Goal: Information Seeking & Learning: Understand process/instructions

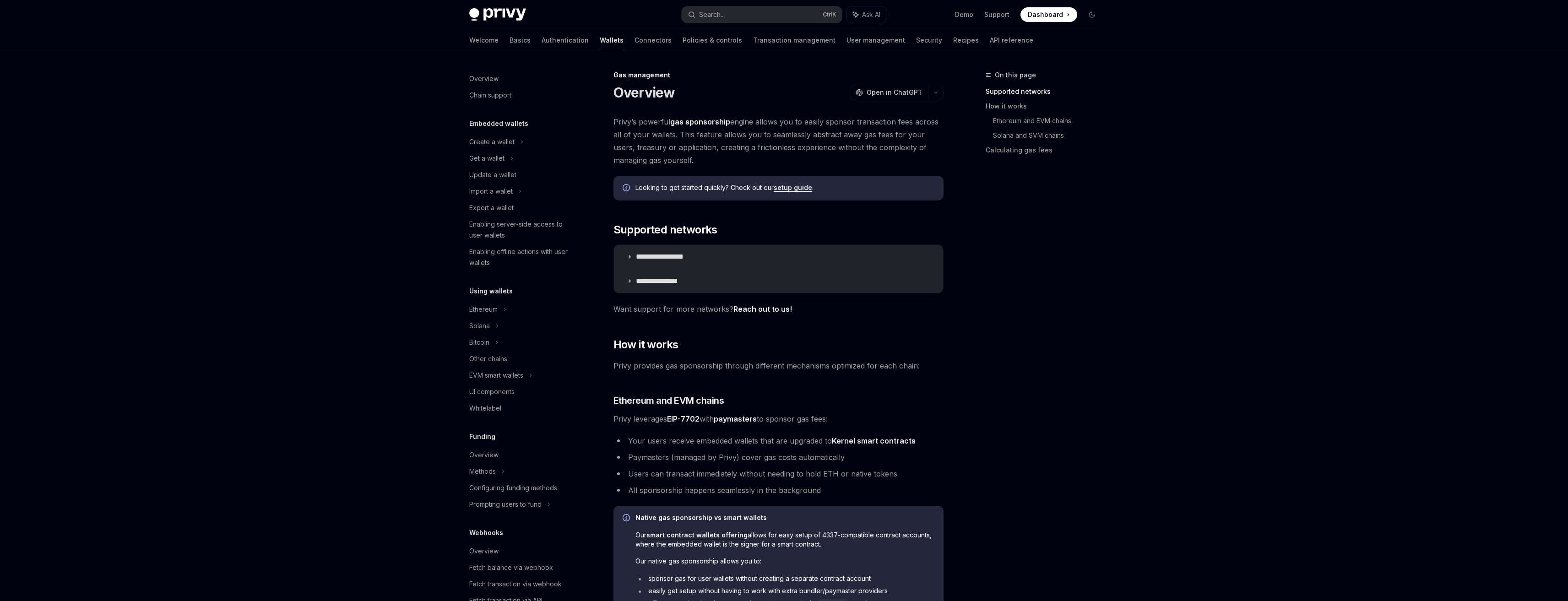
scroll to position [186, 0]
click at [675, 251] on summary "**********" at bounding box center [779, 256] width 329 height 24
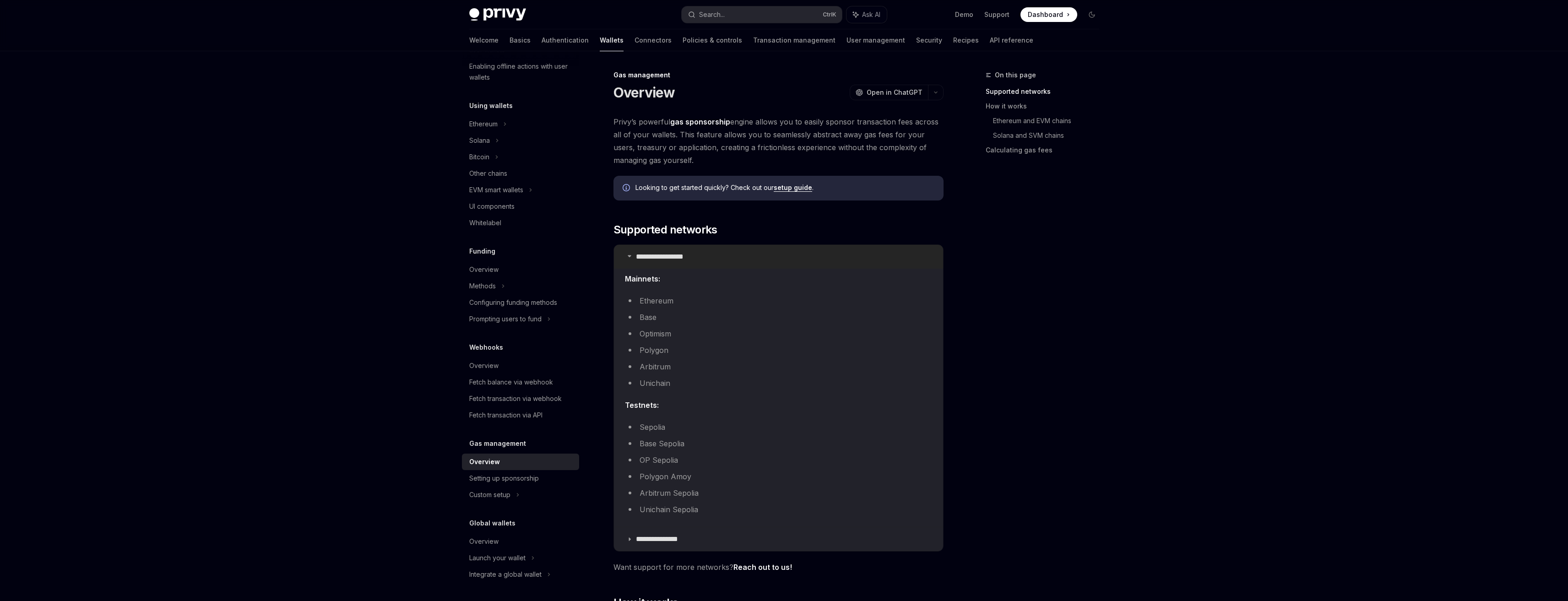
click at [675, 251] on summary "**********" at bounding box center [779, 256] width 329 height 24
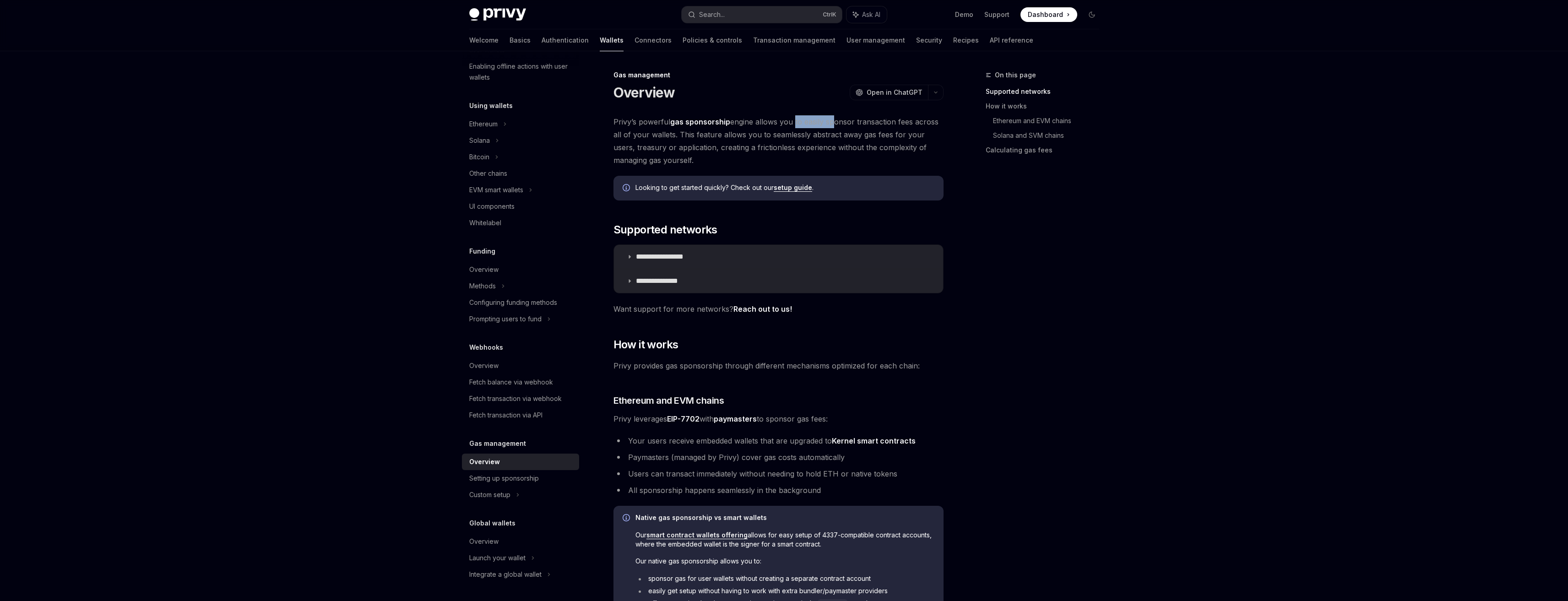
drag, startPoint x: 793, startPoint y: 122, endPoint x: 829, endPoint y: 125, distance: 36.1
click at [829, 125] on span "Privy’s powerful gas sponsorship engine allows you to easily sponsor transactio…" at bounding box center [779, 141] width 330 height 51
click at [832, 127] on span "Privy’s powerful gas sponsorship engine allows you to easily sponsor transactio…" at bounding box center [779, 141] width 330 height 51
drag, startPoint x: 677, startPoint y: 137, endPoint x: 914, endPoint y: 139, distance: 237.0
click at [914, 139] on span "Privy’s powerful gas sponsorship engine allows you to easily sponsor transactio…" at bounding box center [779, 141] width 330 height 51
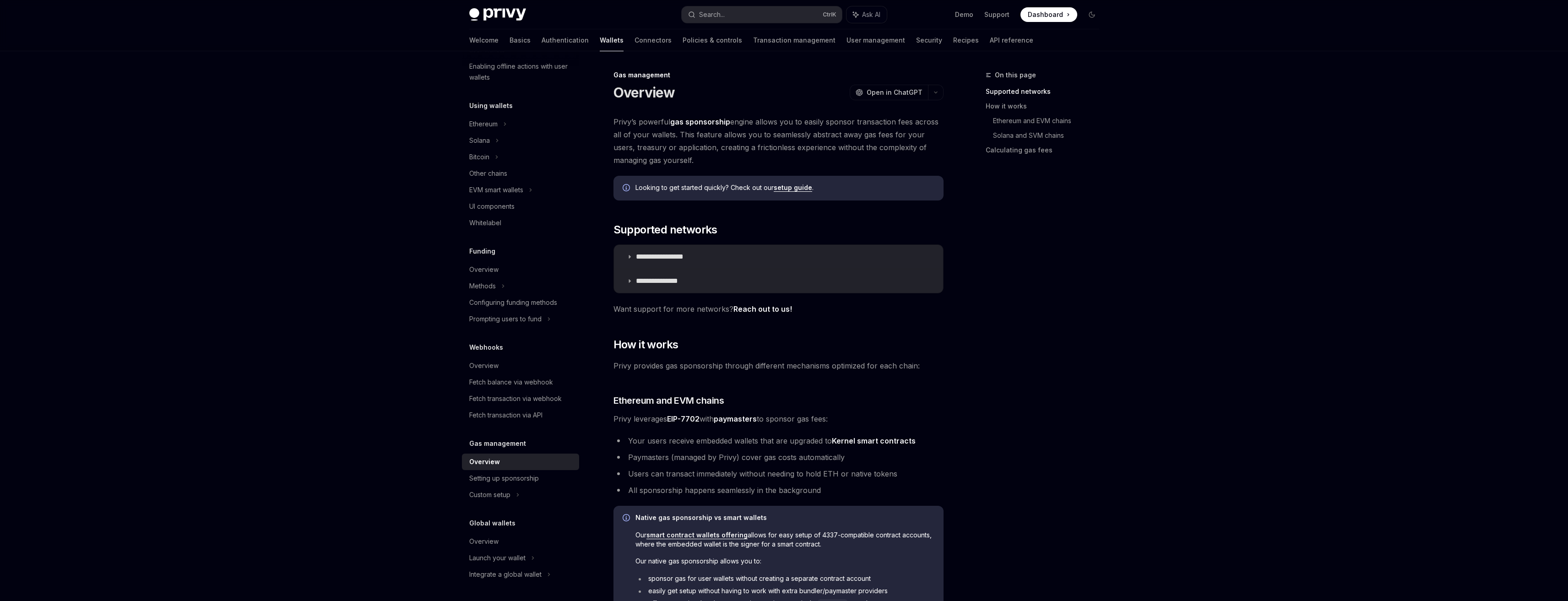
click at [671, 141] on span "Privy’s powerful gas sponsorship engine allows you to easily sponsor transactio…" at bounding box center [779, 141] width 330 height 51
drag, startPoint x: 656, startPoint y: 145, endPoint x: 731, endPoint y: 148, distance: 75.1
click at [731, 148] on span "Privy’s powerful gas sponsorship engine allows you to easily sponsor transactio…" at bounding box center [779, 141] width 330 height 51
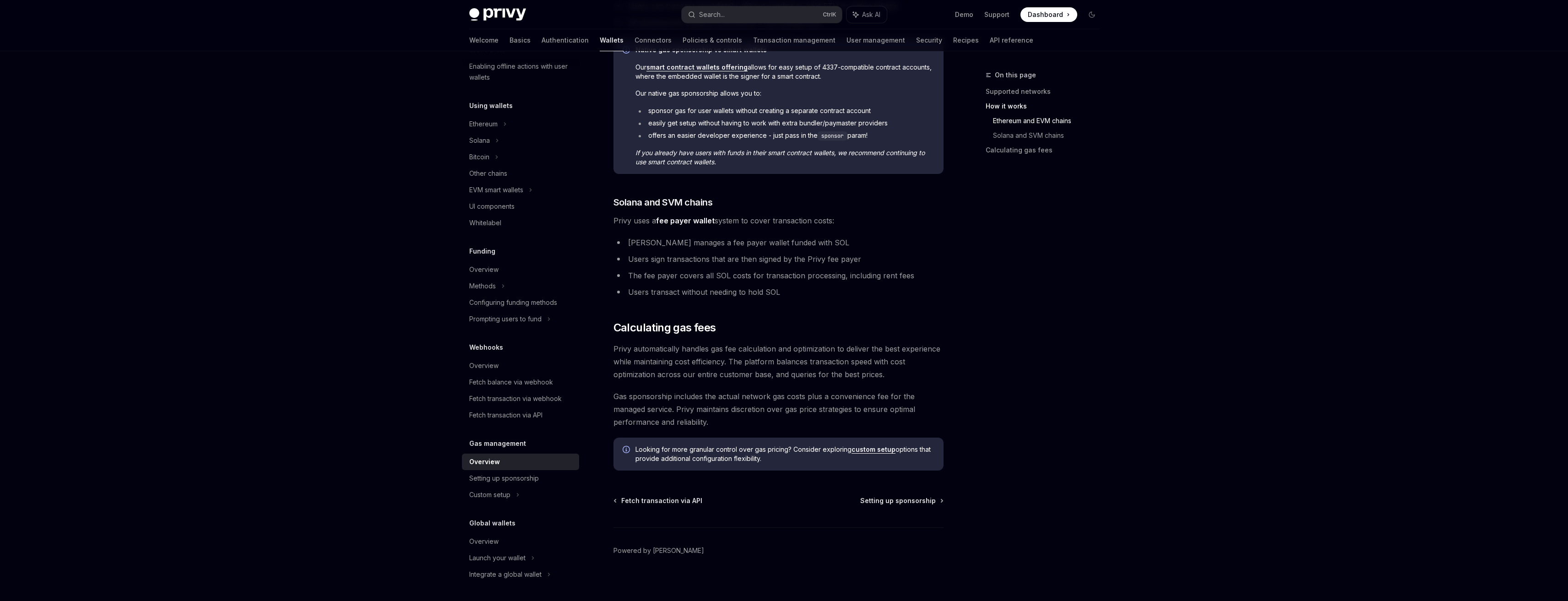
scroll to position [473, 0]
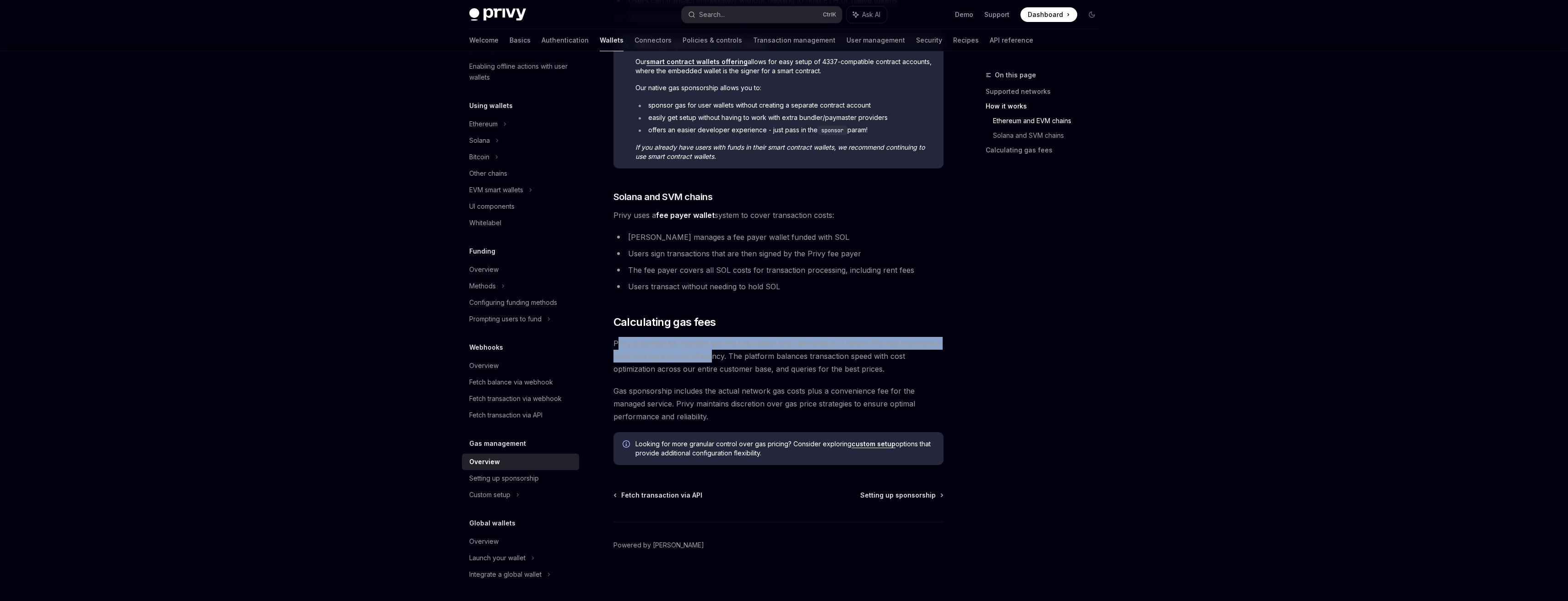
drag, startPoint x: 618, startPoint y: 346, endPoint x: 745, endPoint y: 349, distance: 127.0
click at [719, 350] on span "Privy automatically handles gas fee calculation and optimization to deliver the…" at bounding box center [779, 356] width 330 height 38
click at [772, 350] on span "Privy automatically handles gas fee calculation and optimization to deliver the…" at bounding box center [779, 356] width 330 height 38
drag, startPoint x: 836, startPoint y: 347, endPoint x: 905, endPoint y: 356, distance: 69.6
click at [905, 356] on span "Privy automatically handles gas fee calculation and optimization to deliver the…" at bounding box center [779, 356] width 330 height 38
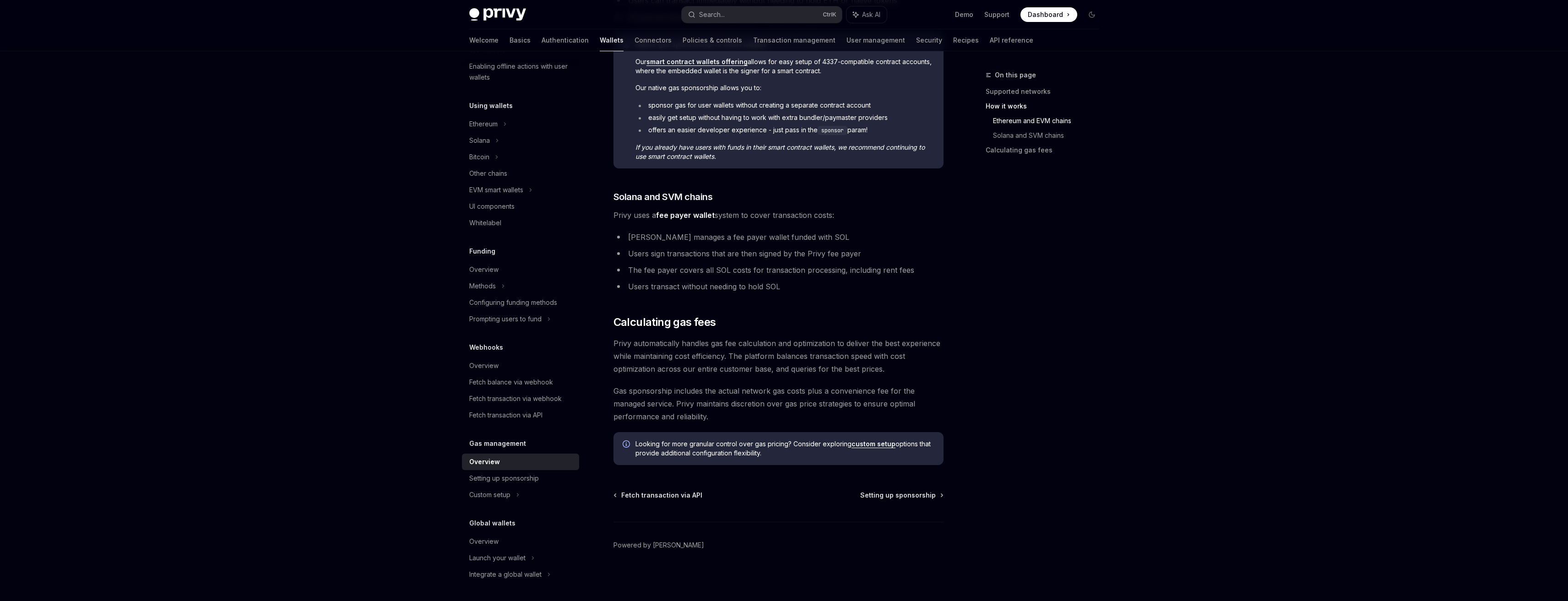
click at [796, 373] on span "Privy automatically handles gas fee calculation and optimization to deliver the…" at bounding box center [779, 356] width 330 height 38
drag, startPoint x: 740, startPoint y: 361, endPoint x: 808, endPoint y: 362, distance: 68.0
click at [808, 362] on span "Privy automatically handles gas fee calculation and optimization to deliver the…" at bounding box center [779, 356] width 330 height 38
click at [819, 366] on span "Privy automatically handles gas fee calculation and optimization to deliver the…" at bounding box center [779, 356] width 330 height 38
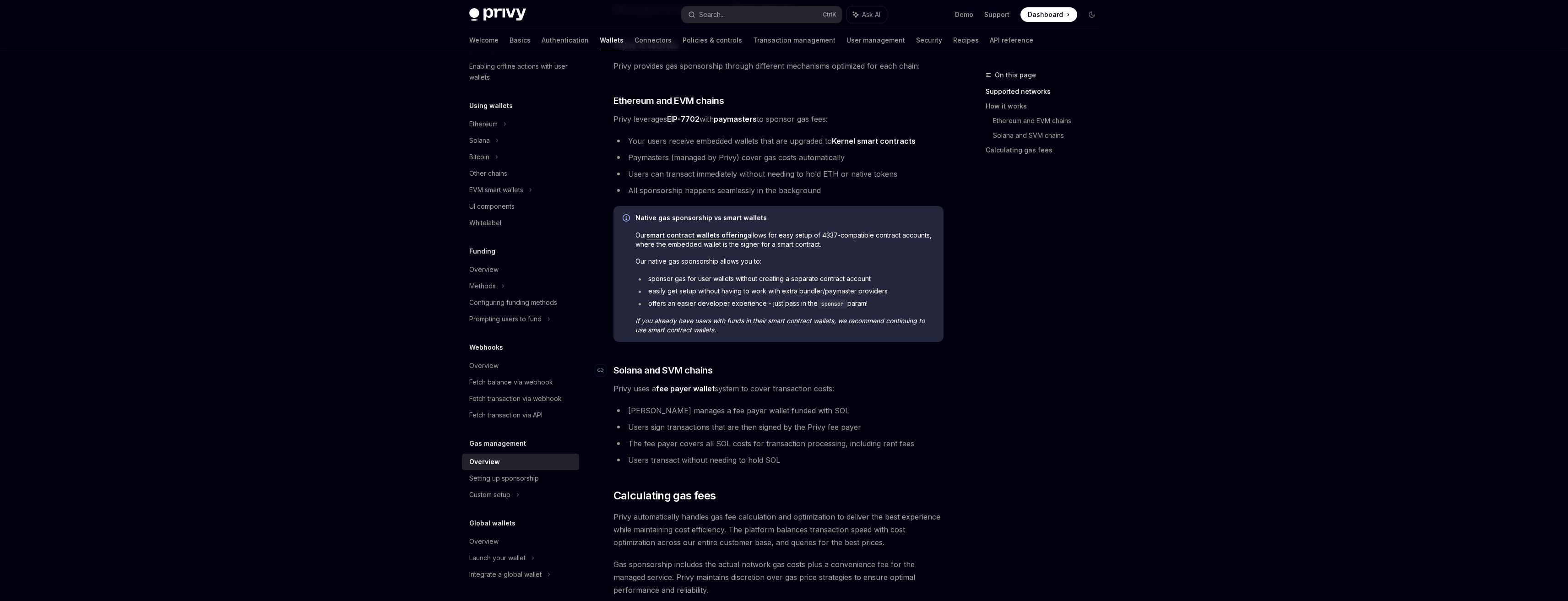
scroll to position [0, 0]
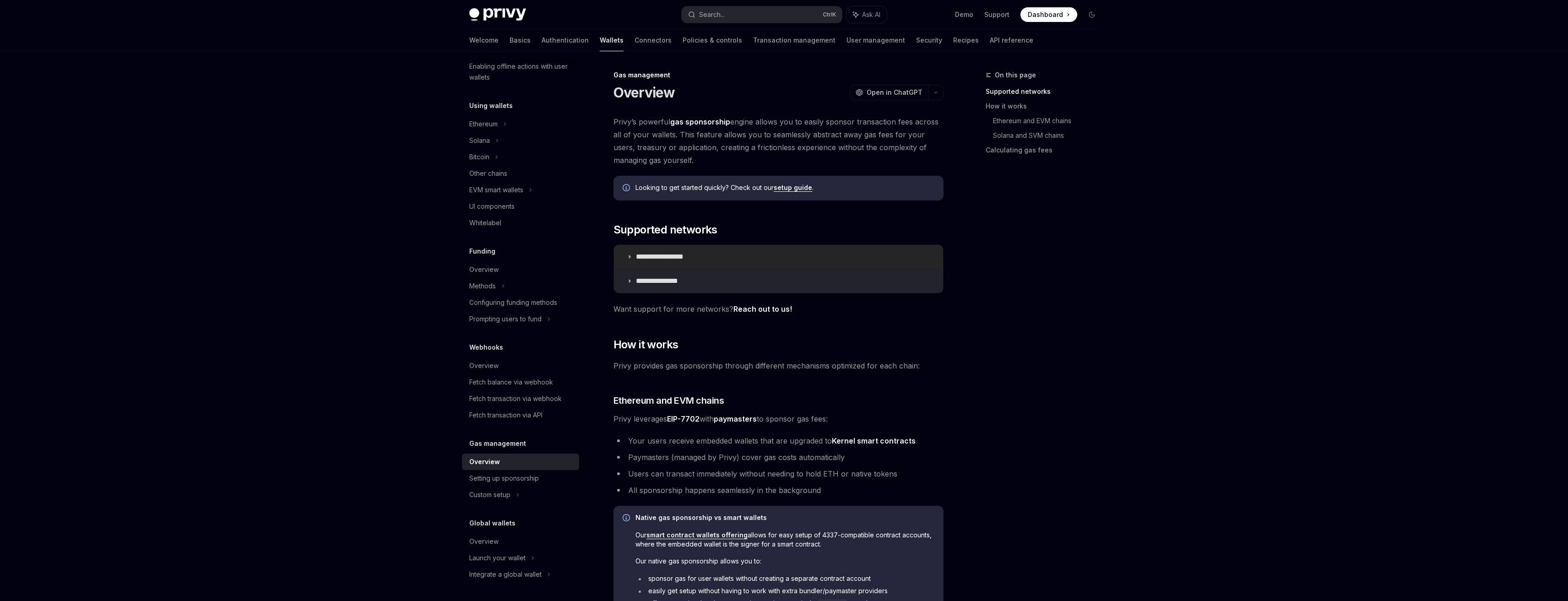
click at [626, 261] on summary "**********" at bounding box center [779, 256] width 329 height 24
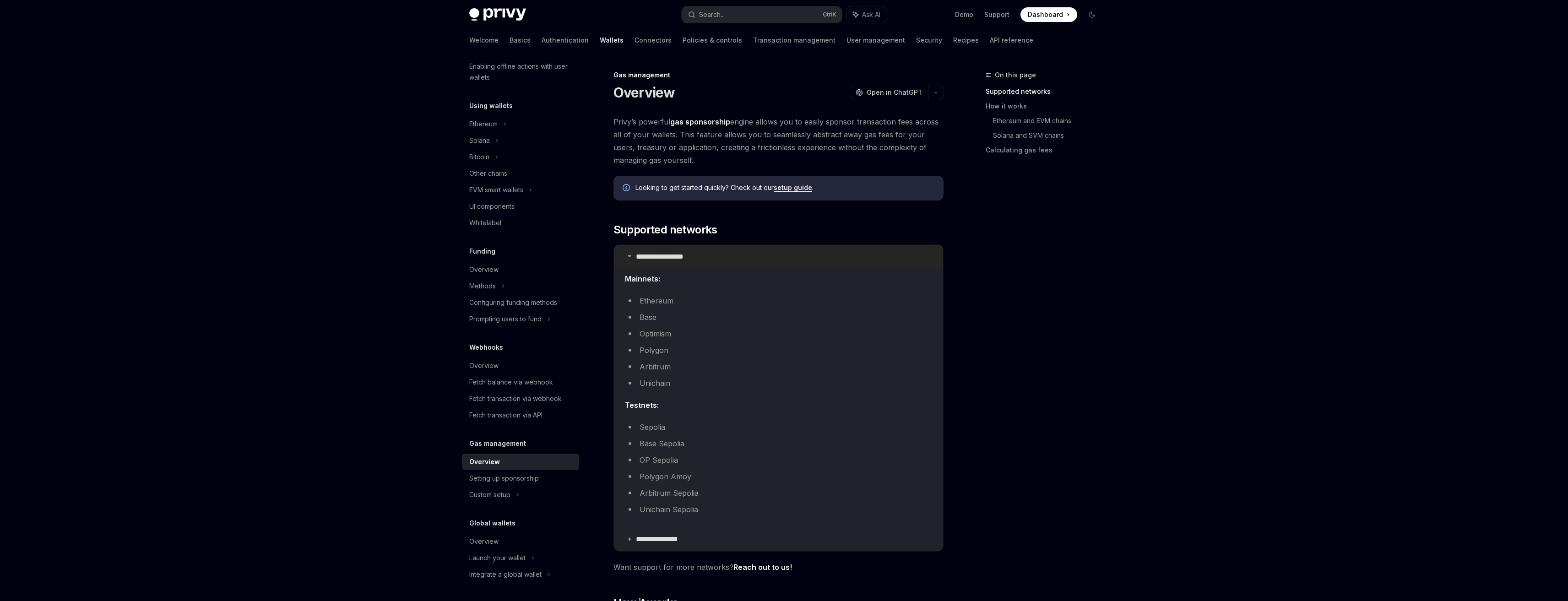
click at [665, 259] on p "**********" at bounding box center [670, 256] width 68 height 9
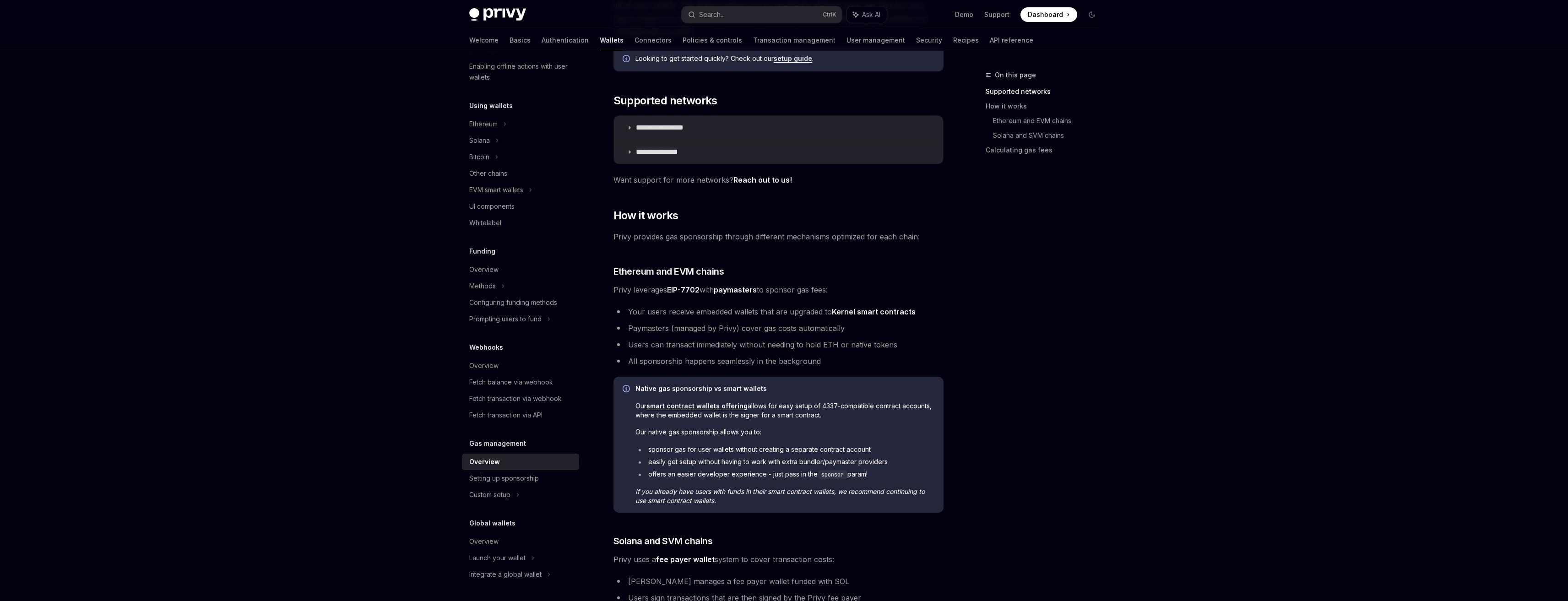
scroll to position [137, 0]
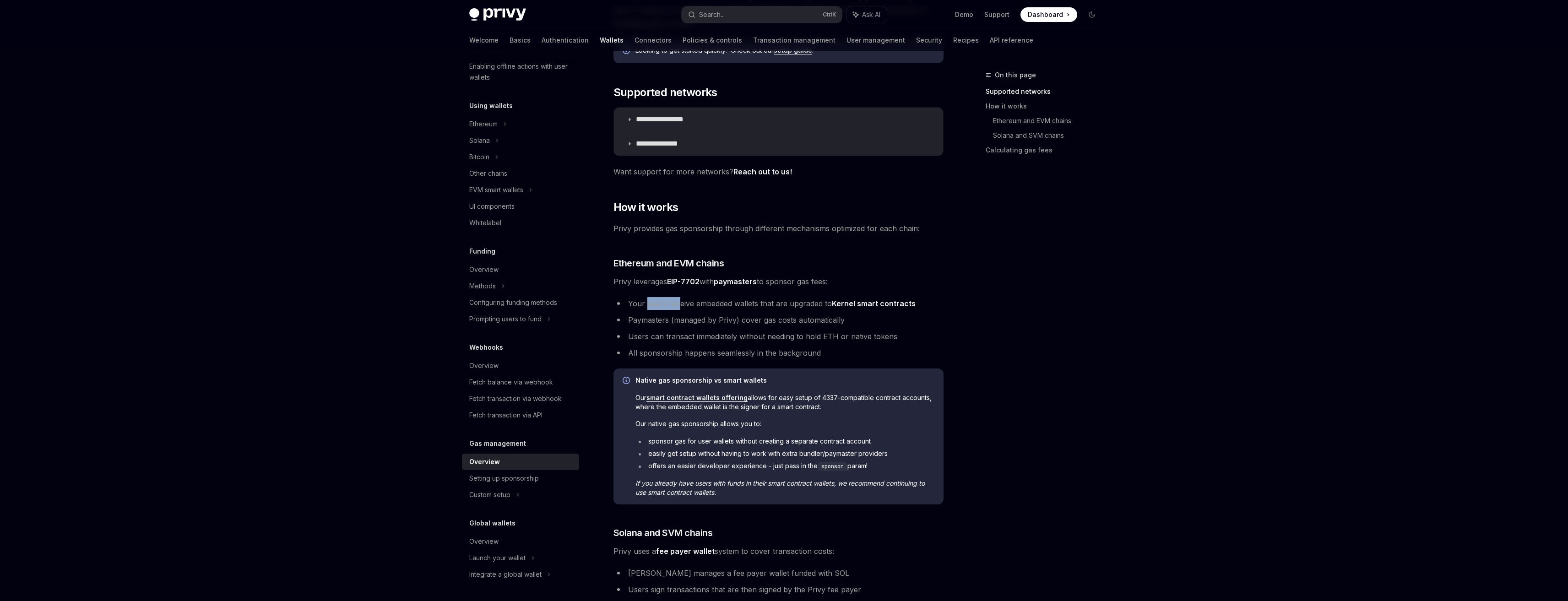
drag, startPoint x: 645, startPoint y: 309, endPoint x: 702, endPoint y: 308, distance: 57.0
click at [681, 308] on li "Your users receive embedded wallets that are upgraded to Kernel smart contracts" at bounding box center [779, 303] width 330 height 13
click at [710, 308] on li "Your users receive embedded wallets that are upgraded to Kernel smart contracts" at bounding box center [779, 303] width 330 height 13
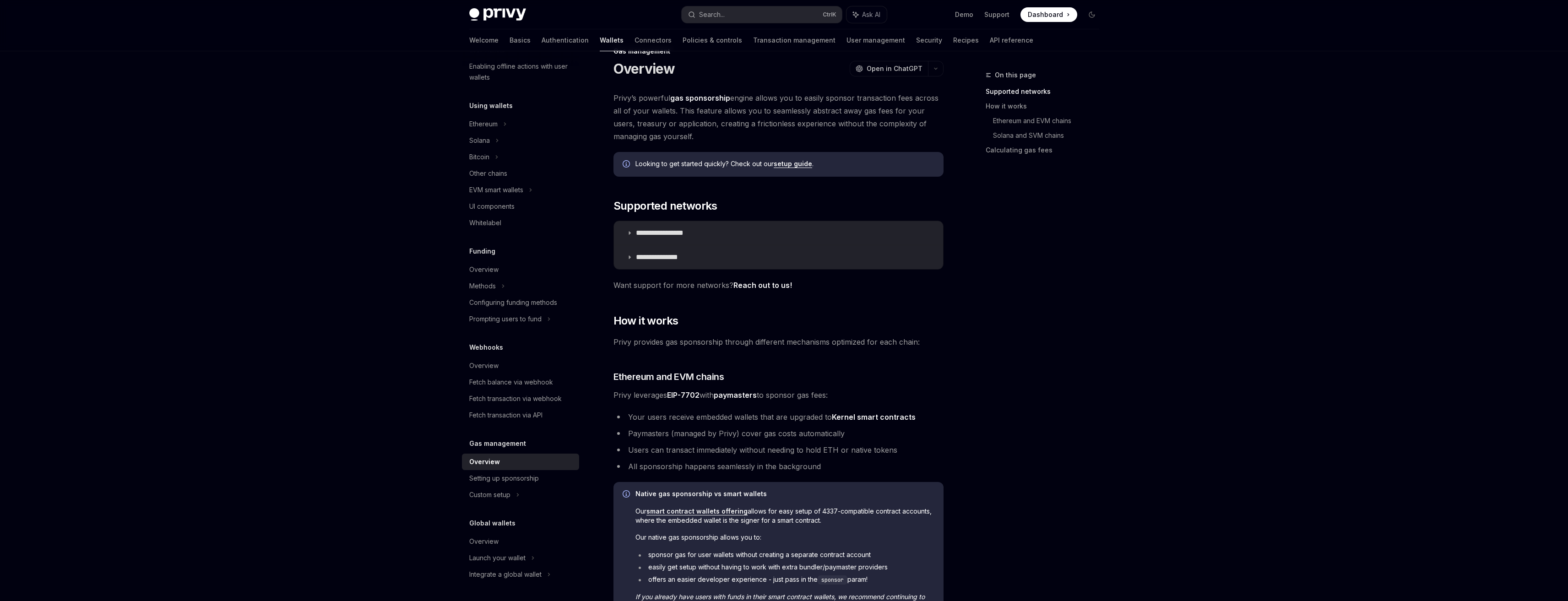
scroll to position [0, 0]
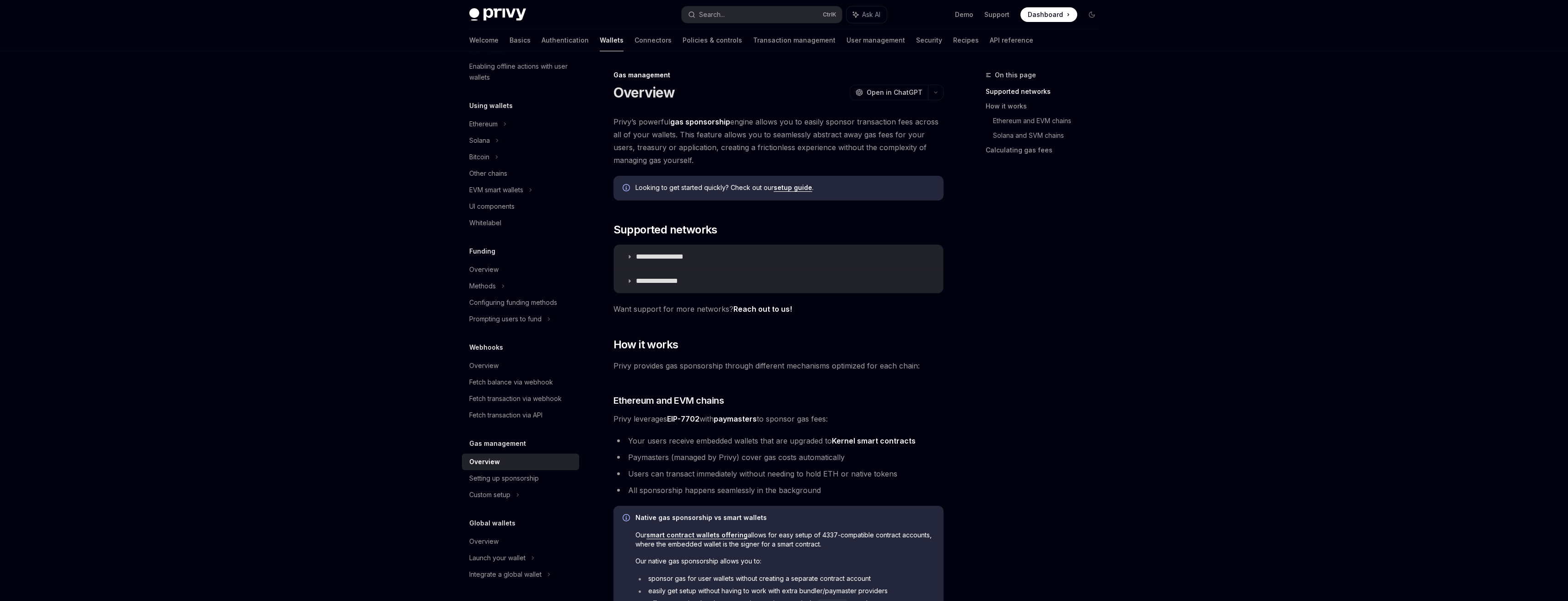
click at [1123, 207] on div "Privy Docs home page Search... Ctrl K Ask AI Demo Support Dashboard Dashboard S…" at bounding box center [784, 537] width 1568 height 1074
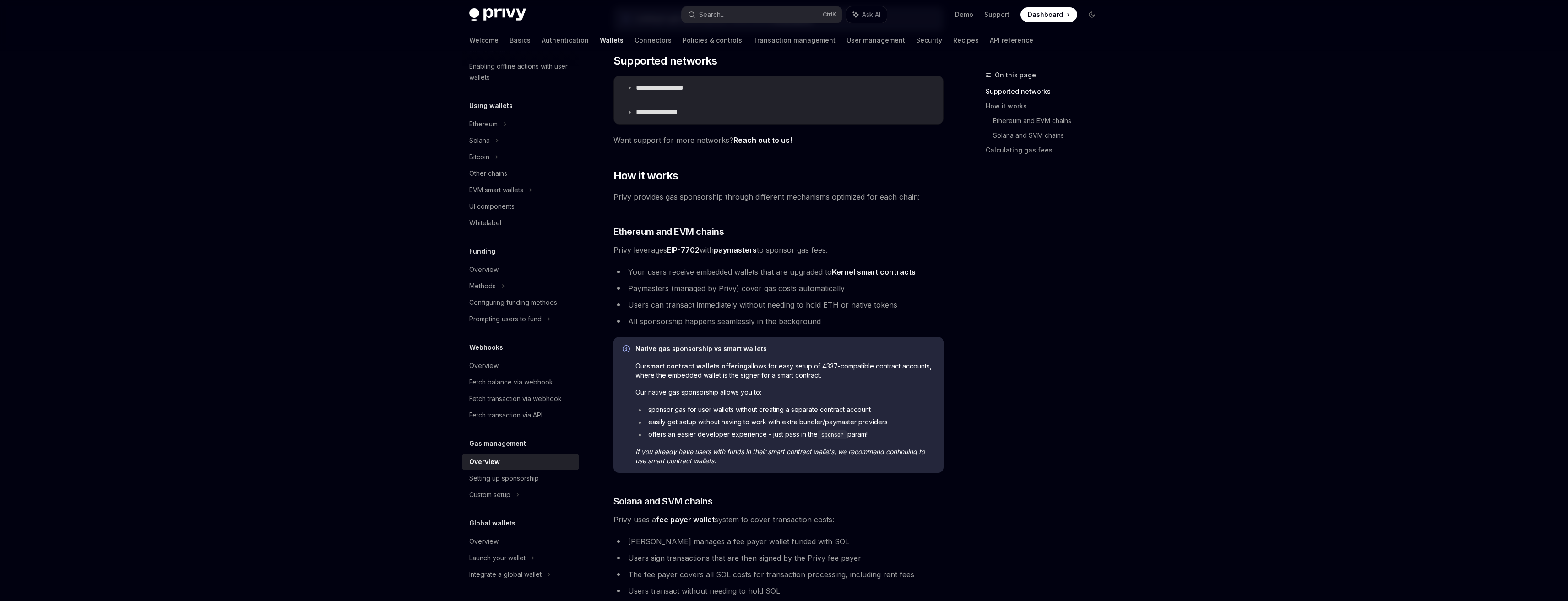
scroll to position [183, 0]
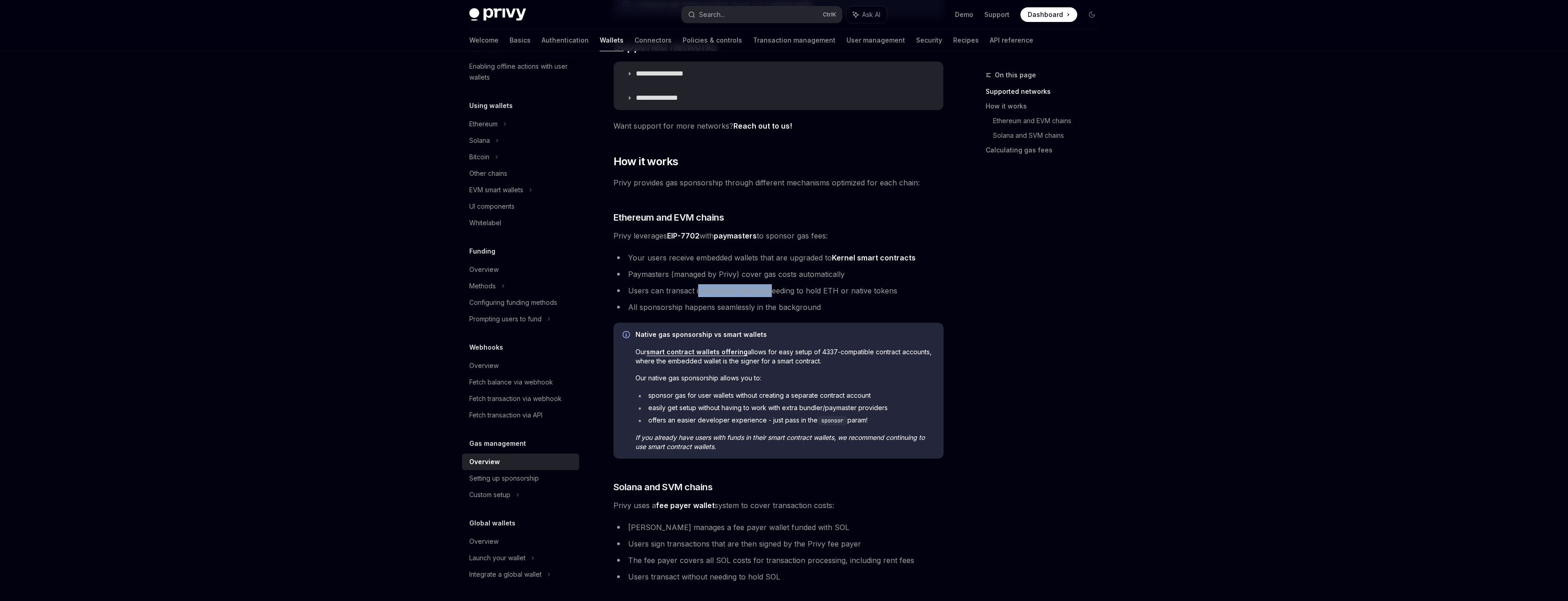
drag, startPoint x: 699, startPoint y: 293, endPoint x: 770, endPoint y: 296, distance: 71.1
click at [770, 296] on li "Users can transact immediately without needing to hold ETH or native tokens" at bounding box center [779, 290] width 330 height 13
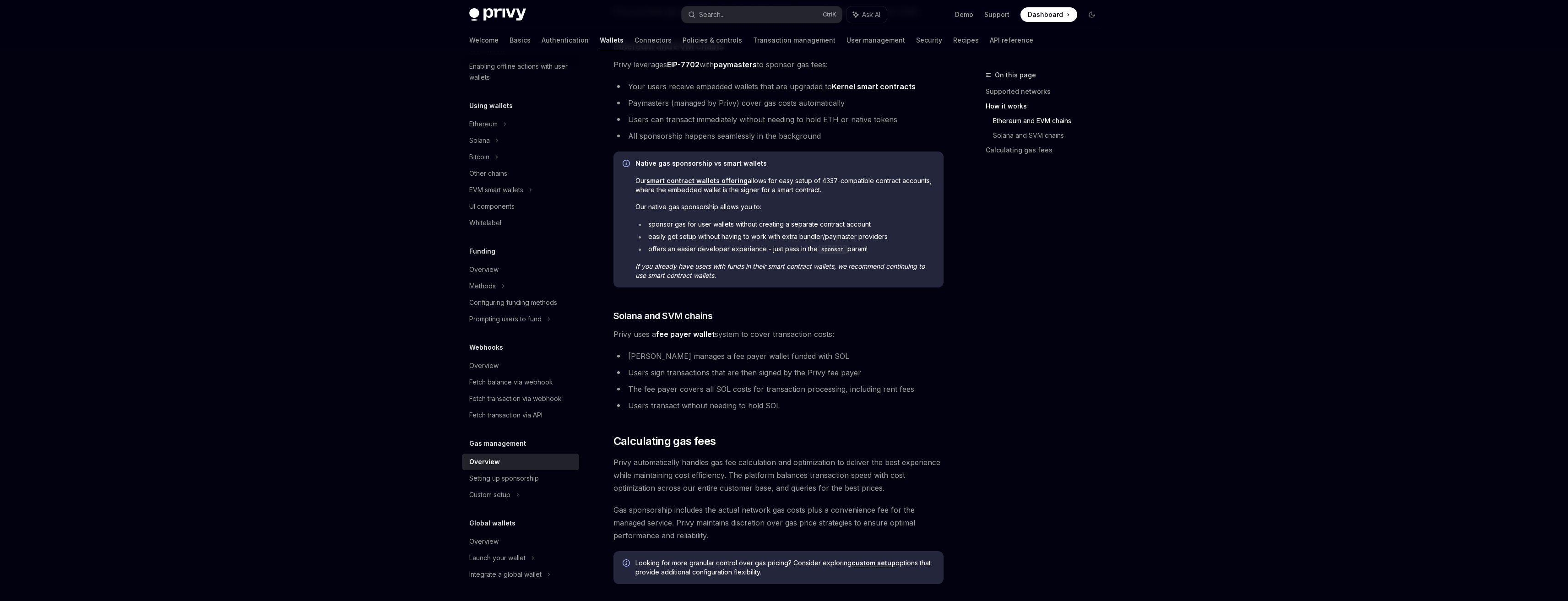
scroll to position [366, 0]
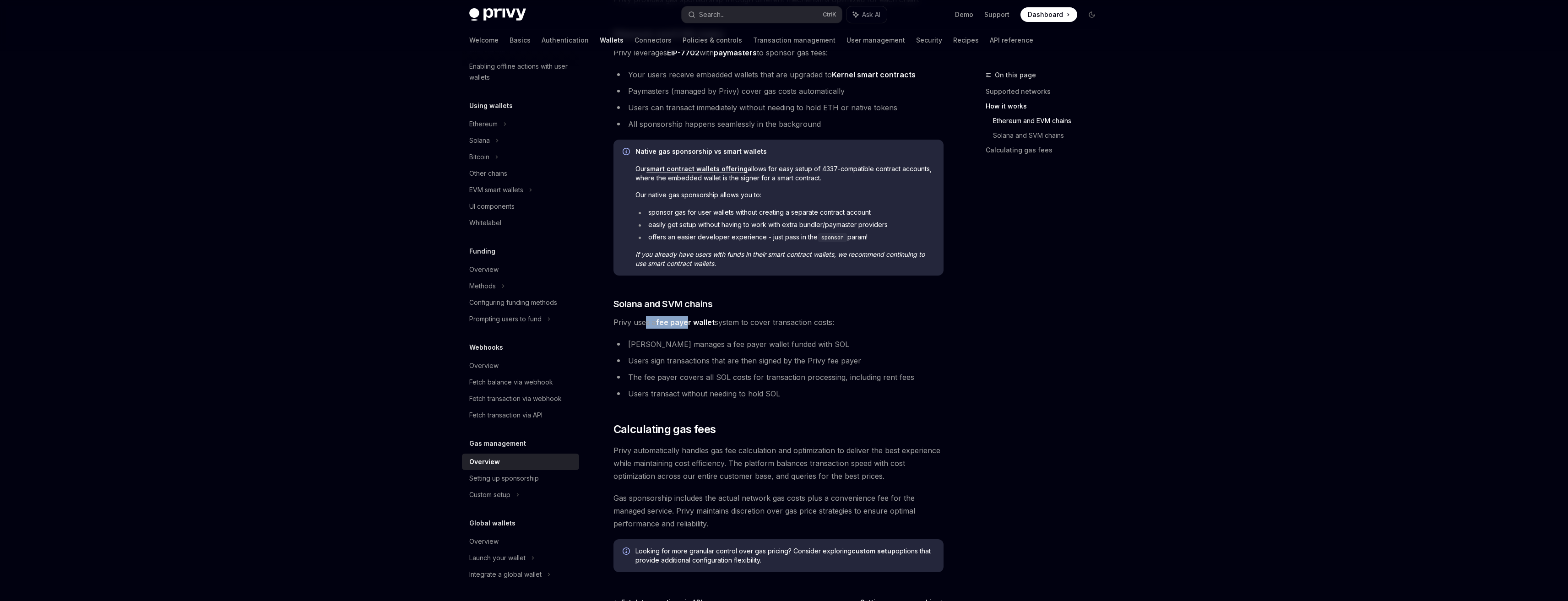
drag, startPoint x: 645, startPoint y: 326, endPoint x: 688, endPoint y: 328, distance: 43.0
click at [688, 328] on span "Privy uses a fee payer wallet system to cover transaction costs:" at bounding box center [779, 322] width 330 height 13
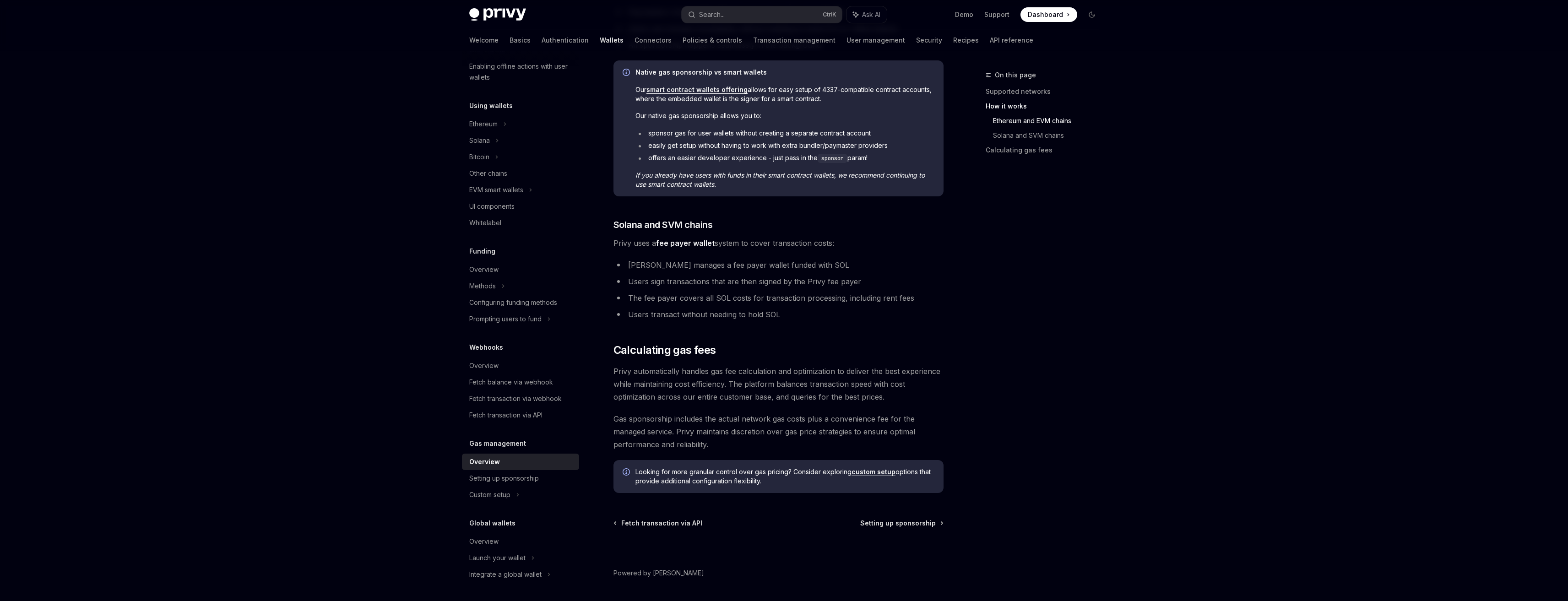
scroll to position [457, 0]
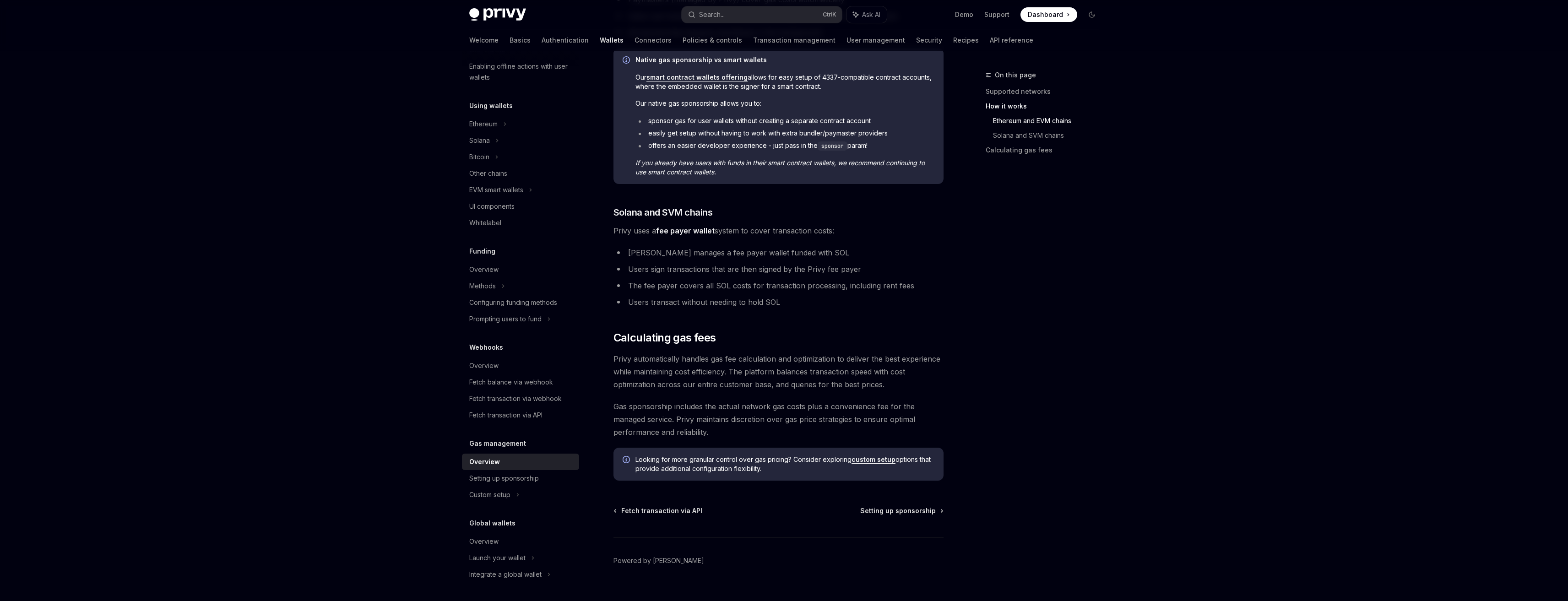
drag, startPoint x: 636, startPoint y: 360, endPoint x: 646, endPoint y: 358, distance: 10.2
click at [645, 358] on span "Privy automatically handles gas fee calculation and optimization to deliver the…" at bounding box center [779, 371] width 330 height 38
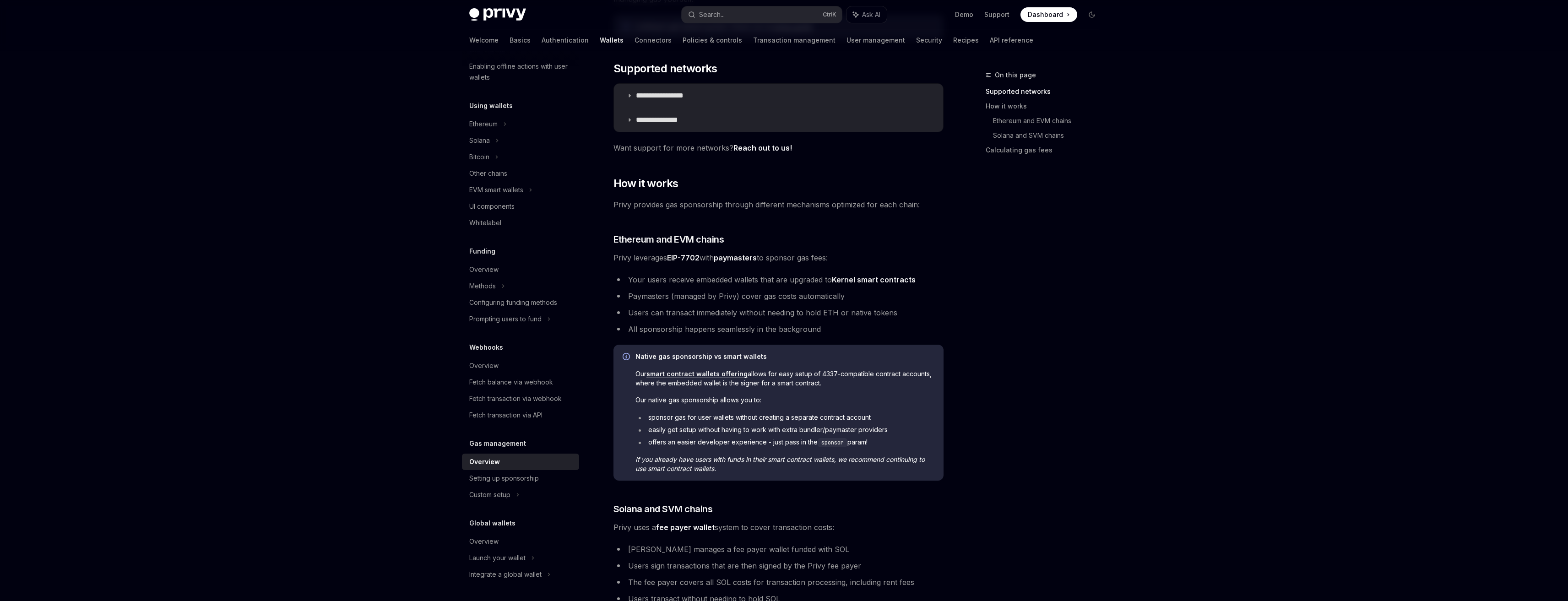
scroll to position [0, 0]
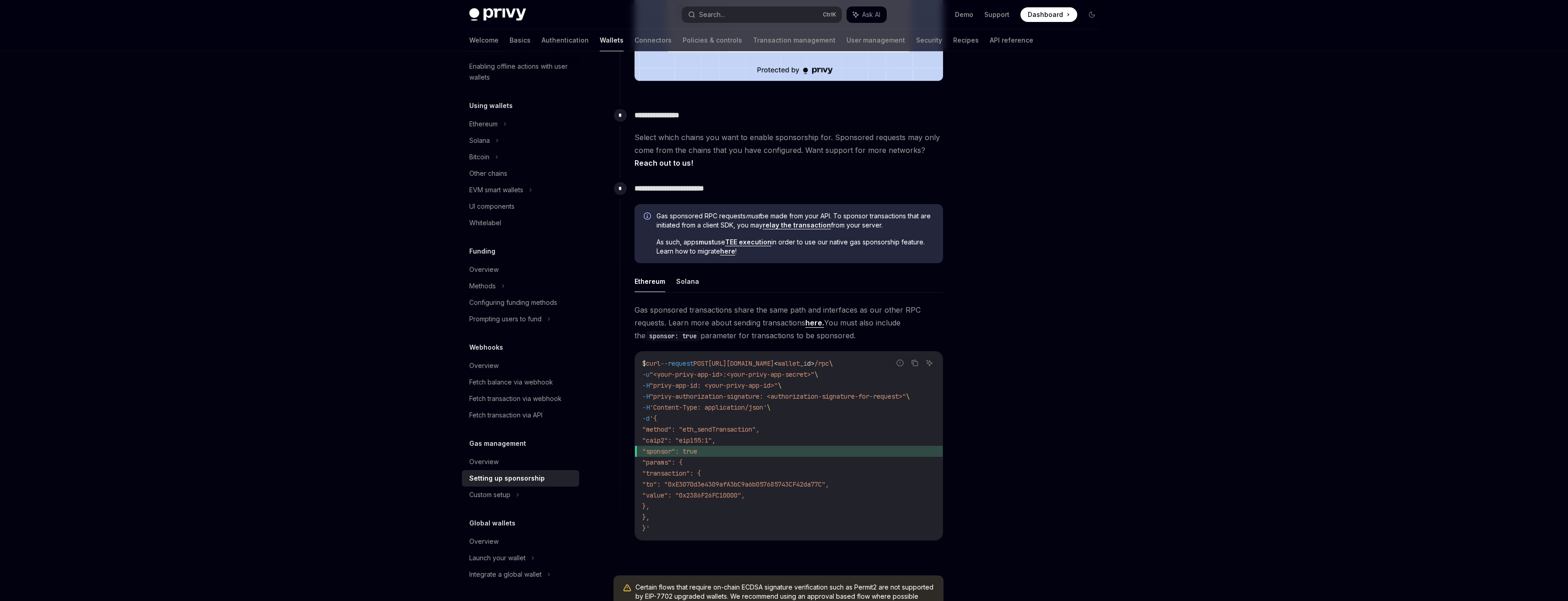
scroll to position [366, 0]
click at [987, 327] on div at bounding box center [1037, 335] width 139 height 531
click at [858, 370] on code "$ curl --request POST https://api.privy.io/v1/wallets/ < wallet_i d > /rpc \ -u…" at bounding box center [788, 443] width 293 height 176
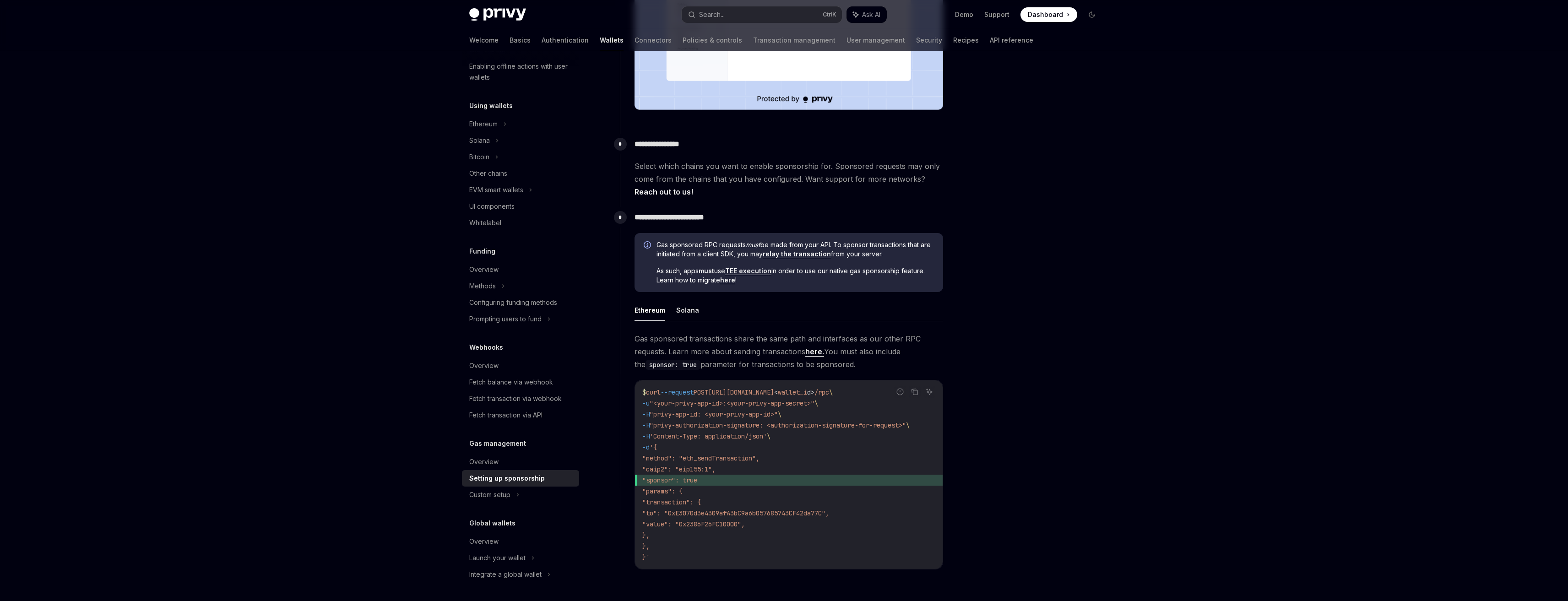
scroll to position [320, 0]
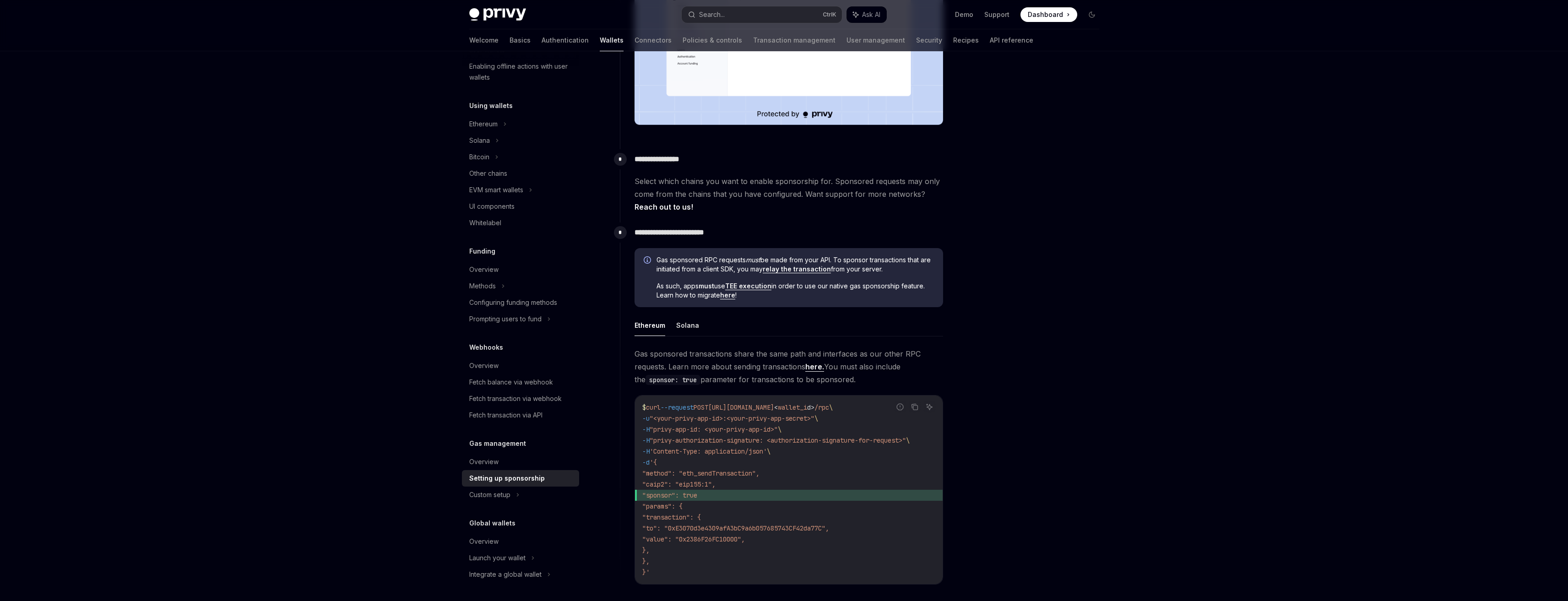
click at [761, 426] on span ""privy-app-id: <your-privy-app-id>"" at bounding box center [713, 429] width 128 height 9
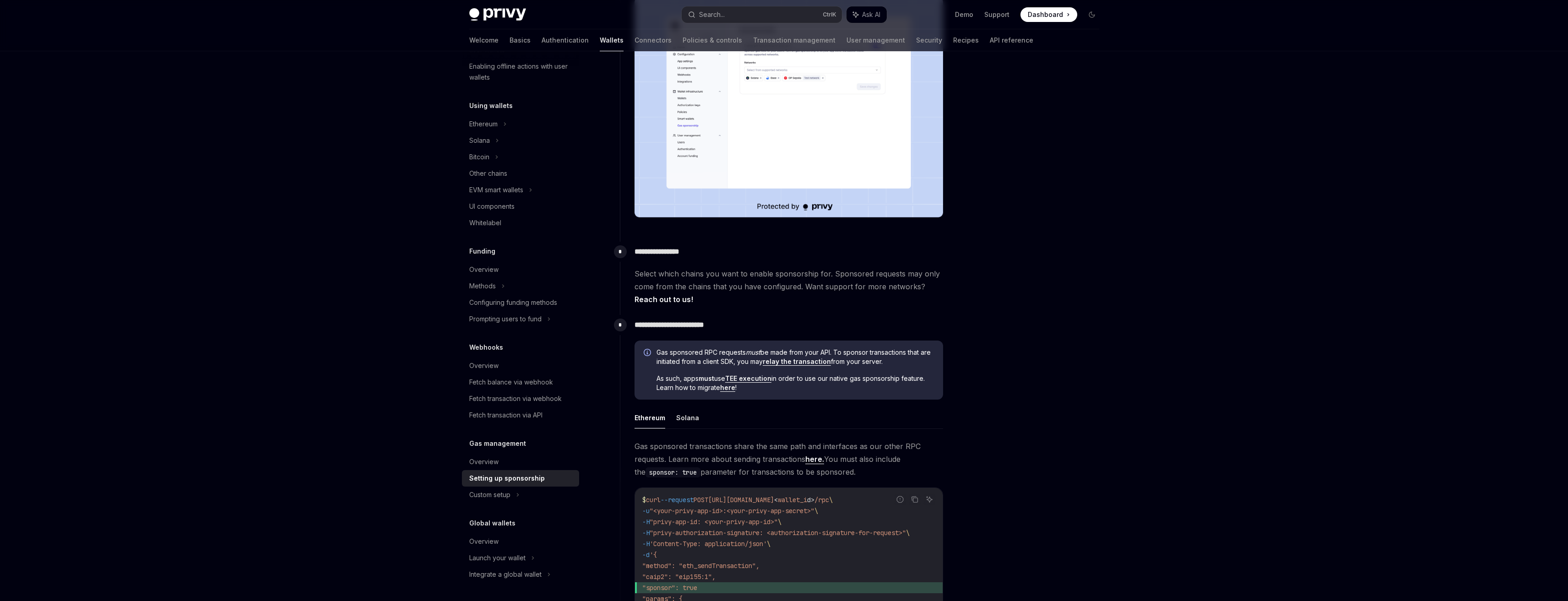
scroll to position [0, 0]
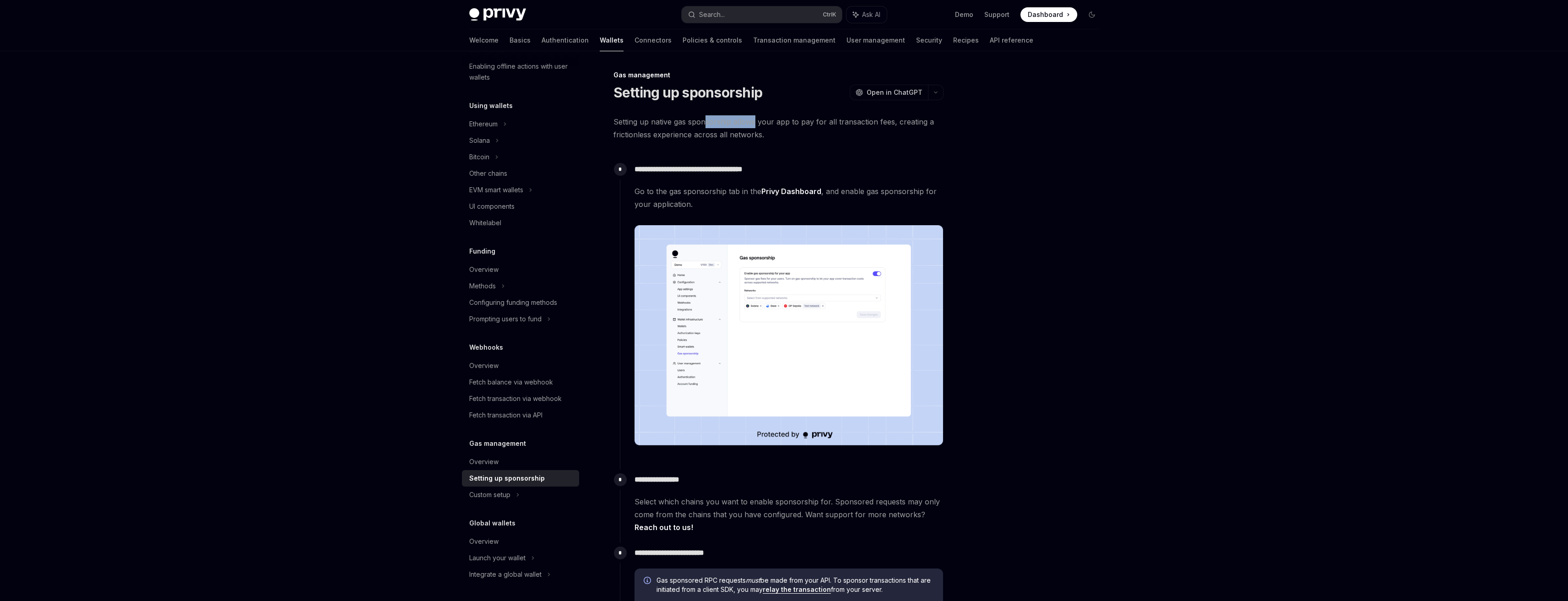
drag, startPoint x: 712, startPoint y: 123, endPoint x: 754, endPoint y: 125, distance: 42.0
click at [754, 125] on span "Setting up native gas sponsorship allows your app to pay for all transaction fe…" at bounding box center [779, 128] width 330 height 26
click at [756, 129] on span "Setting up native gas sponsorship allows your app to pay for all transaction fe…" at bounding box center [779, 128] width 330 height 26
drag, startPoint x: 782, startPoint y: 125, endPoint x: 821, endPoint y: 125, distance: 39.0
click at [821, 125] on span "Setting up native gas sponsorship allows your app to pay for all transaction fe…" at bounding box center [779, 128] width 330 height 26
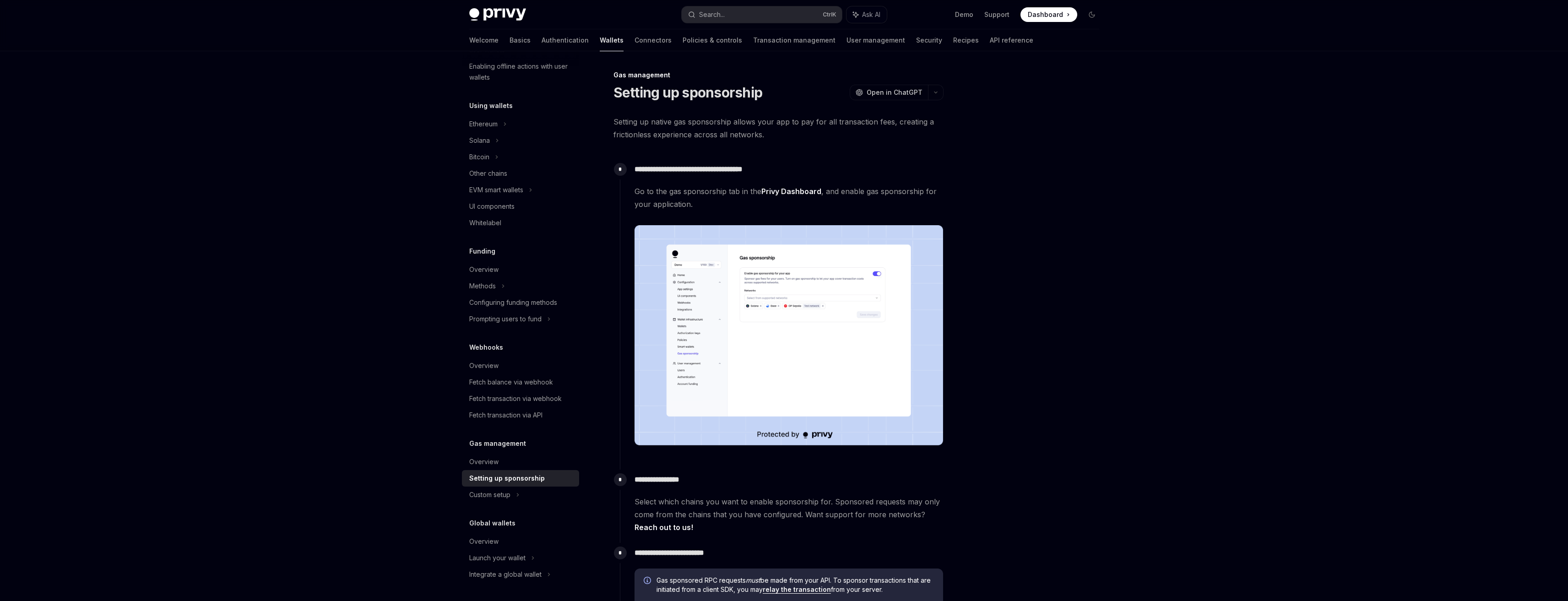
click at [824, 127] on span "Setting up native gas sponsorship allows your app to pay for all transaction fe…" at bounding box center [779, 128] width 330 height 26
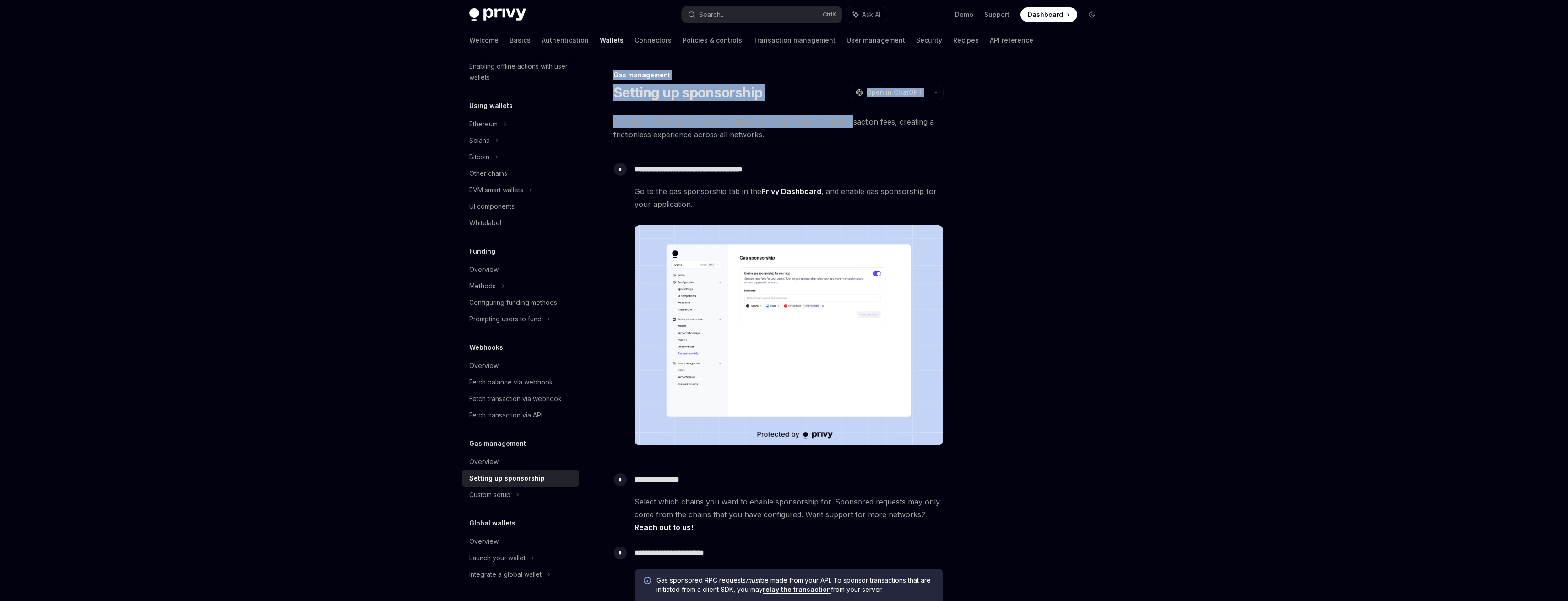
drag, startPoint x: 901, startPoint y: 123, endPoint x: 982, endPoint y: 131, distance: 81.4
click at [982, 131] on div "**********" at bounding box center [784, 584] width 645 height 1066
click at [960, 137] on div "**********" at bounding box center [784, 584] width 645 height 1066
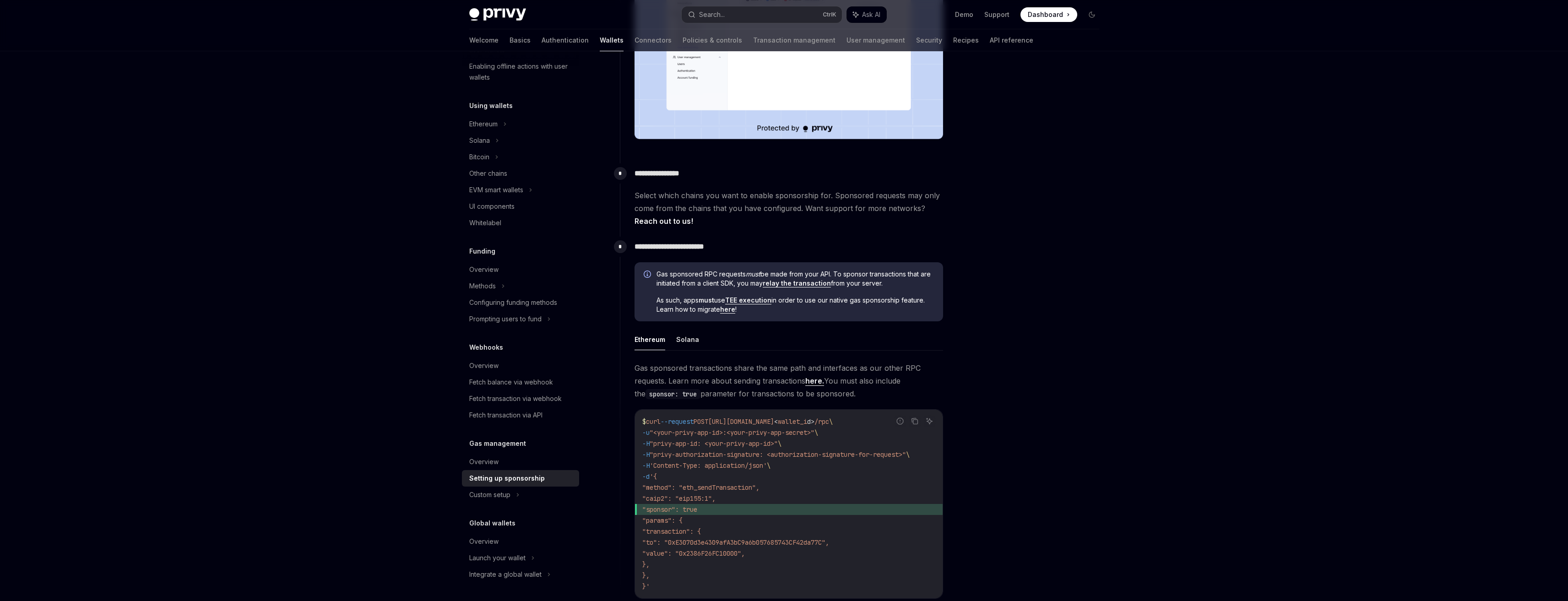
scroll to position [320, 0]
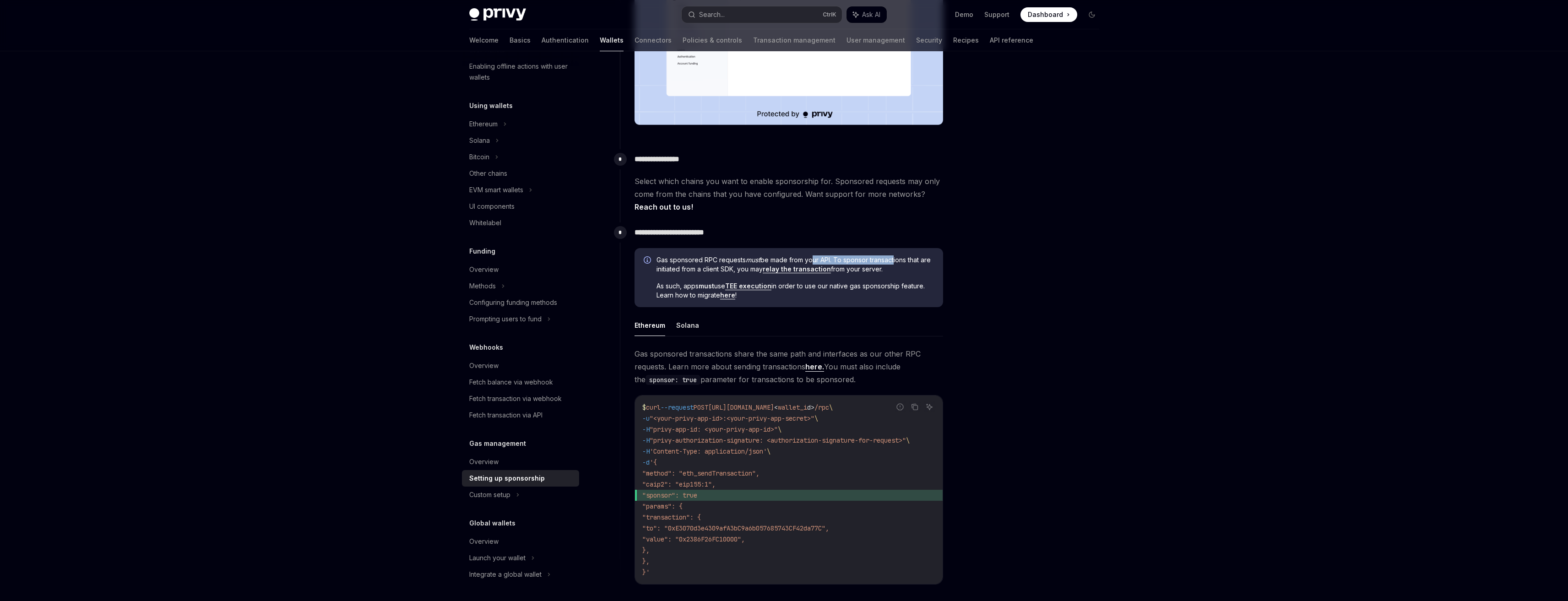
drag, startPoint x: 812, startPoint y: 260, endPoint x: 896, endPoint y: 265, distance: 84.1
click at [896, 264] on span "Gas sponsored RPC requests must be made from your API. To sponsor transactions …" at bounding box center [796, 265] width 278 height 18
click at [886, 273] on span "Gas sponsored RPC requests must be made from your API. To sponsor transactions …" at bounding box center [796, 265] width 278 height 18
drag, startPoint x: 719, startPoint y: 271, endPoint x: 741, endPoint y: 271, distance: 22.0
click at [741, 271] on span "Gas sponsored RPC requests must be made from your API. To sponsor transactions …" at bounding box center [796, 265] width 278 height 18
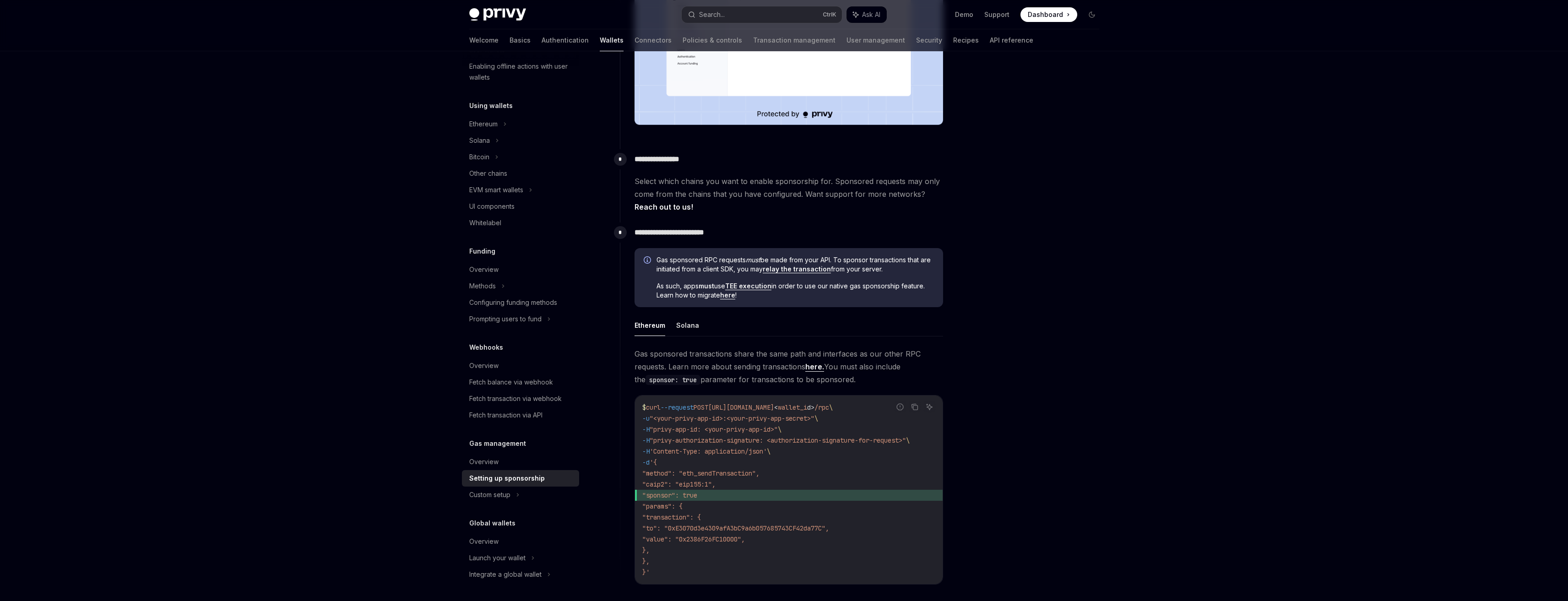
click at [747, 273] on span "Gas sponsored RPC requests must be made from your API. To sponsor transactions …" at bounding box center [796, 265] width 278 height 18
drag, startPoint x: 884, startPoint y: 261, endPoint x: 912, endPoint y: 266, distance: 28.4
click at [912, 266] on span "Gas sponsored RPC requests must be made from your API. To sponsor transactions …" at bounding box center [796, 265] width 278 height 18
click at [871, 274] on div "Gas sponsored RPC requests must be made from your API. To sponsor transactions …" at bounding box center [796, 278] width 278 height 45
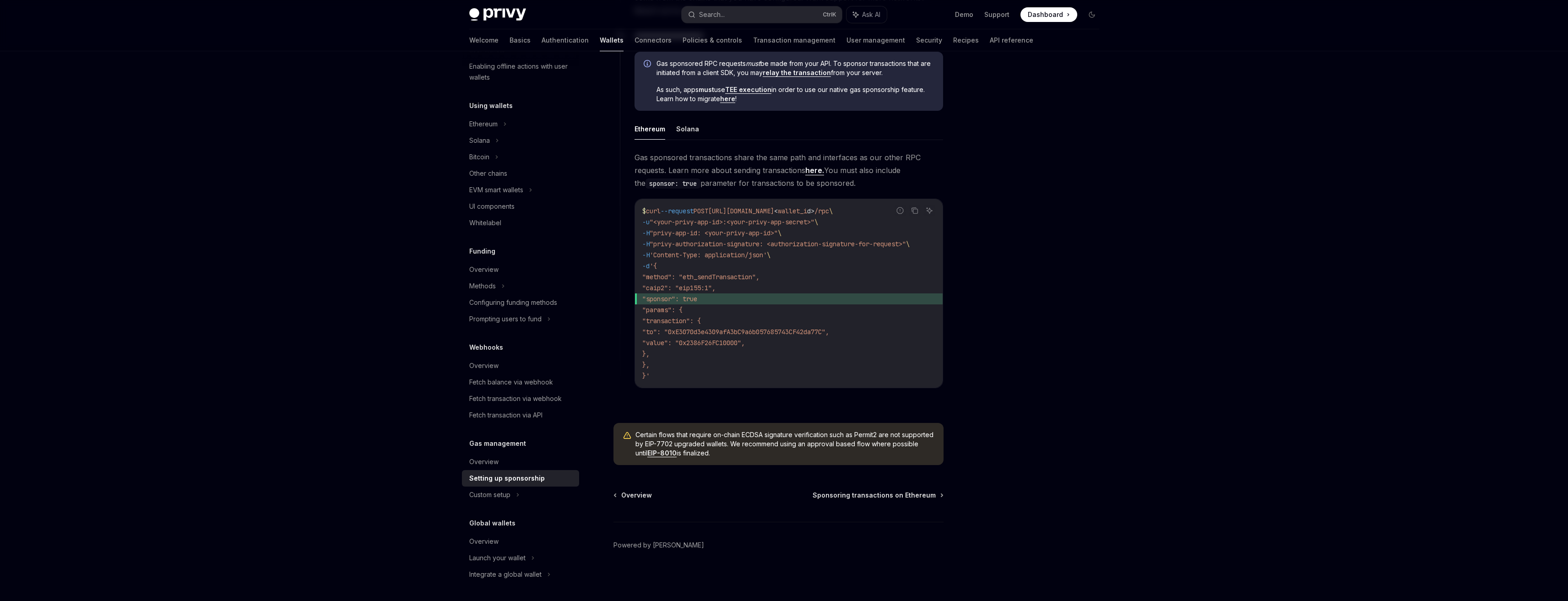
scroll to position [520, 0]
drag, startPoint x: 741, startPoint y: 437, endPoint x: 784, endPoint y: 438, distance: 43.0
click at [783, 438] on span "Certain flows that require on-chain ECDSA signature verification such as Permit…" at bounding box center [785, 443] width 299 height 27
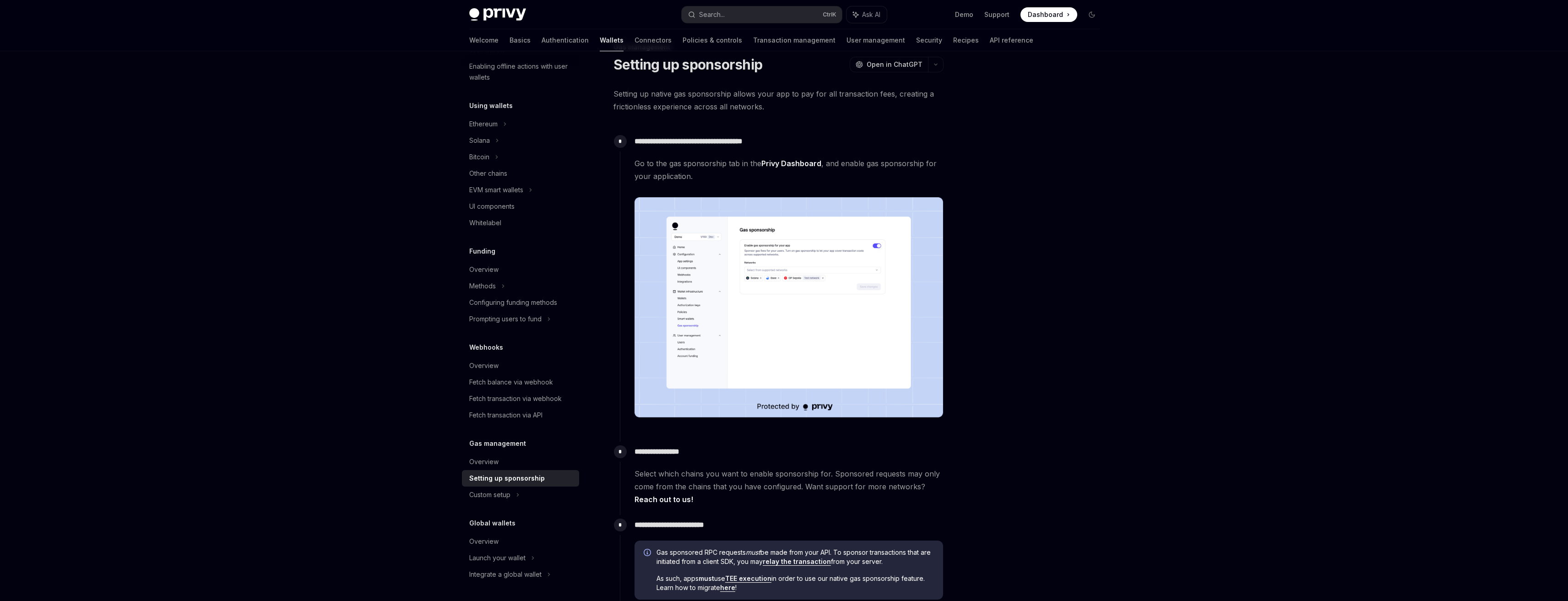
scroll to position [0, 0]
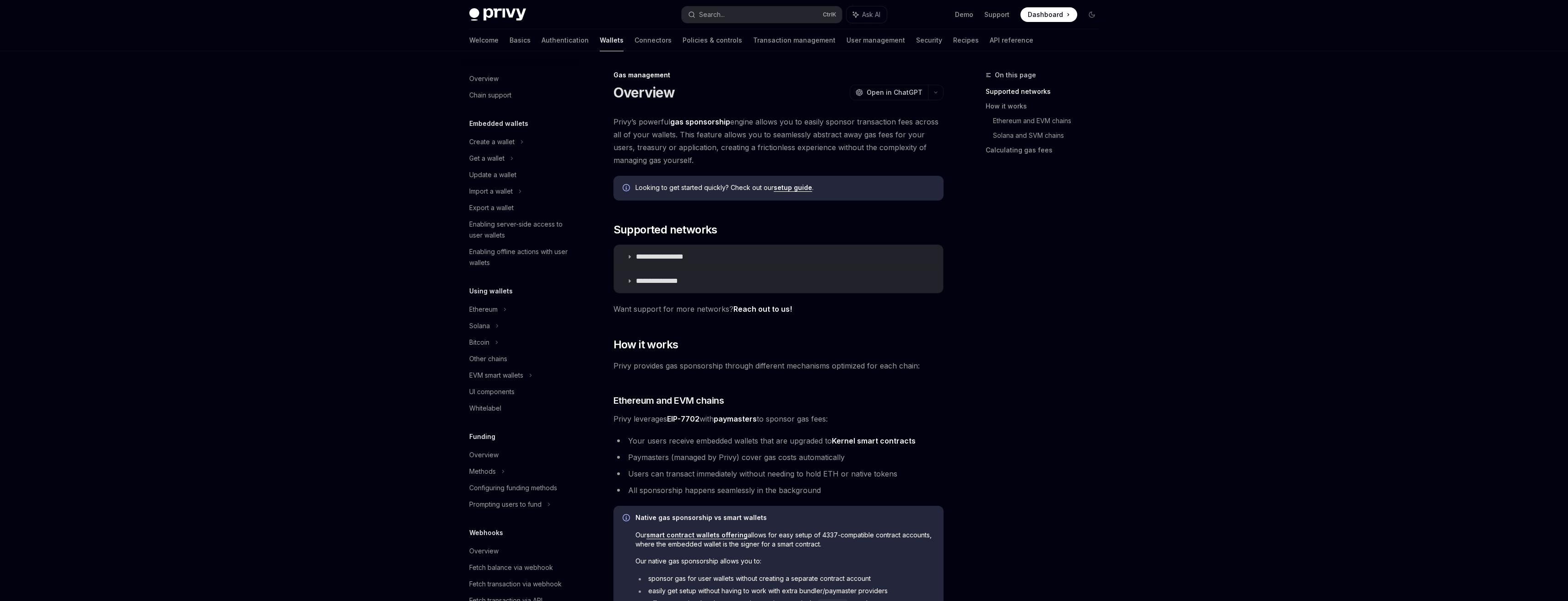
scroll to position [186, 0]
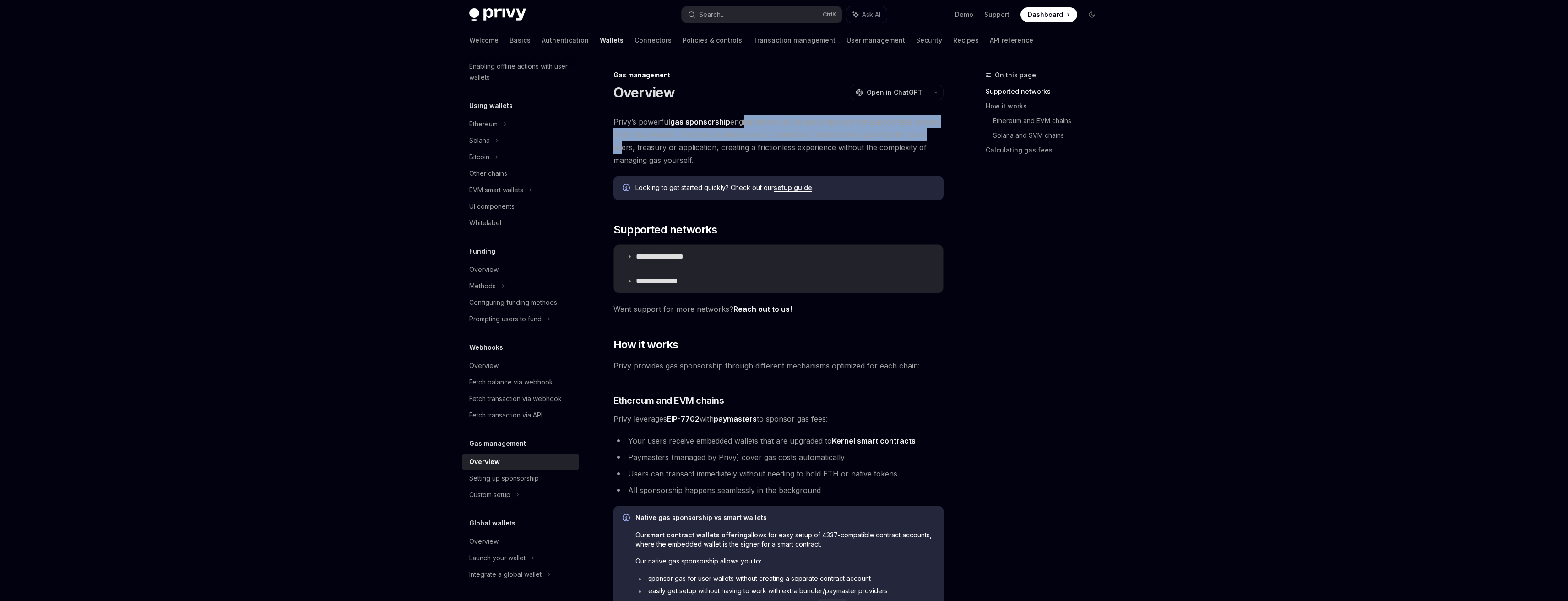
drag, startPoint x: 743, startPoint y: 126, endPoint x: 925, endPoint y: 130, distance: 182.0
click at [925, 130] on span "Privy’s powerful gas sponsorship engine allows you to easily sponsor transactio…" at bounding box center [779, 141] width 330 height 51
click at [804, 150] on span "Privy’s powerful gas sponsorship engine allows you to easily sponsor transactio…" at bounding box center [779, 141] width 330 height 51
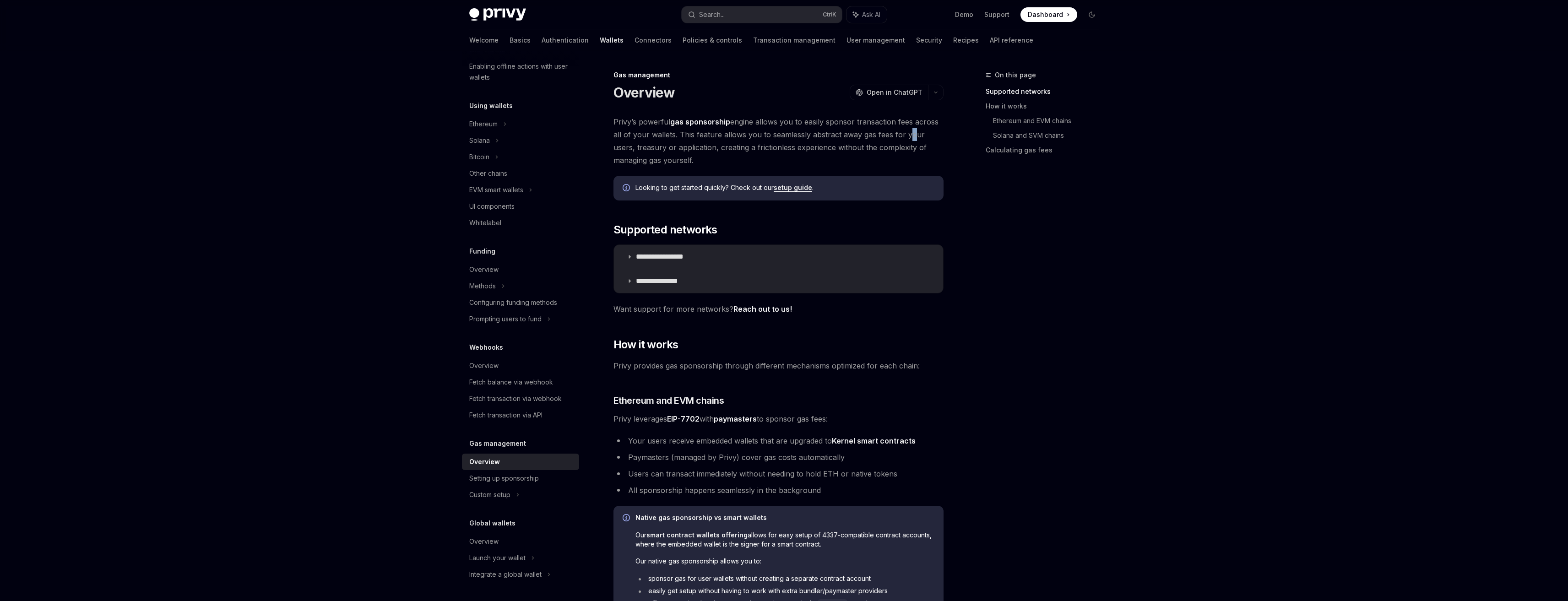
drag, startPoint x: 903, startPoint y: 136, endPoint x: 909, endPoint y: 141, distance: 7.8
click at [909, 141] on span "Privy’s powerful gas sponsorship engine allows you to easily sponsor transactio…" at bounding box center [779, 141] width 330 height 51
click at [849, 147] on span "Privy’s powerful gas sponsorship engine allows you to easily sponsor transactio…" at bounding box center [779, 141] width 330 height 51
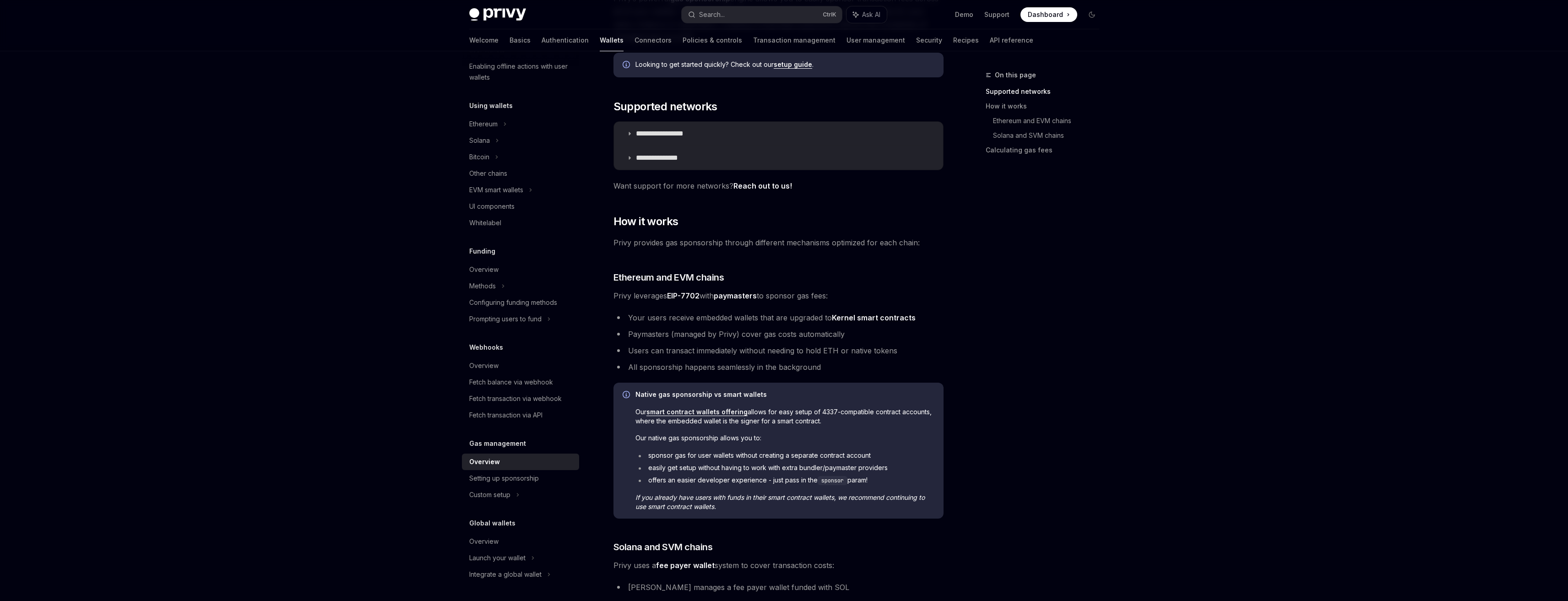
scroll to position [137, 0]
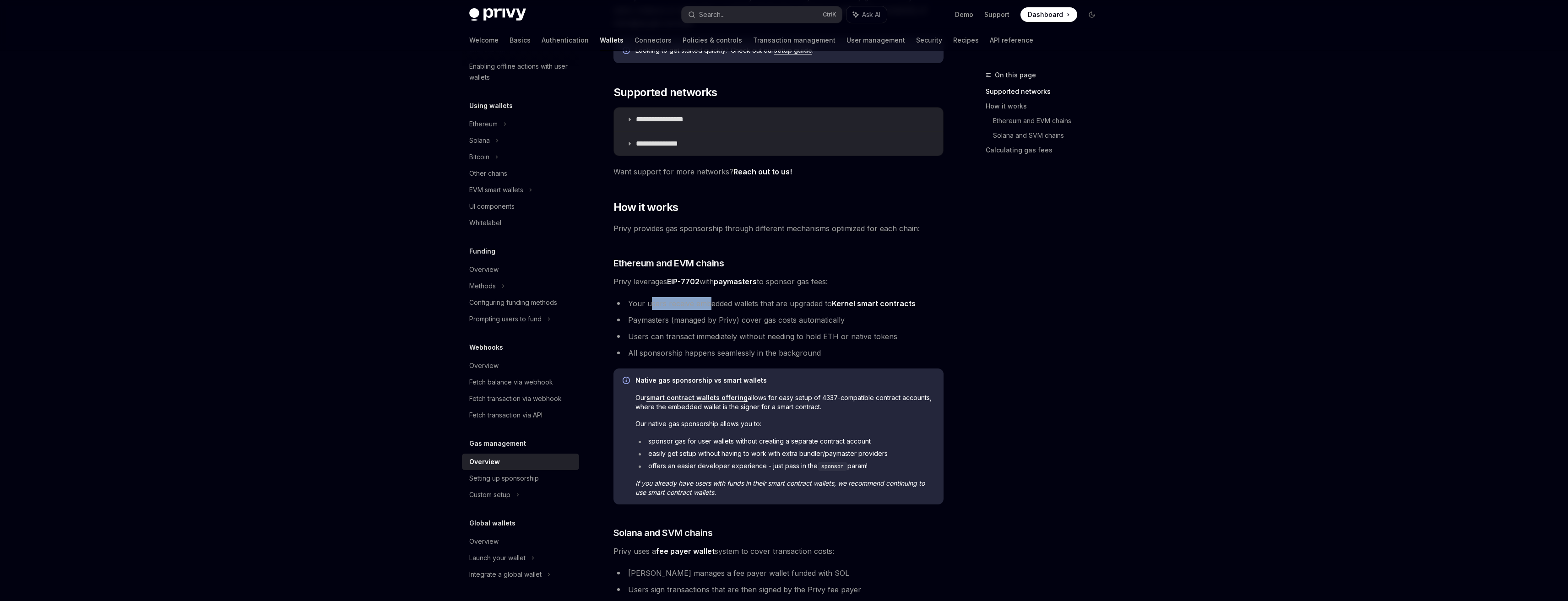
drag, startPoint x: 650, startPoint y: 305, endPoint x: 709, endPoint y: 305, distance: 59.0
click at [709, 305] on li "Your users receive embedded wallets that are upgraded to Kernel smart contracts" at bounding box center [779, 303] width 330 height 13
click at [711, 311] on ul "Your users receive embedded wallets that are upgraded to Kernel smart contracts…" at bounding box center [779, 328] width 330 height 62
drag, startPoint x: 618, startPoint y: 266, endPoint x: 662, endPoint y: 276, distance: 45.1
click at [662, 276] on div "**********" at bounding box center [779, 389] width 330 height 822
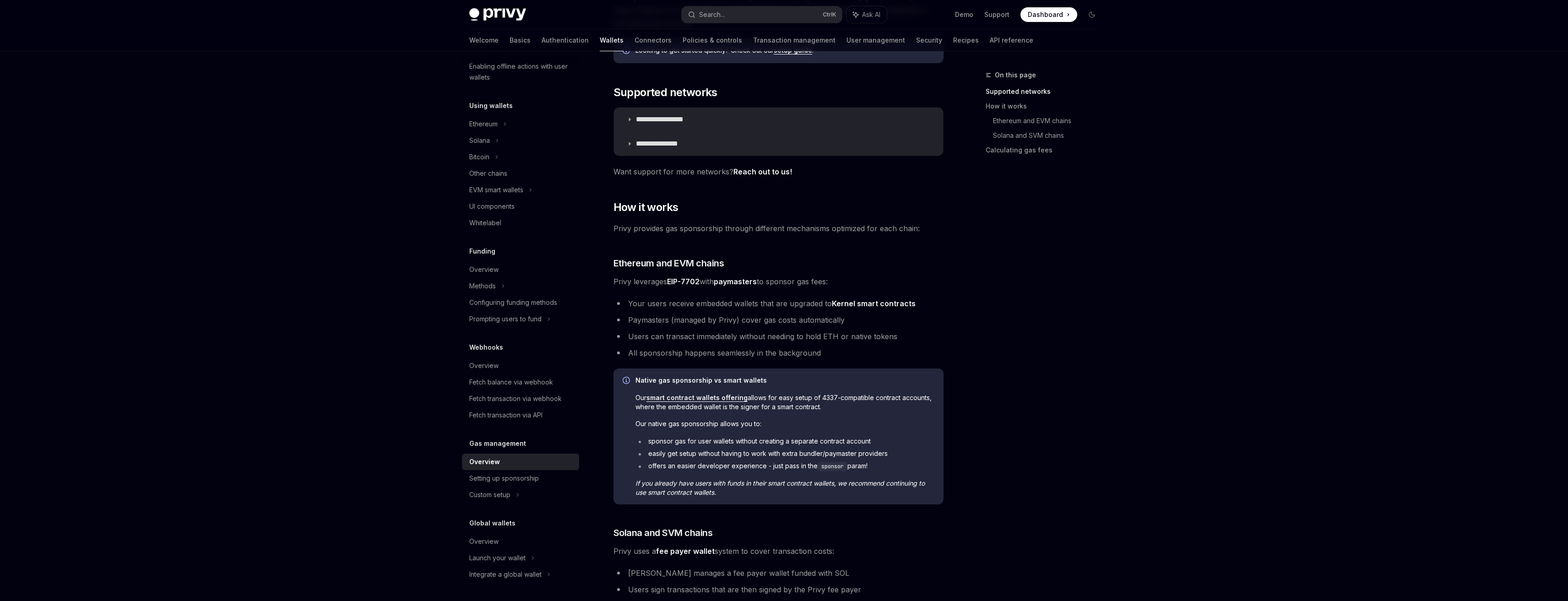
click at [668, 291] on div "**********" at bounding box center [779, 389] width 330 height 822
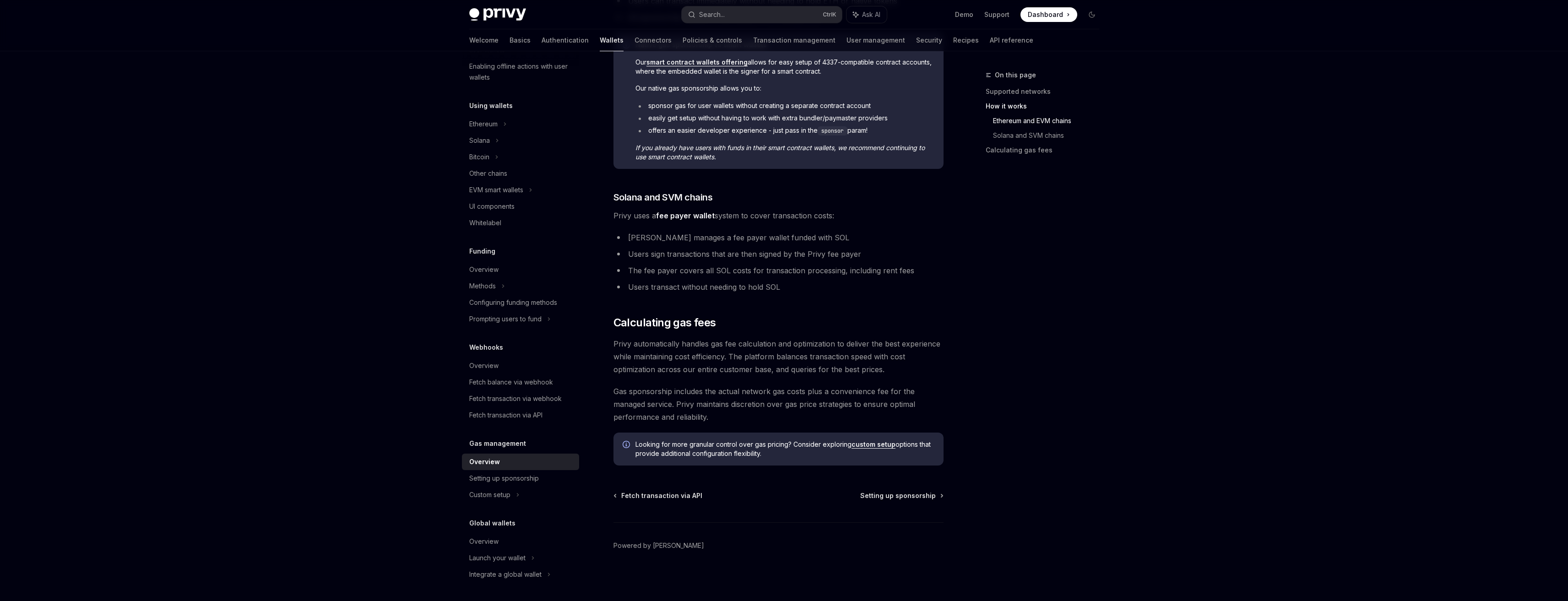
scroll to position [473, 0]
drag, startPoint x: 645, startPoint y: 345, endPoint x: 775, endPoint y: 346, distance: 130.0
click at [775, 346] on span "Privy automatically handles gas fee calculation and optimization to deliver the…" at bounding box center [779, 356] width 330 height 38
click at [810, 348] on span "Privy automatically handles gas fee calculation and optimization to deliver the…" at bounding box center [779, 356] width 330 height 38
drag, startPoint x: 841, startPoint y: 344, endPoint x: 869, endPoint y: 348, distance: 28.3
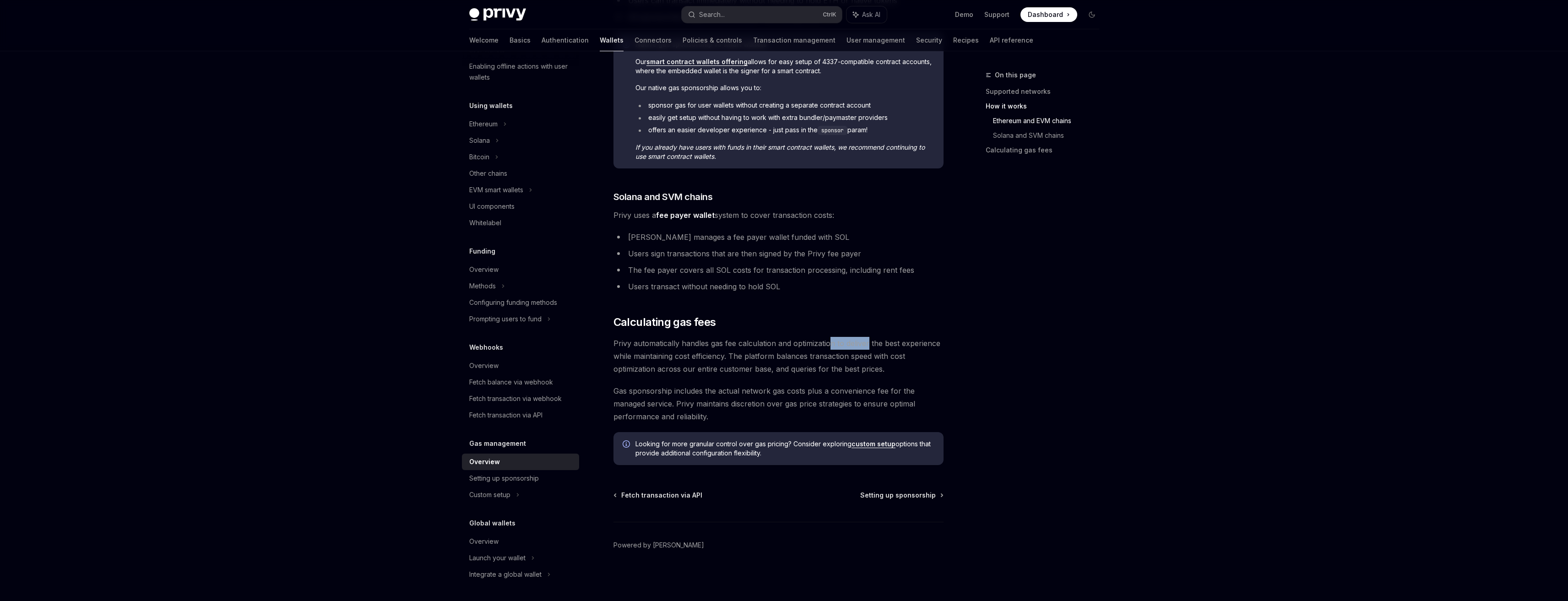
click at [869, 348] on span "Privy automatically handles gas fee calculation and optimization to deliver the…" at bounding box center [779, 356] width 330 height 38
click at [756, 357] on span "Privy automatically handles gas fee calculation and optimization to deliver the…" at bounding box center [779, 356] width 330 height 38
drag, startPoint x: 737, startPoint y: 354, endPoint x: 898, endPoint y: 366, distance: 161.4
click at [898, 366] on span "Privy automatically handles gas fee calculation and optimization to deliver the…" at bounding box center [779, 356] width 330 height 38
click at [779, 386] on span "Gas sponsorship includes the actual network gas costs plus a convenience fee fo…" at bounding box center [779, 403] width 330 height 38
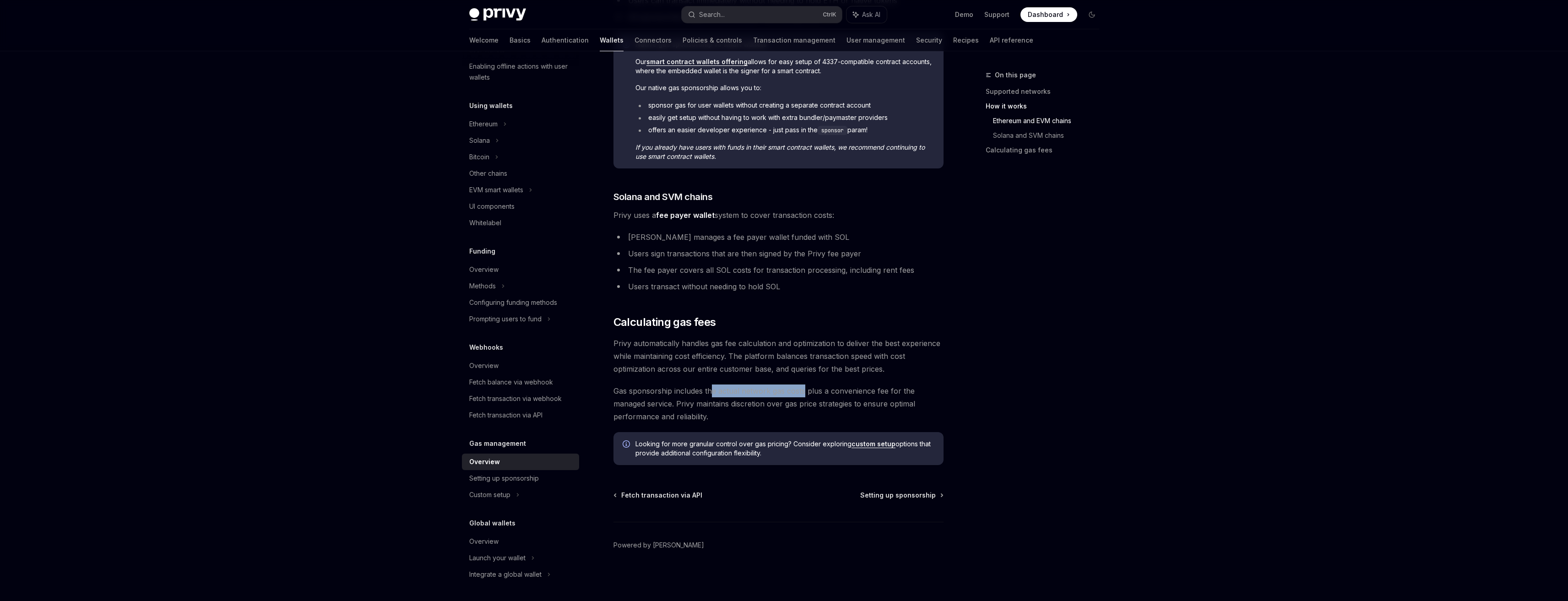
drag, startPoint x: 712, startPoint y: 391, endPoint x: 804, endPoint y: 397, distance: 92.2
click at [804, 397] on span "Gas sponsorship includes the actual network gas costs plus a convenience fee fo…" at bounding box center [779, 403] width 330 height 38
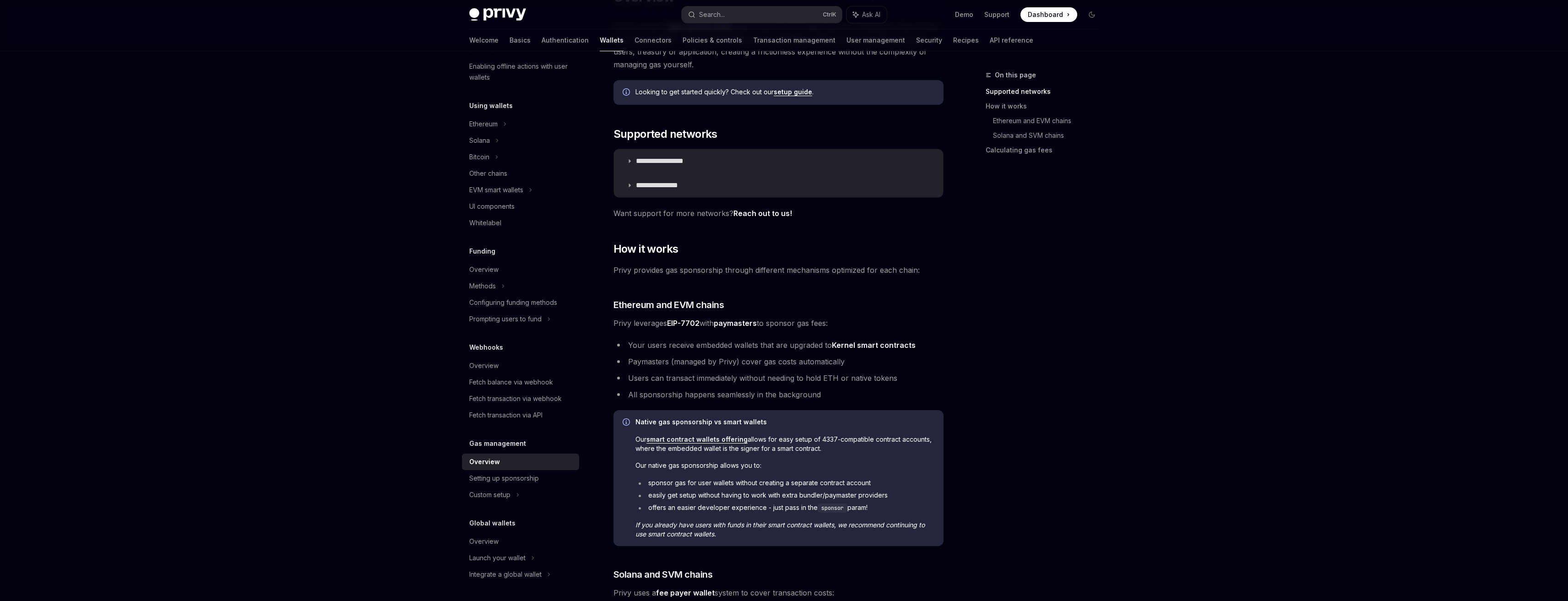
scroll to position [61, 0]
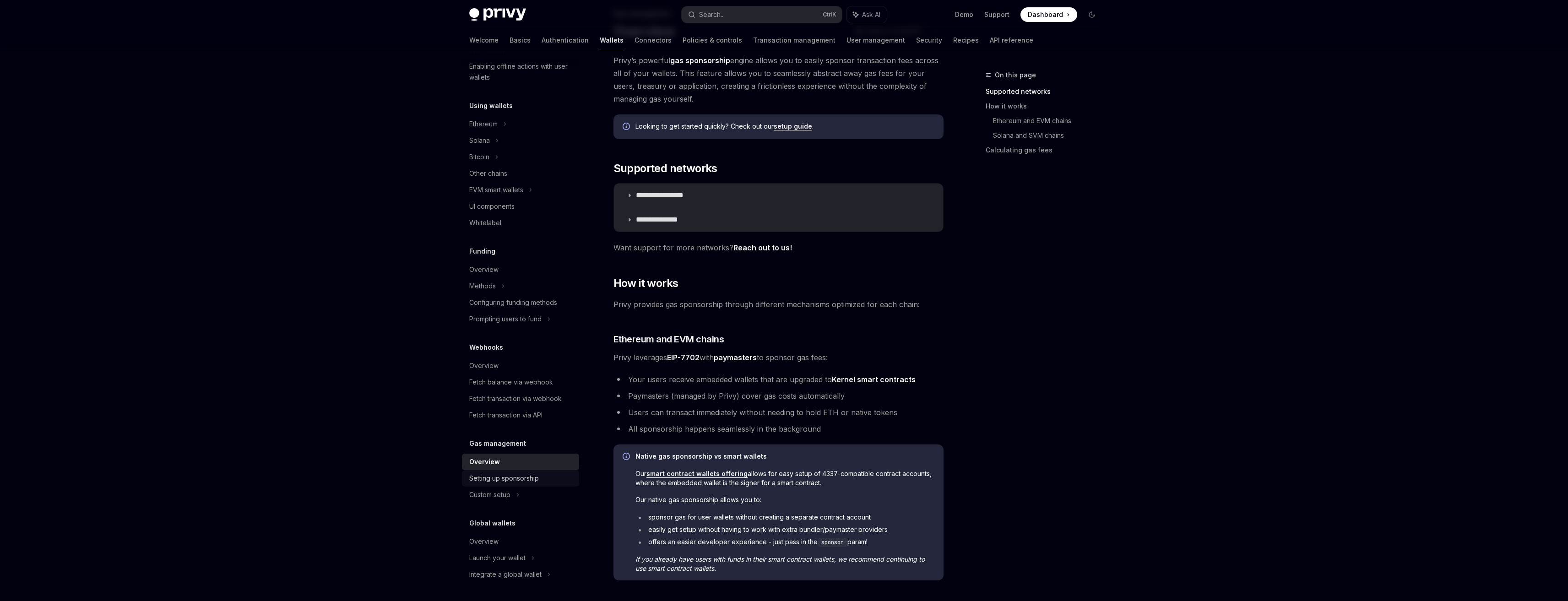
click at [545, 479] on div "Setting up sponsorship" at bounding box center [521, 478] width 104 height 11
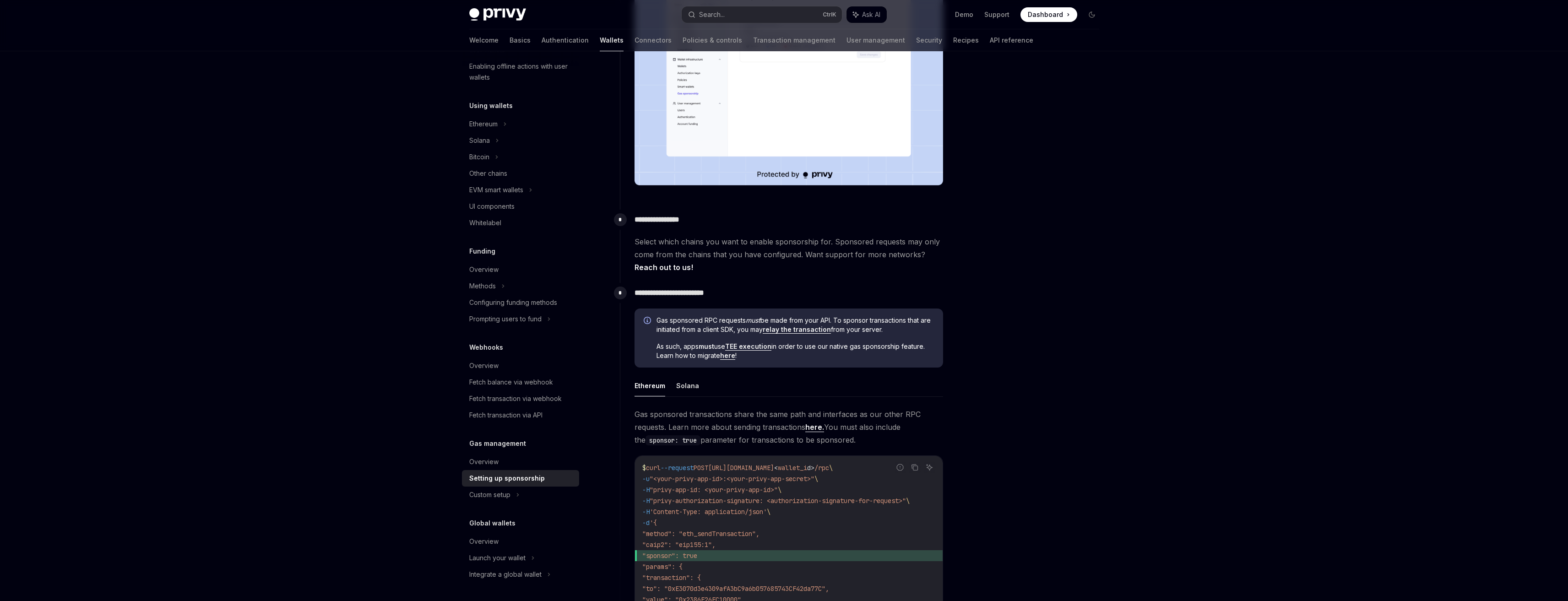
scroll to position [274, 0]
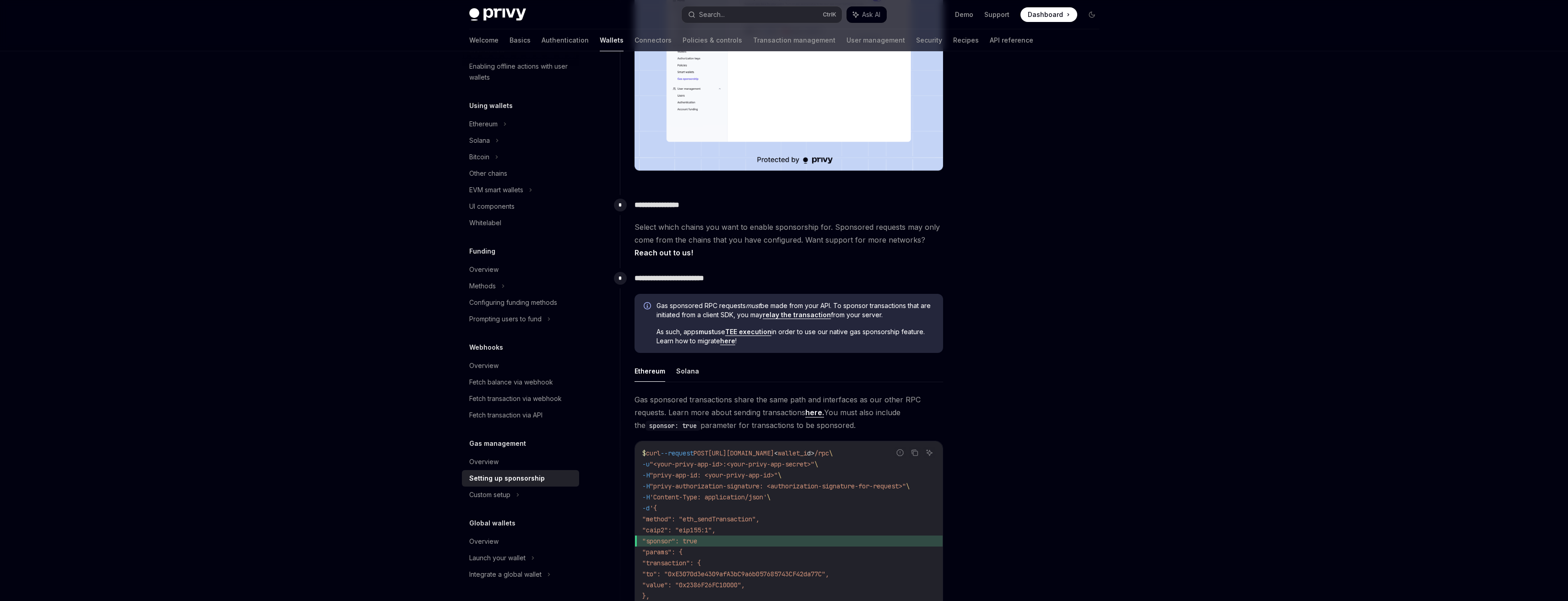
drag, startPoint x: 835, startPoint y: 305, endPoint x: 933, endPoint y: 315, distance: 98.5
click at [933, 315] on span "Gas sponsored RPC requests must be made from your API. To sponsor transactions …" at bounding box center [796, 310] width 278 height 18
click at [917, 321] on div "Gas sponsored RPC requests must be made from your API. To sponsor transactions …" at bounding box center [796, 324] width 278 height 45
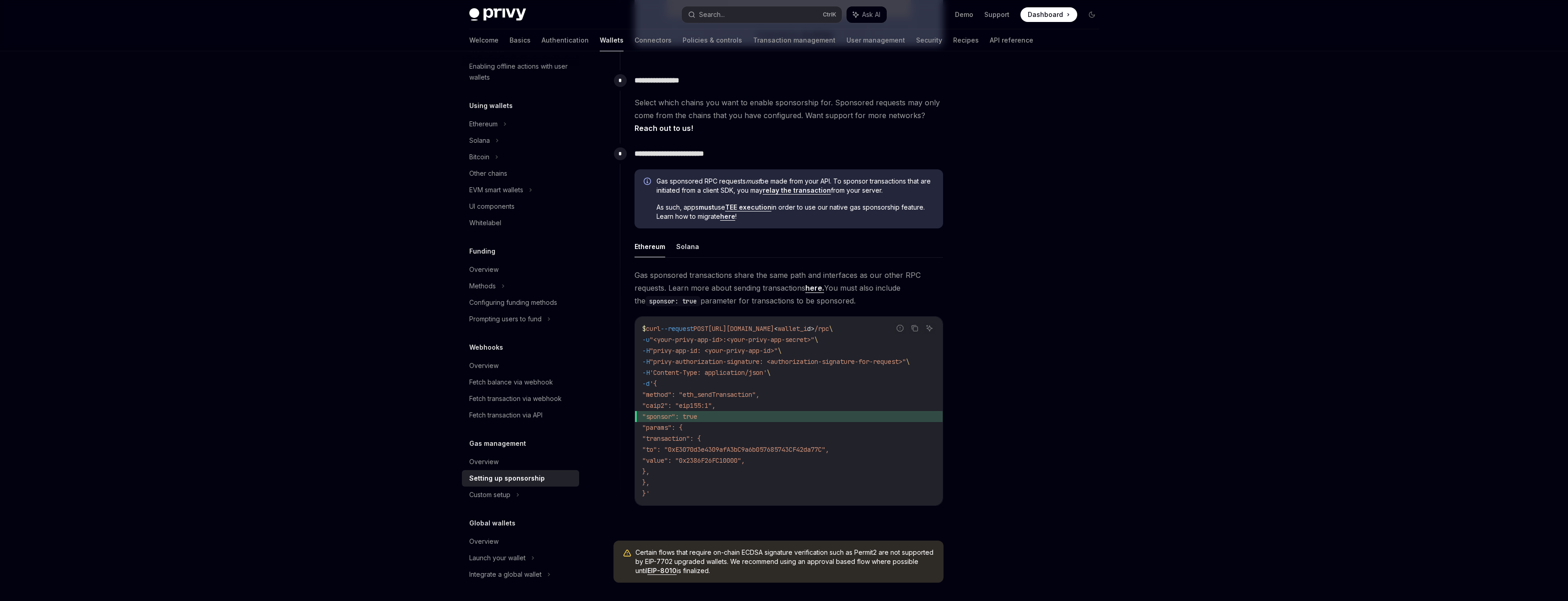
scroll to position [457, 0]
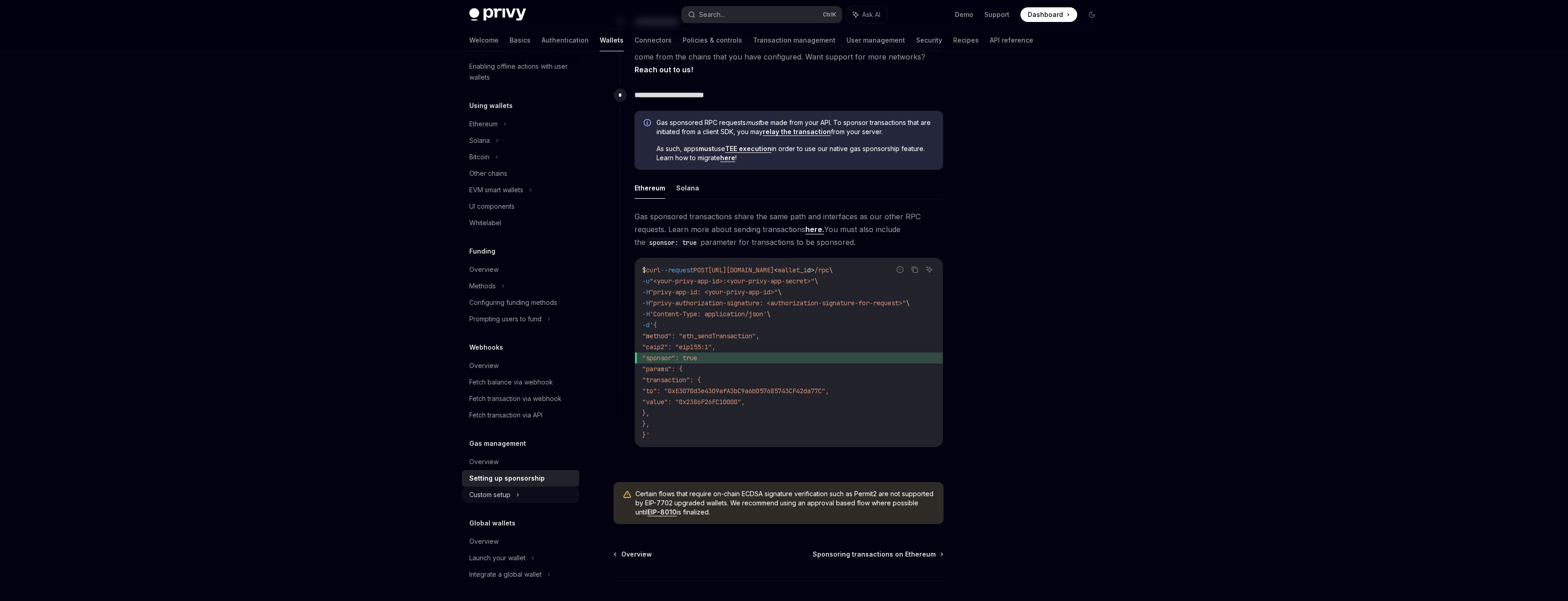
click at [522, 492] on div "Custom setup" at bounding box center [520, 495] width 117 height 16
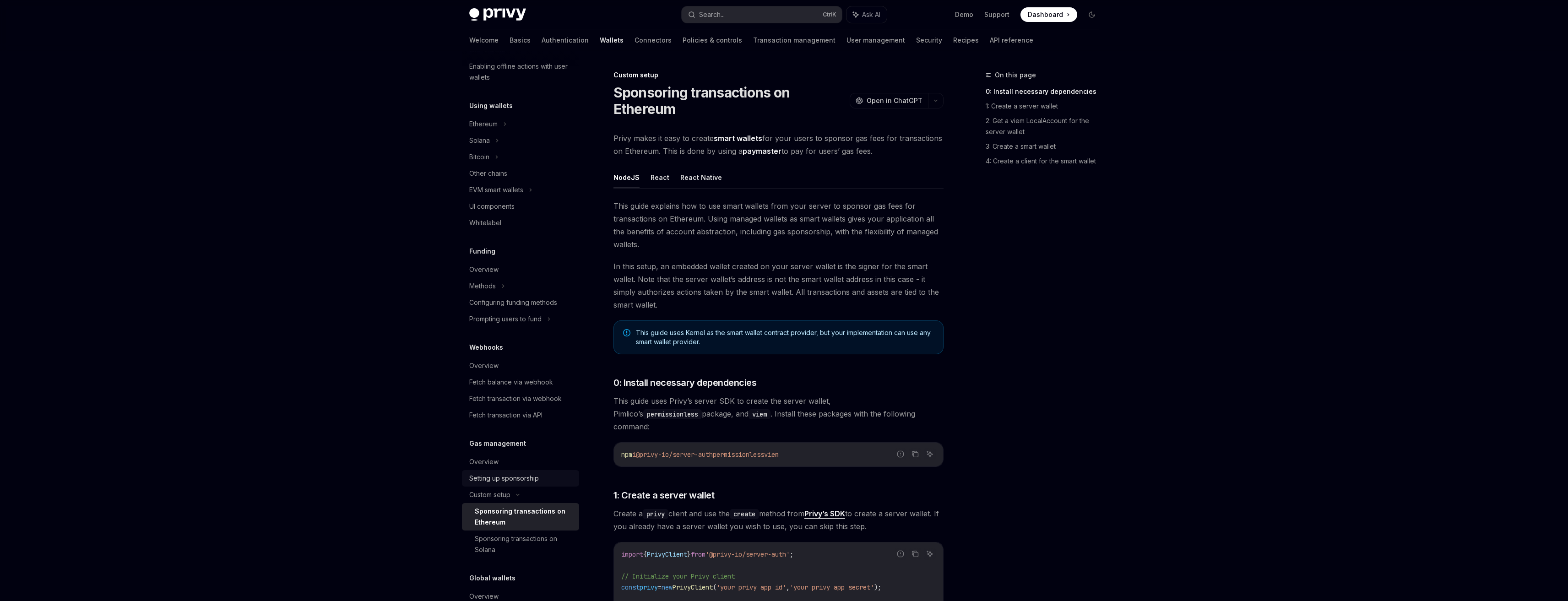
click at [528, 481] on div "Setting up sponsorship" at bounding box center [504, 478] width 69 height 11
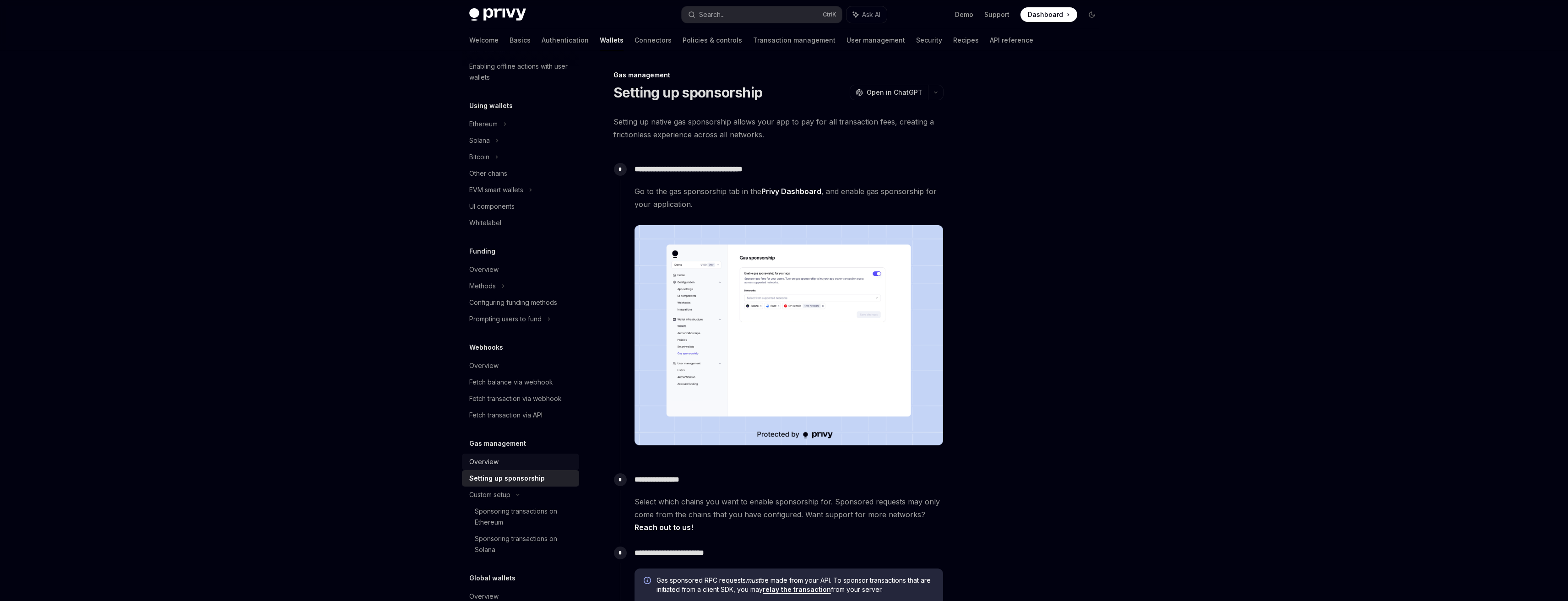
click at [528, 463] on div "Overview" at bounding box center [521, 462] width 104 height 11
type textarea "*"
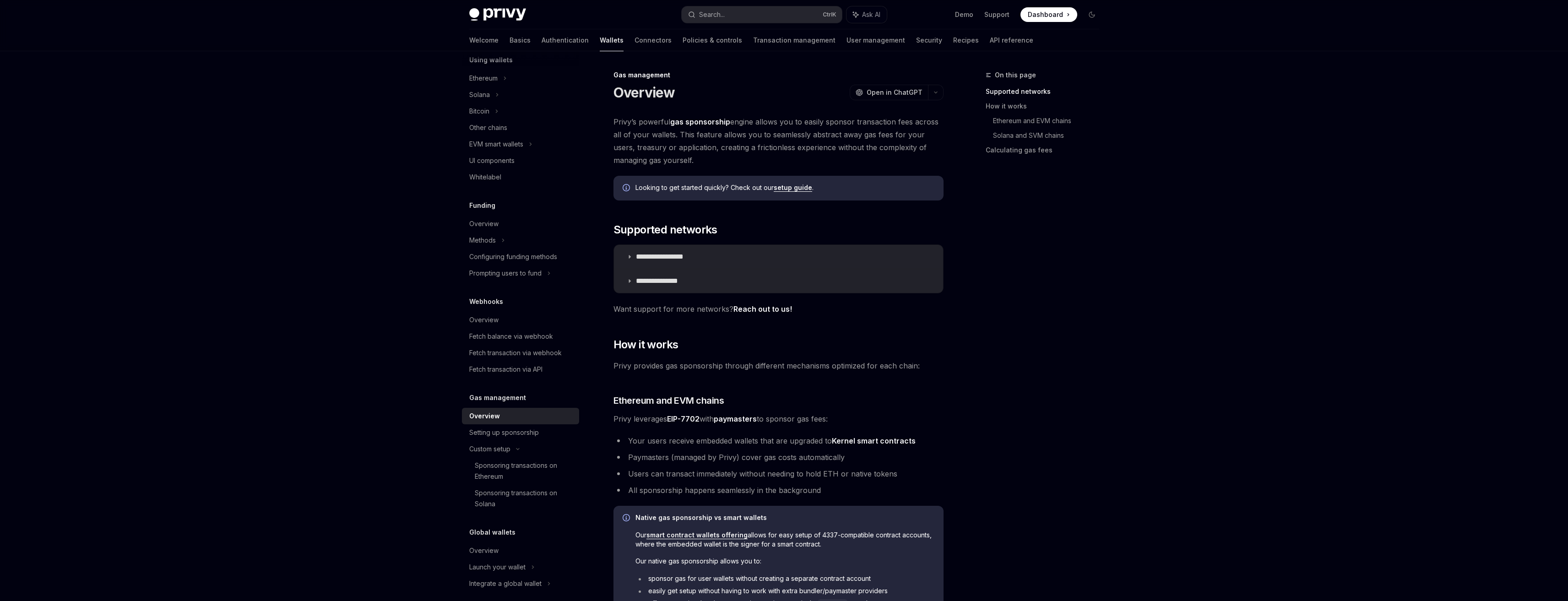
scroll to position [240, 0]
click at [681, 249] on summary "**********" at bounding box center [779, 256] width 329 height 24
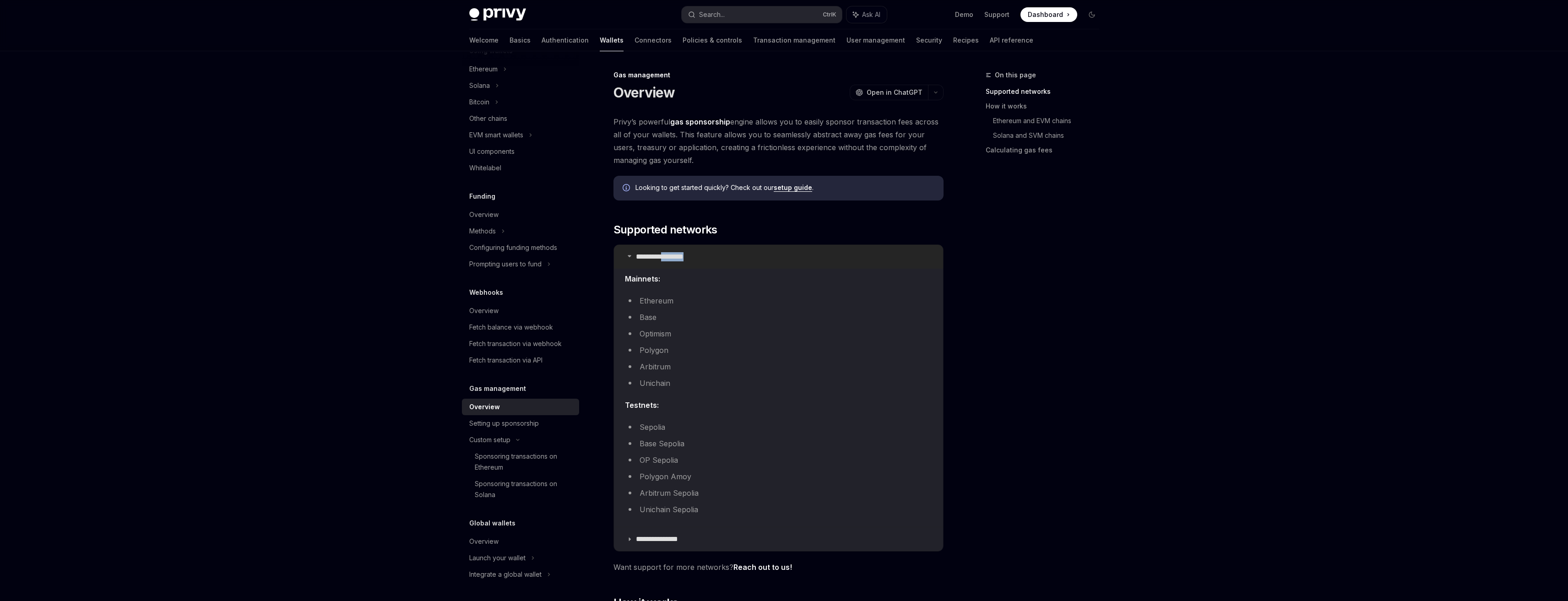
click at [681, 249] on summary "**********" at bounding box center [779, 256] width 329 height 24
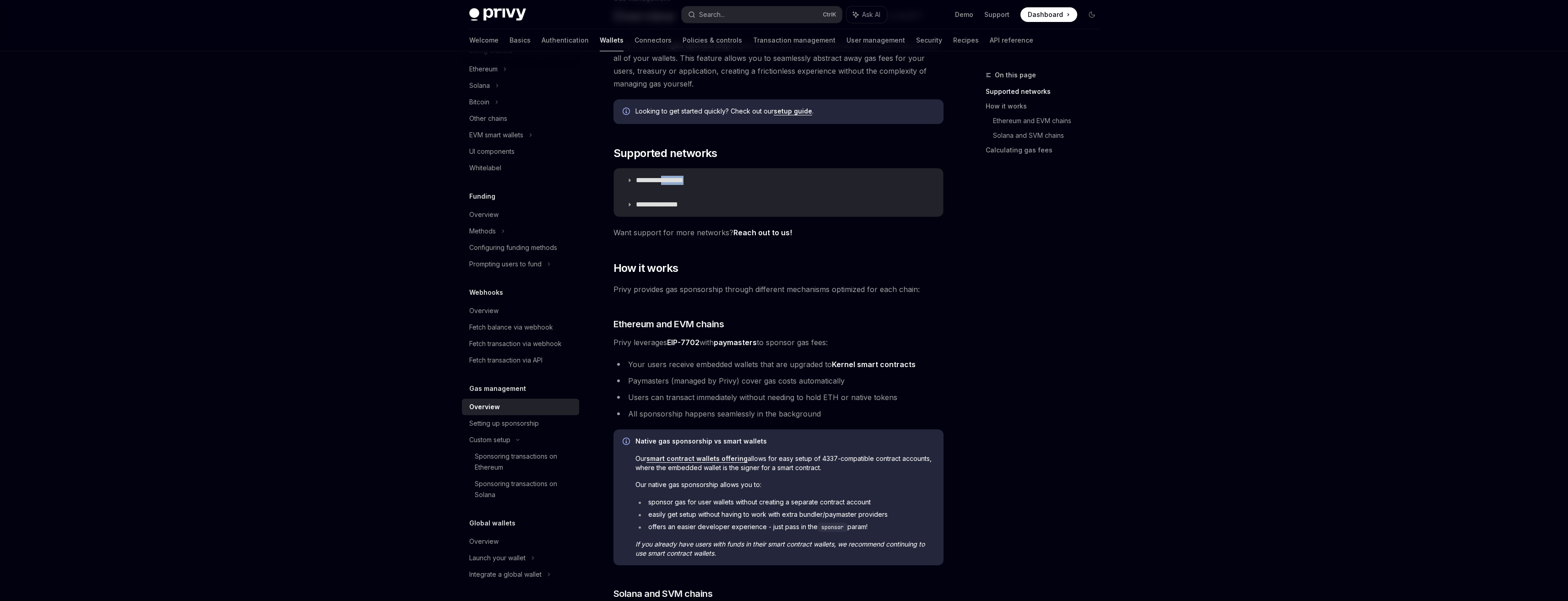
scroll to position [91, 0]
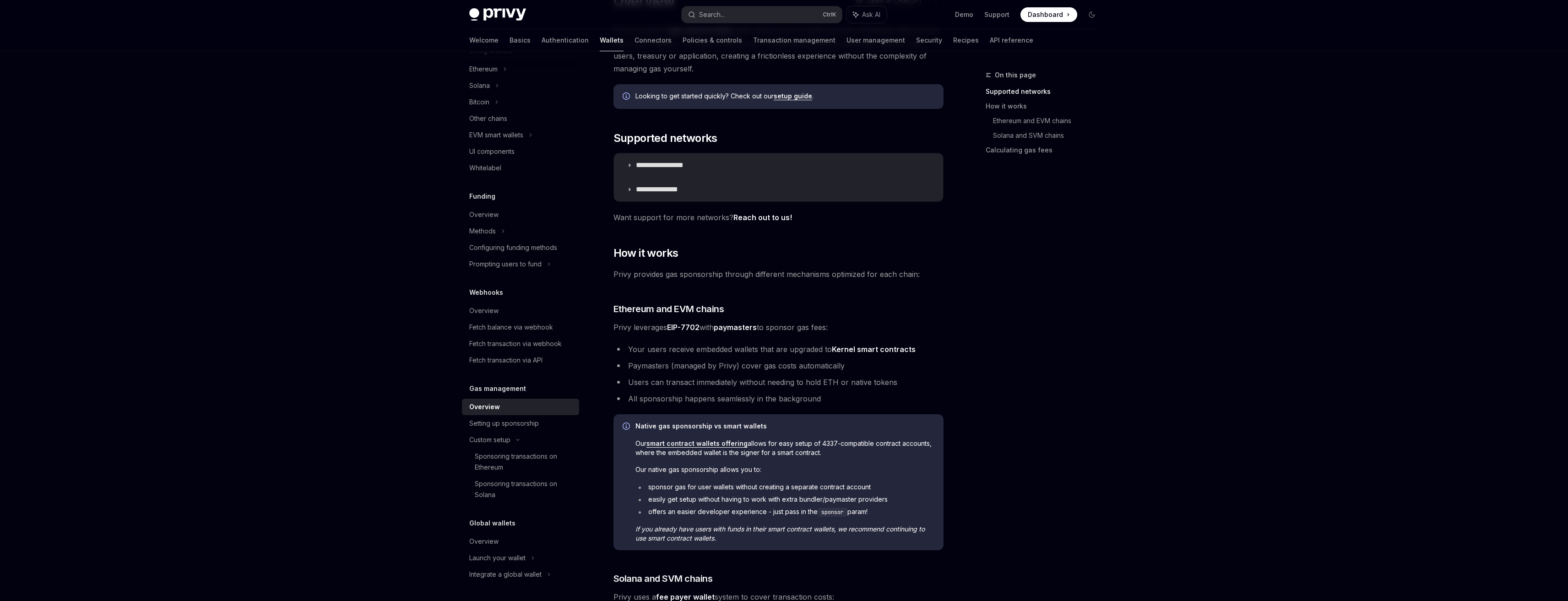
click at [647, 355] on li "Your users receive embedded wallets that are upgraded to Kernel smart contracts" at bounding box center [779, 349] width 330 height 13
drag, startPoint x: 649, startPoint y: 355, endPoint x: 703, endPoint y: 352, distance: 54.1
click at [703, 352] on li "Your users receive embedded wallets that are upgraded to Kernel smart contracts" at bounding box center [779, 349] width 330 height 13
click at [721, 353] on li "Your users receive embedded wallets that are upgraded to Kernel smart contracts" at bounding box center [779, 349] width 330 height 13
drag, startPoint x: 731, startPoint y: 353, endPoint x: 780, endPoint y: 353, distance: 49.0
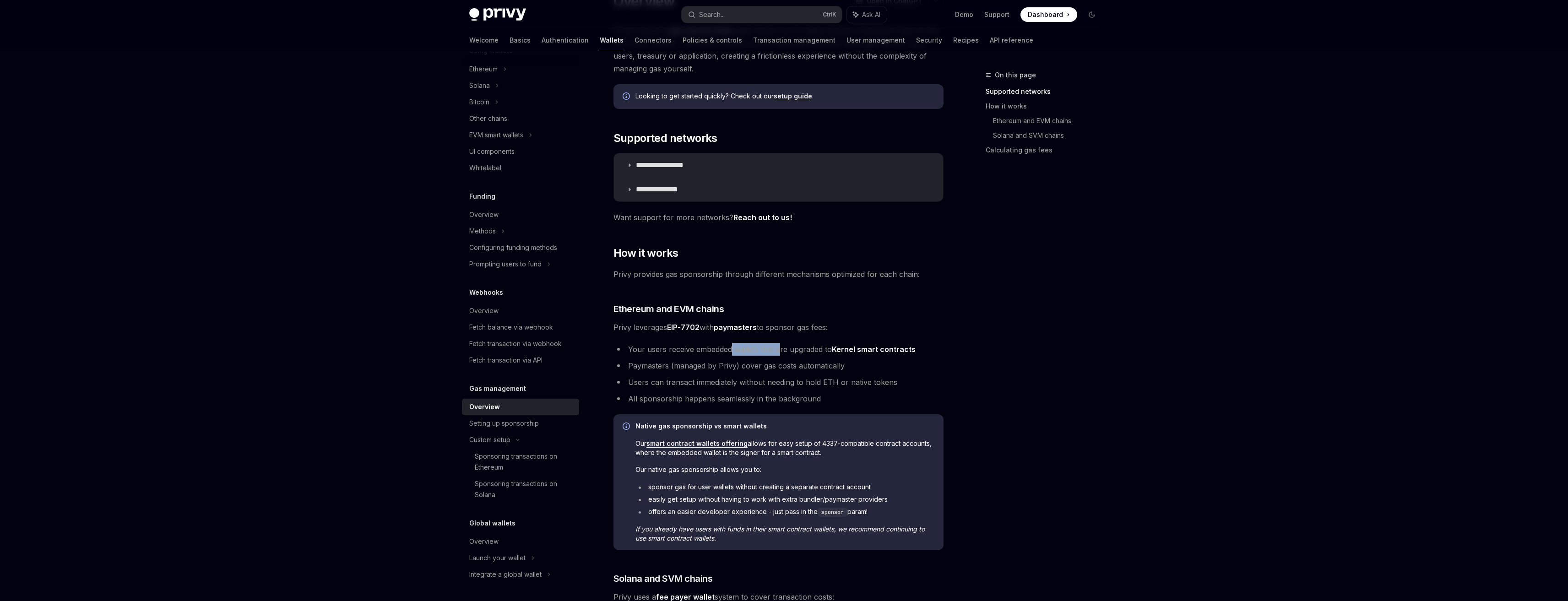
click at [780, 353] on li "Your users receive embedded wallets that are upgraded to Kernel smart contracts" at bounding box center [779, 349] width 330 height 13
drag, startPoint x: 805, startPoint y: 350, endPoint x: 887, endPoint y: 352, distance: 82.0
click at [887, 352] on li "Your users receive embedded wallets that are upgraded to Kernel smart contracts" at bounding box center [779, 349] width 330 height 13
click at [855, 366] on li "Paymasters (managed by Privy) cover gas costs automatically" at bounding box center [779, 365] width 330 height 13
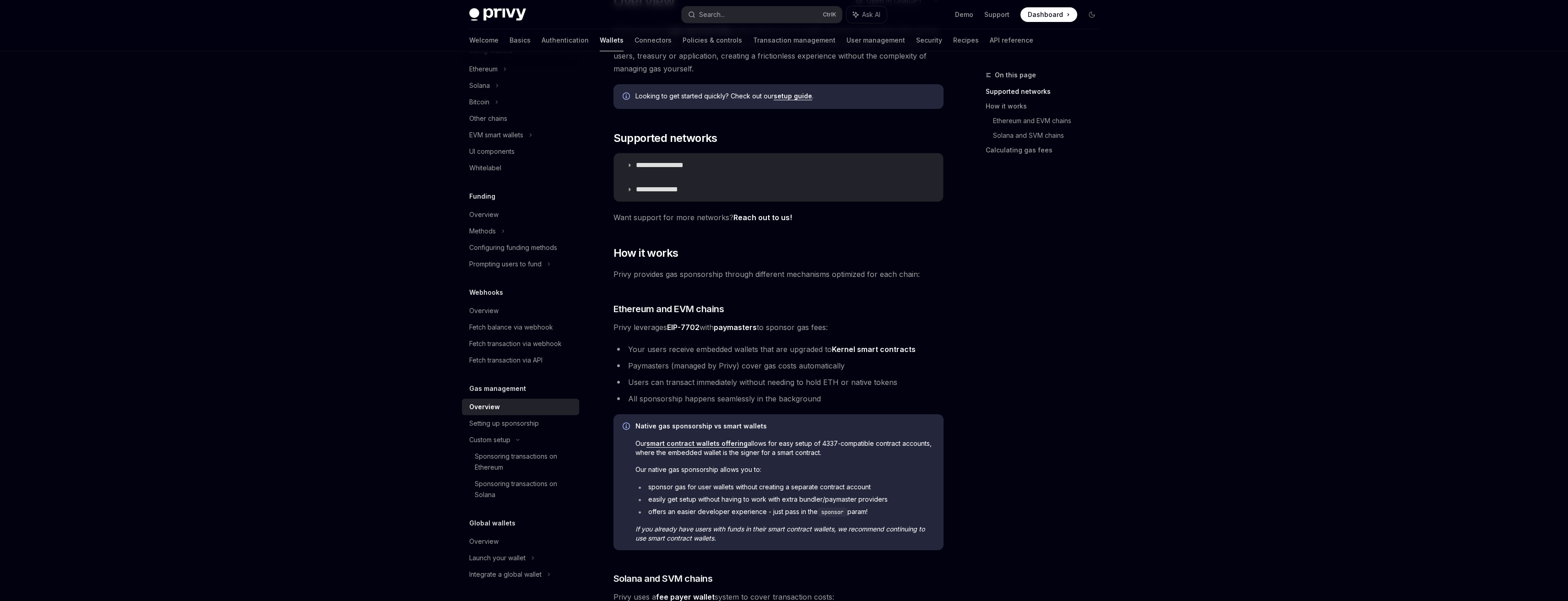
click at [693, 383] on li "Users can transact immediately without needing to hold ETH or native tokens" at bounding box center [779, 381] width 330 height 13
click at [754, 358] on ul "Your users receive embedded wallets that are upgraded to Kernel smart contracts…" at bounding box center [779, 373] width 330 height 62
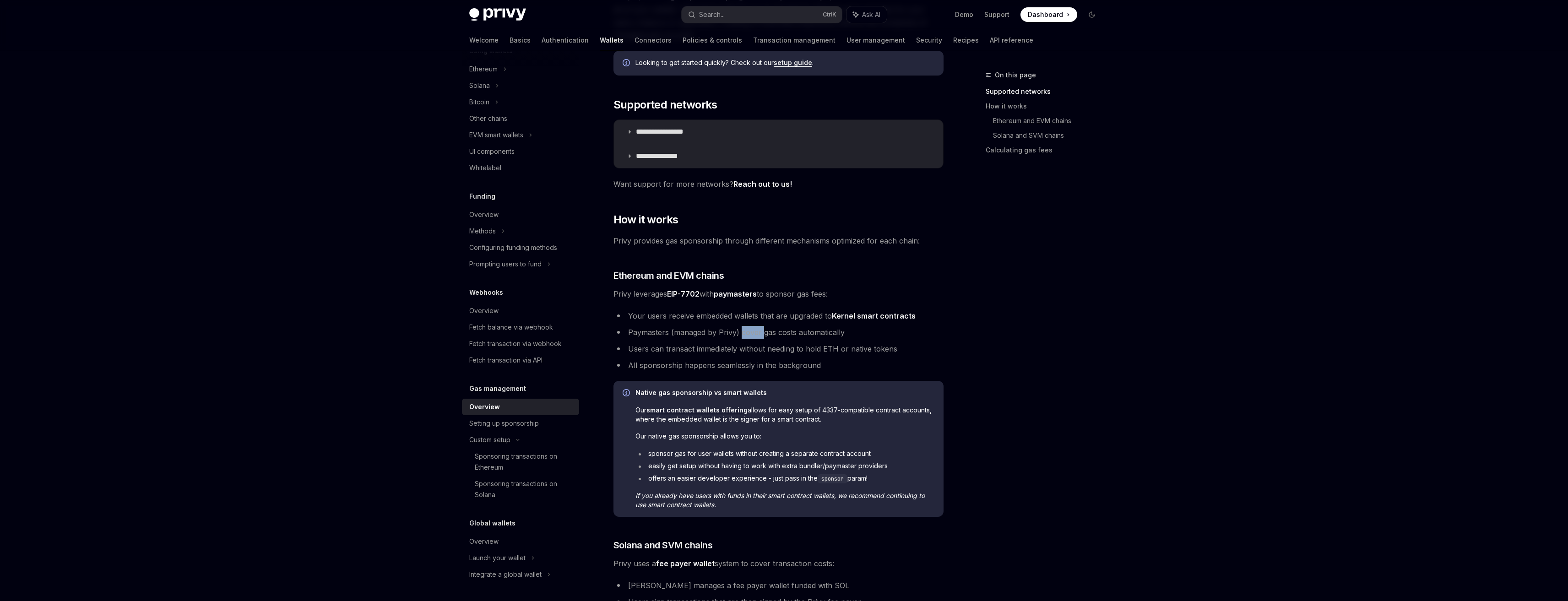
scroll to position [137, 0]
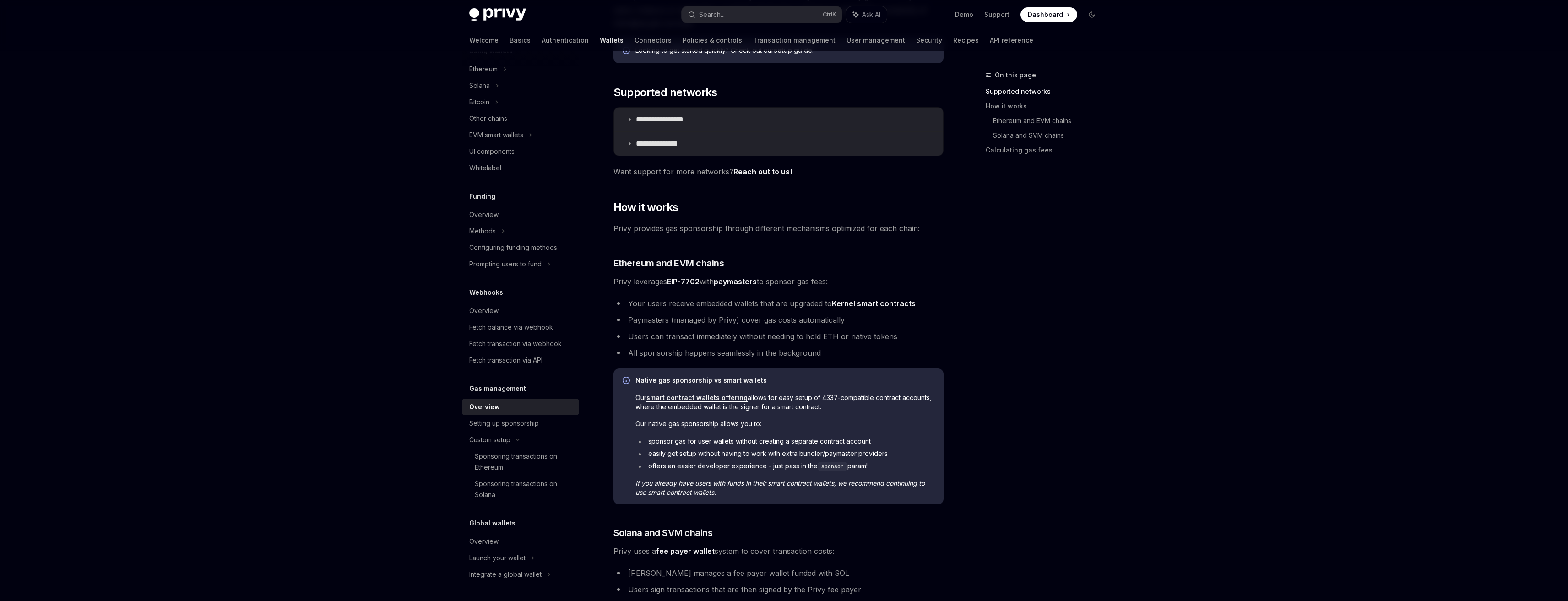
click at [709, 354] on li "All sponsorship happens seamlessly in the background" at bounding box center [779, 352] width 330 height 13
click at [709, 355] on li "All sponsorship happens seamlessly in the background" at bounding box center [779, 352] width 330 height 13
click at [706, 360] on div "**********" at bounding box center [779, 389] width 330 height 822
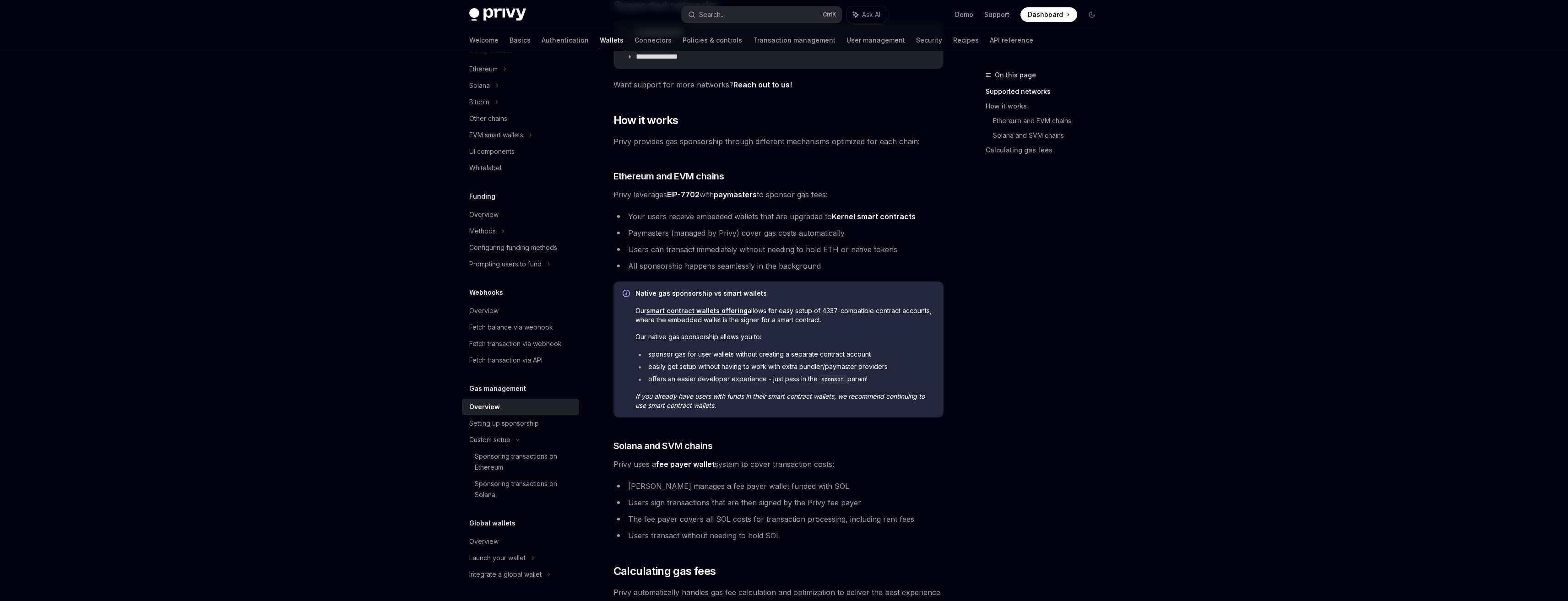
scroll to position [229, 0]
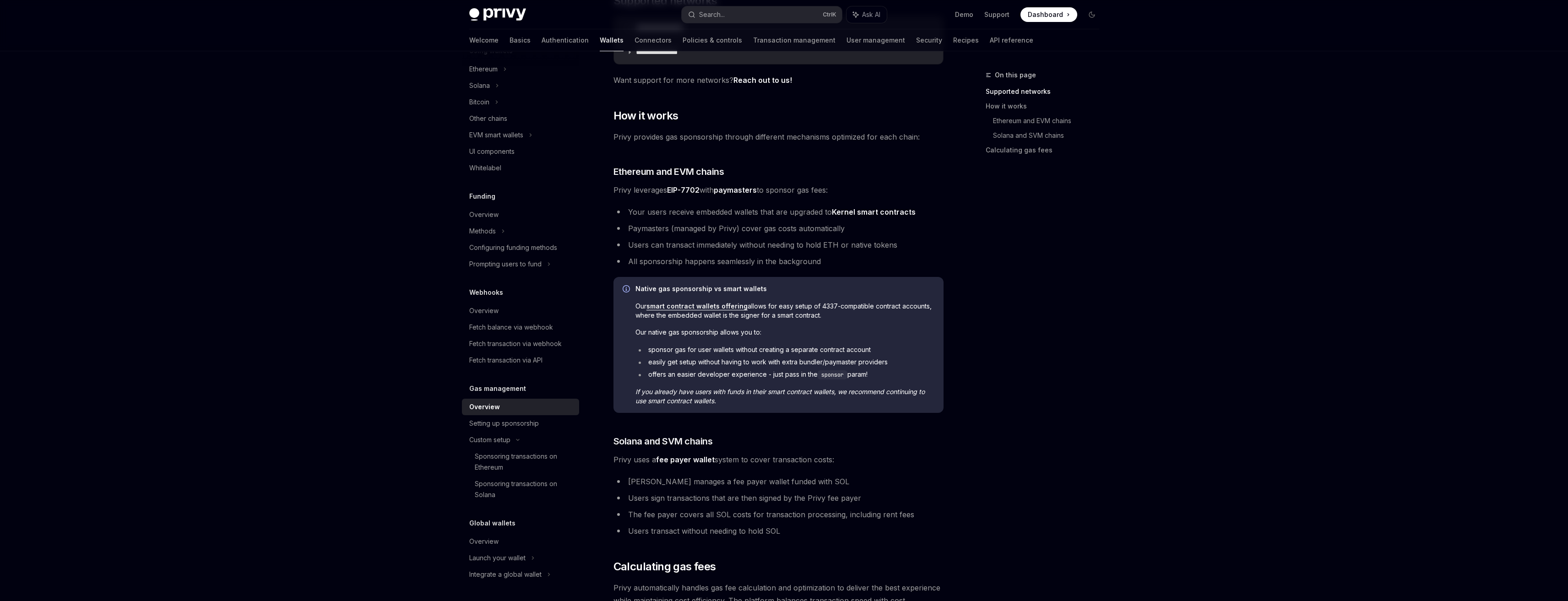
click at [677, 288] on strong "Native gas sponsorship vs smart wallets" at bounding box center [701, 288] width 131 height 8
drag, startPoint x: 639, startPoint y: 304, endPoint x: 823, endPoint y: 305, distance: 184.0
click at [823, 305] on span "Our smart contract wallets offering allows for easy setup of 4337-compatible co…" at bounding box center [785, 311] width 299 height 18
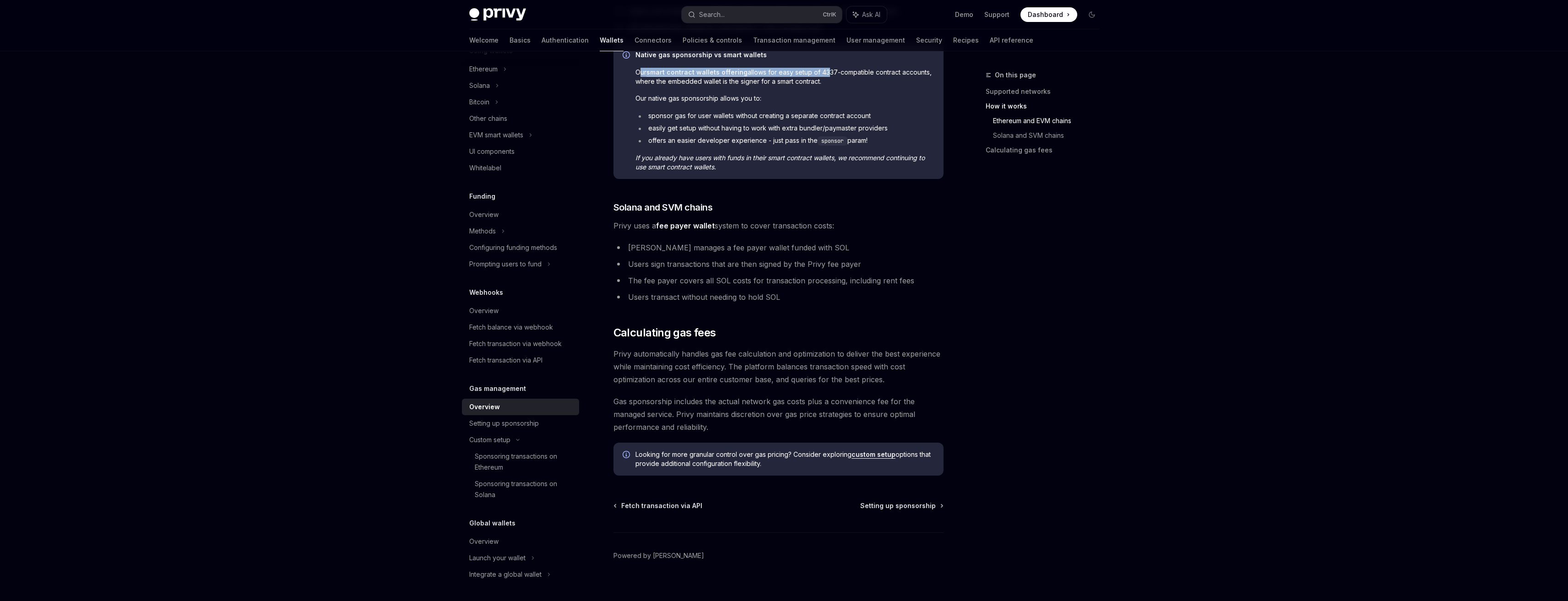
scroll to position [473, 0]
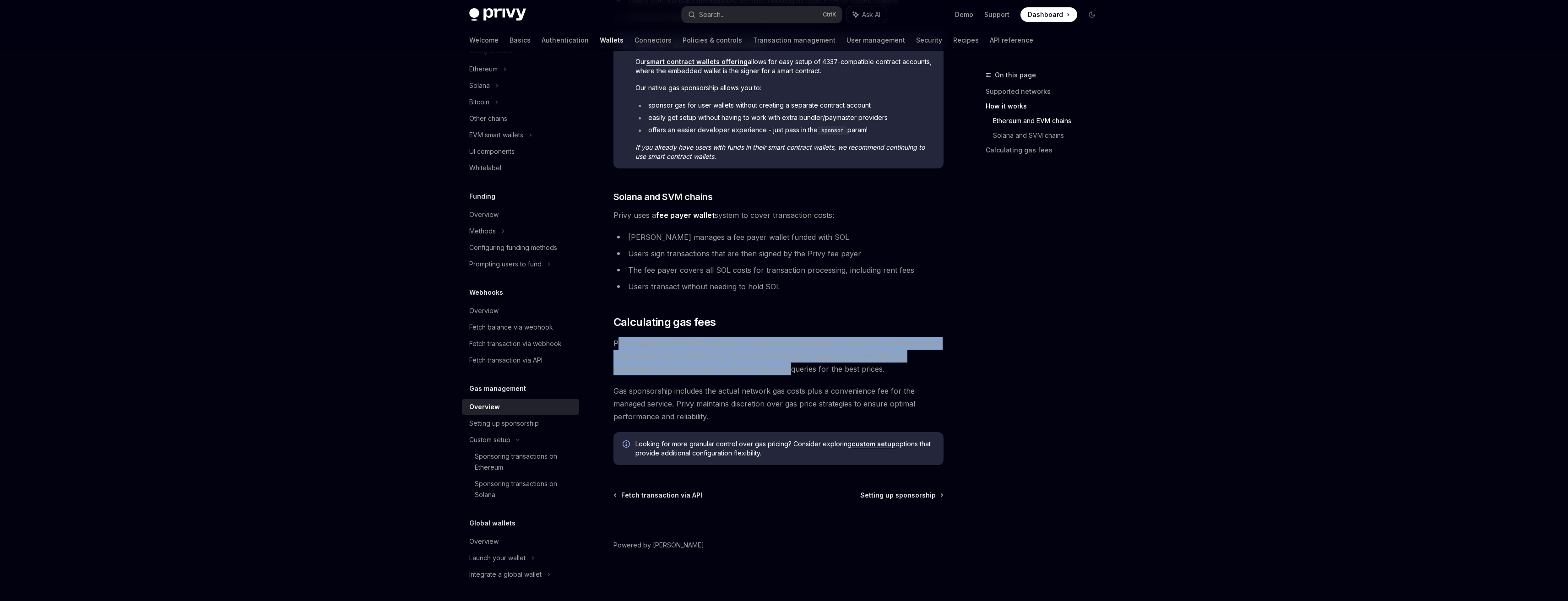
drag, startPoint x: 620, startPoint y: 346, endPoint x: 790, endPoint y: 367, distance: 171.3
click at [790, 366] on span "Privy automatically handles gas fee calculation and optimization to deliver the…" at bounding box center [779, 356] width 330 height 38
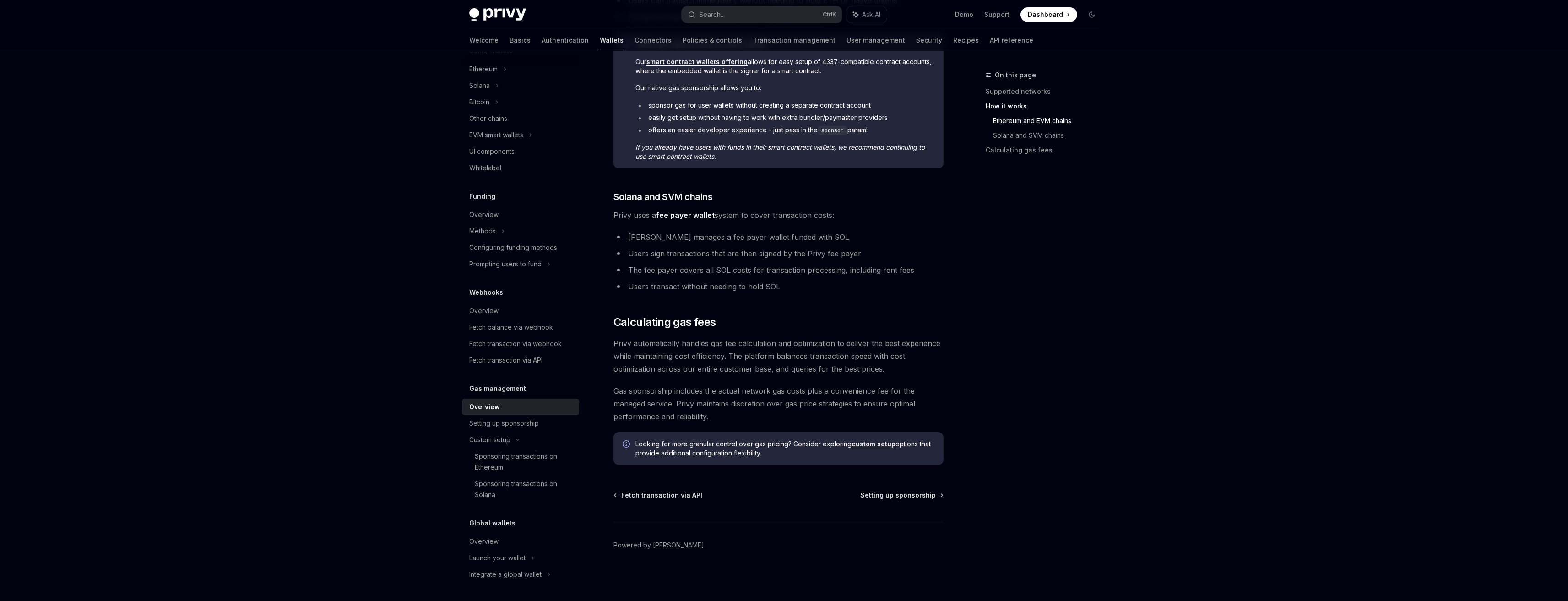
click at [766, 385] on span "Gas sponsorship includes the actual network gas costs plus a convenience fee fo…" at bounding box center [779, 403] width 330 height 38
click at [779, 373] on span "Privy automatically handles gas fee calculation and optimization to deliver the…" at bounding box center [779, 356] width 330 height 38
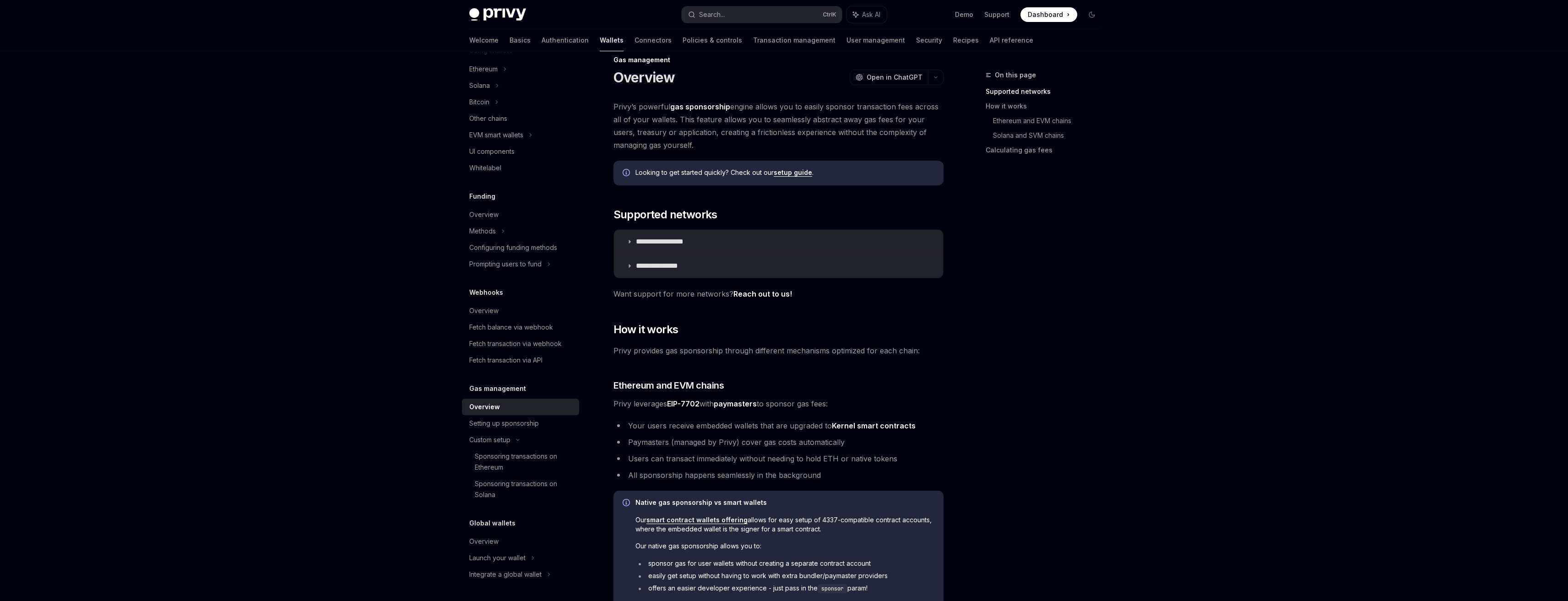
scroll to position [0, 0]
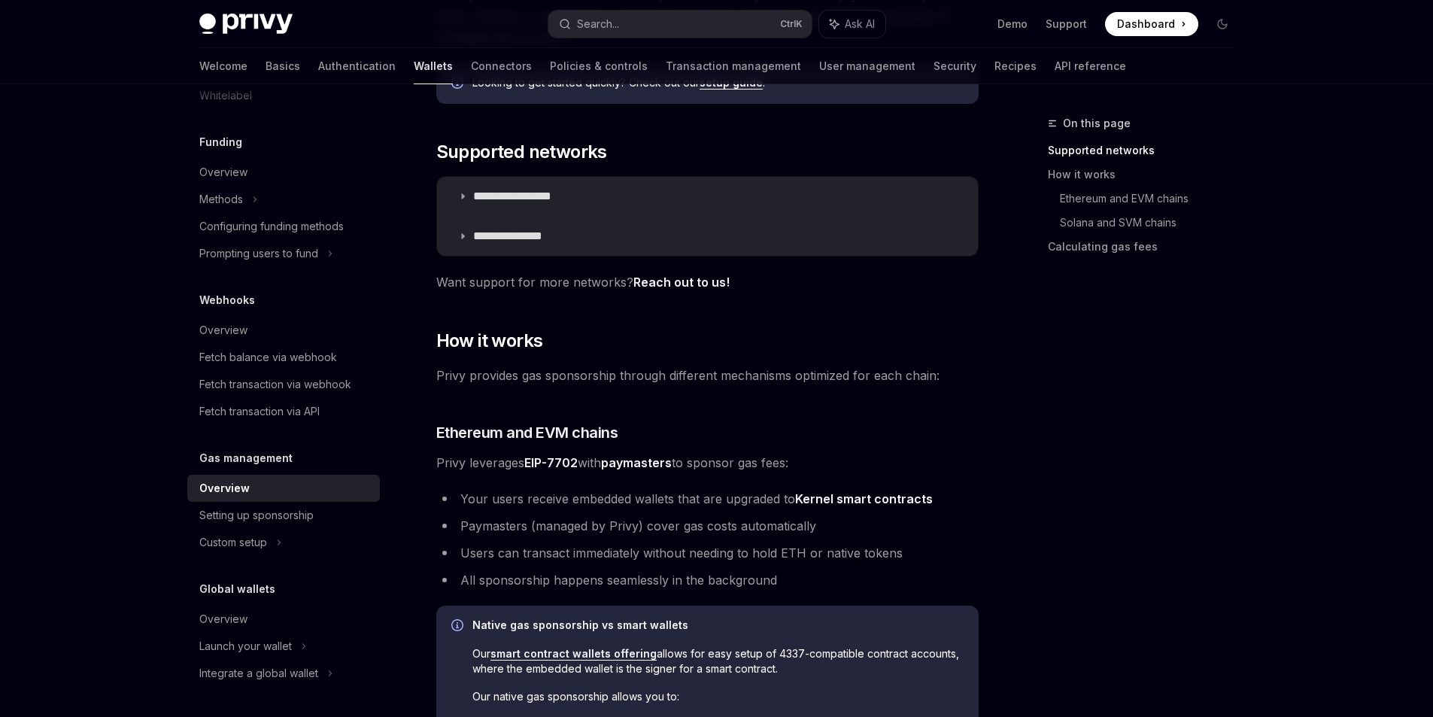
scroll to position [301, 0]
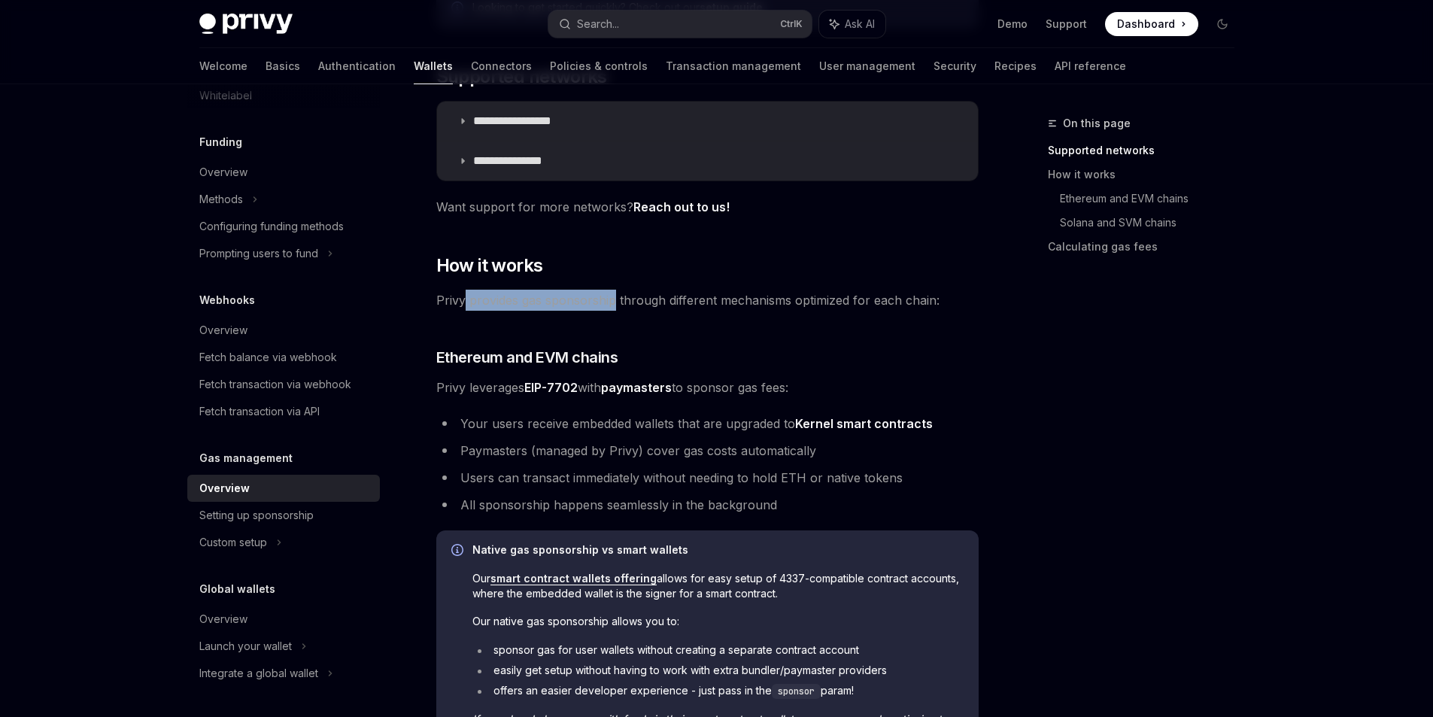
drag, startPoint x: 464, startPoint y: 301, endPoint x: 614, endPoint y: 309, distance: 150.7
click at [614, 309] on span "Privy provides gas sponsorship through different mechanisms optimized for each …" at bounding box center [707, 300] width 542 height 21
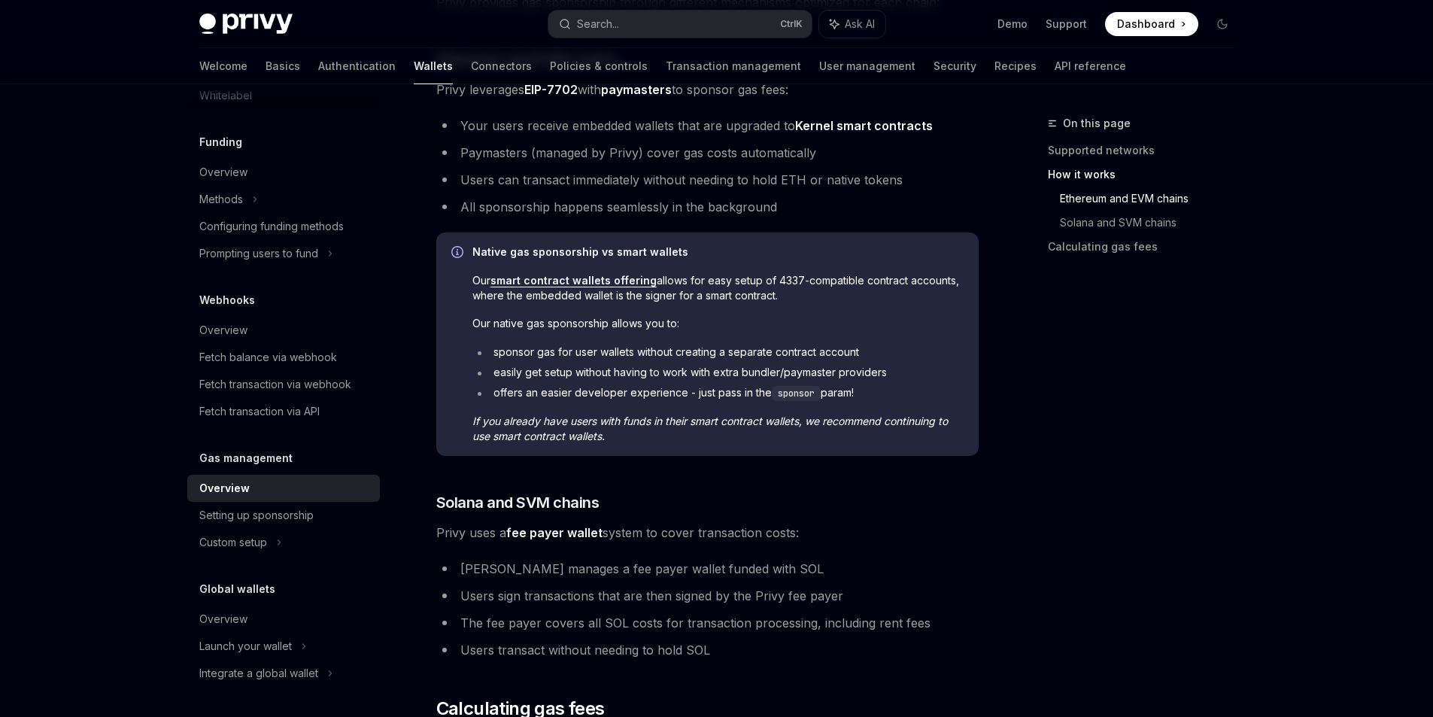
scroll to position [602, 0]
drag, startPoint x: 600, startPoint y: 251, endPoint x: 699, endPoint y: 253, distance: 98.5
click at [699, 253] on span "Native gas sponsorship vs smart wallets" at bounding box center [717, 248] width 491 height 15
drag, startPoint x: 661, startPoint y: 281, endPoint x: 912, endPoint y: 290, distance: 251.3
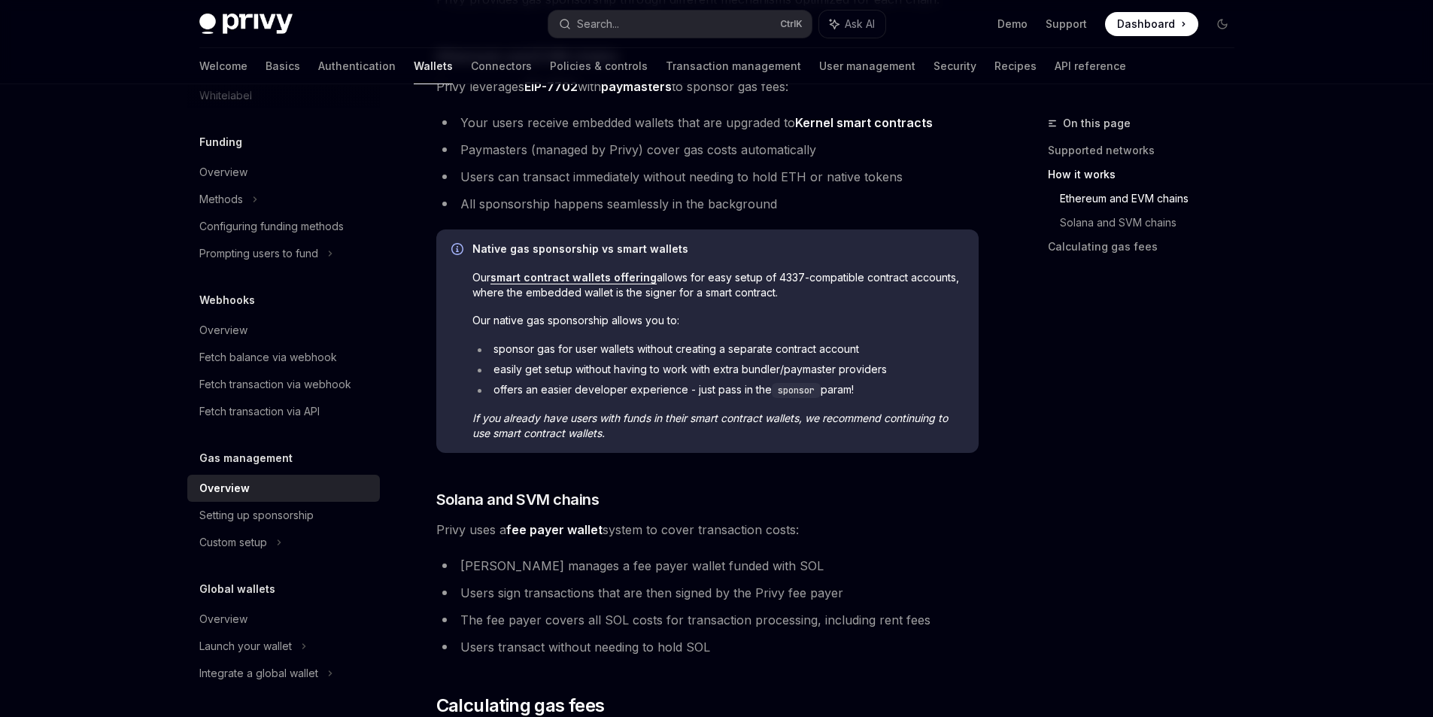
click at [912, 290] on span "Our smart contract wallets offering allows for easy setup of 4337-compatible co…" at bounding box center [717, 285] width 491 height 30
drag, startPoint x: 815, startPoint y: 307, endPoint x: 800, endPoint y: 309, distance: 15.2
click at [800, 309] on div "Native gas sponsorship vs smart wallets Our smart contract wallets offering all…" at bounding box center [717, 340] width 491 height 199
drag, startPoint x: 491, startPoint y: 326, endPoint x: 670, endPoint y: 323, distance: 179.0
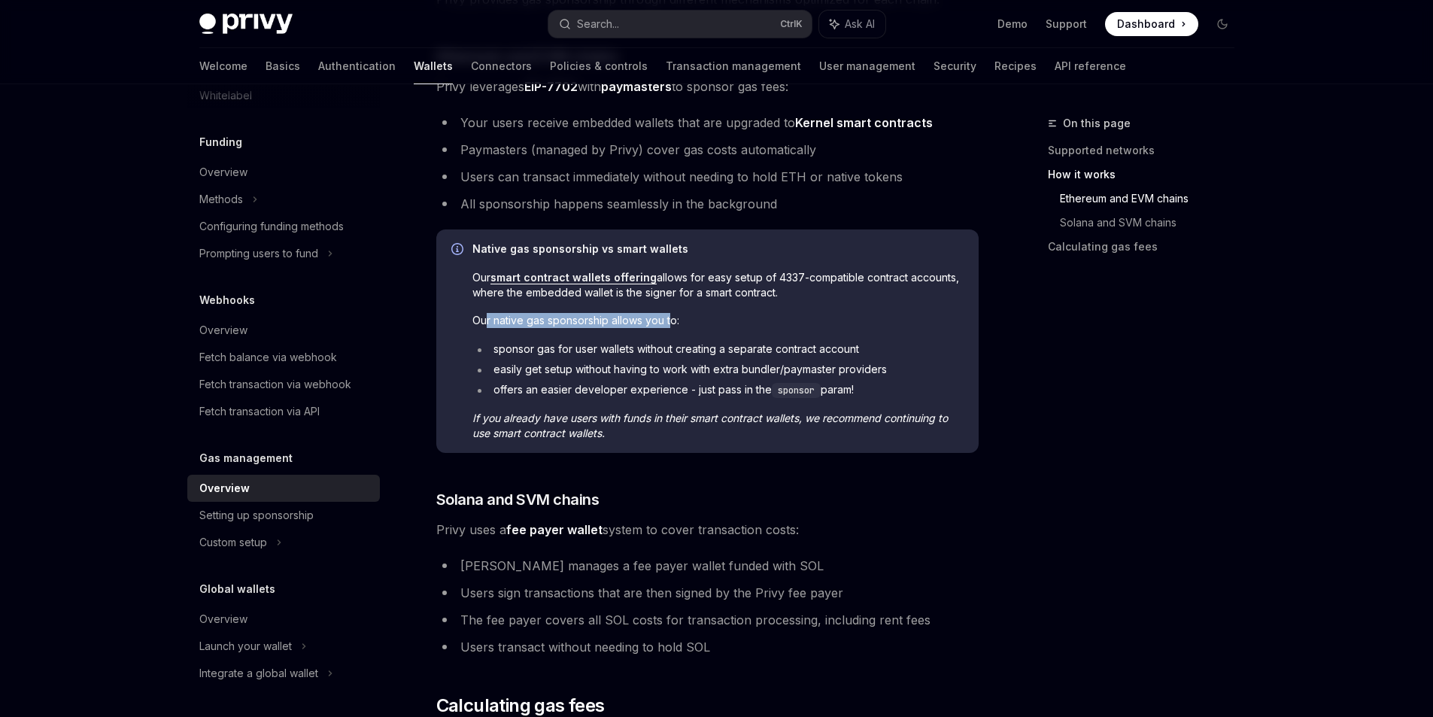
click at [670, 323] on span "Our native gas sponsorship allows you to:" at bounding box center [717, 320] width 491 height 15
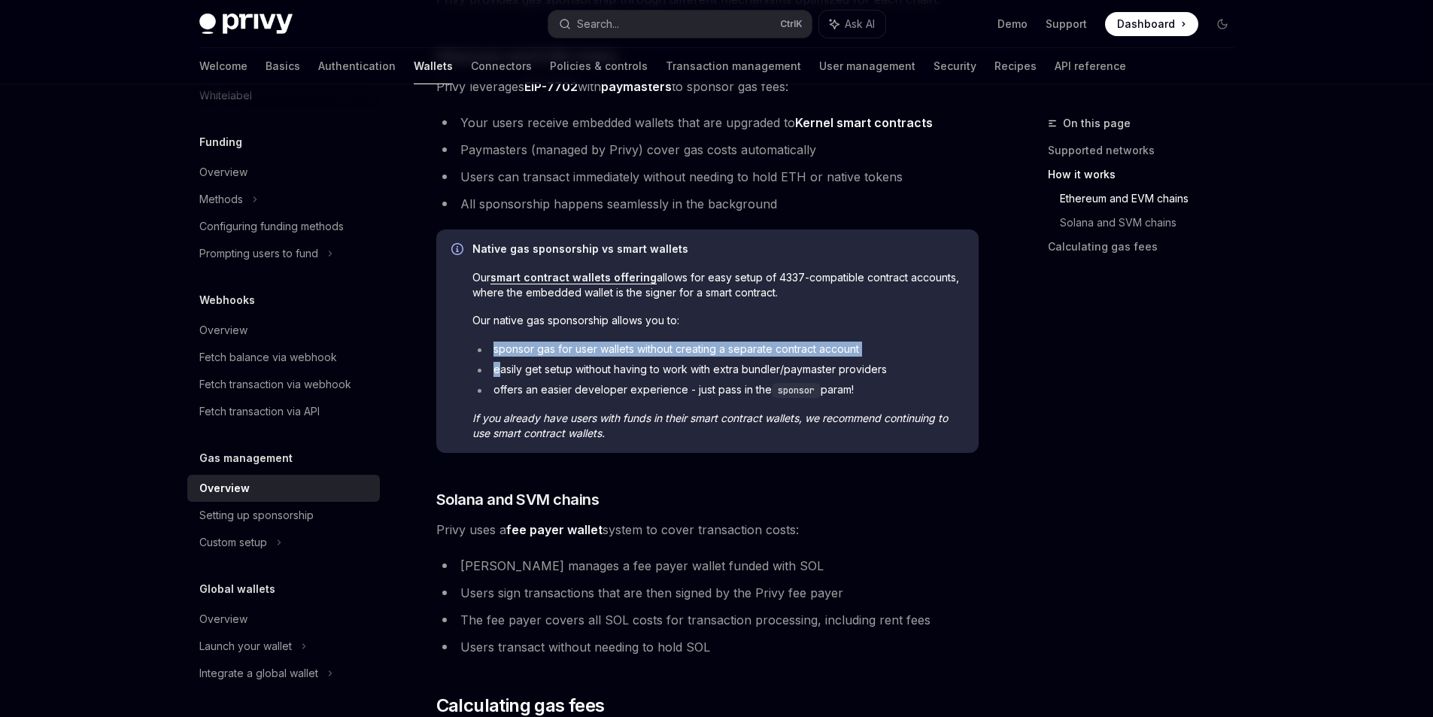
drag, startPoint x: 493, startPoint y: 352, endPoint x: 499, endPoint y: 375, distance: 23.4
click at [499, 375] on ul "sponsor gas for user wallets without creating a separate contract account easil…" at bounding box center [717, 369] width 491 height 56
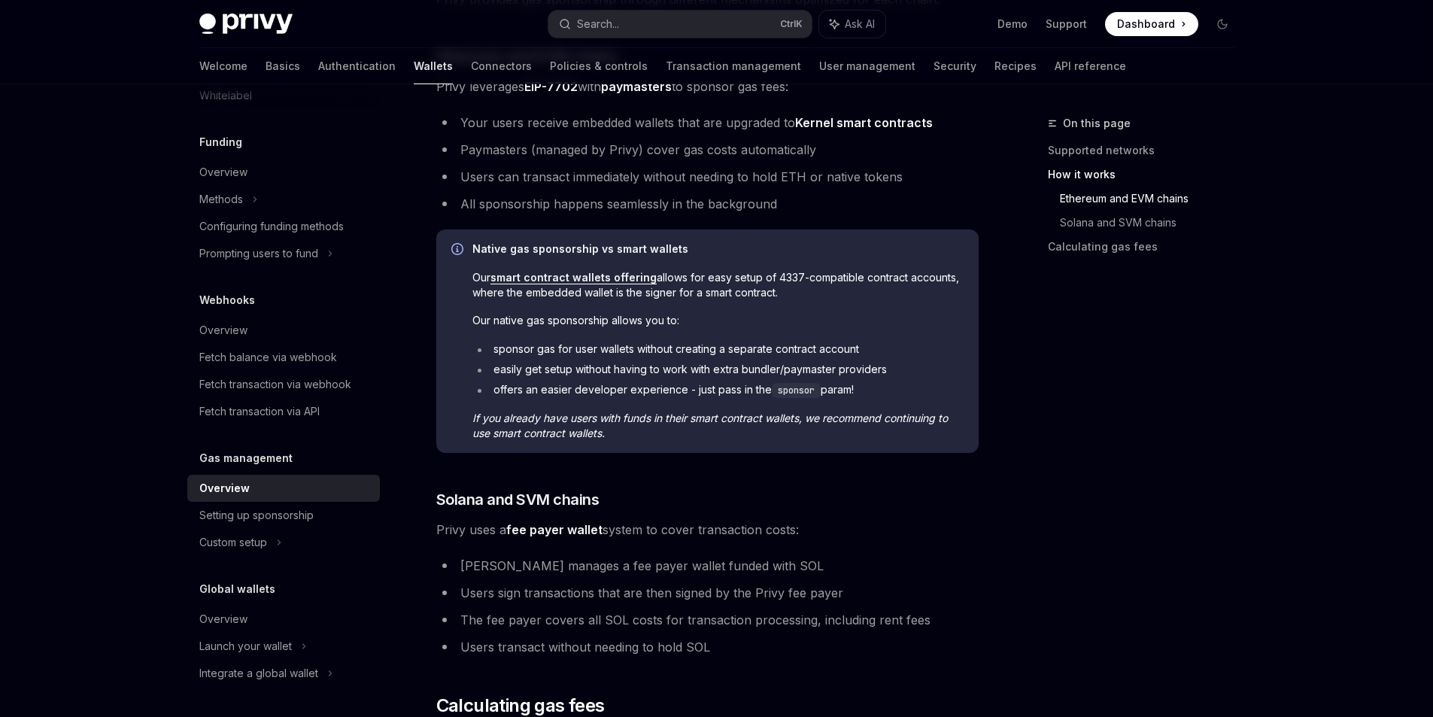
click at [609, 370] on li "easily get setup without having to work with extra bundler/paymaster providers" at bounding box center [717, 369] width 491 height 15
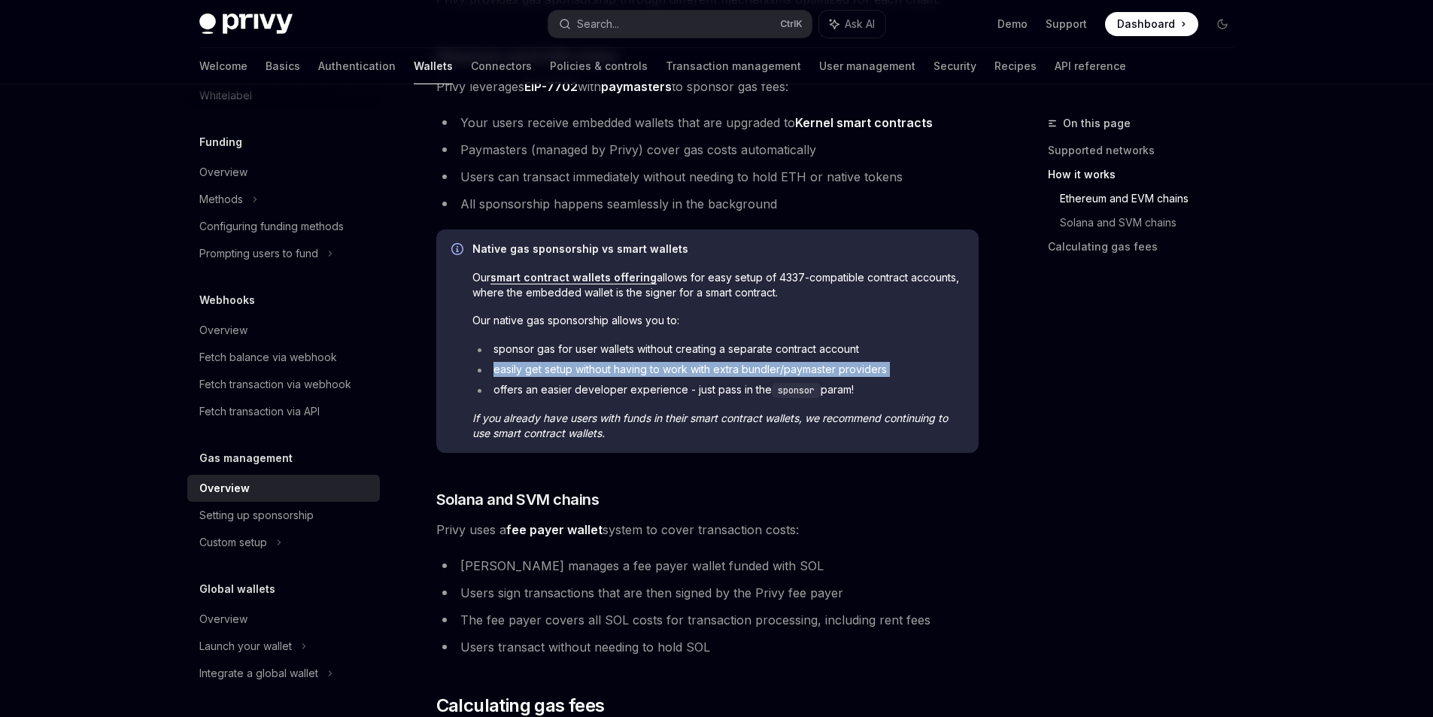
click at [609, 370] on li "easily get setup without having to work with extra bundler/paymaster providers" at bounding box center [717, 369] width 491 height 15
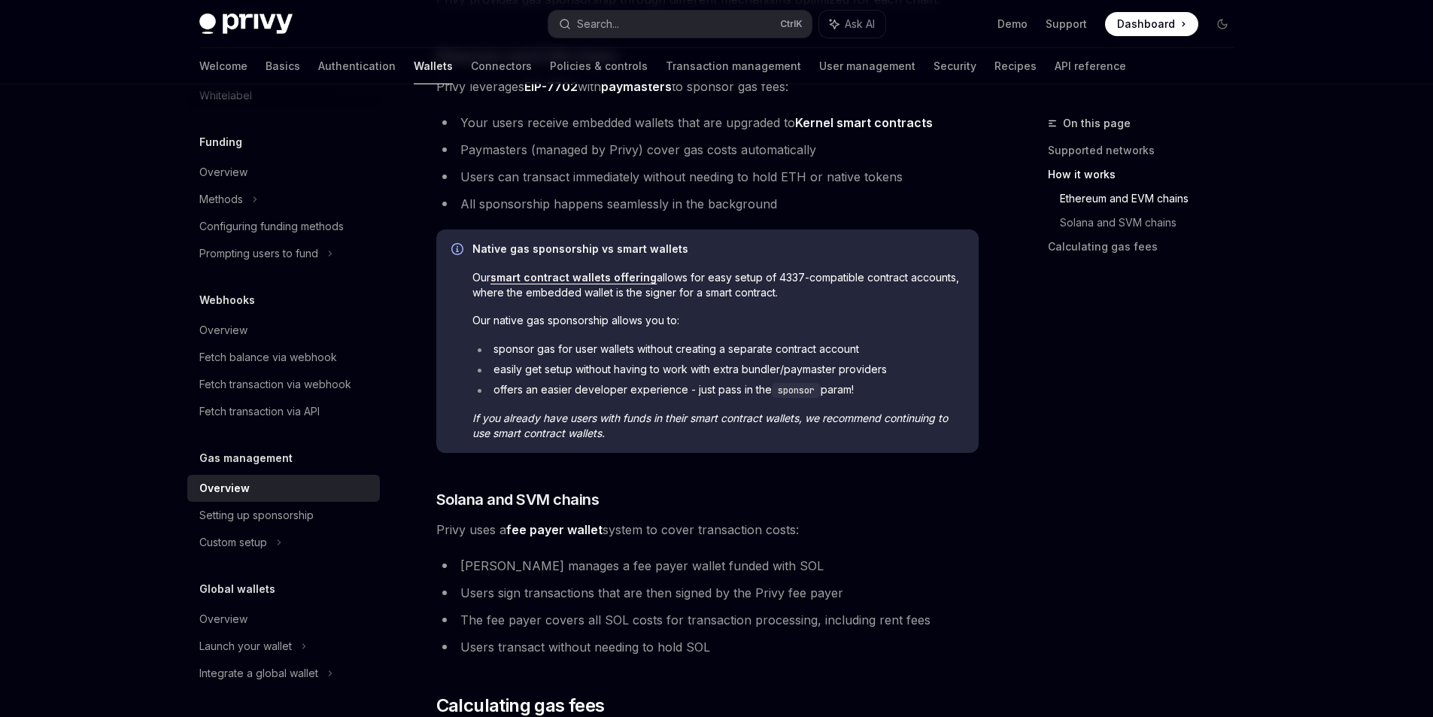
click at [599, 384] on li "offers an easier developer experience - just pass in the sponsor param!" at bounding box center [717, 390] width 491 height 16
click at [576, 392] on li "offers an easier developer experience - just pass in the sponsor param!" at bounding box center [717, 390] width 491 height 16
click at [575, 399] on div "Native gas sponsorship vs smart wallets Our smart contract wallets offering all…" at bounding box center [717, 340] width 491 height 199
click at [584, 395] on li "offers an easier developer experience - just pass in the sponsor param!" at bounding box center [717, 390] width 491 height 16
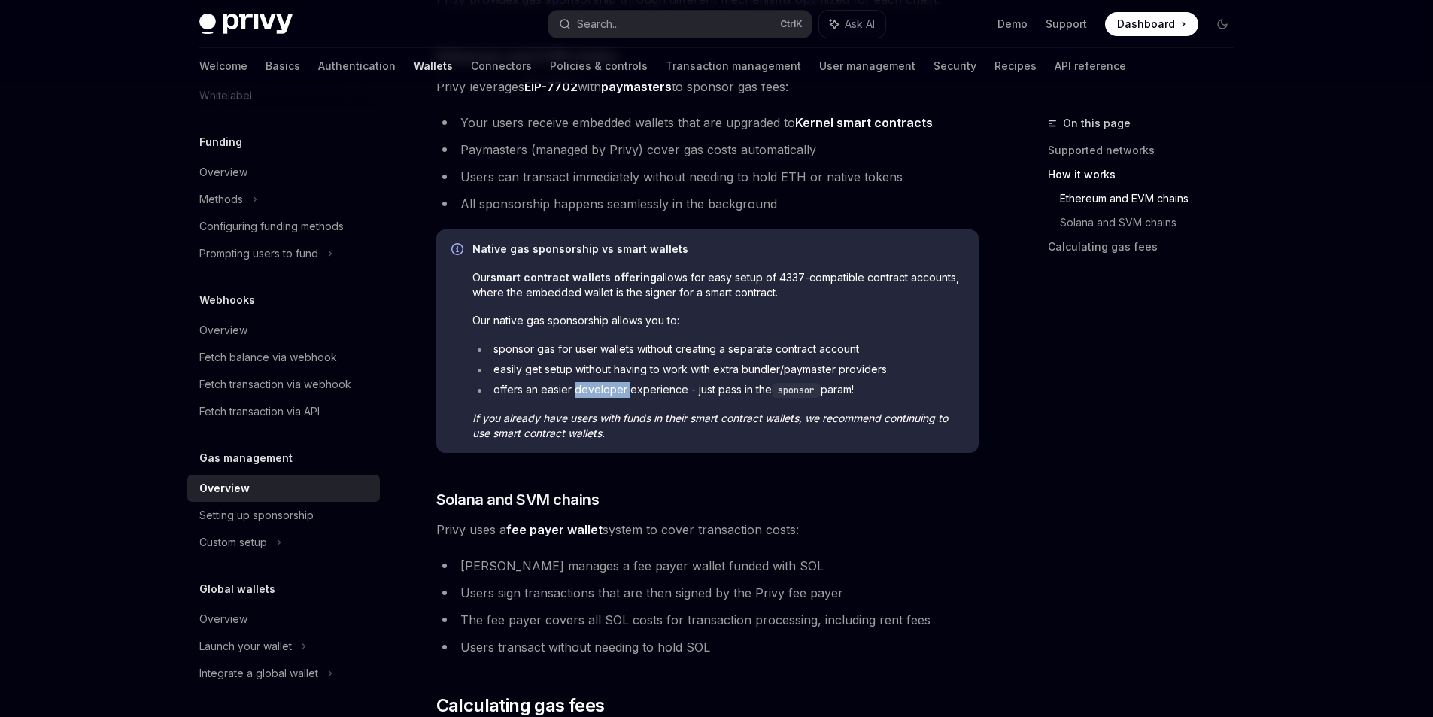
click at [584, 395] on li "offers an easier developer experience - just pass in the sponsor param!" at bounding box center [717, 390] width 491 height 16
click at [718, 403] on div "Native gas sponsorship vs smart wallets Our smart contract wallets offering all…" at bounding box center [717, 340] width 491 height 199
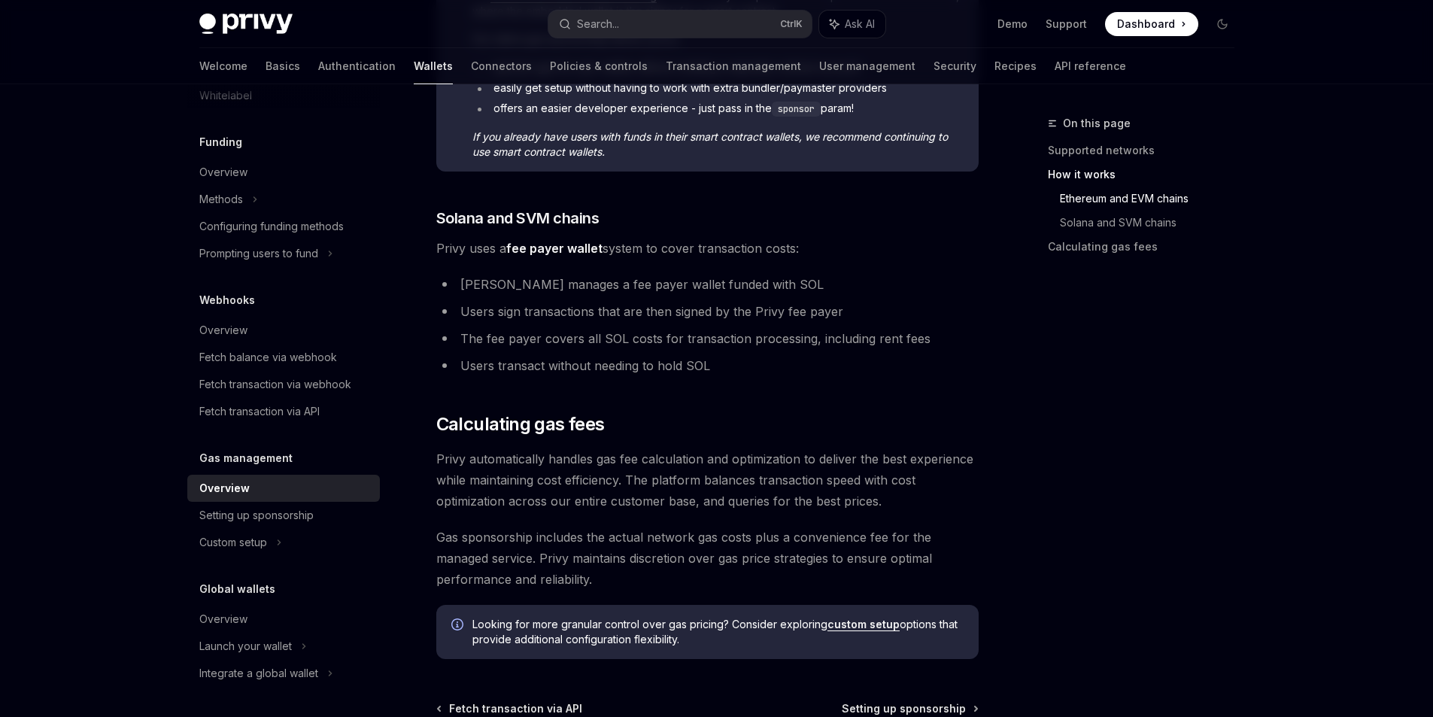
scroll to position [903, 0]
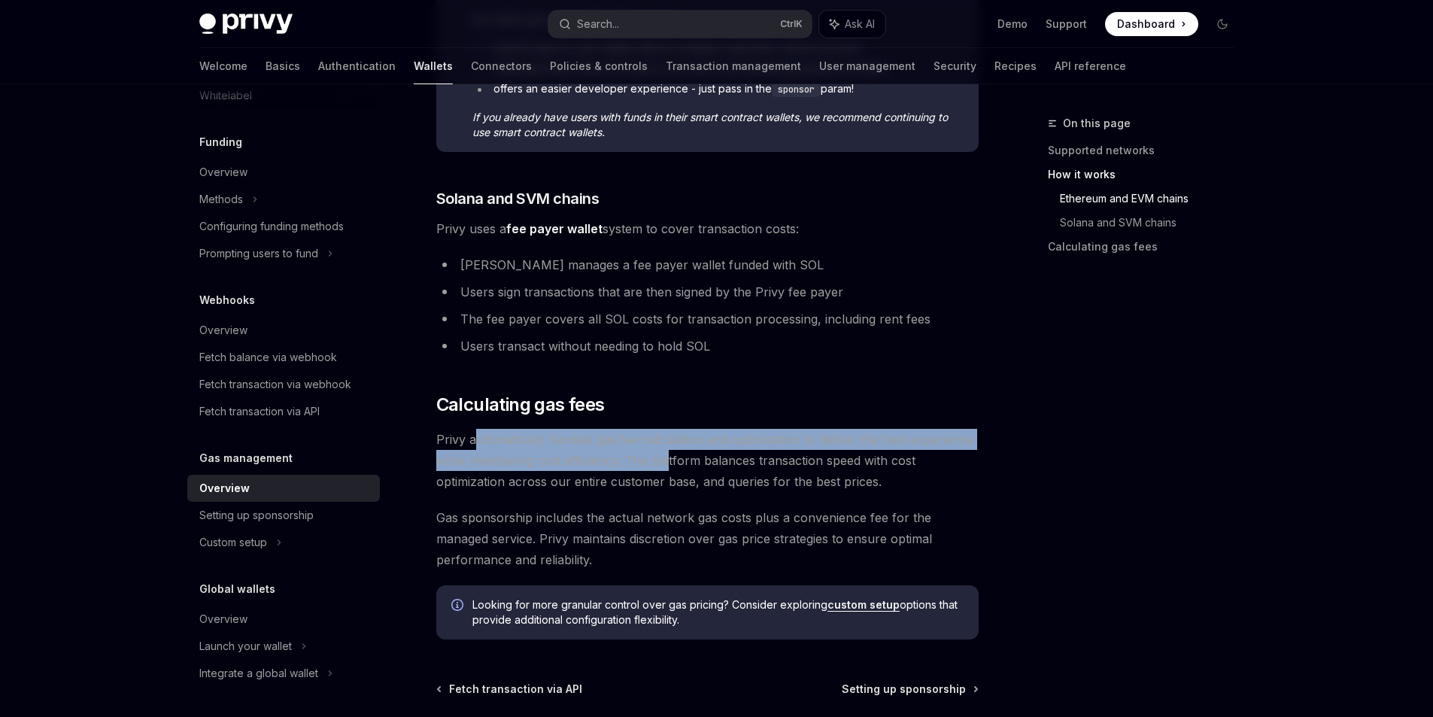
drag, startPoint x: 473, startPoint y: 445, endPoint x: 720, endPoint y: 454, distance: 246.9
click at [712, 454] on span "Privy automatically handles gas fee calculation and optimization to deliver the…" at bounding box center [707, 460] width 542 height 63
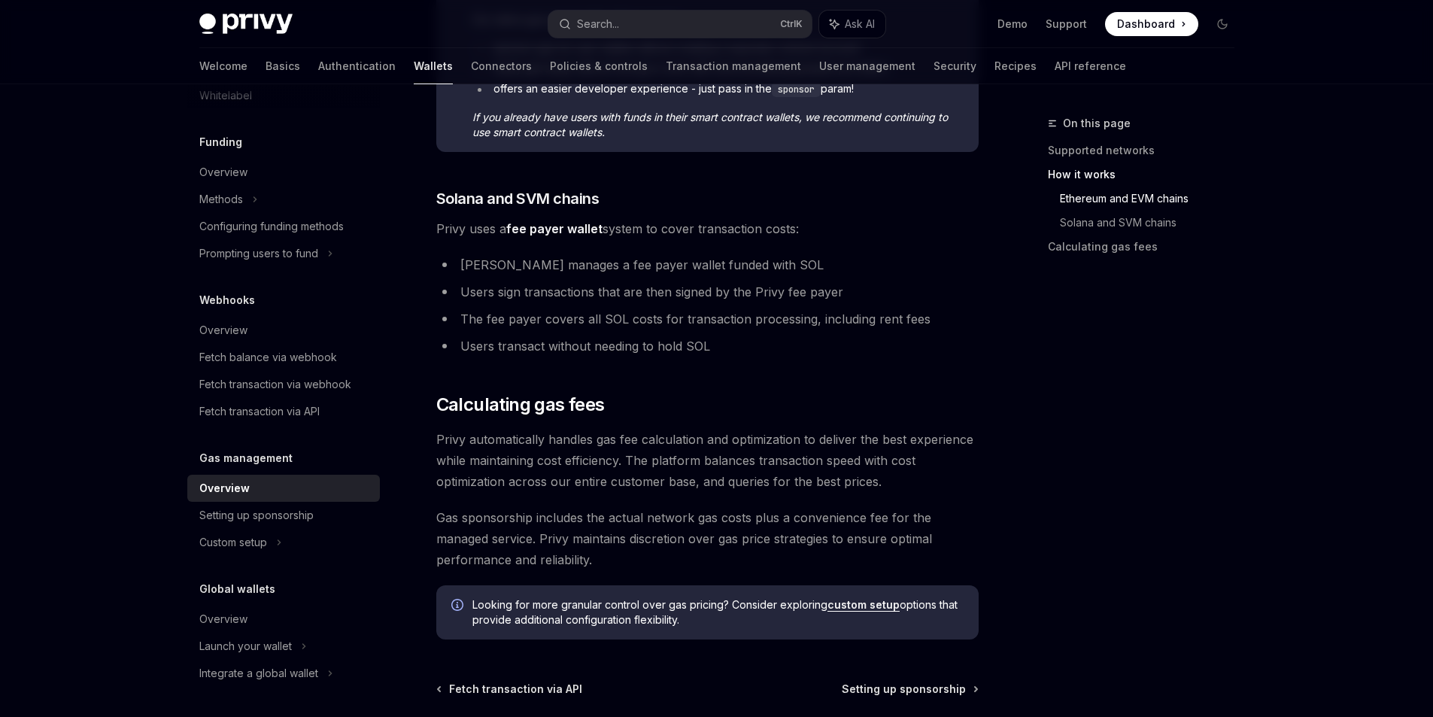
click at [724, 454] on span "Privy automatically handles gas fee calculation and optimization to deliver the…" at bounding box center [707, 460] width 542 height 63
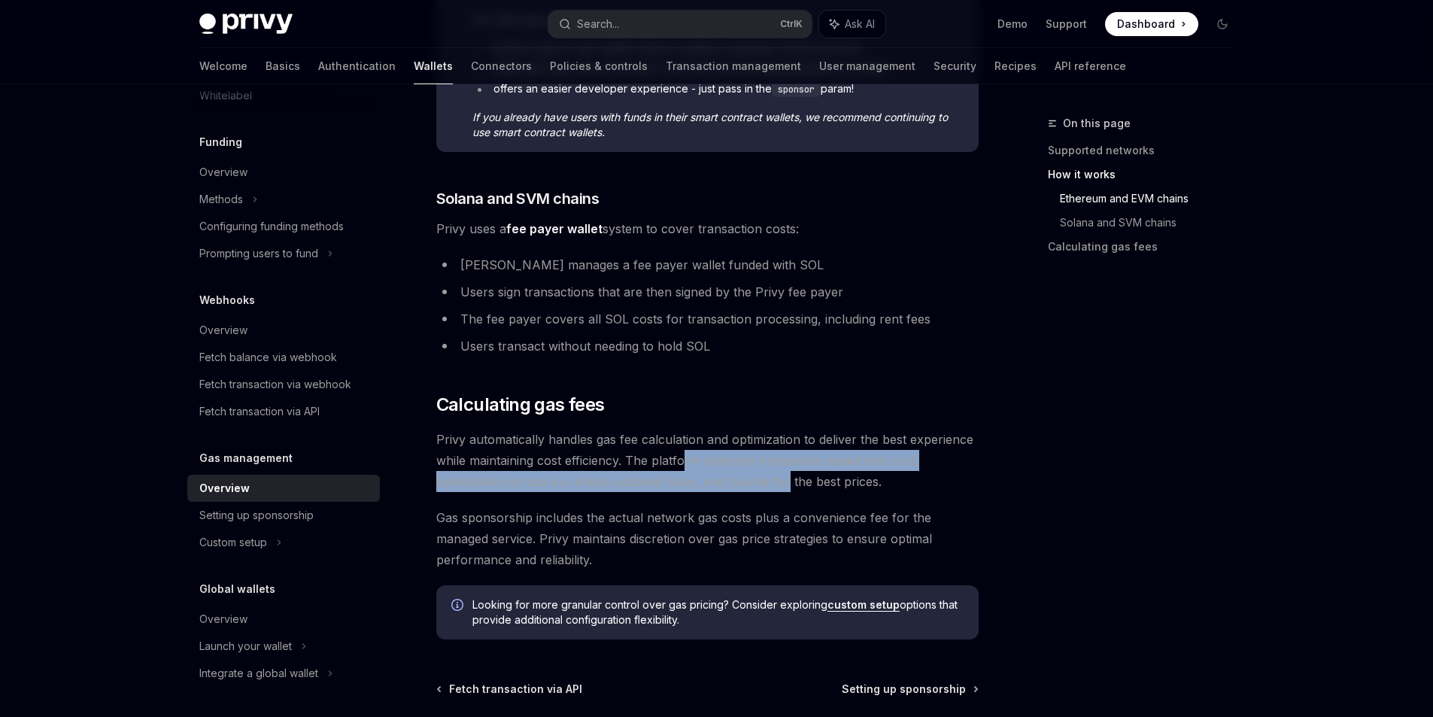
drag, startPoint x: 682, startPoint y: 460, endPoint x: 785, endPoint y: 489, distance: 106.9
click at [785, 489] on span "Privy automatically handles gas fee calculation and optimization to deliver the…" at bounding box center [707, 460] width 542 height 63
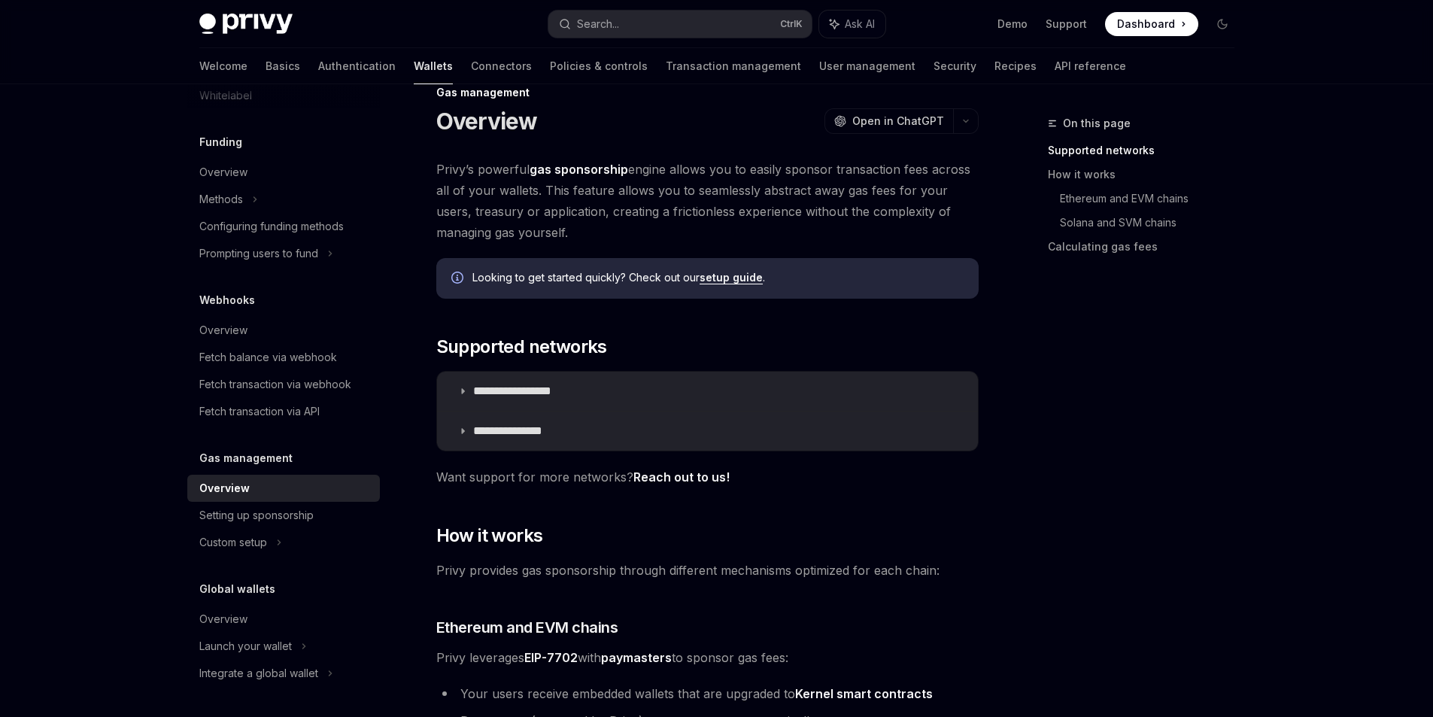
scroll to position [0, 0]
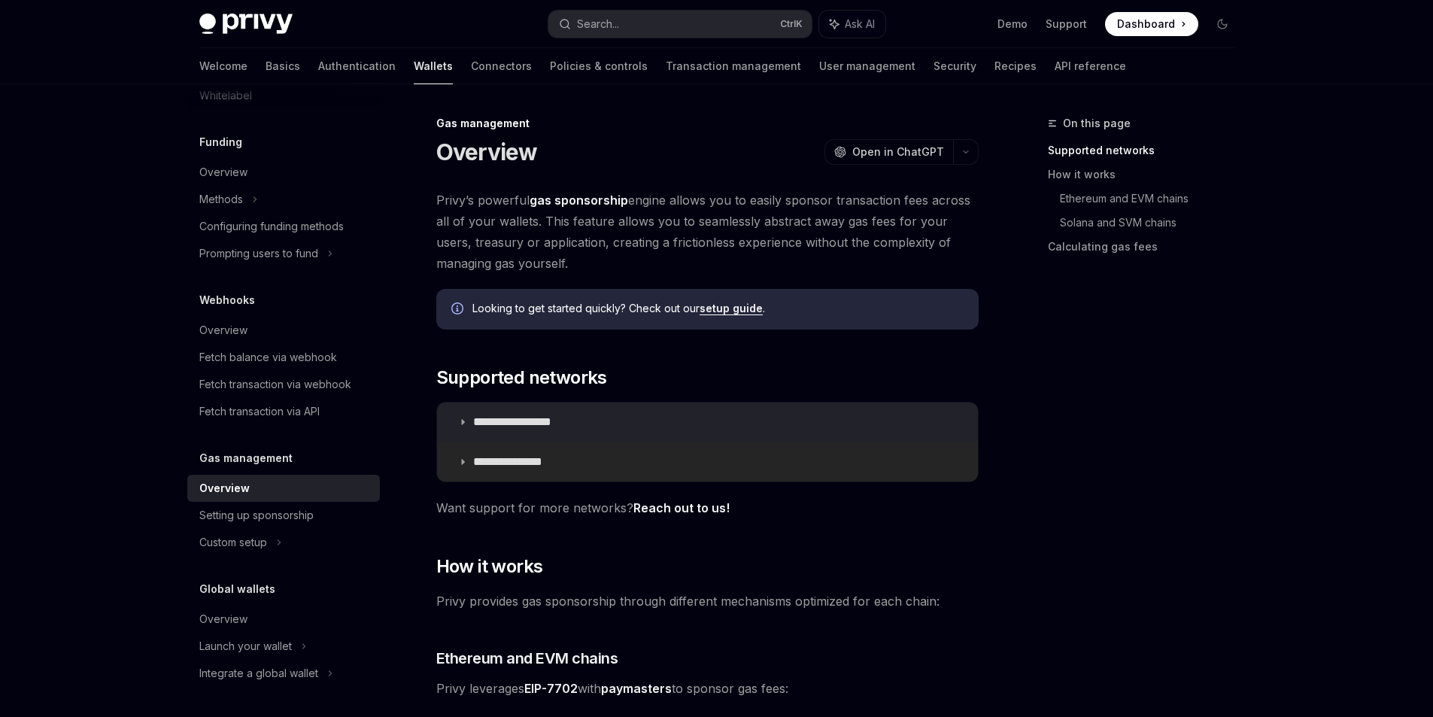
click at [561, 443] on summary "**********" at bounding box center [707, 461] width 541 height 39
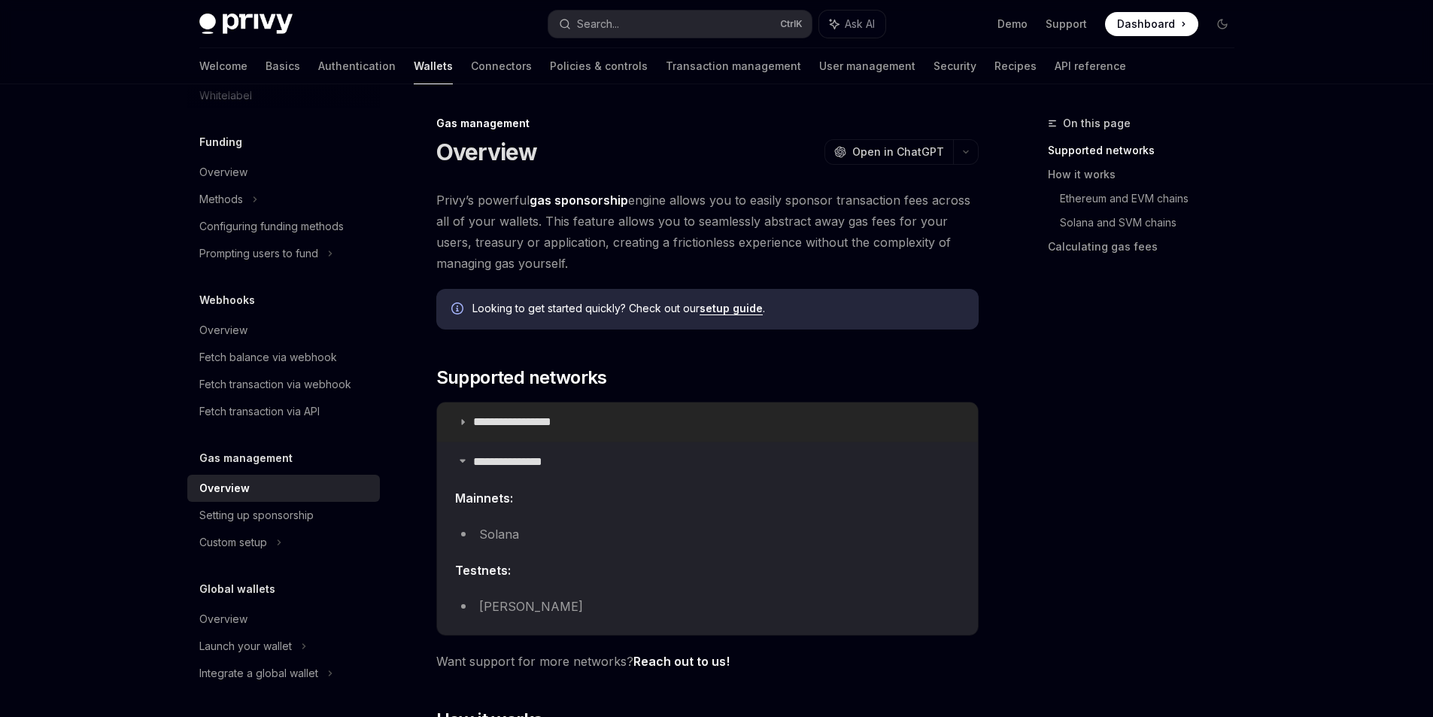
click at [578, 418] on p "**********" at bounding box center [529, 421] width 112 height 15
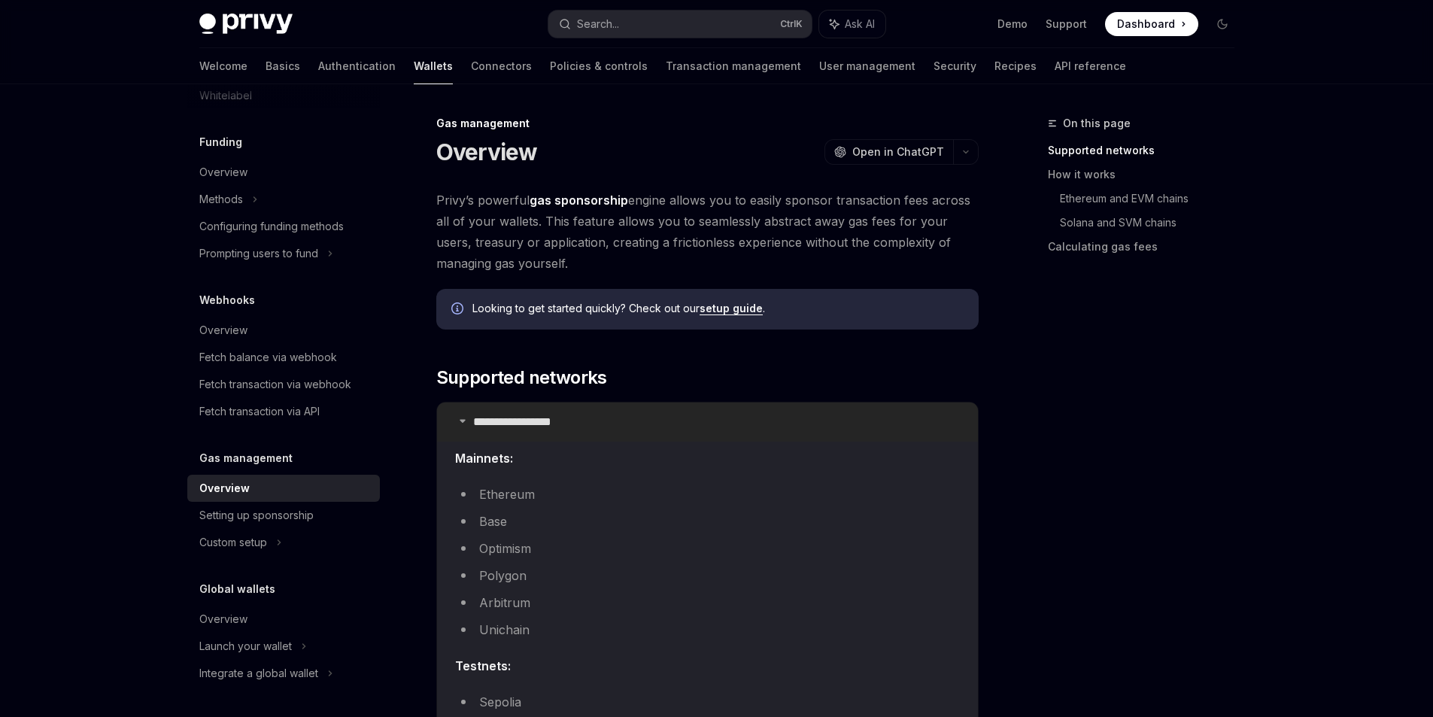
click at [578, 418] on p "**********" at bounding box center [529, 421] width 112 height 15
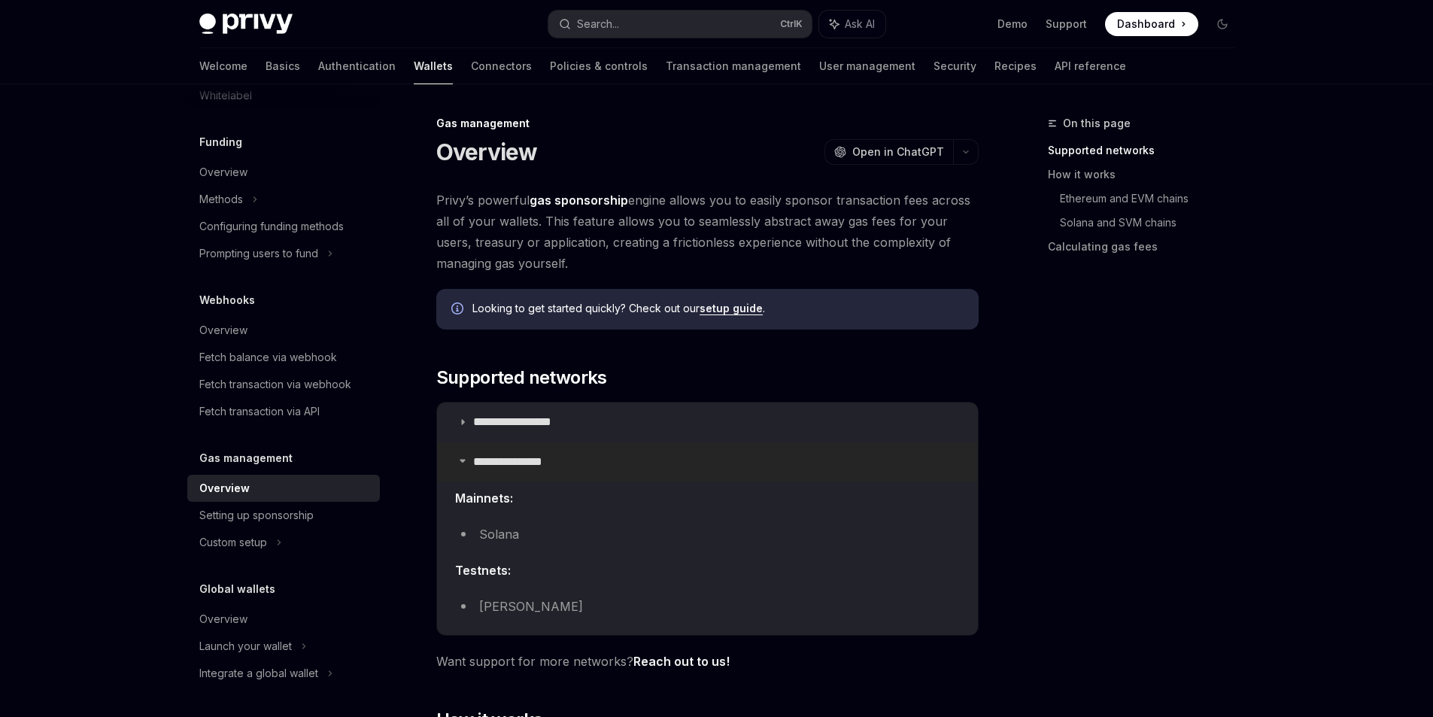
click at [599, 453] on summary "**********" at bounding box center [707, 461] width 541 height 39
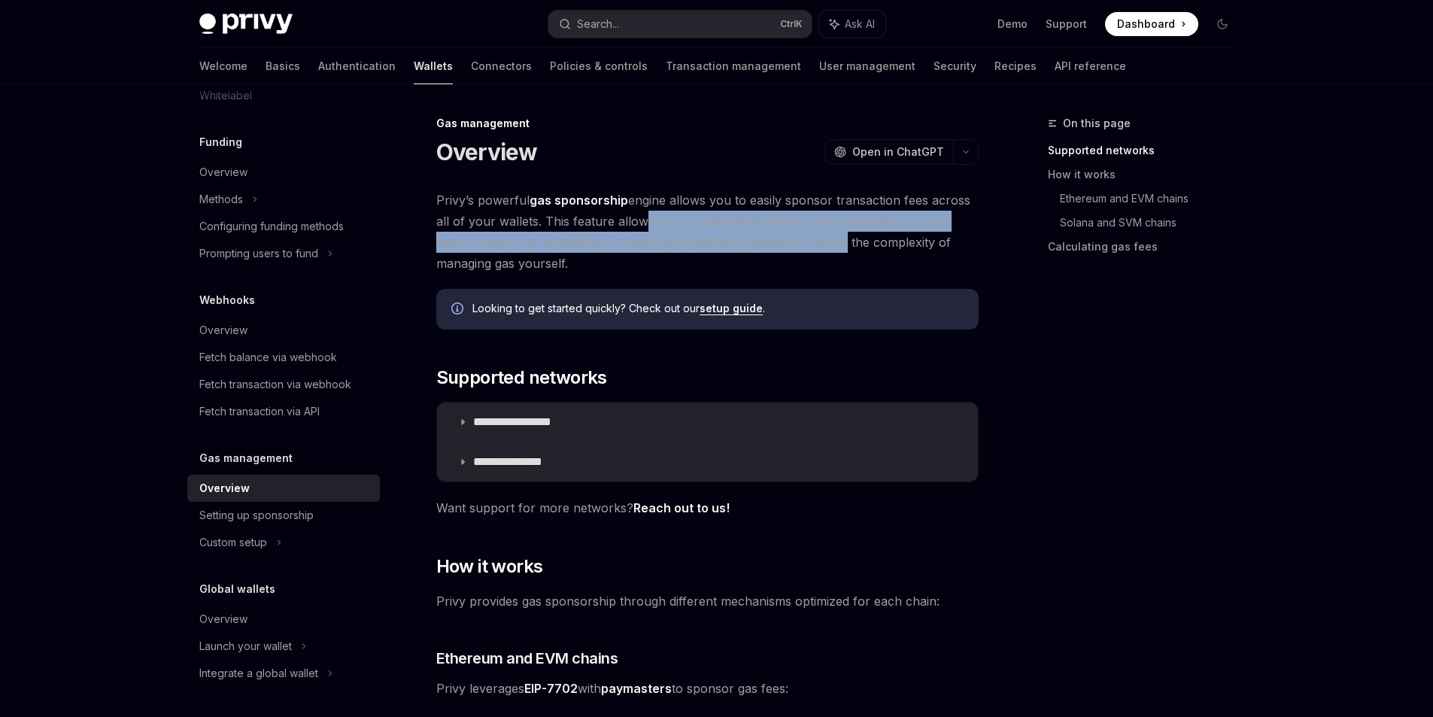
drag, startPoint x: 635, startPoint y: 230, endPoint x: 802, endPoint y: 232, distance: 167.0
click at [802, 232] on span "Privy’s powerful gas sponsorship engine allows you to easily sponsor transactio…" at bounding box center [707, 232] width 542 height 84
click at [794, 246] on span "Privy’s powerful gas sponsorship engine allows you to easily sponsor transactio…" at bounding box center [707, 232] width 542 height 84
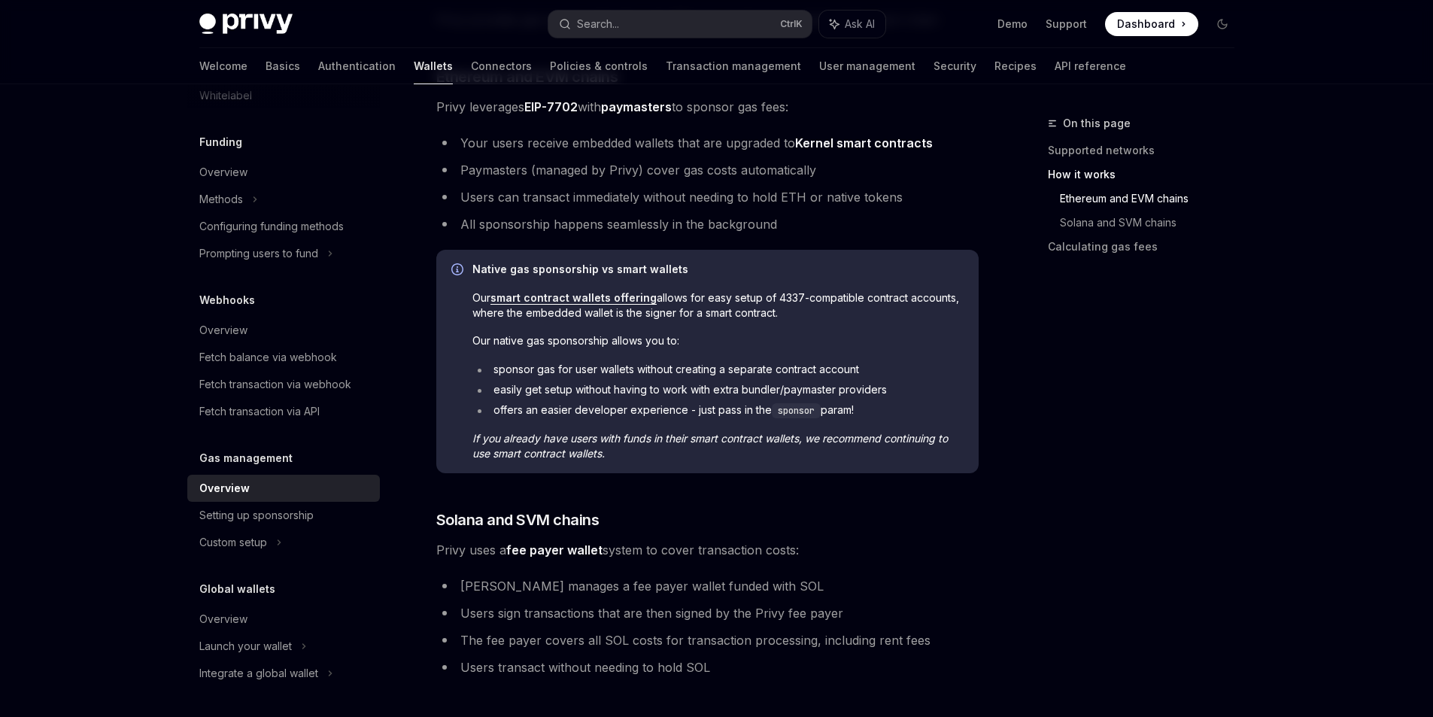
scroll to position [602, 0]
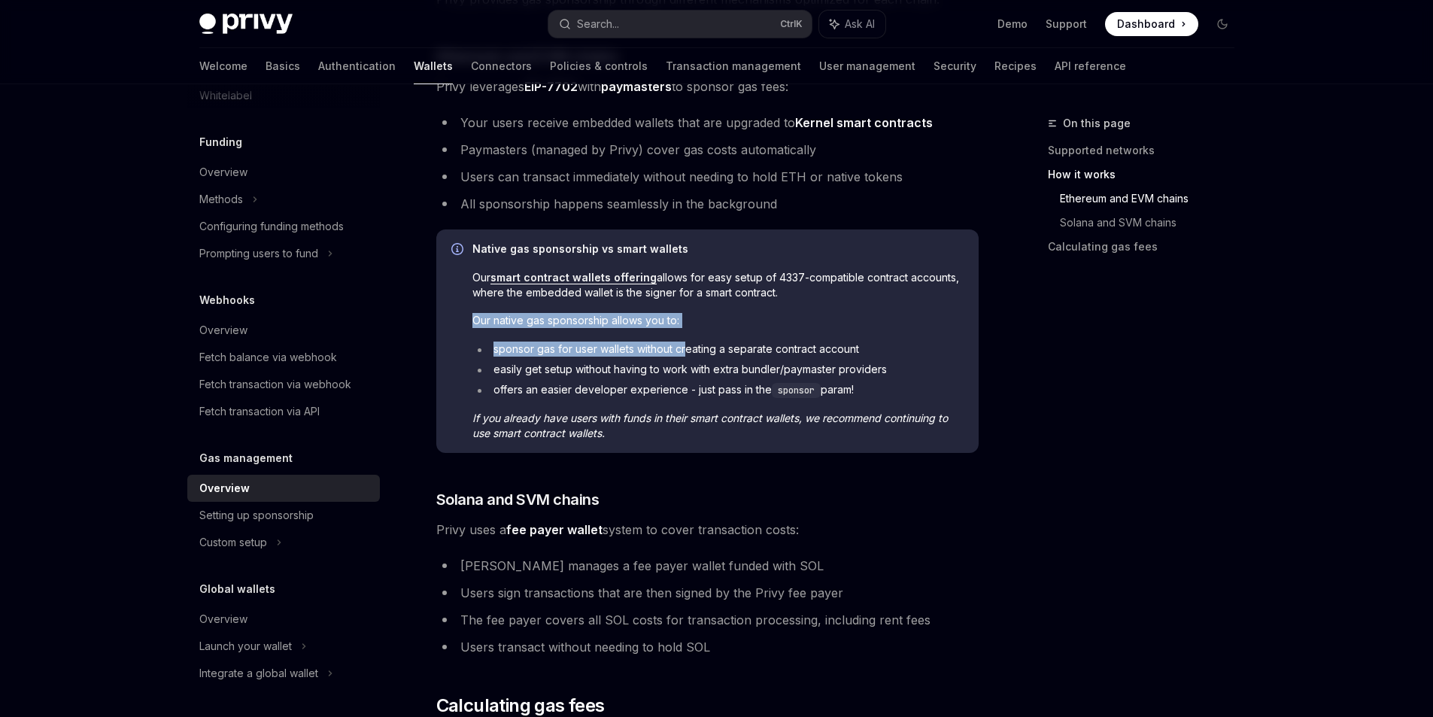
drag, startPoint x: 475, startPoint y: 323, endPoint x: 689, endPoint y: 341, distance: 215.1
click at [689, 341] on div "Native gas sponsorship vs smart wallets Our smart contract wallets offering all…" at bounding box center [717, 340] width 491 height 199
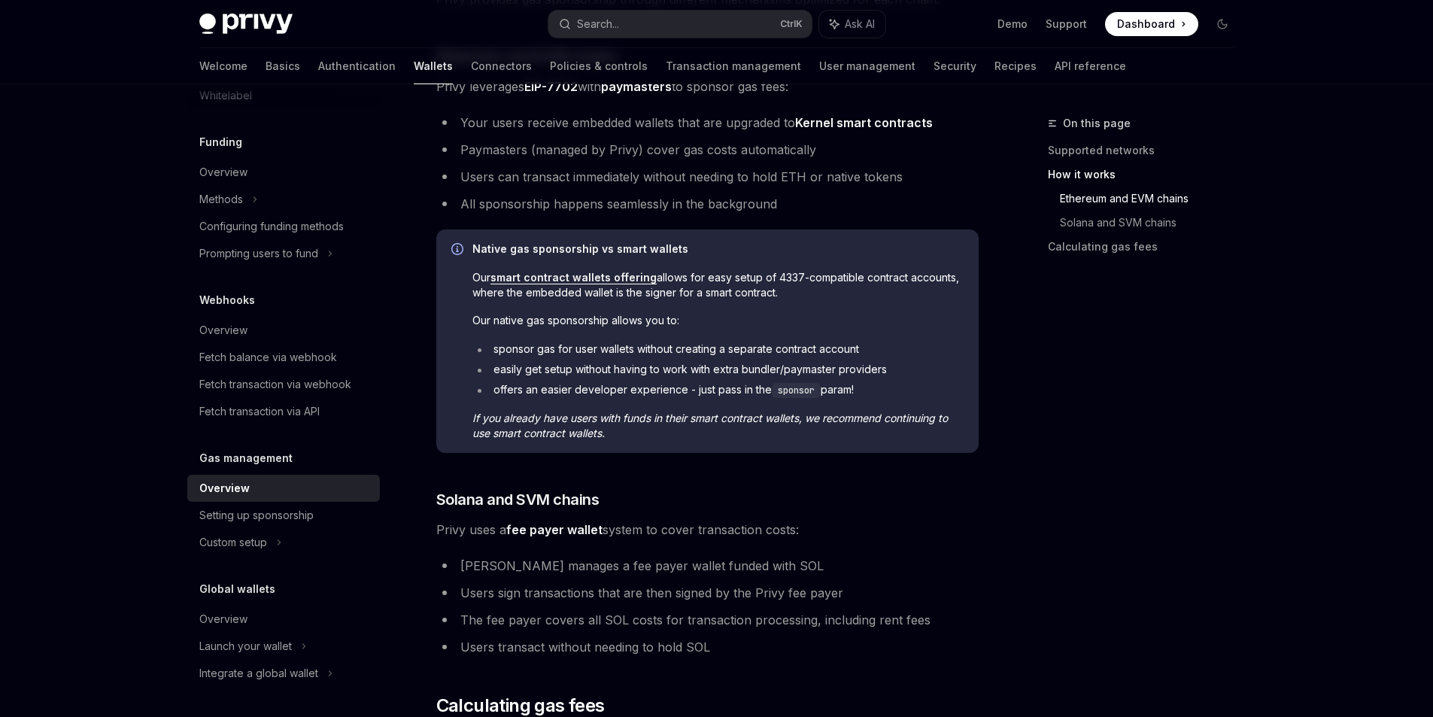
click at [659, 358] on ul "sponsor gas for user wallets without creating a separate contract account easil…" at bounding box center [717, 369] width 491 height 56
drag, startPoint x: 852, startPoint y: 420, endPoint x: 876, endPoint y: 420, distance: 24.1
click at [876, 420] on em "If you already have users with funds in their smart contract wallets, we recomm…" at bounding box center [709, 425] width 475 height 28
click at [854, 431] on span "If you already have users with funds in their smart contract wallets, we recomm…" at bounding box center [717, 426] width 491 height 30
drag, startPoint x: 869, startPoint y: 423, endPoint x: 933, endPoint y: 432, distance: 63.7
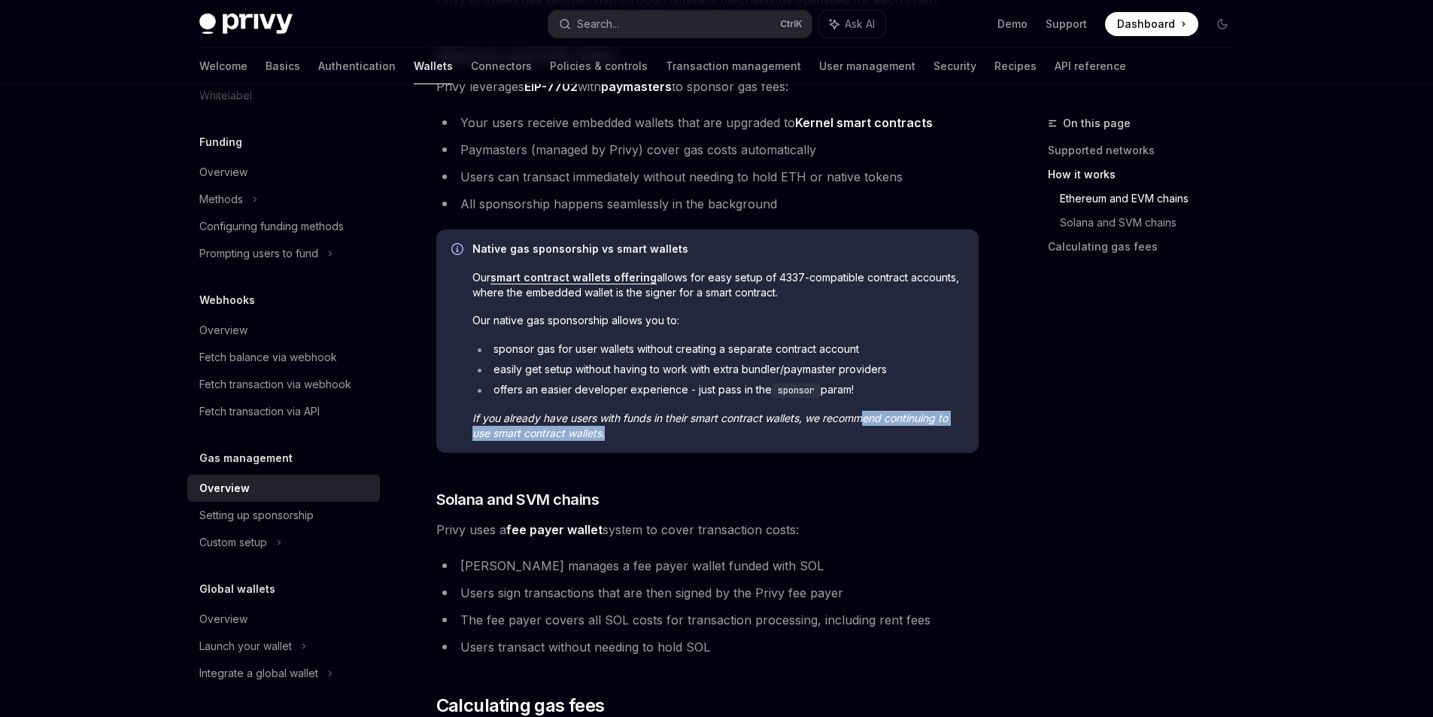
click at [933, 432] on span "If you already have users with funds in their smart contract wallets, we recomm…" at bounding box center [717, 426] width 491 height 30
drag, startPoint x: 911, startPoint y: 433, endPoint x: 899, endPoint y: 417, distance: 20.5
click at [899, 417] on span "If you already have users with funds in their smart contract wallets, we recomm…" at bounding box center [717, 426] width 491 height 30
click at [830, 444] on div "Native gas sponsorship vs smart wallets Our smart contract wallets offering all…" at bounding box center [707, 340] width 542 height 223
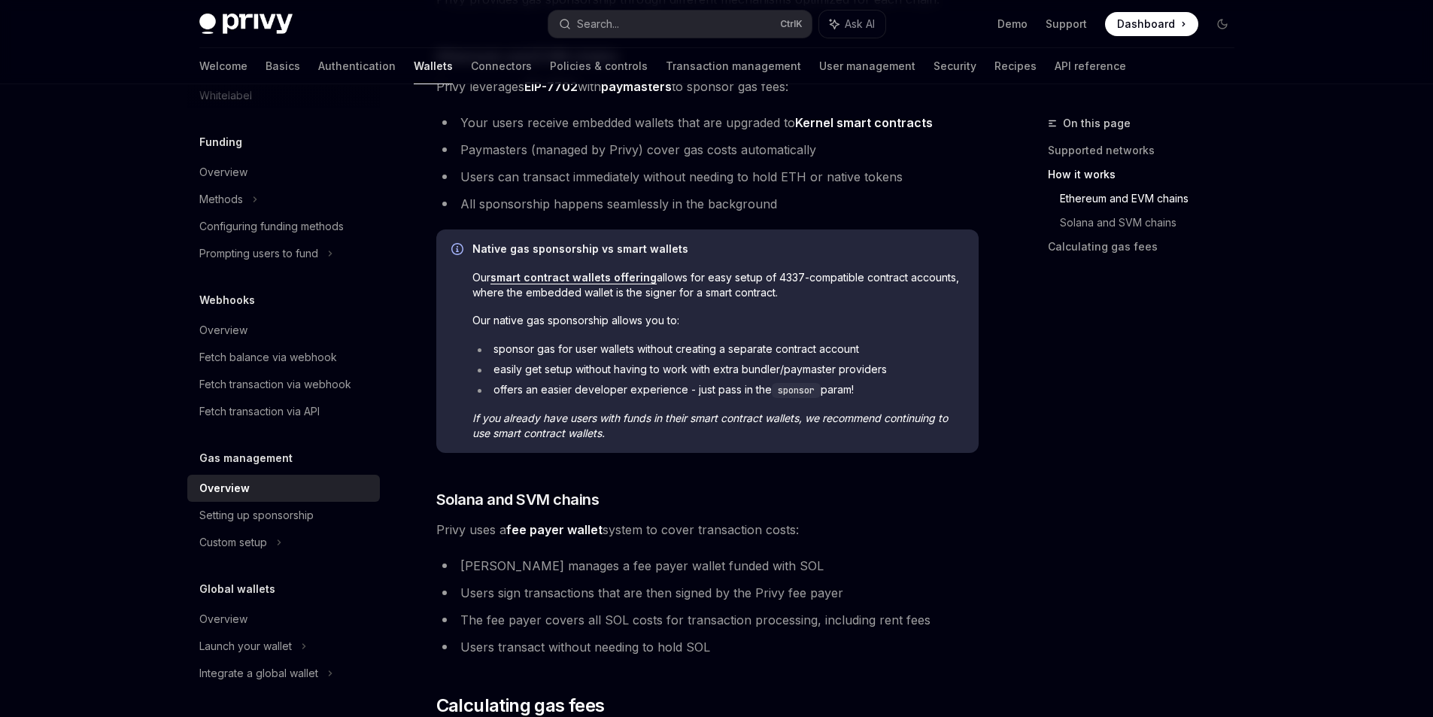
click at [830, 444] on div "Native gas sponsorship vs smart wallets Our smart contract wallets offering all…" at bounding box center [707, 340] width 542 height 223
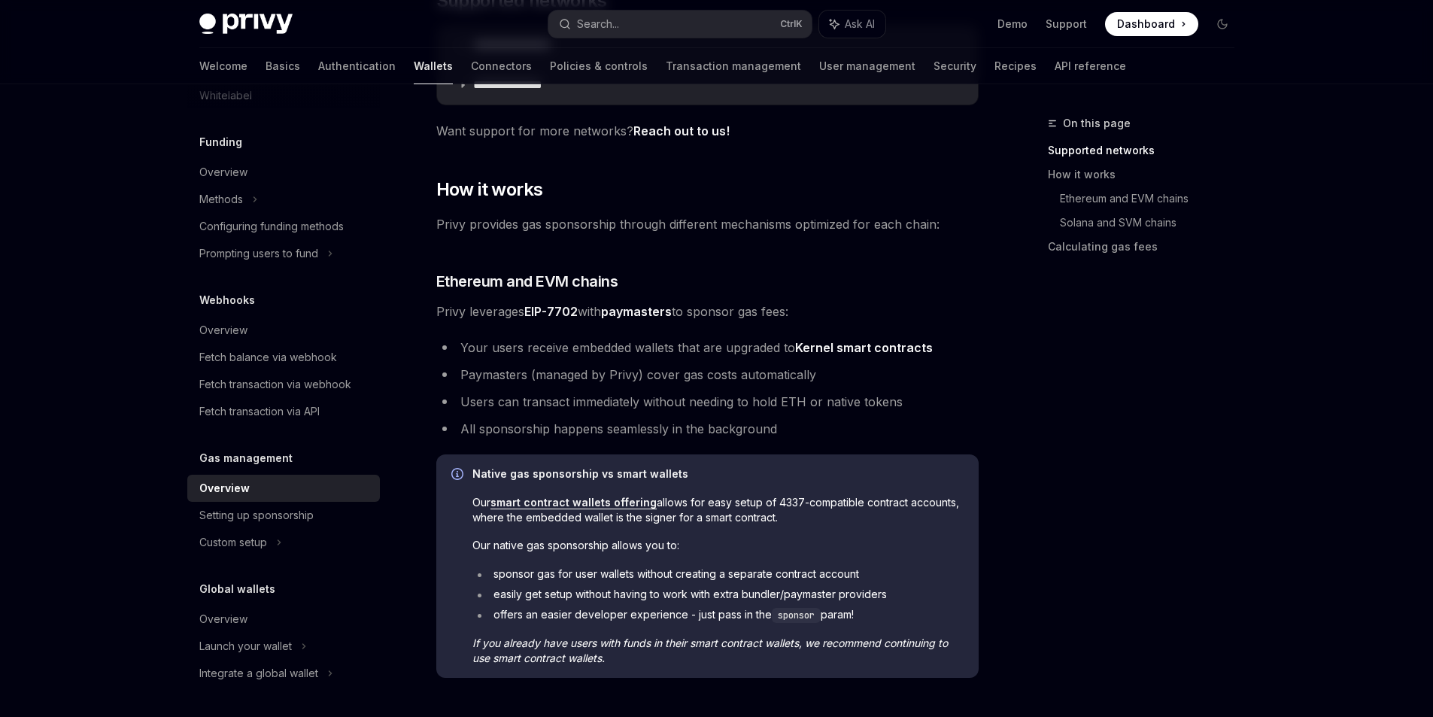
scroll to position [376, 0]
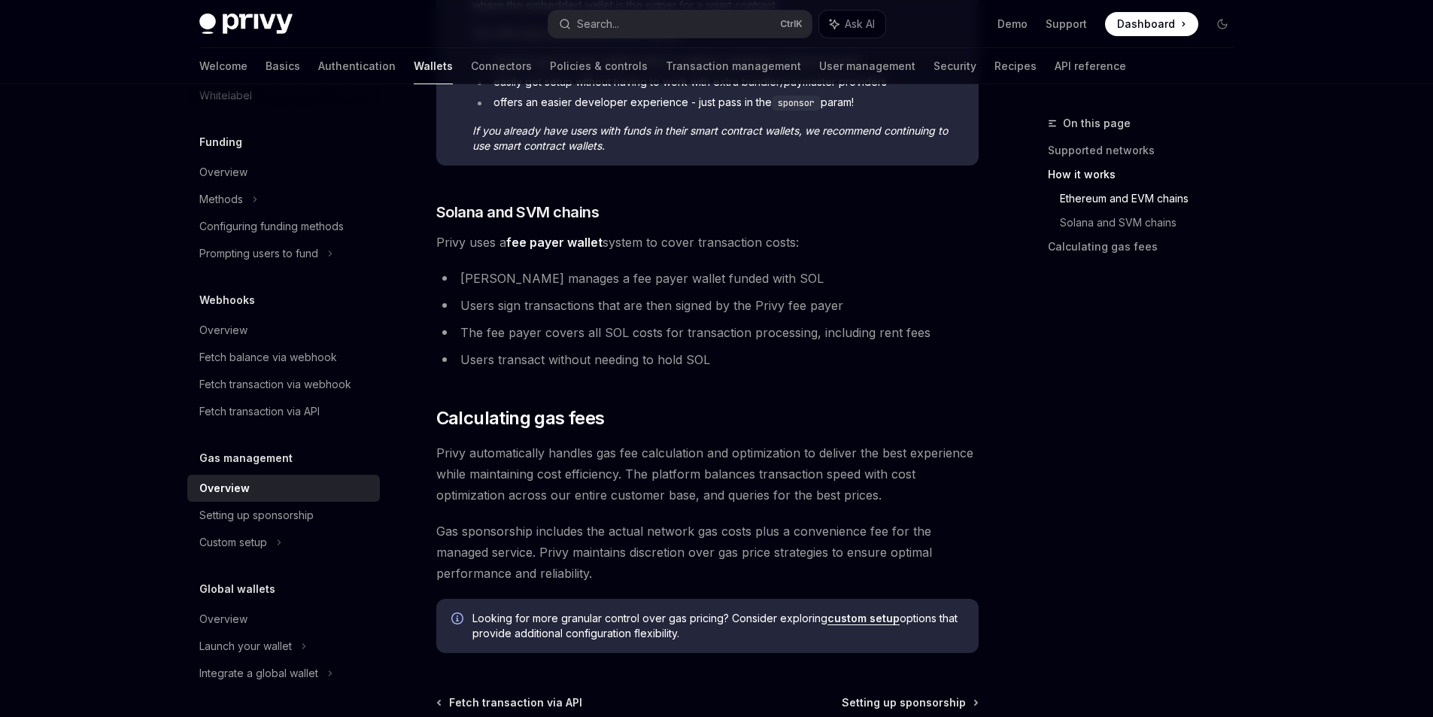
scroll to position [903, 0]
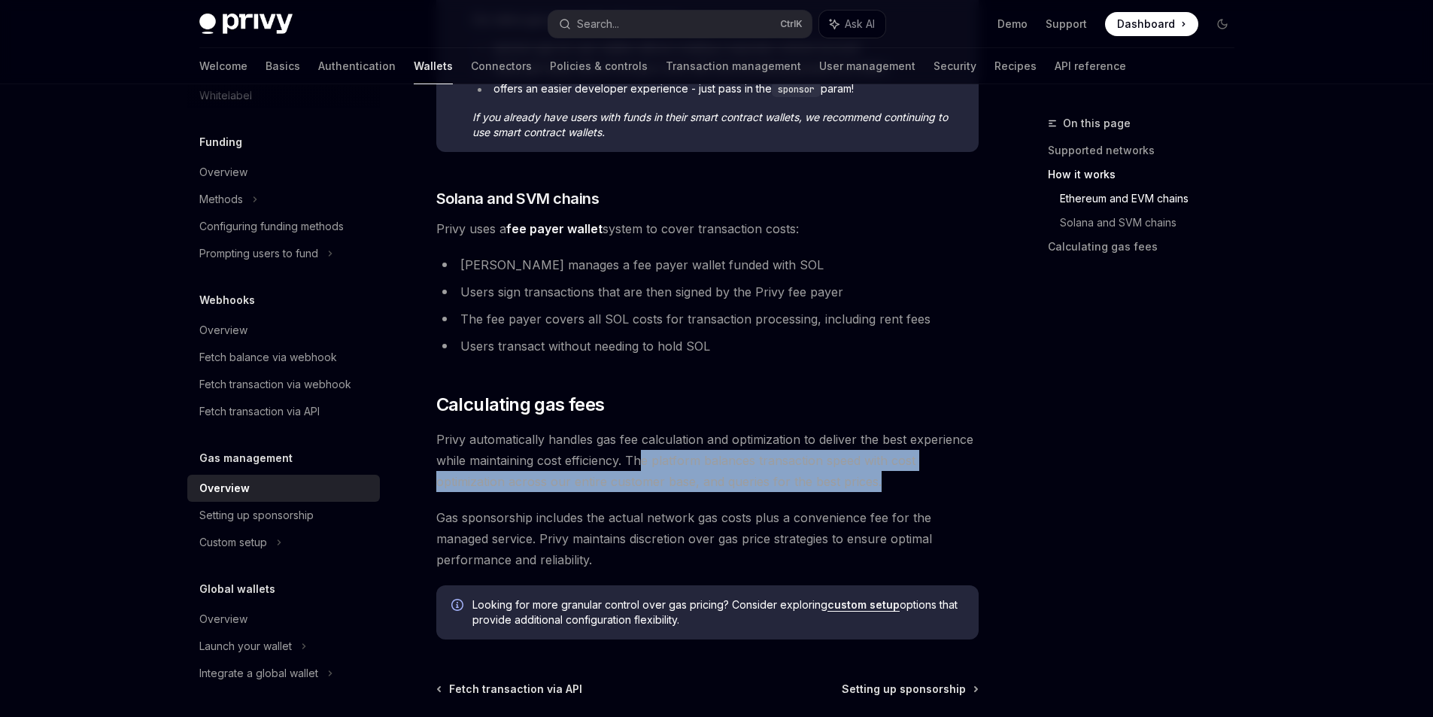
drag, startPoint x: 640, startPoint y: 466, endPoint x: 910, endPoint y: 472, distance: 270.1
click at [910, 472] on span "Privy automatically handles gas fee calculation and optimization to deliver the…" at bounding box center [707, 460] width 542 height 63
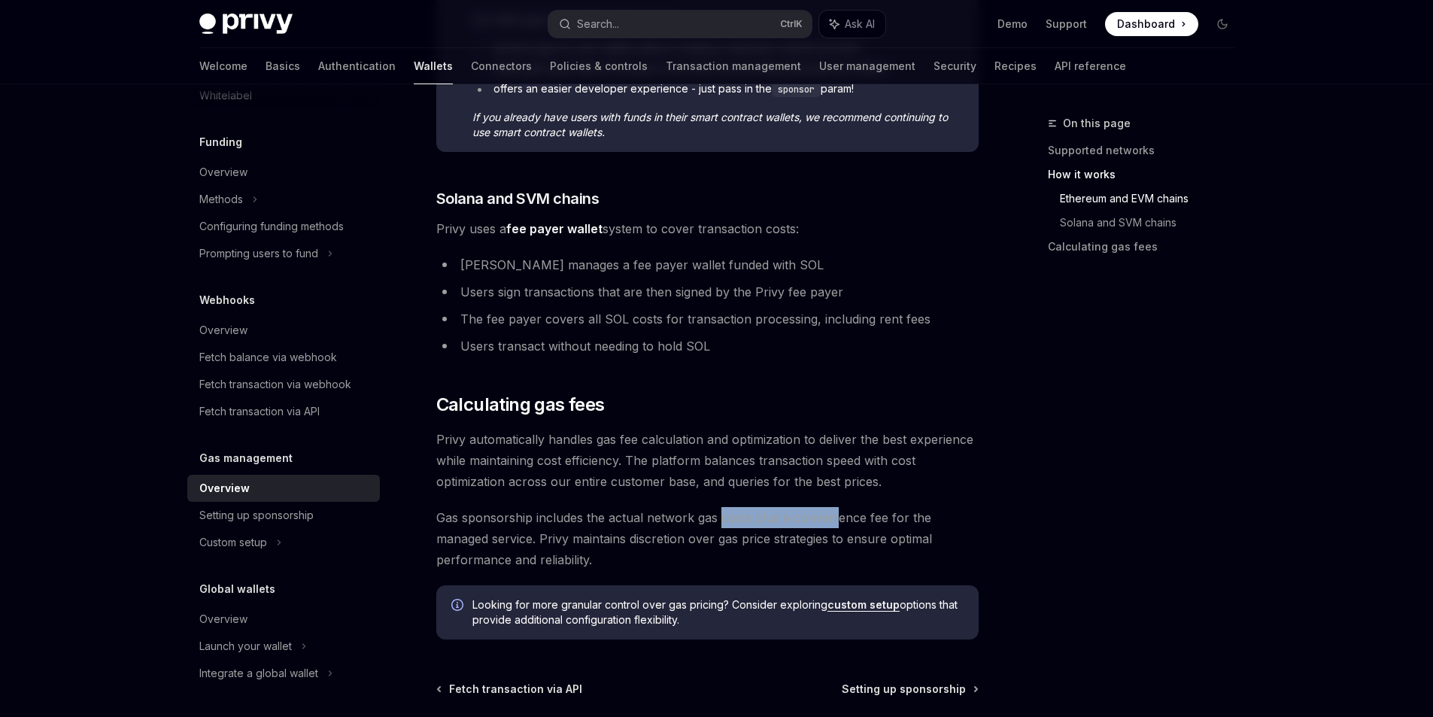
drag, startPoint x: 722, startPoint y: 513, endPoint x: 851, endPoint y: 516, distance: 128.6
click at [838, 516] on span "Gas sponsorship includes the actual network gas costs plus a convenience fee fo…" at bounding box center [707, 538] width 542 height 63
click at [894, 519] on span "Gas sponsorship includes the actual network gas costs plus a convenience fee fo…" at bounding box center [707, 538] width 542 height 63
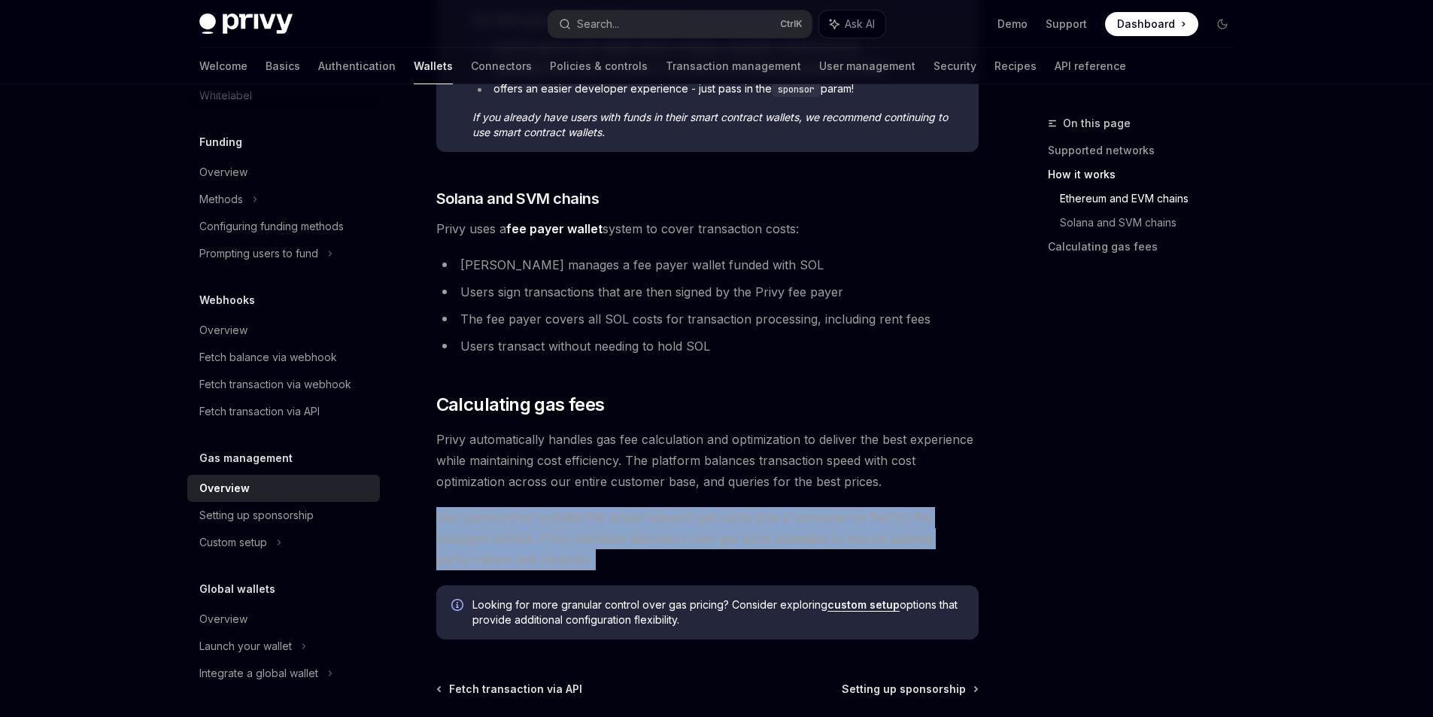
click at [894, 519] on span "Gas sponsorship includes the actual network gas costs plus a convenience fee fo…" at bounding box center [707, 538] width 542 height 63
click at [767, 547] on span "Gas sponsorship includes the actual network gas costs plus a convenience fee fo…" at bounding box center [707, 538] width 542 height 63
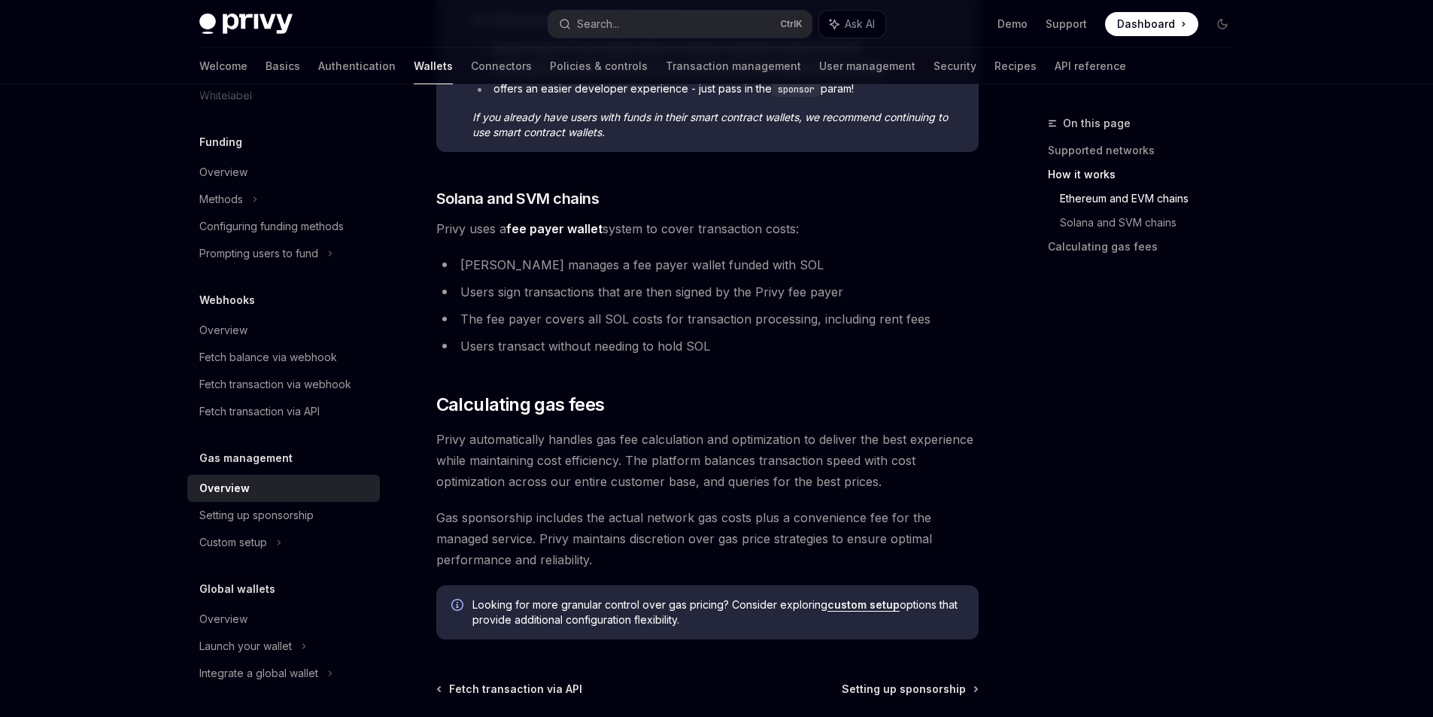
click at [605, 548] on span "Gas sponsorship includes the actual network gas costs plus a convenience fee fo…" at bounding box center [707, 538] width 542 height 63
drag, startPoint x: 544, startPoint y: 539, endPoint x: 723, endPoint y: 542, distance: 179.0
click at [723, 542] on span "Gas sponsorship includes the actual network gas costs plus a convenience fee fo…" at bounding box center [707, 538] width 542 height 63
click at [723, 550] on span "Gas sponsorship includes the actual network gas costs plus a convenience fee fo…" at bounding box center [707, 538] width 542 height 63
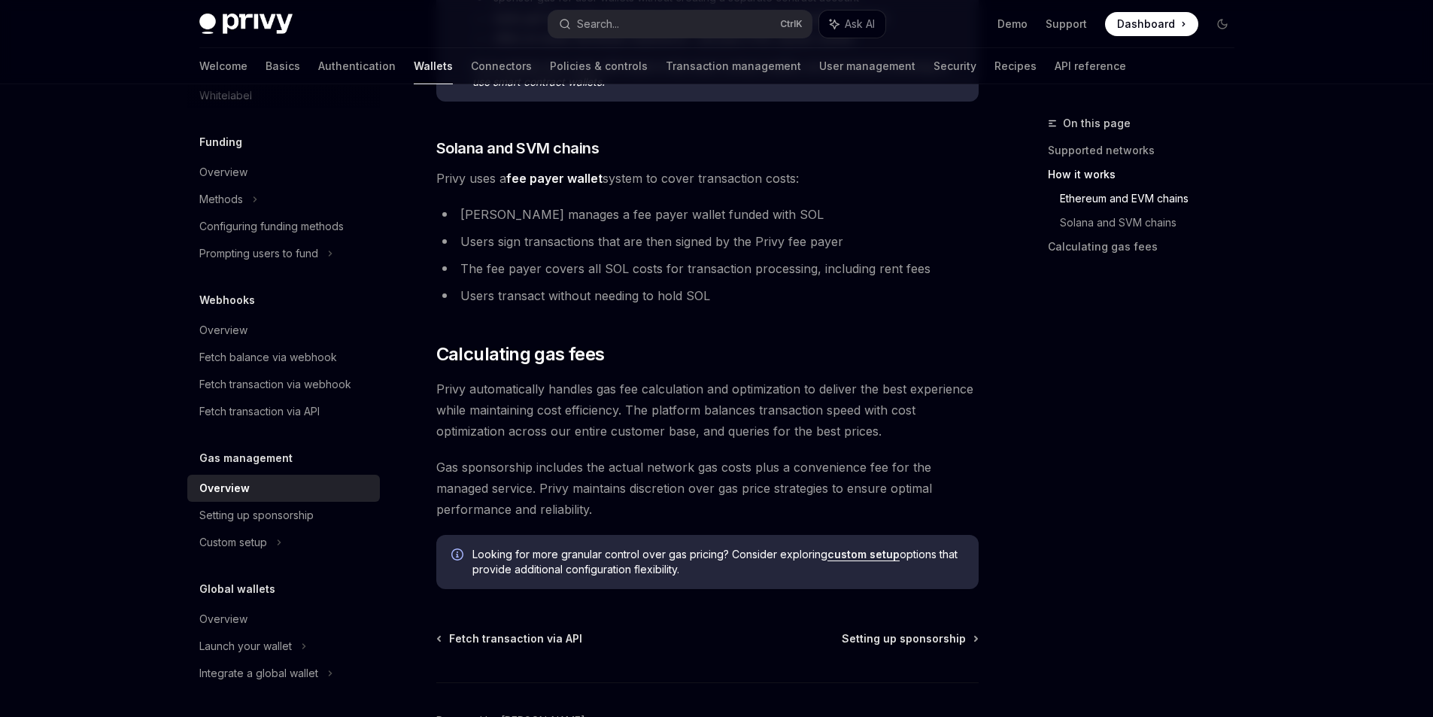
scroll to position [978, 0]
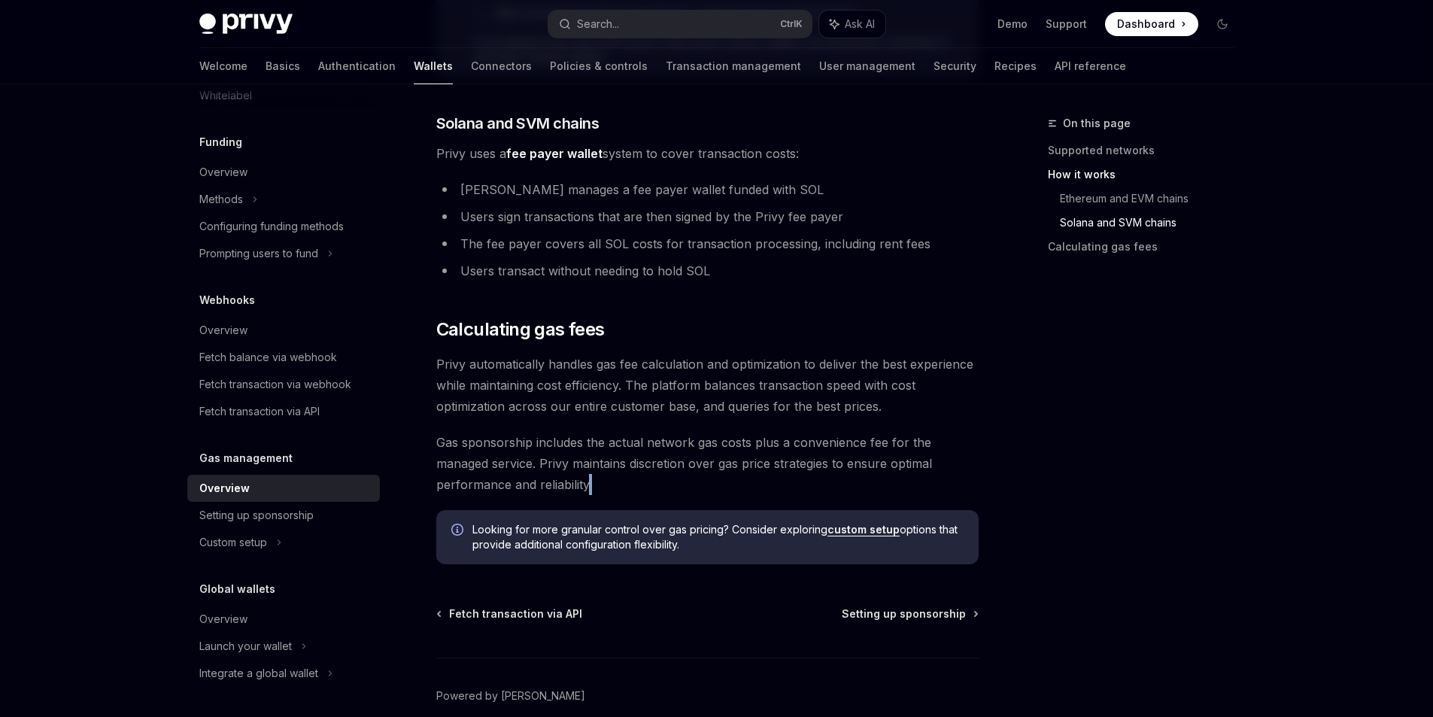
drag, startPoint x: 597, startPoint y: 480, endPoint x: 587, endPoint y: 481, distance: 9.9
click at [587, 481] on span "Gas sponsorship includes the actual network gas costs plus a convenience fee fo…" at bounding box center [707, 463] width 542 height 63
click at [548, 487] on span "Gas sponsorship includes the actual network gas costs plus a convenience fee fo…" at bounding box center [707, 463] width 542 height 63
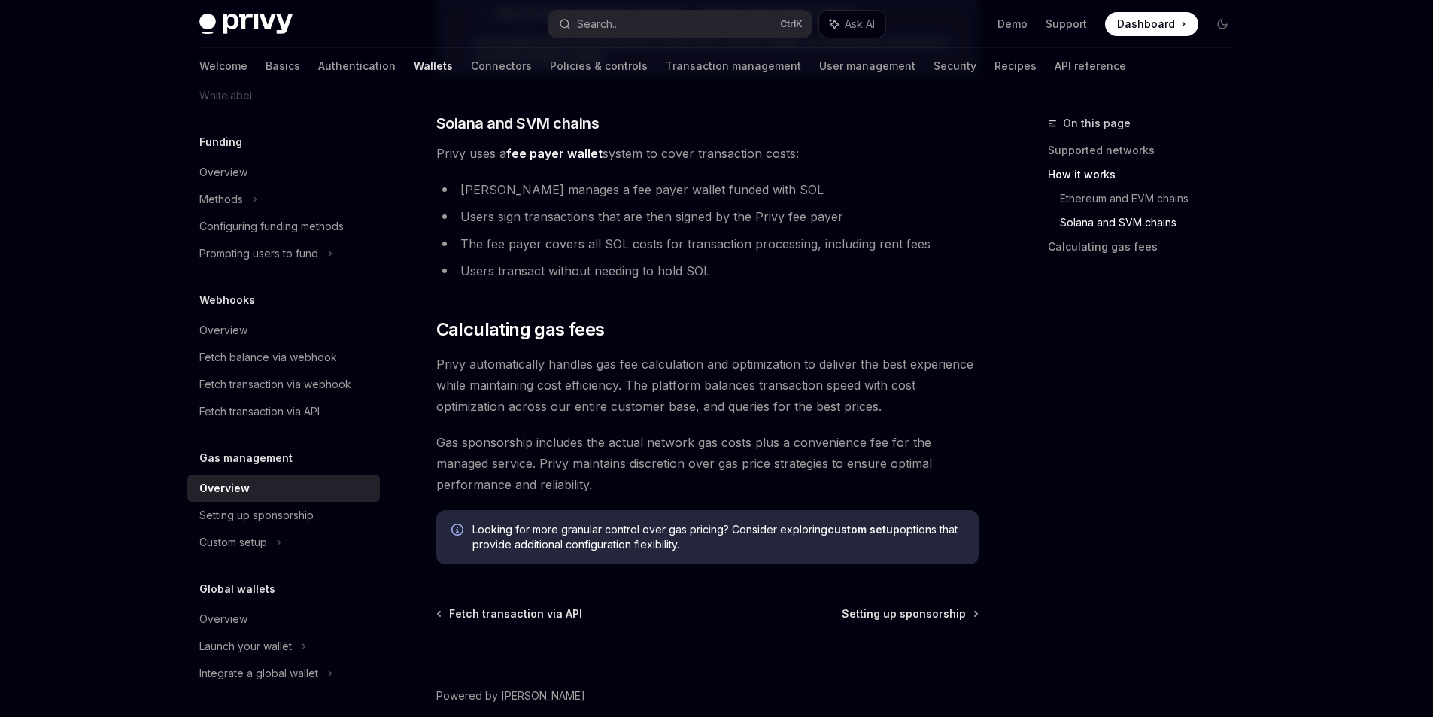
click at [526, 487] on span "Gas sponsorship includes the actual network gas costs plus a convenience fee fo…" at bounding box center [707, 463] width 542 height 63
click at [534, 489] on span "Gas sponsorship includes the actual network gas costs plus a convenience fee fo…" at bounding box center [707, 463] width 542 height 63
click at [538, 468] on span "Gas sponsorship includes the actual network gas costs plus a convenience fee fo…" at bounding box center [707, 463] width 542 height 63
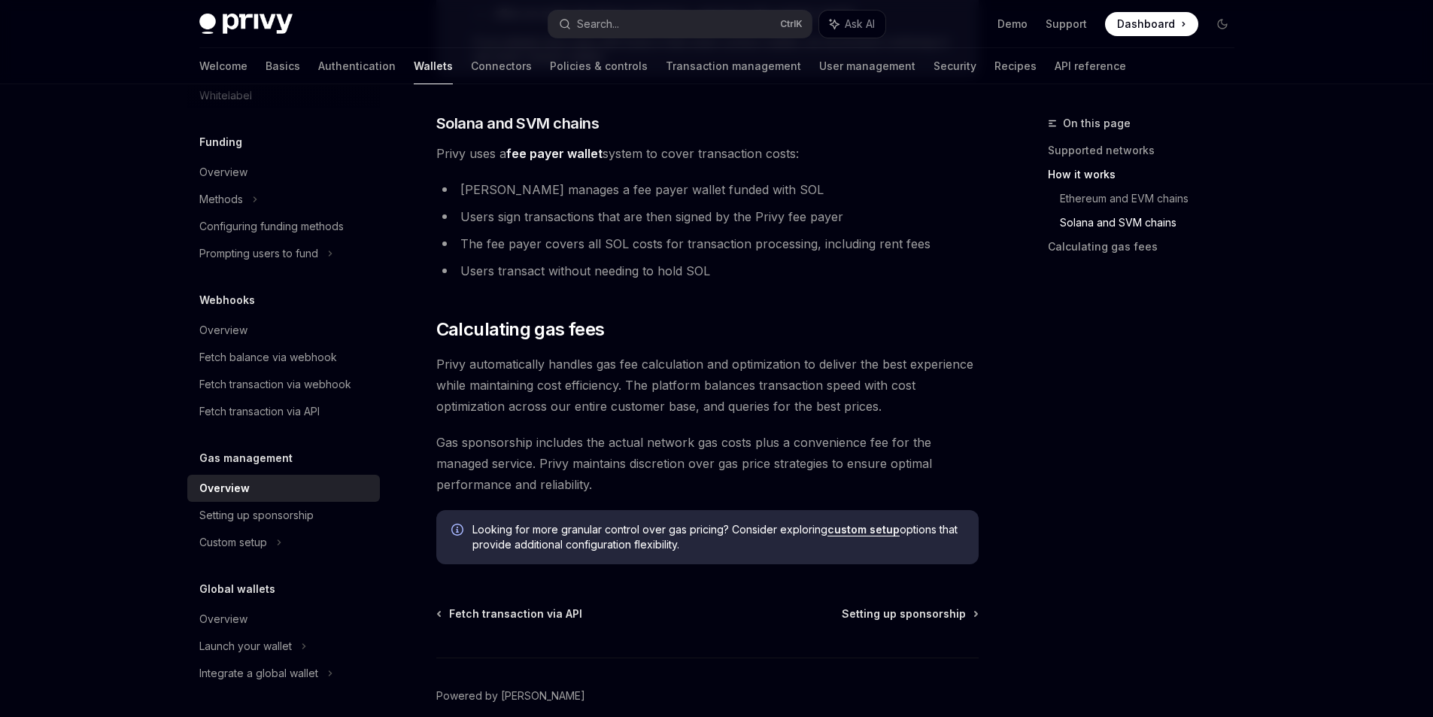
click at [538, 468] on span "Gas sponsorship includes the actual network gas costs plus a convenience fee fo…" at bounding box center [707, 463] width 542 height 63
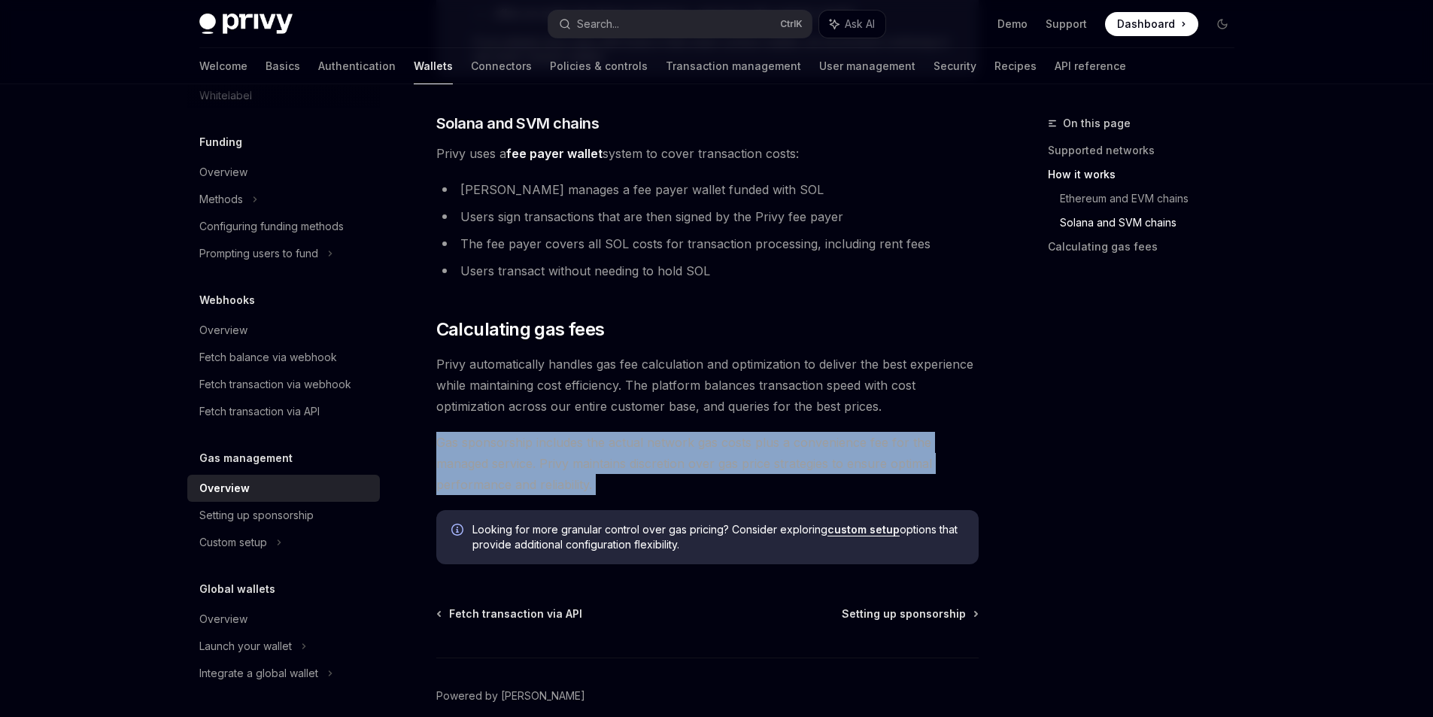
click at [537, 468] on span "Gas sponsorship includes the actual network gas costs plus a convenience fee fo…" at bounding box center [707, 463] width 542 height 63
click at [537, 467] on span "Gas sponsorship includes the actual network gas costs plus a convenience fee fo…" at bounding box center [707, 463] width 542 height 63
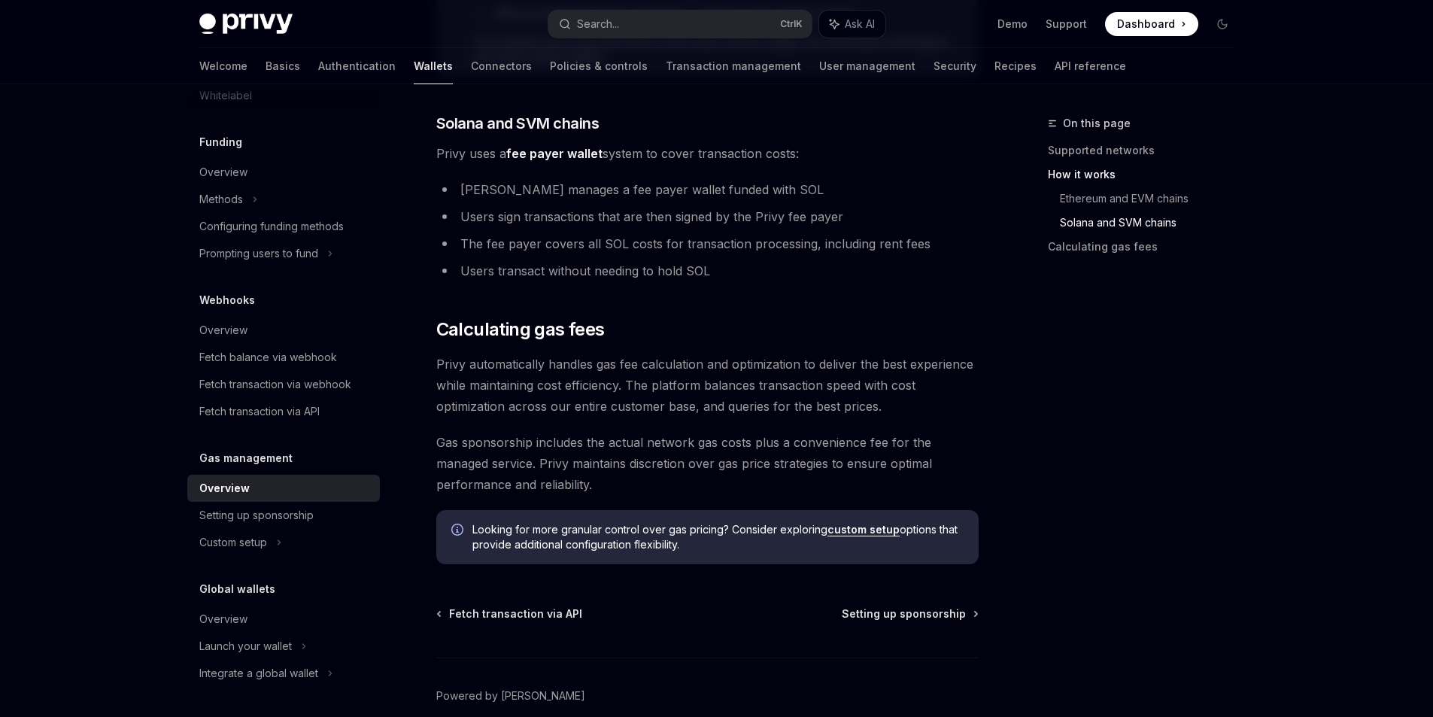
click at [537, 466] on span "Gas sponsorship includes the actual network gas costs plus a convenience fee fo…" at bounding box center [707, 463] width 542 height 63
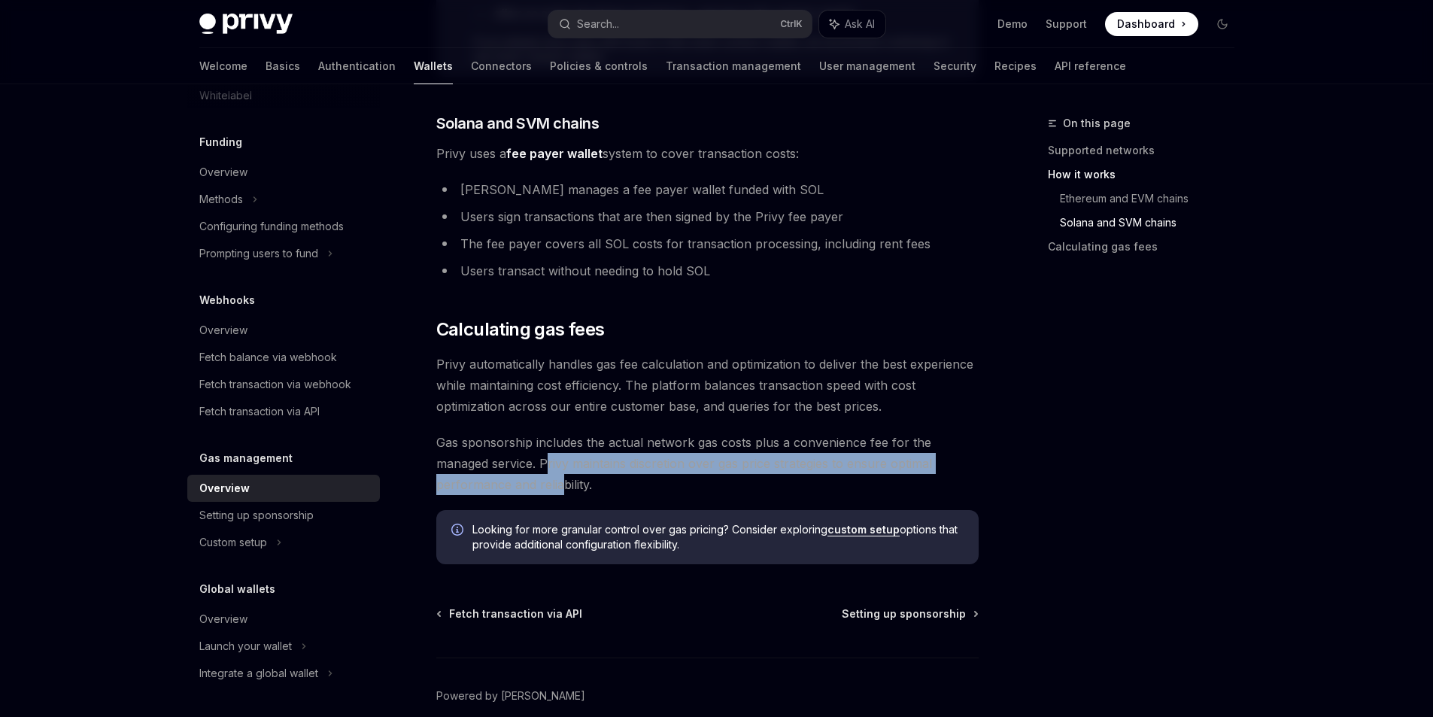
drag, startPoint x: 547, startPoint y: 469, endPoint x: 563, endPoint y: 478, distance: 18.2
click at [563, 478] on span "Gas sponsorship includes the actual network gas costs plus a convenience fee fo…" at bounding box center [707, 463] width 542 height 63
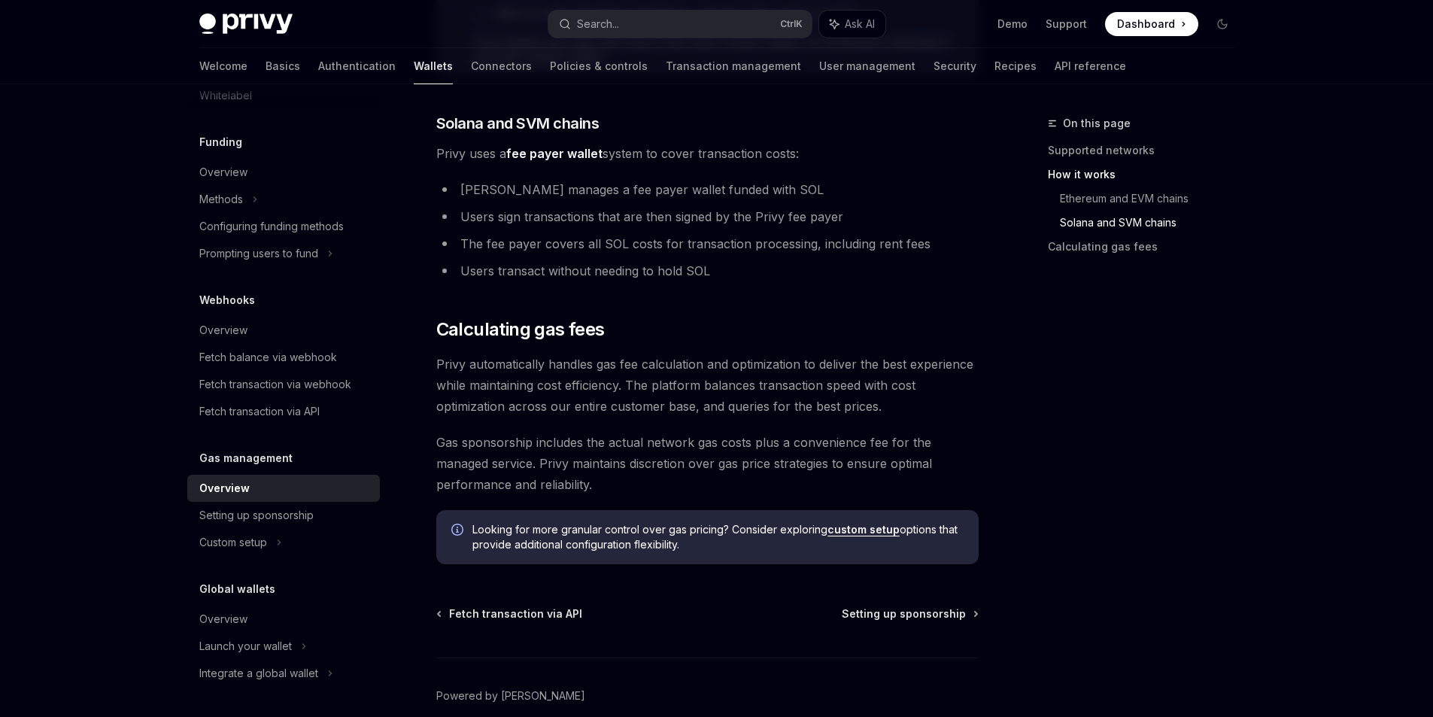
click at [590, 487] on span "Gas sponsorship includes the actual network gas costs plus a convenience fee fo…" at bounding box center [707, 463] width 542 height 63
drag, startPoint x: 673, startPoint y: 445, endPoint x: 921, endPoint y: 450, distance: 248.3
click at [921, 450] on span "Gas sponsorship includes the actual network gas costs plus a convenience fee fo…" at bounding box center [707, 463] width 542 height 63
click at [706, 489] on span "Gas sponsorship includes the actual network gas costs plus a convenience fee fo…" at bounding box center [707, 463] width 542 height 63
click at [688, 489] on span "Gas sponsorship includes the actual network gas costs plus a convenience fee fo…" at bounding box center [707, 463] width 542 height 63
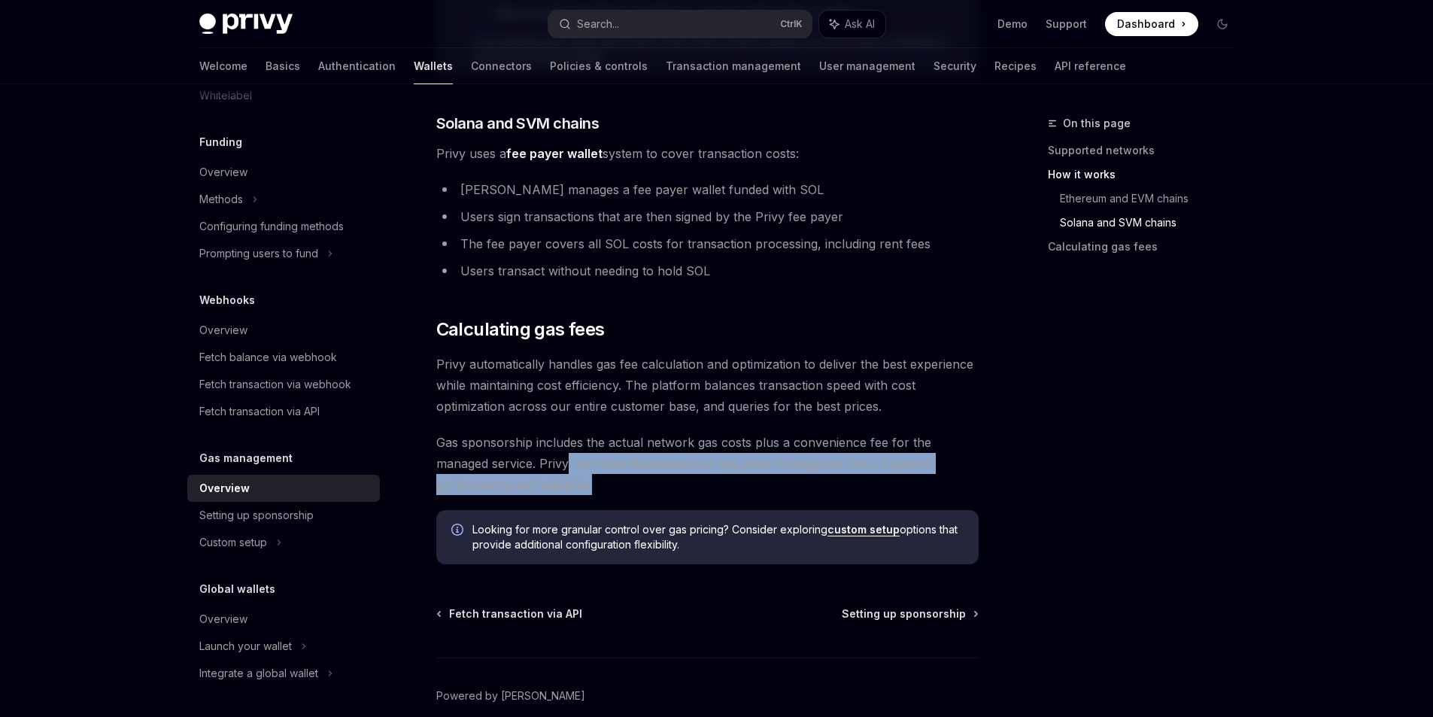
drag, startPoint x: 650, startPoint y: 488, endPoint x: 569, endPoint y: 464, distance: 84.0
click at [569, 464] on span "Gas sponsorship includes the actual network gas costs plus a convenience fee fo…" at bounding box center [707, 463] width 542 height 63
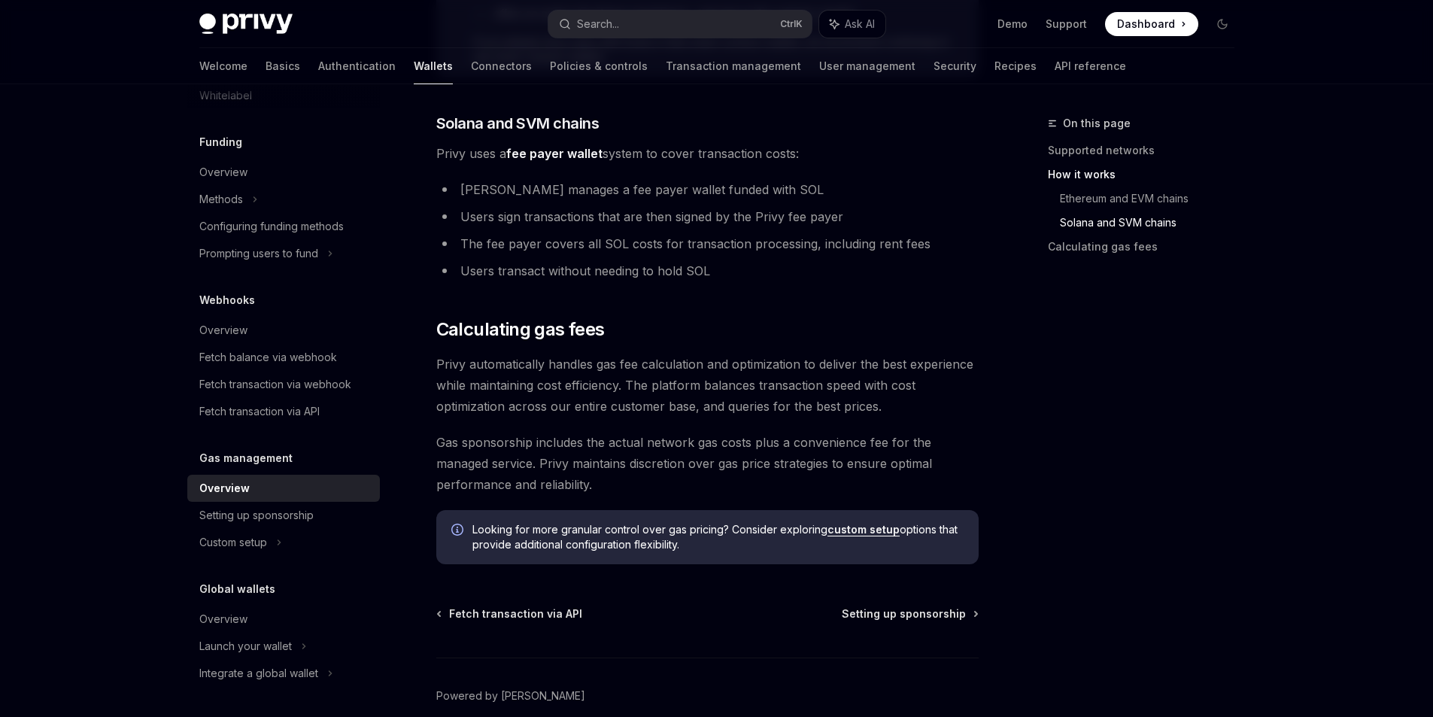
click at [900, 213] on li "Users sign transactions that are then signed by the Privy fee payer" at bounding box center [707, 216] width 542 height 21
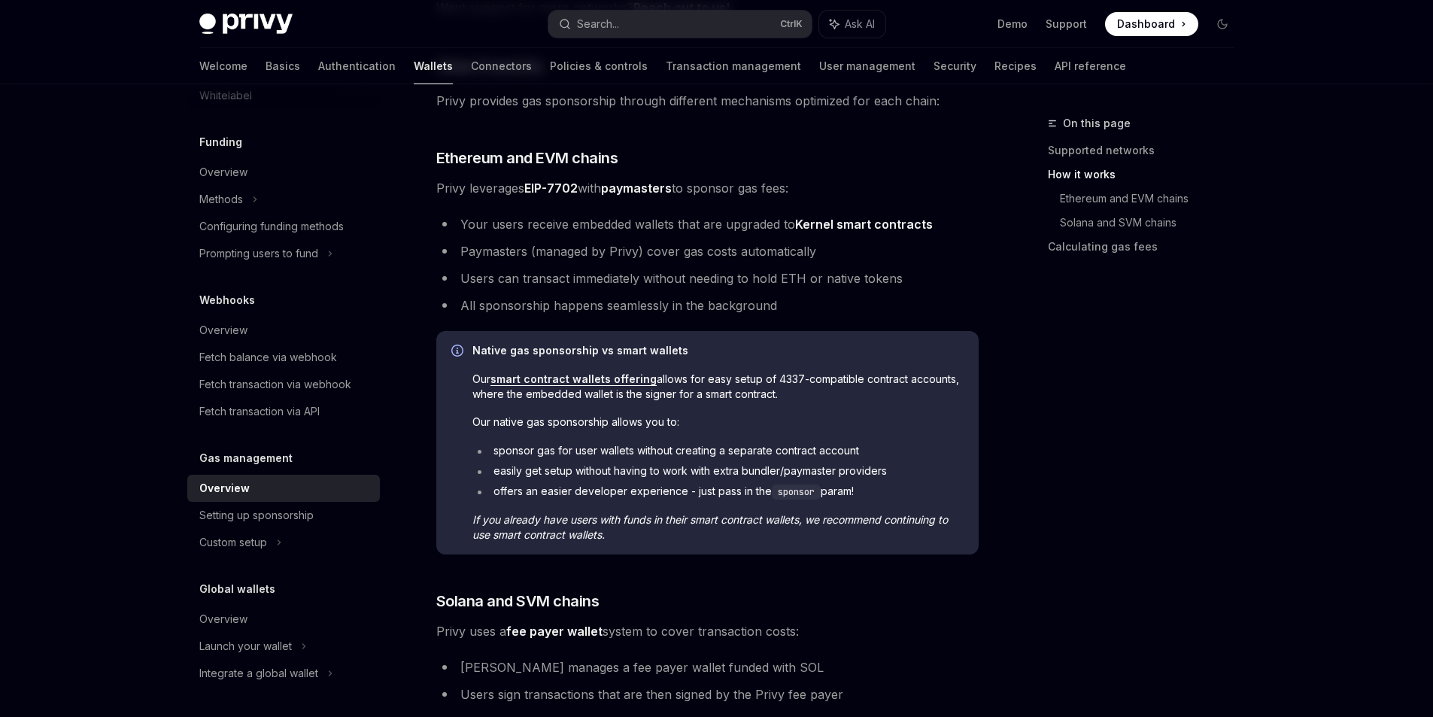
scroll to position [451, 0]
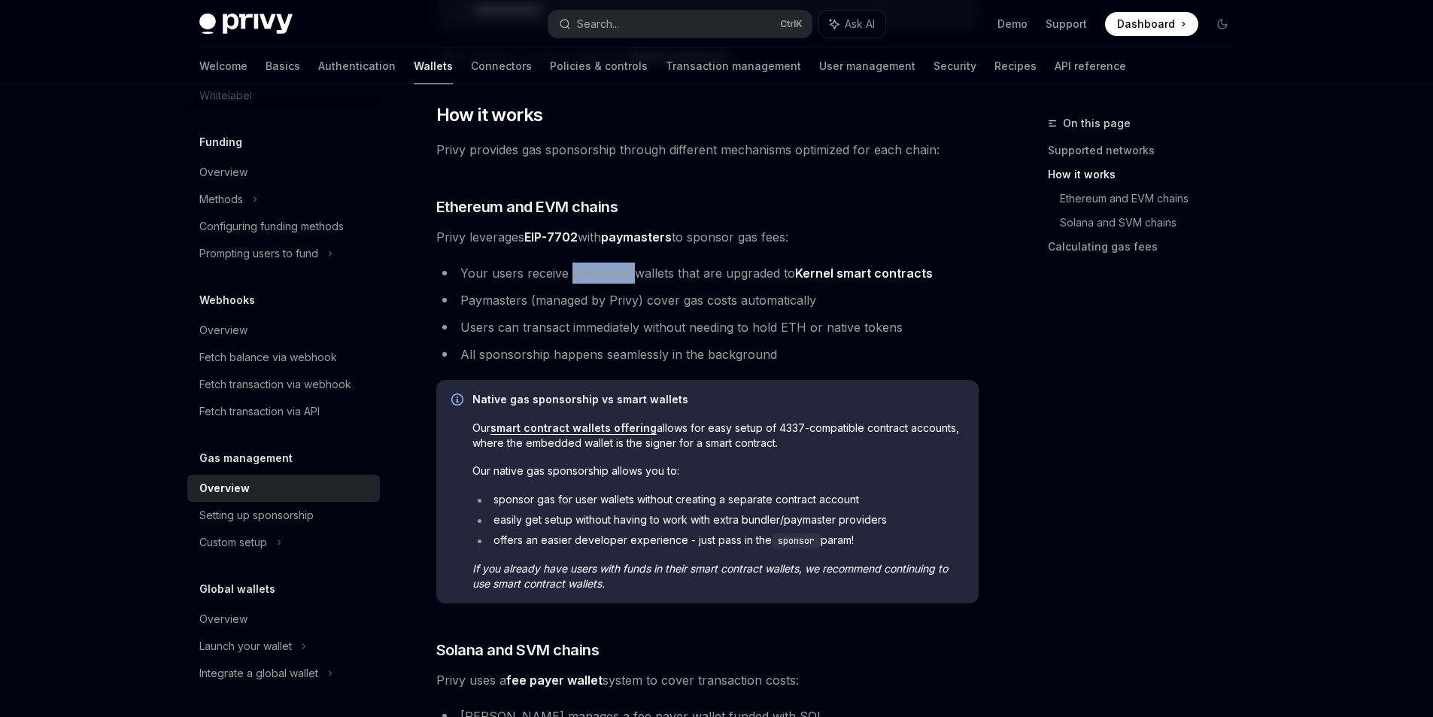
drag, startPoint x: 585, startPoint y: 275, endPoint x: 642, endPoint y: 276, distance: 56.4
click at [642, 276] on li "Your users receive embedded wallets that are upgraded to Kernel smart contracts" at bounding box center [707, 272] width 542 height 21
click at [607, 311] on ul "Your users receive embedded wallets that are upgraded to Kernel smart contracts…" at bounding box center [707, 313] width 542 height 102
drag, startPoint x: 515, startPoint y: 306, endPoint x: 673, endPoint y: 306, distance: 157.9
click at [673, 306] on li "Paymasters (managed by Privy) cover gas costs automatically" at bounding box center [707, 300] width 542 height 21
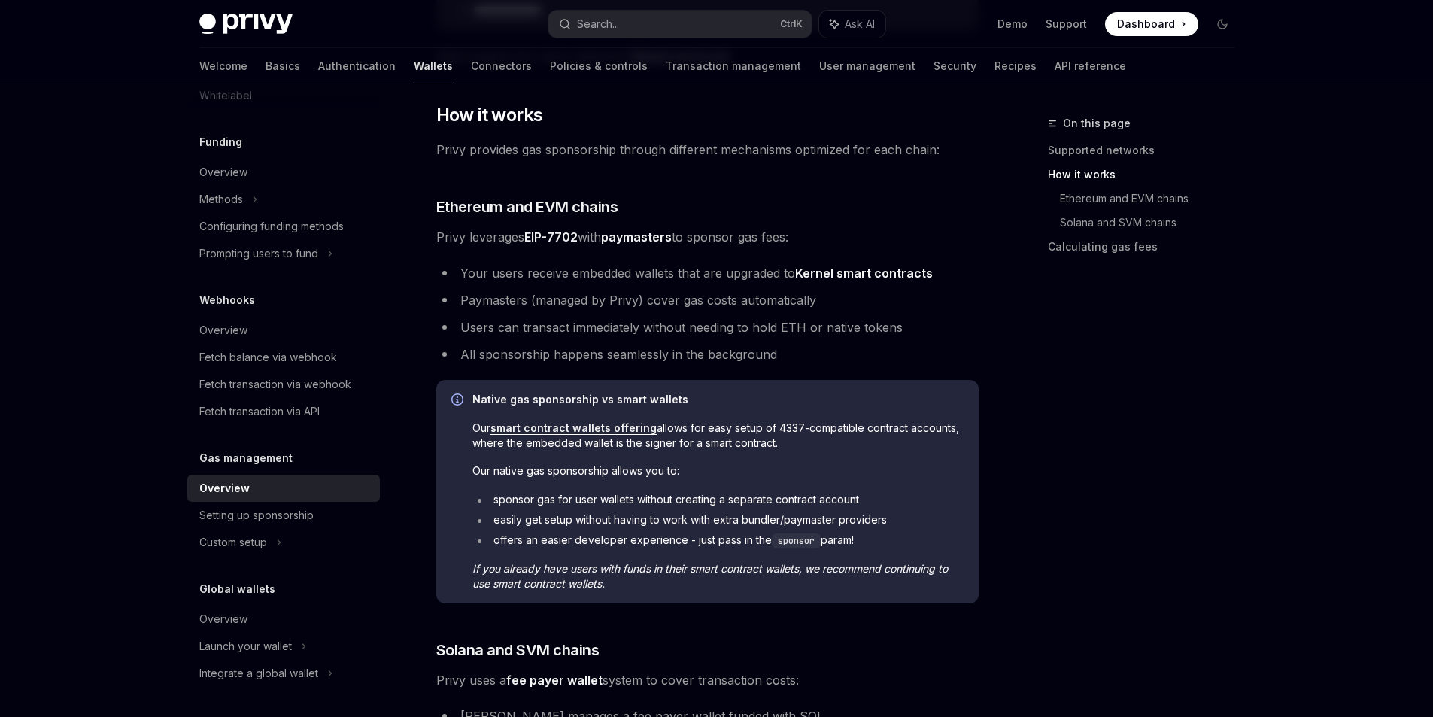
click at [678, 306] on li "Paymasters (managed by Privy) cover gas costs automatically" at bounding box center [707, 300] width 542 height 21
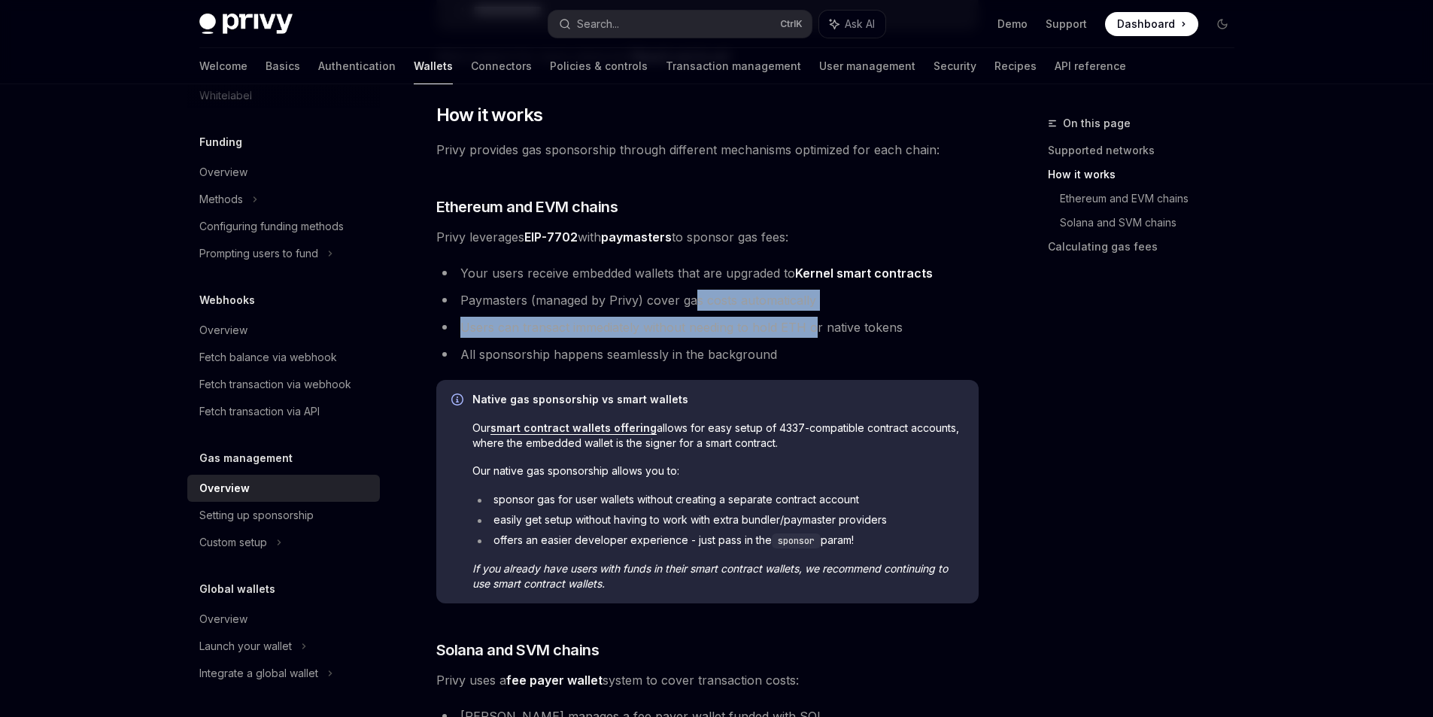
drag, startPoint x: 727, startPoint y: 303, endPoint x: 813, endPoint y: 311, distance: 86.1
click at [813, 311] on ul "Your users receive embedded wallets that are upgraded to Kernel smart contracts…" at bounding box center [707, 313] width 542 height 102
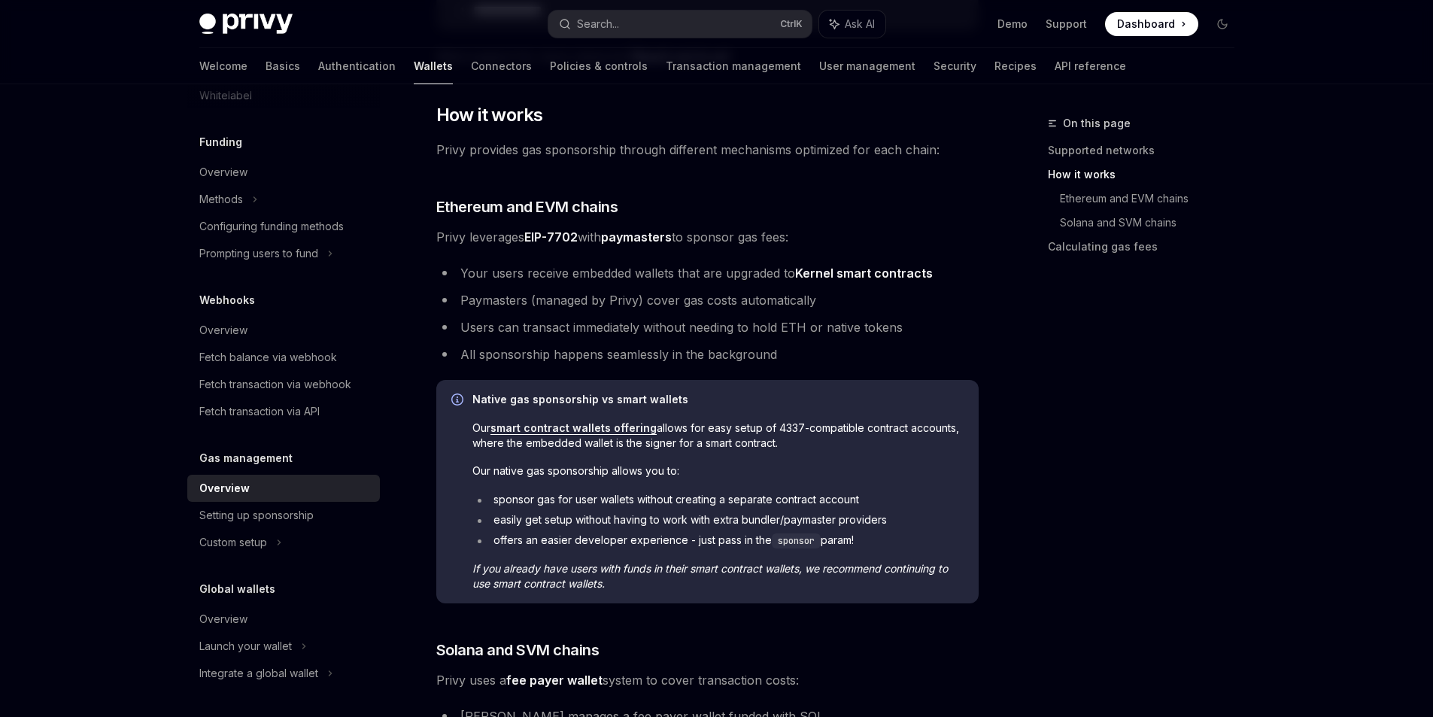
click at [599, 338] on ul "Your users receive embedded wallets that are upgraded to Kernel smart contracts…" at bounding box center [707, 313] width 542 height 102
drag, startPoint x: 525, startPoint y: 332, endPoint x: 580, endPoint y: 332, distance: 54.9
click at [580, 332] on li "Users can transact immediately without needing to hold ETH or native tokens" at bounding box center [707, 327] width 542 height 21
click at [580, 338] on ul "Your users receive embedded wallets that are upgraded to Kernel smart contracts…" at bounding box center [707, 313] width 542 height 102
drag, startPoint x: 700, startPoint y: 330, endPoint x: 772, endPoint y: 332, distance: 72.2
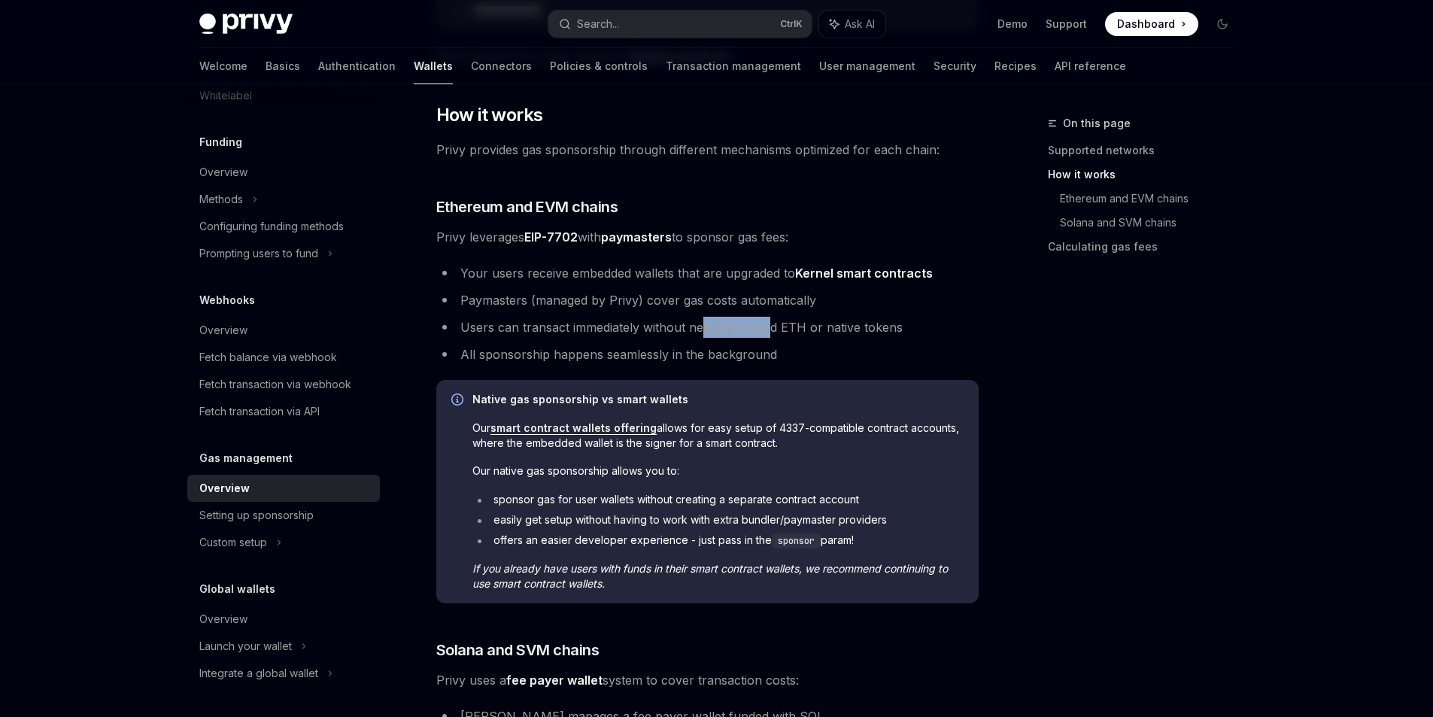
click at [772, 332] on li "Users can transact immediately without needing to hold ETH or native tokens" at bounding box center [707, 327] width 542 height 21
click at [808, 332] on li "Users can transact immediately without needing to hold ETH or native tokens" at bounding box center [707, 327] width 542 height 21
drag, startPoint x: 914, startPoint y: 327, endPoint x: 925, endPoint y: 327, distance: 11.3
click at [925, 327] on li "Users can transact immediately without needing to hold ETH or native tokens" at bounding box center [707, 327] width 542 height 21
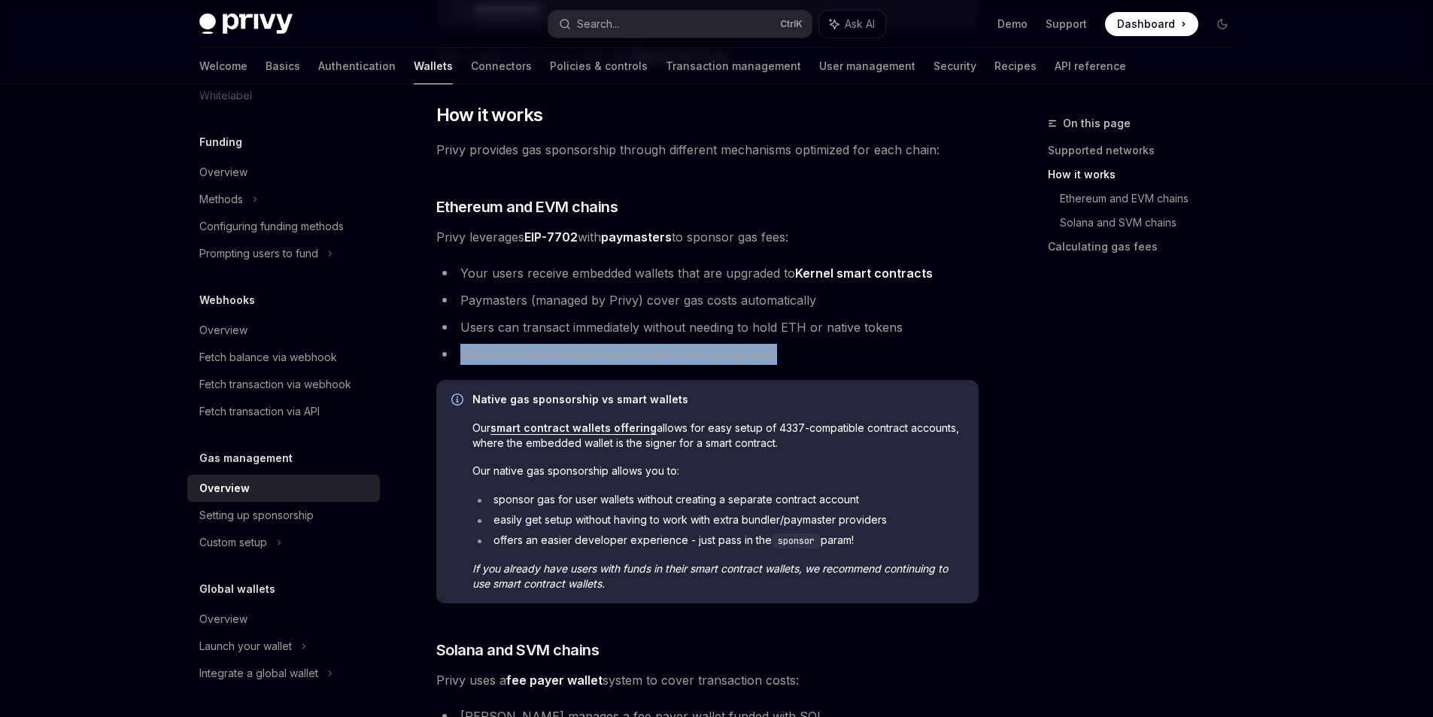
drag, startPoint x: 451, startPoint y: 357, endPoint x: 775, endPoint y: 359, distance: 324.2
click at [775, 359] on li "All sponsorship happens seamlessly in the background" at bounding box center [707, 354] width 542 height 21
click at [641, 404] on strong "Native gas sponsorship vs smart wallets" at bounding box center [580, 399] width 216 height 13
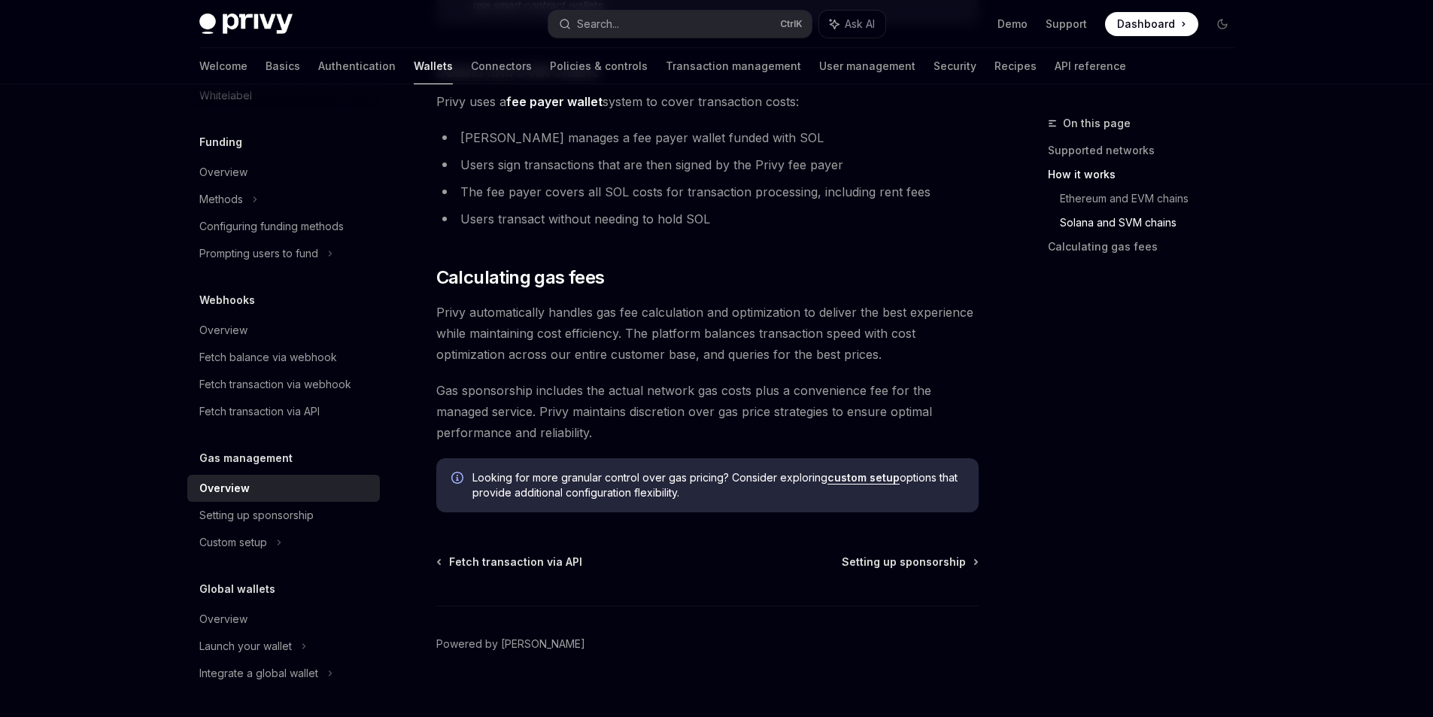
scroll to position [1048, 0]
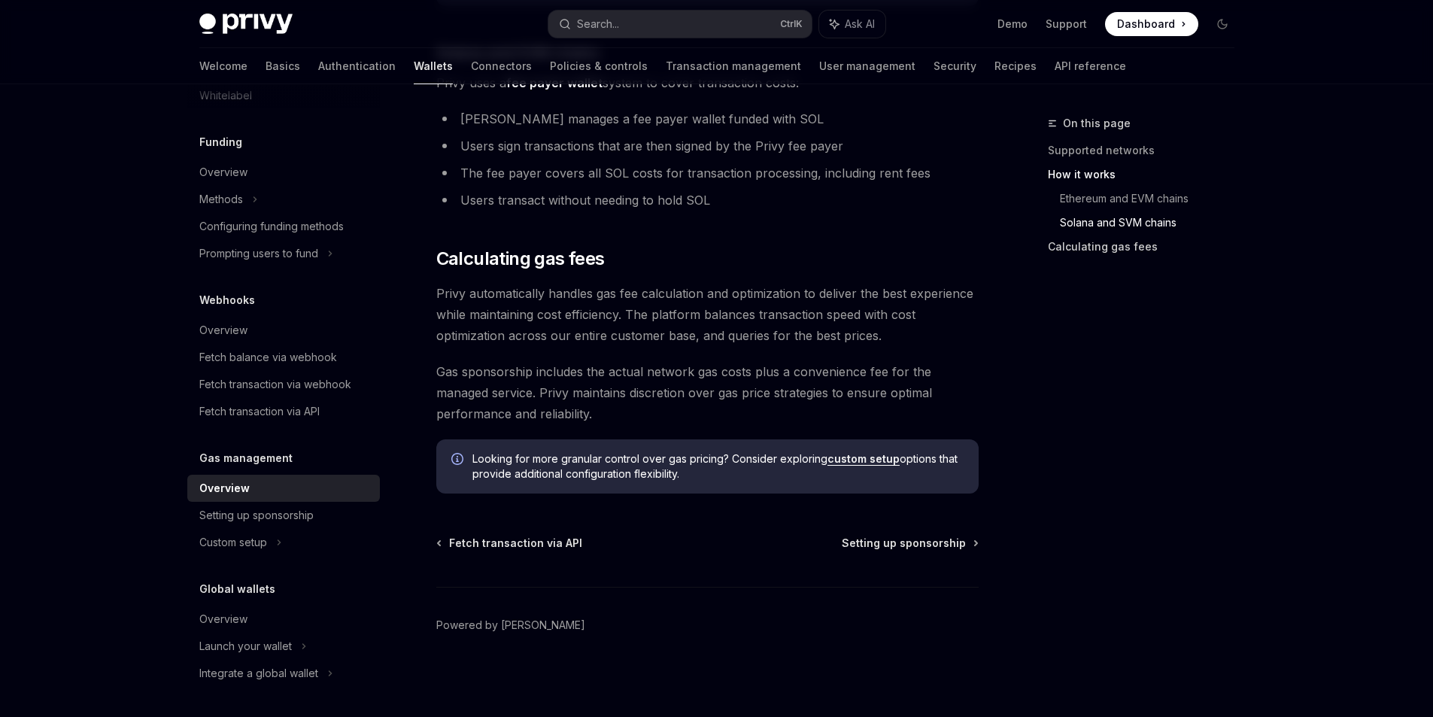
click at [1106, 253] on link "Calculating gas fees" at bounding box center [1147, 247] width 199 height 24
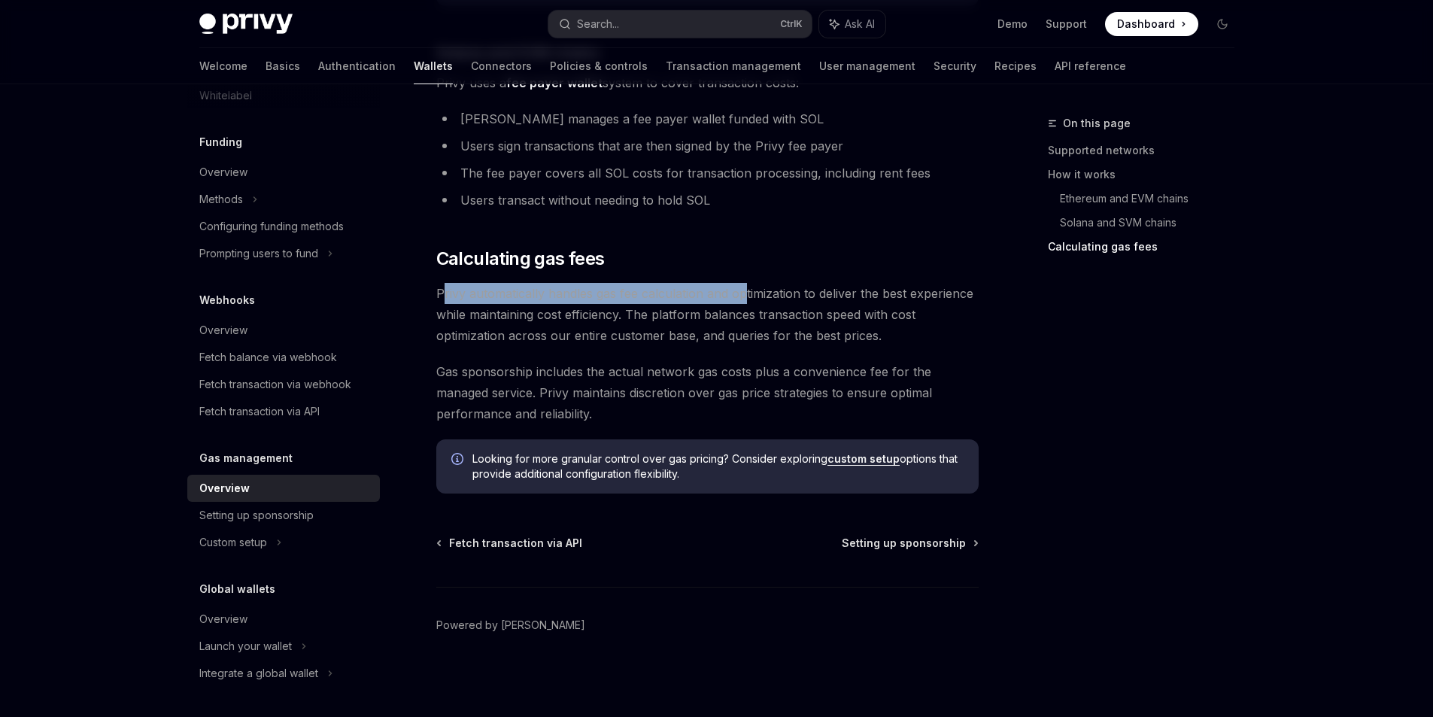
drag, startPoint x: 516, startPoint y: 299, endPoint x: 809, endPoint y: 302, distance: 292.6
click at [758, 302] on span "Privy automatically handles gas fee calculation and optimization to deliver the…" at bounding box center [707, 314] width 542 height 63
click at [869, 302] on span "Privy automatically handles gas fee calculation and optimization to deliver the…" at bounding box center [707, 314] width 542 height 63
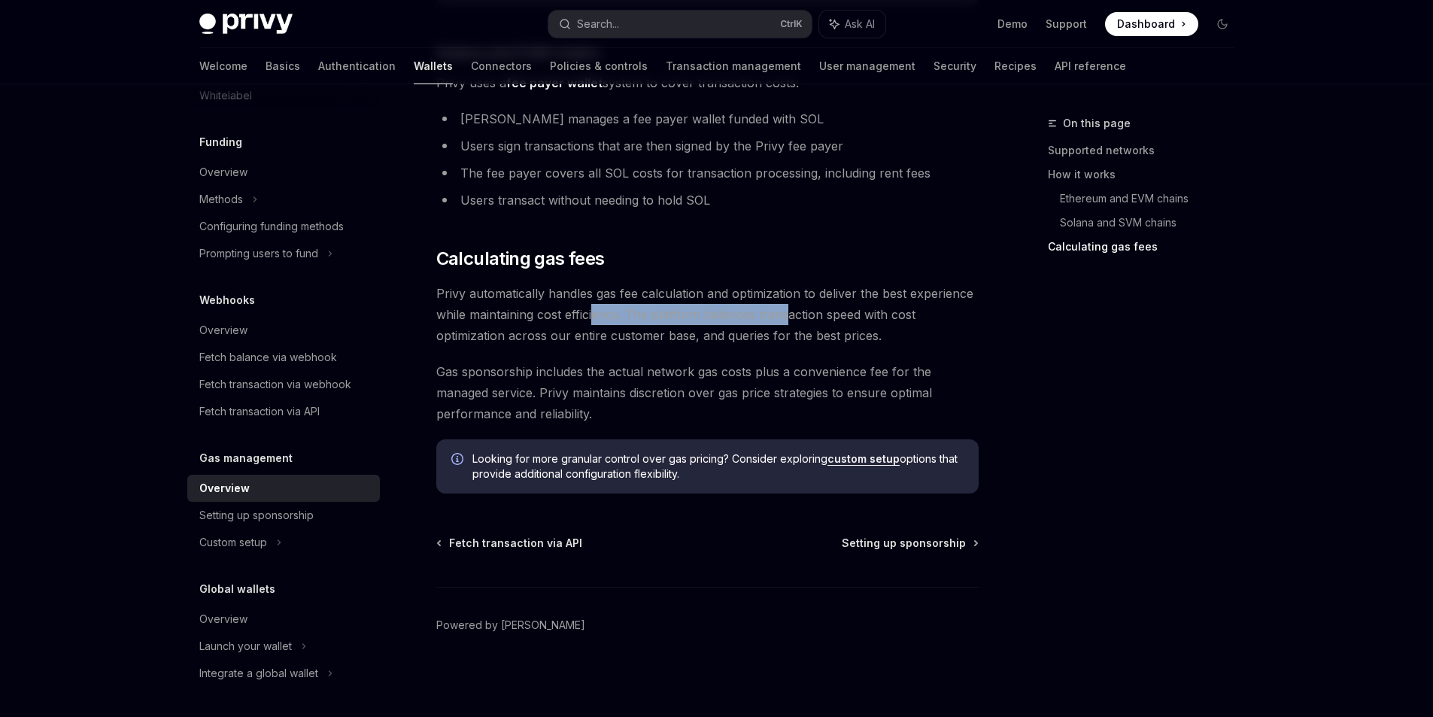
drag, startPoint x: 596, startPoint y: 311, endPoint x: 787, endPoint y: 324, distance: 191.5
click at [787, 324] on span "Privy automatically handles gas fee calculation and optimization to deliver the…" at bounding box center [707, 314] width 542 height 63
click at [624, 316] on span "Privy automatically handles gas fee calculation and optimization to deliver the…" at bounding box center [707, 314] width 542 height 63
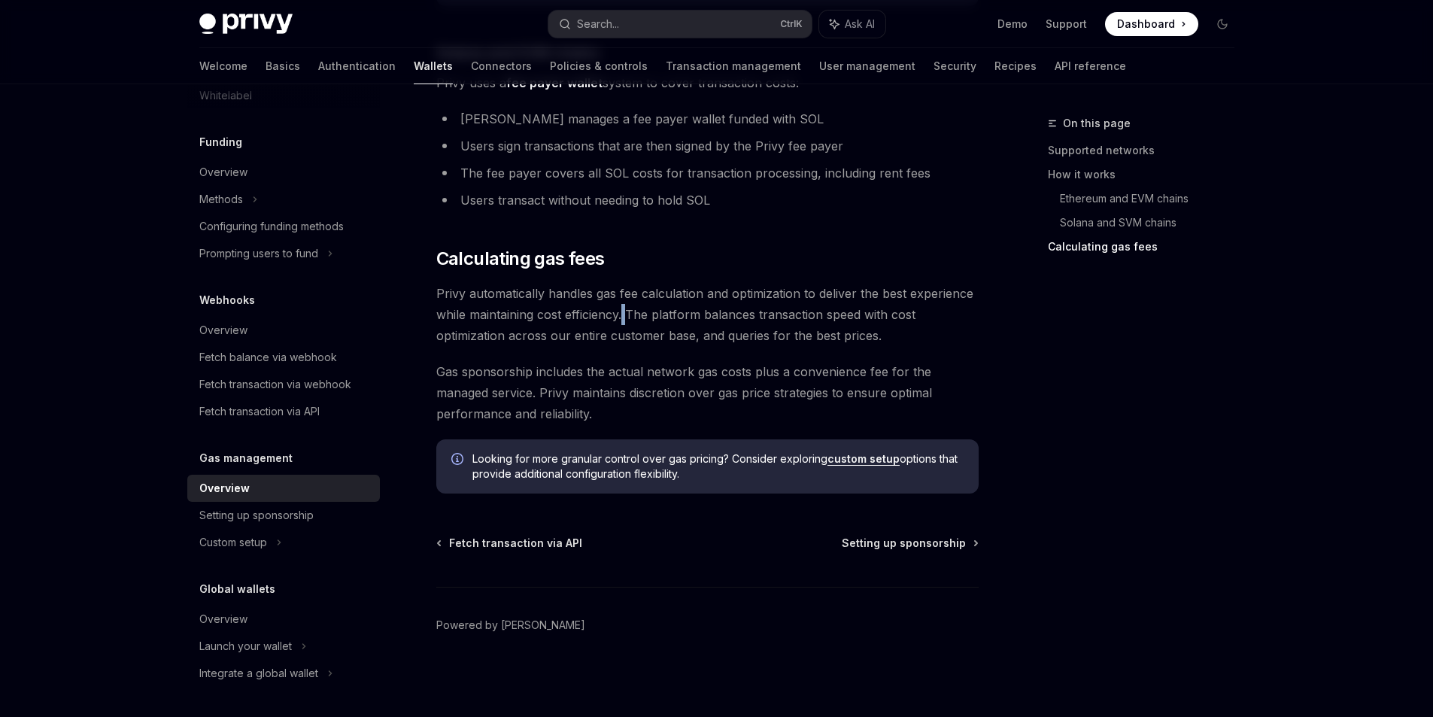
click at [624, 316] on span "Privy automatically handles gas fee calculation and optimization to deliver the…" at bounding box center [707, 314] width 542 height 63
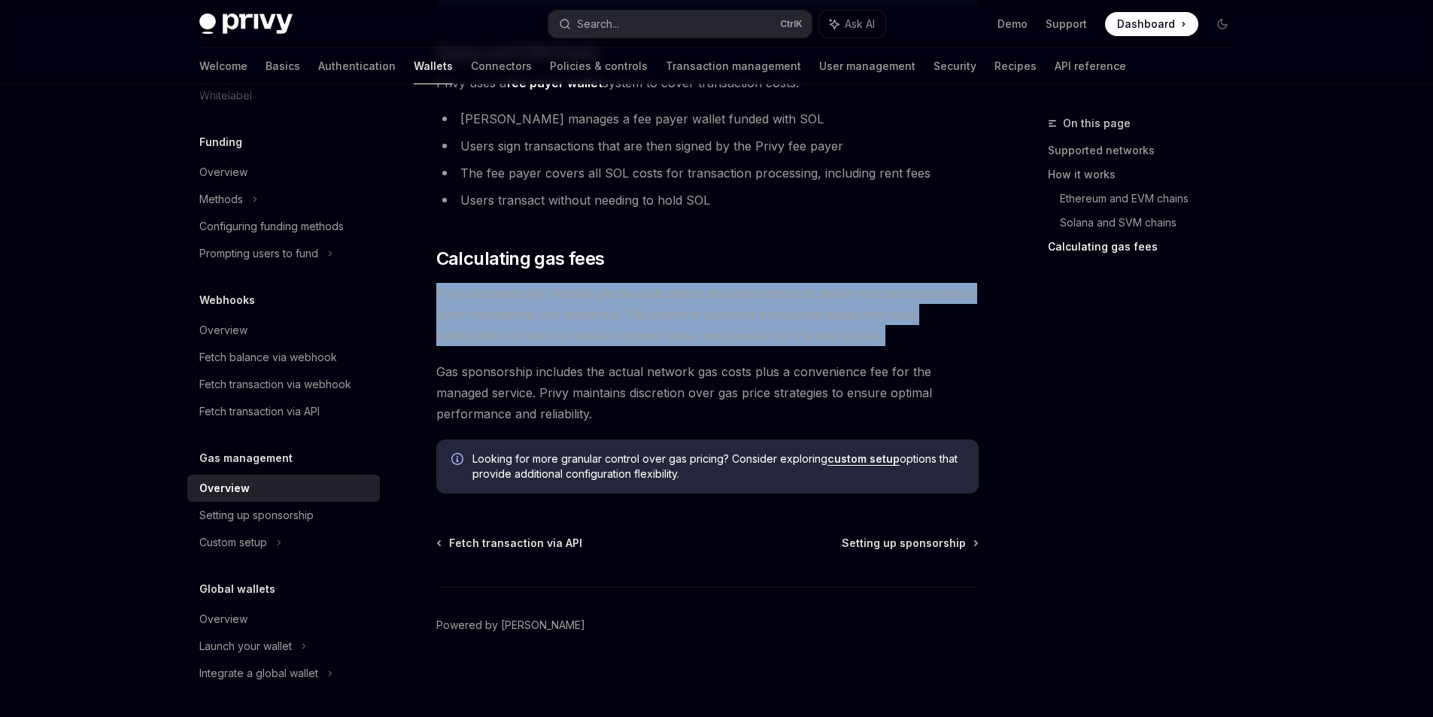
click at [624, 317] on span "Privy automatically handles gas fee calculation and optimization to deliver the…" at bounding box center [707, 314] width 542 height 63
click at [628, 316] on span "Privy automatically handles gas fee calculation and optimization to deliver the…" at bounding box center [707, 314] width 542 height 63
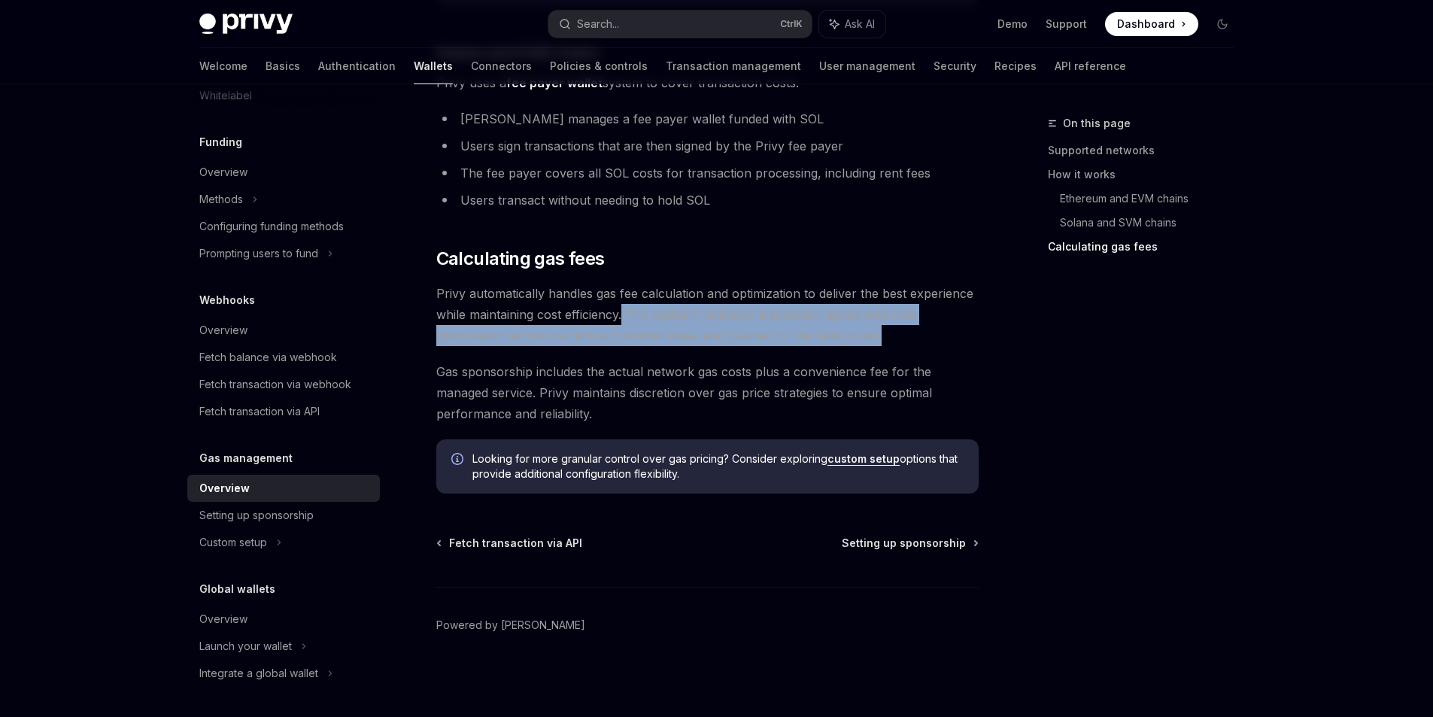
drag, startPoint x: 624, startPoint y: 315, endPoint x: 883, endPoint y: 337, distance: 260.4
click at [883, 337] on span "Privy automatically handles gas fee calculation and optimization to deliver the…" at bounding box center [707, 314] width 542 height 63
drag, startPoint x: 875, startPoint y: 341, endPoint x: 633, endPoint y: 317, distance: 244.1
click at [633, 317] on span "Privy automatically handles gas fee calculation and optimization to deliver the…" at bounding box center [707, 314] width 542 height 63
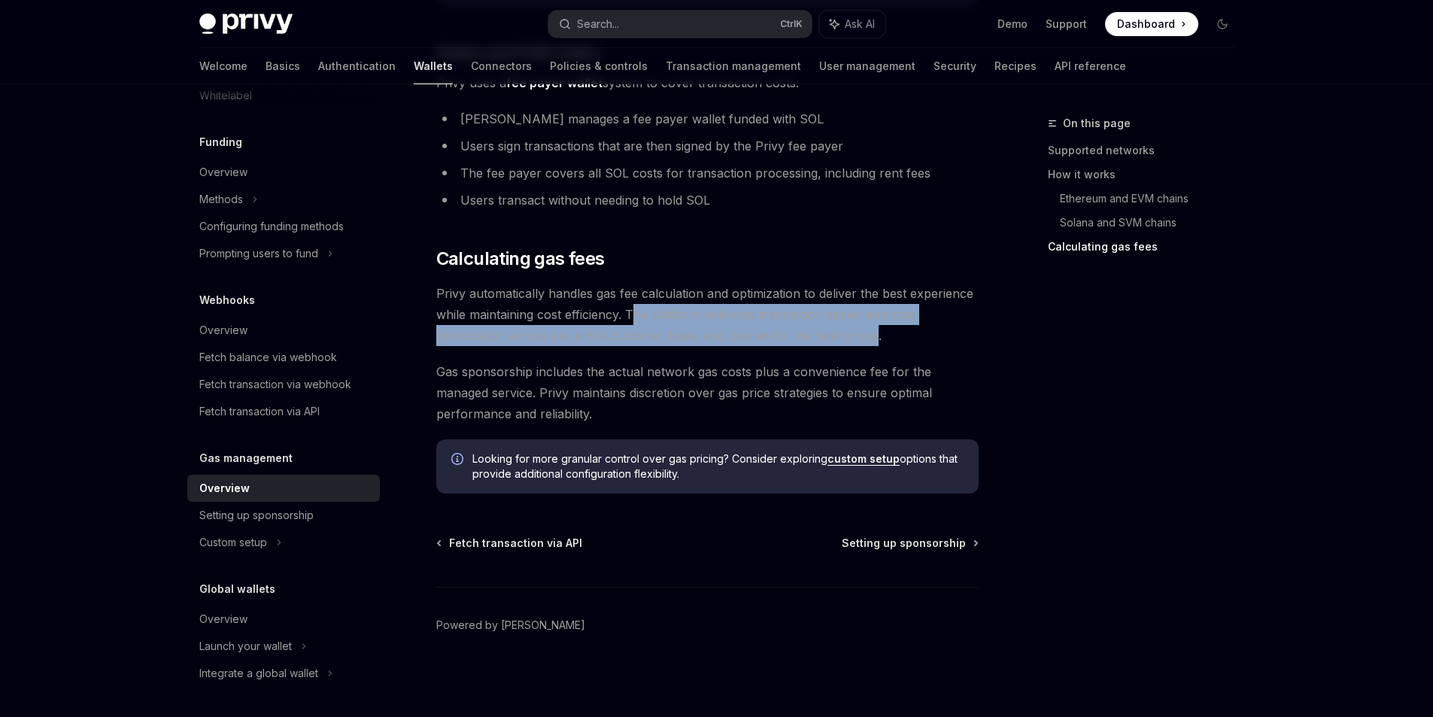
click at [633, 317] on span "Privy automatically handles gas fee calculation and optimization to deliver the…" at bounding box center [707, 314] width 542 height 63
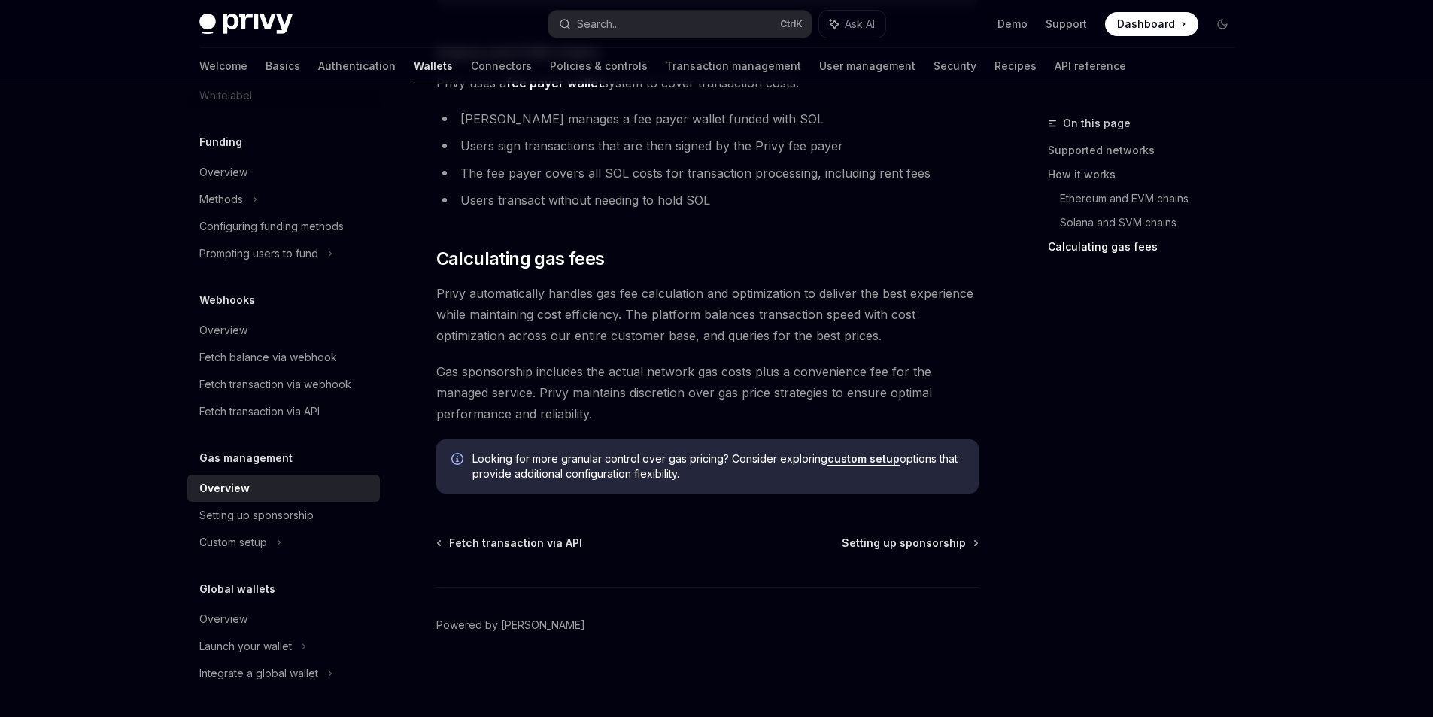
click at [627, 317] on span "Privy automatically handles gas fee calculation and optimization to deliver the…" at bounding box center [707, 314] width 542 height 63
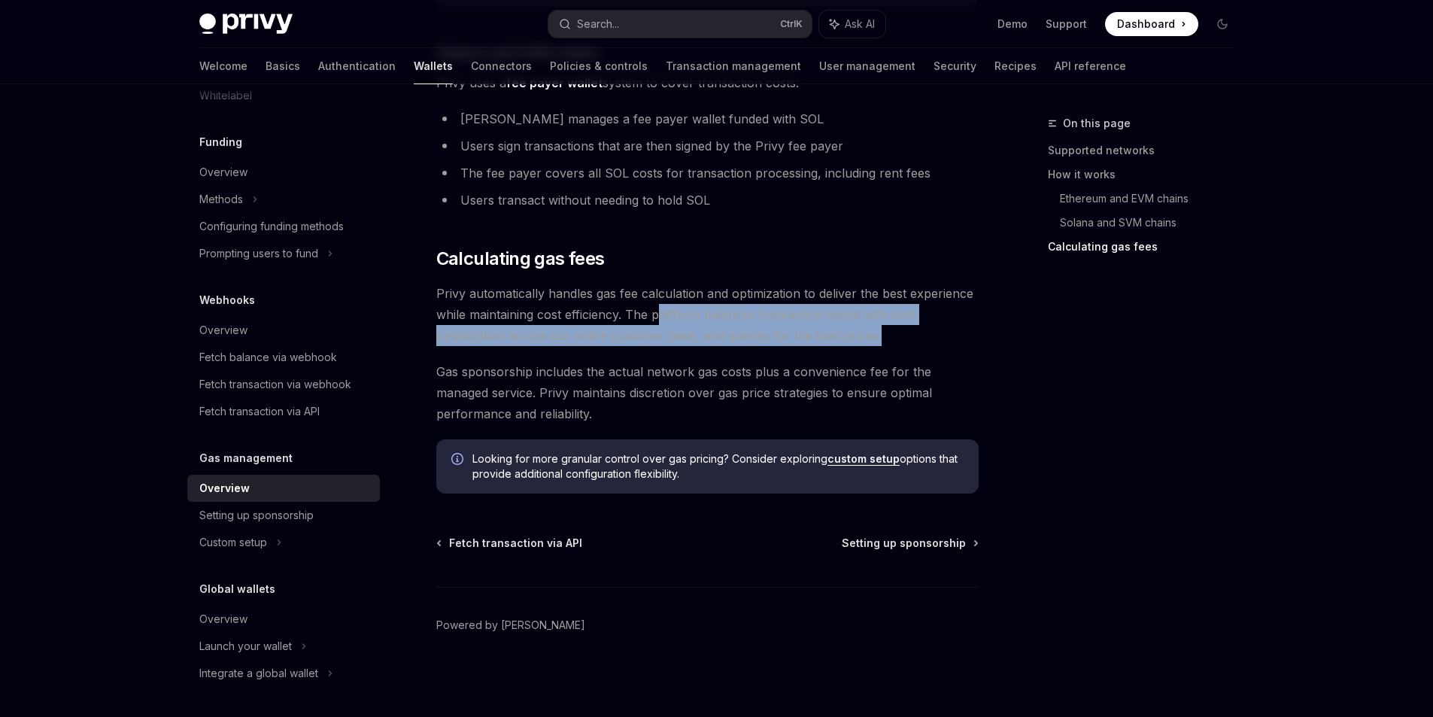
drag, startPoint x: 809, startPoint y: 332, endPoint x: 878, endPoint y: 335, distance: 69.3
click at [878, 335] on span "Privy automatically handles gas fee calculation and optimization to deliver the…" at bounding box center [707, 314] width 542 height 63
drag, startPoint x: 880, startPoint y: 337, endPoint x: 629, endPoint y: 319, distance: 251.9
click at [629, 319] on span "Privy automatically handles gas fee calculation and optimization to deliver the…" at bounding box center [707, 314] width 542 height 63
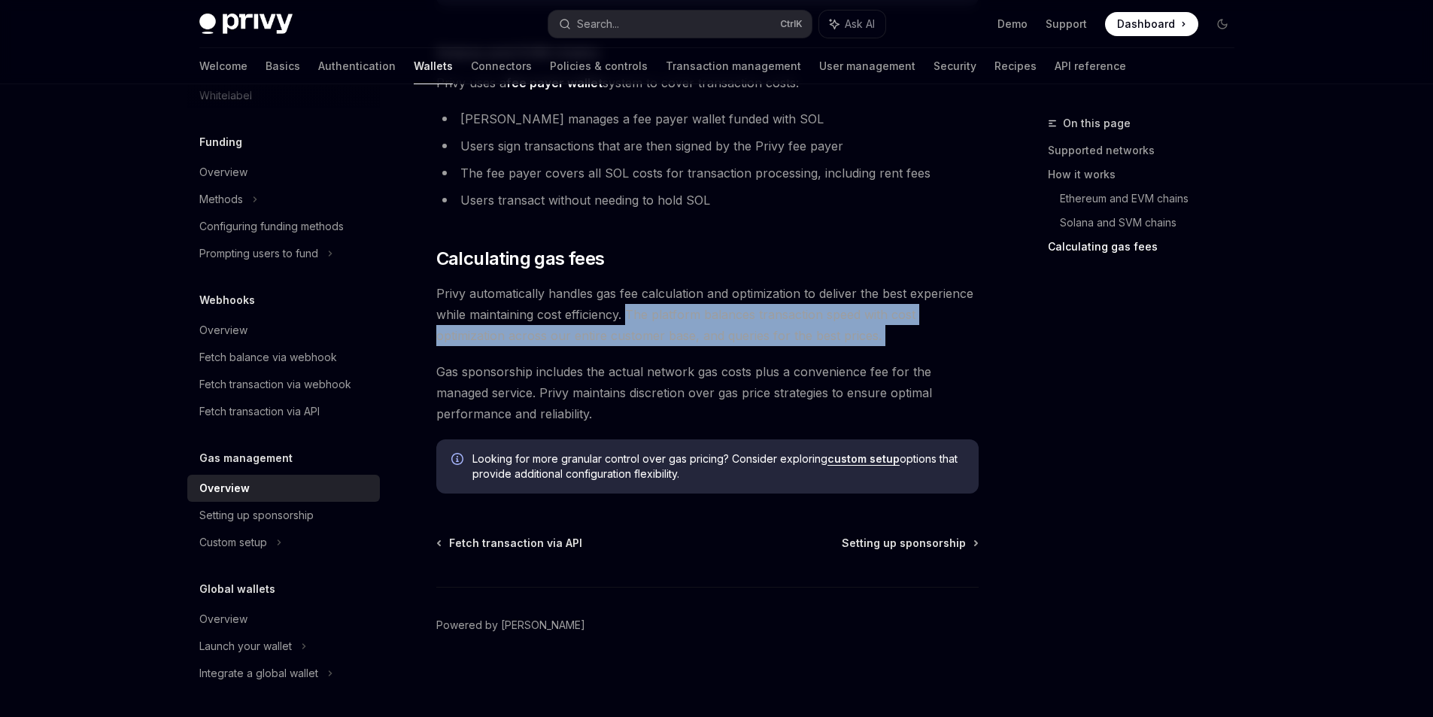
click at [628, 319] on span "Privy automatically handles gas fee calculation and optimization to deliver the…" at bounding box center [707, 314] width 542 height 63
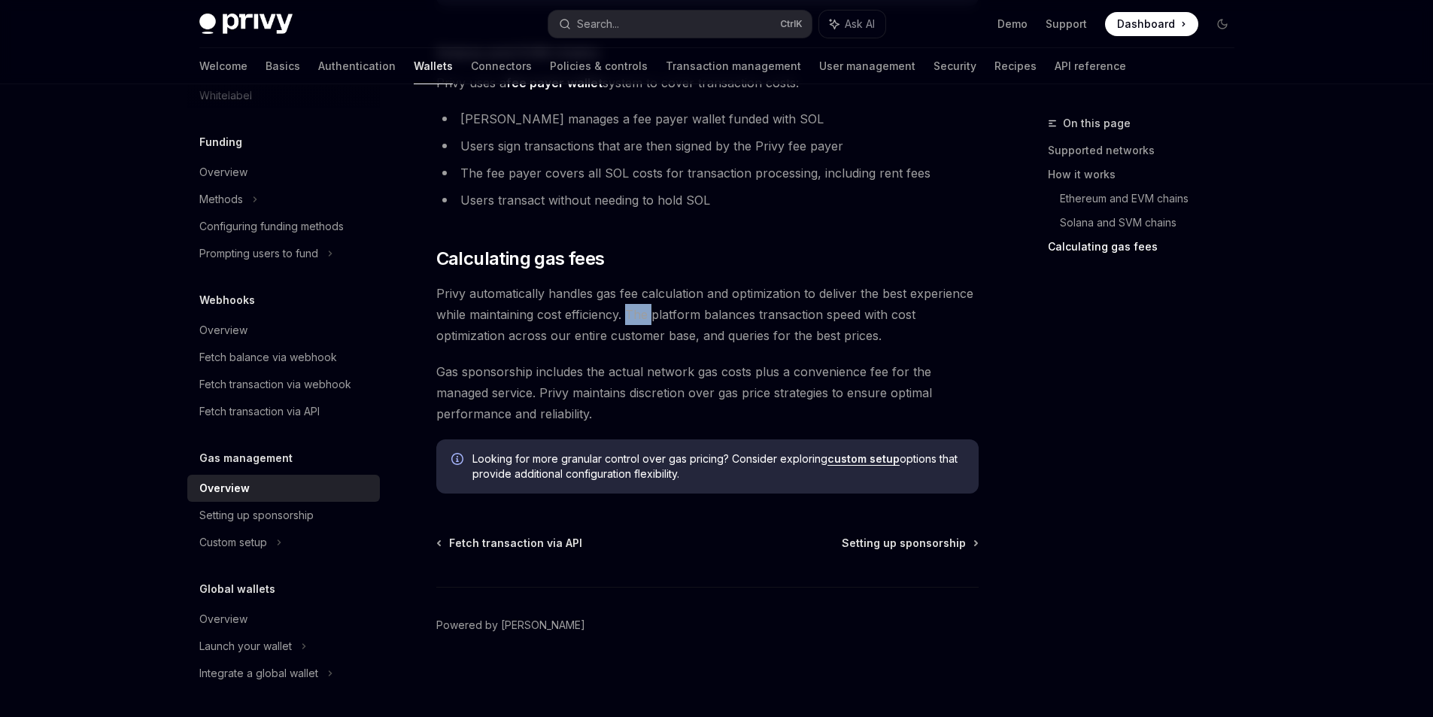
click at [628, 318] on span "Privy automatically handles gas fee calculation and optimization to deliver the…" at bounding box center [707, 314] width 542 height 63
click at [623, 317] on span "Privy automatically handles gas fee calculation and optimization to deliver the…" at bounding box center [707, 314] width 542 height 63
click at [623, 319] on span "Privy automatically handles gas fee calculation and optimization to deliver the…" at bounding box center [707, 314] width 542 height 63
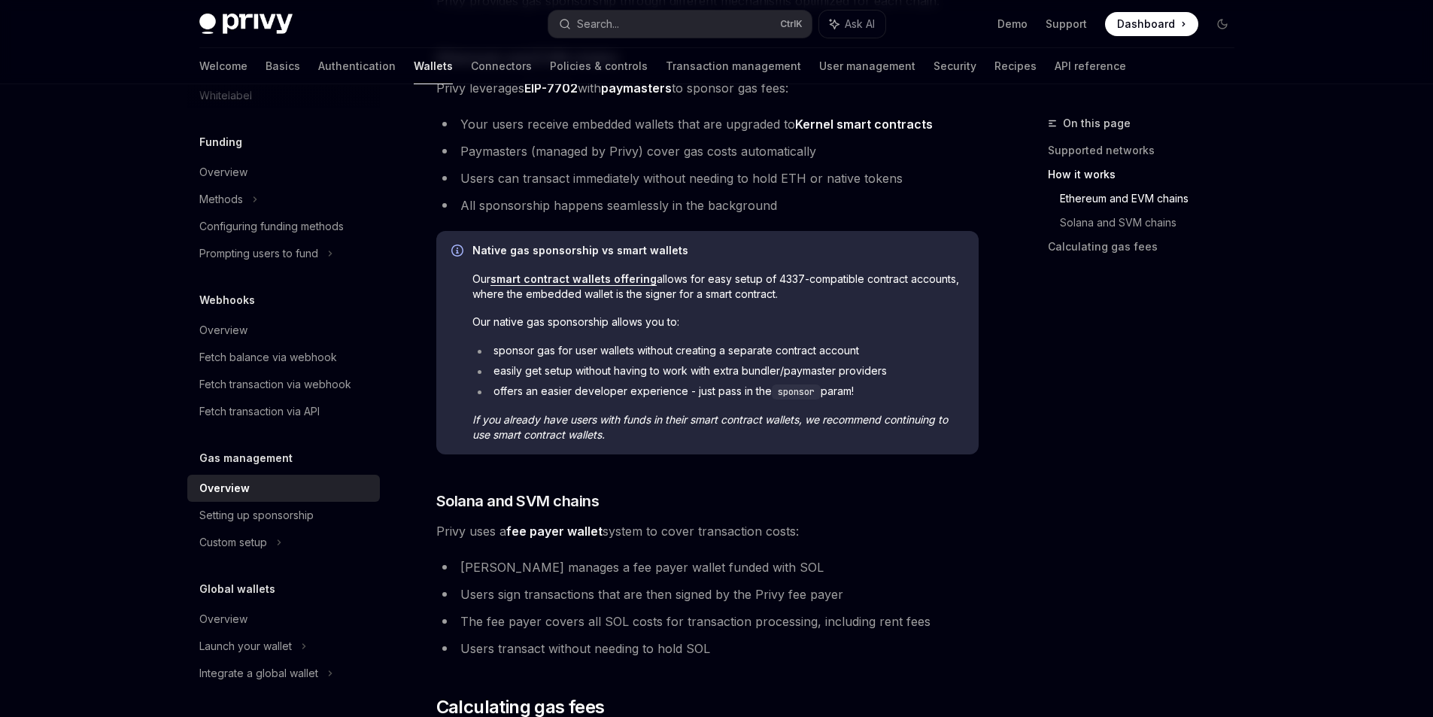
scroll to position [526, 0]
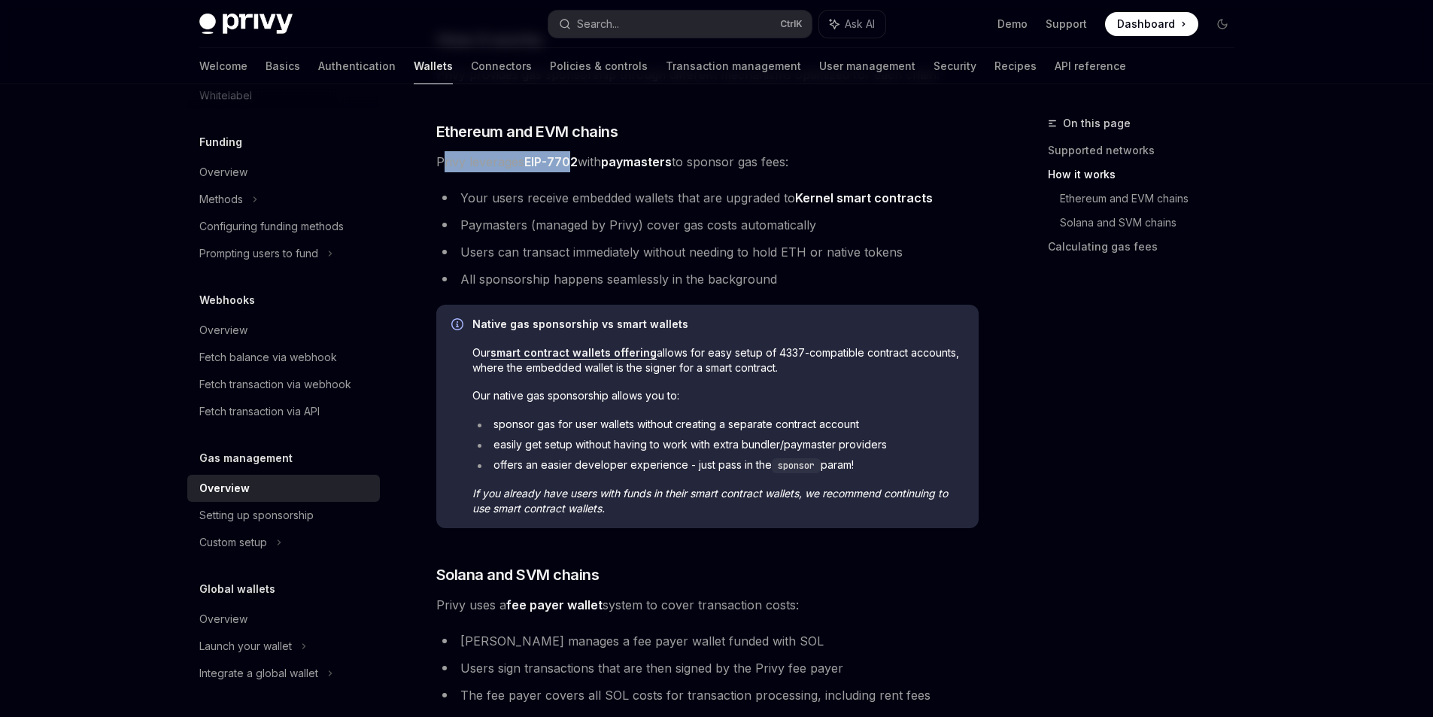
drag, startPoint x: 442, startPoint y: 166, endPoint x: 575, endPoint y: 162, distance: 133.2
click at [575, 162] on span "Privy leverages EIP-7702 with paymasters to sponsor gas fees:" at bounding box center [707, 161] width 542 height 21
click at [575, 199] on li "Your users receive embedded wallets that are upgraded to Kernel smart contracts" at bounding box center [707, 197] width 542 height 21
drag, startPoint x: 466, startPoint y: 164, endPoint x: 944, endPoint y: 469, distance: 567.1
click at [944, 469] on div "**********" at bounding box center [707, 339] width 542 height 1352
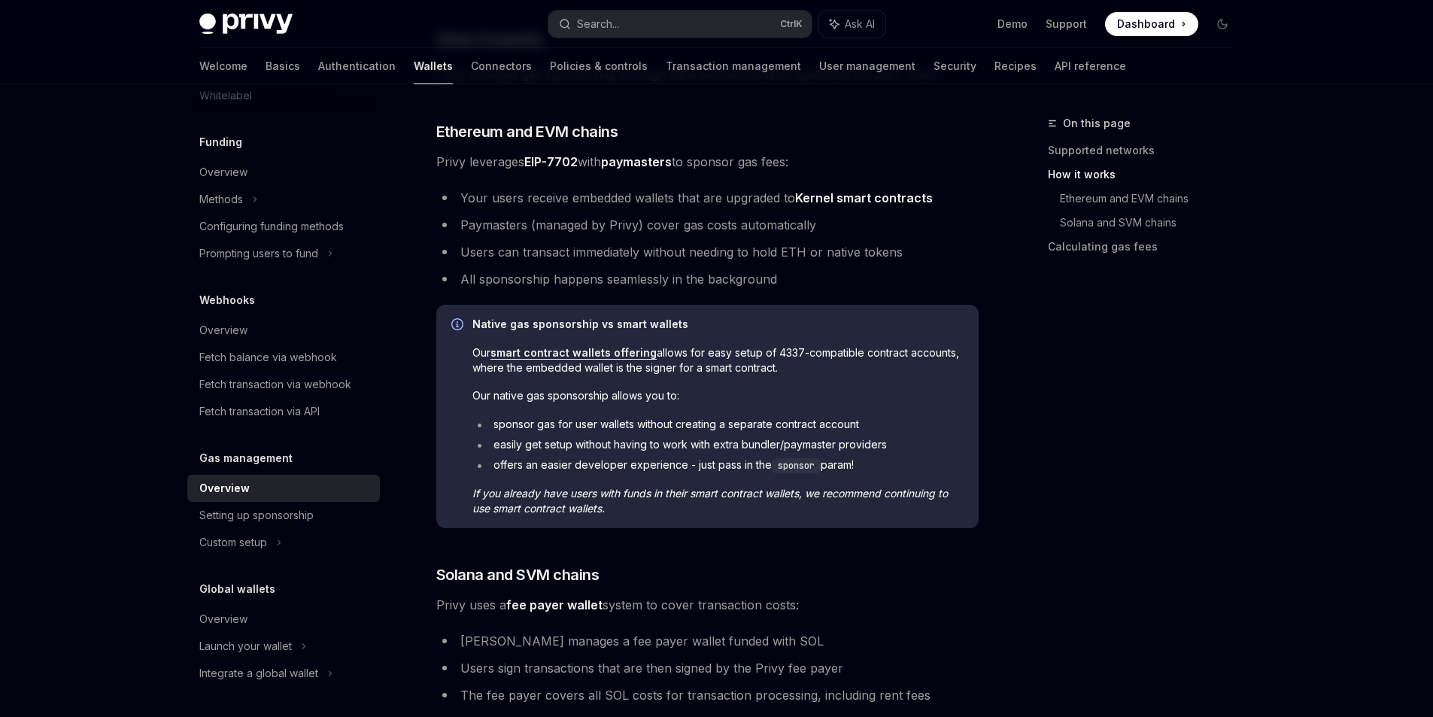
click at [944, 469] on li "offers an easier developer experience - just pass in the sponsor param!" at bounding box center [717, 465] width 491 height 16
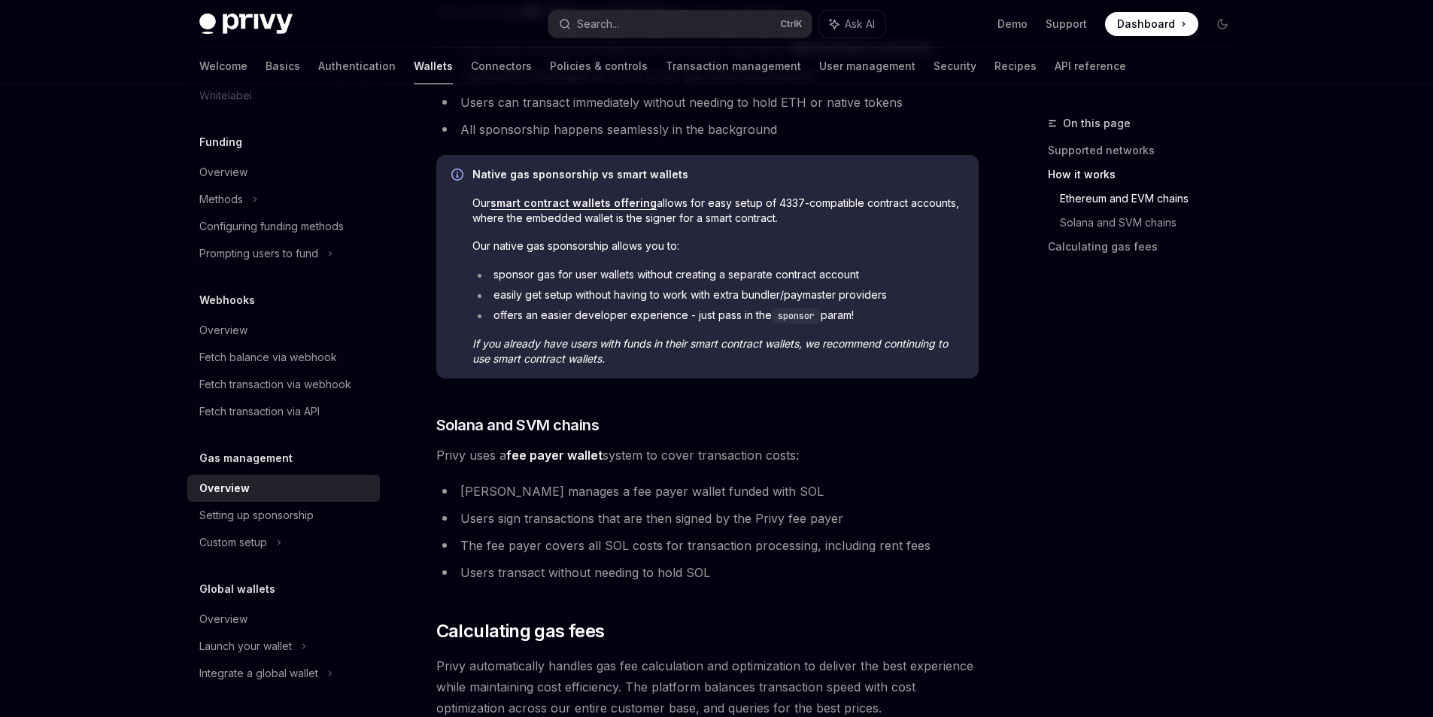
scroll to position [677, 0]
click at [684, 551] on li "The fee payer covers all SOL costs for transaction processing, including rent f…" at bounding box center [707, 544] width 542 height 21
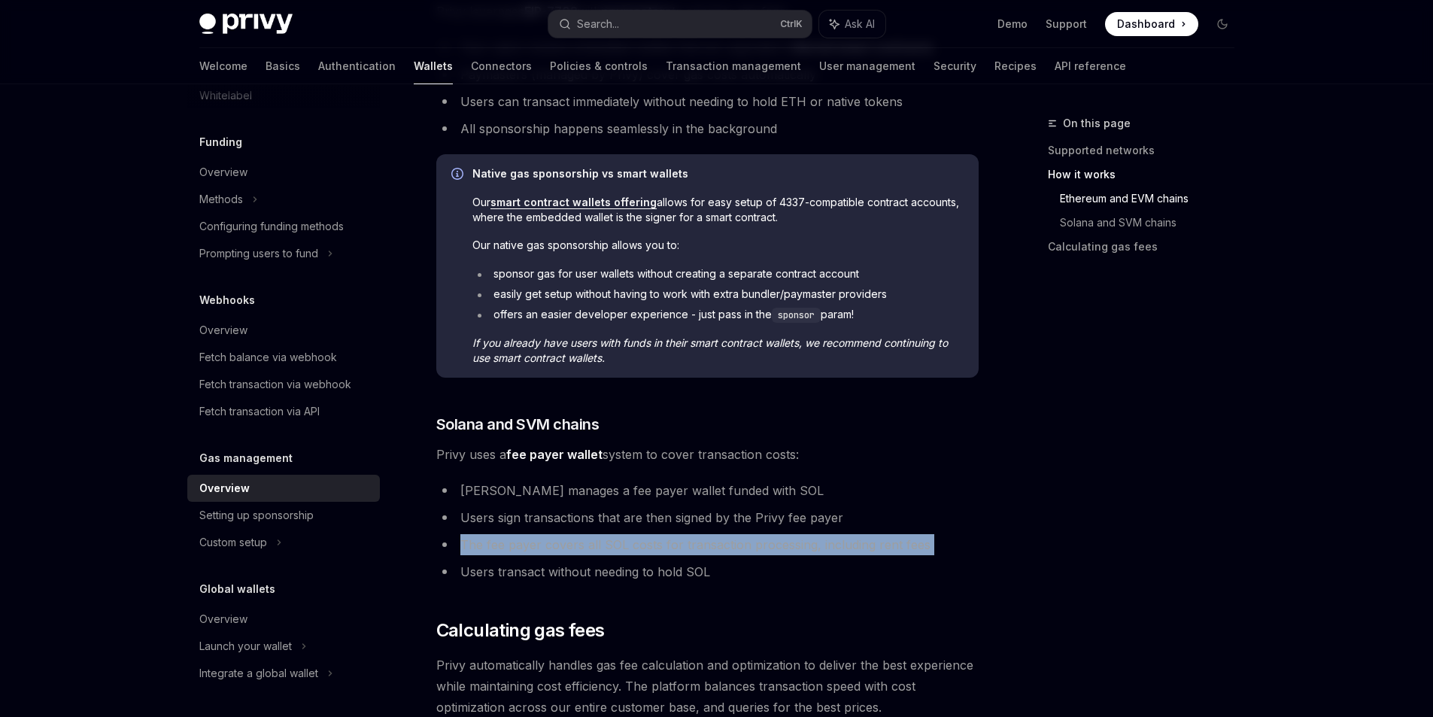
click at [684, 551] on li "The fee payer covers all SOL costs for transaction processing, including rent f…" at bounding box center [707, 544] width 542 height 21
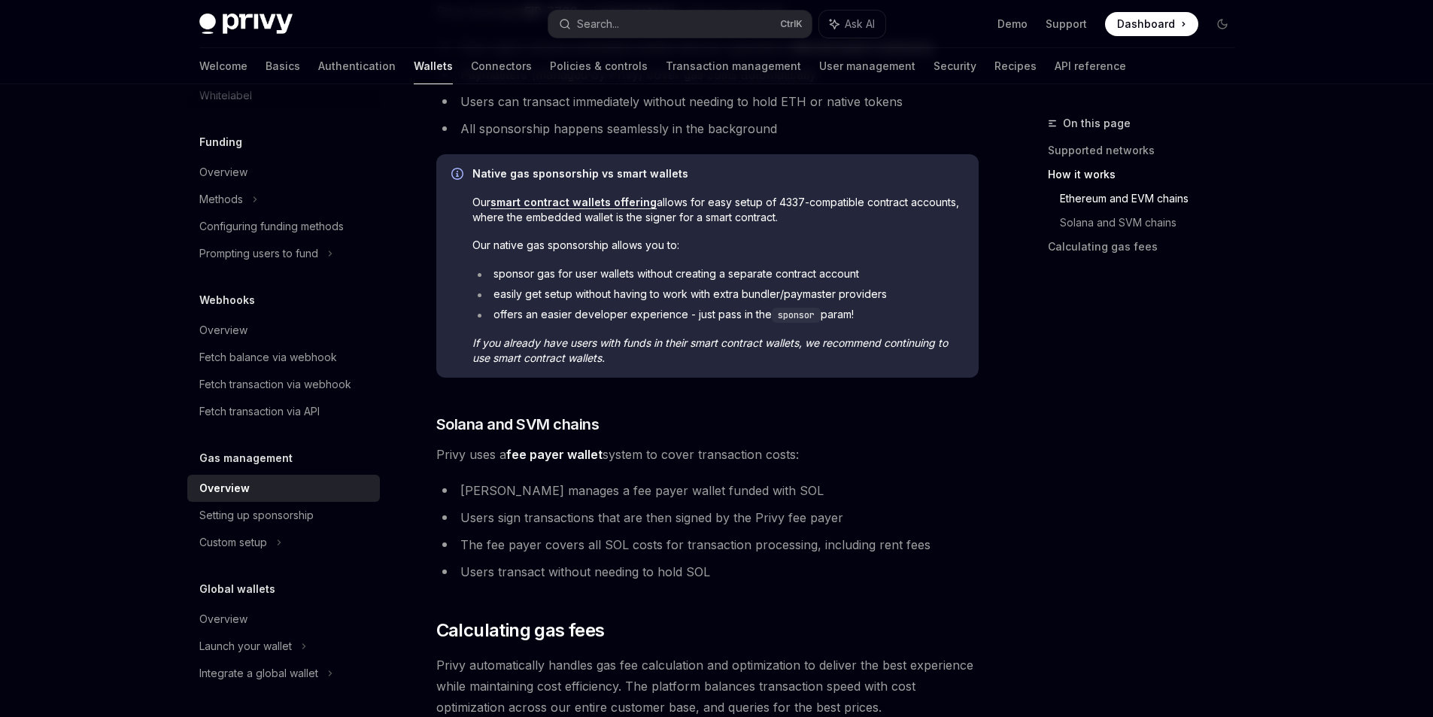
click at [667, 577] on li "Users transact without needing to hold SOL" at bounding box center [707, 571] width 542 height 21
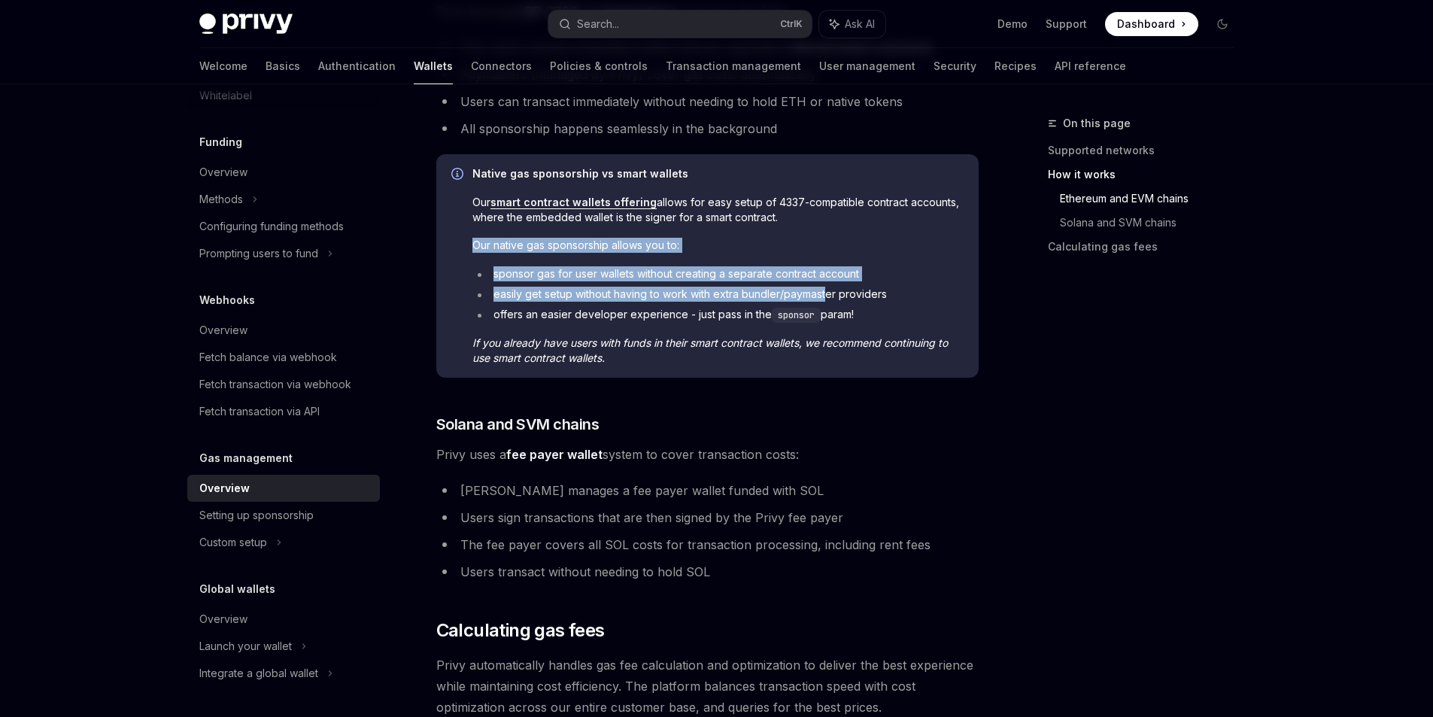
drag, startPoint x: 476, startPoint y: 244, endPoint x: 826, endPoint y: 293, distance: 353.1
click at [826, 293] on div "Native gas sponsorship vs smart wallets Our smart contract wallets offering all…" at bounding box center [717, 265] width 491 height 199
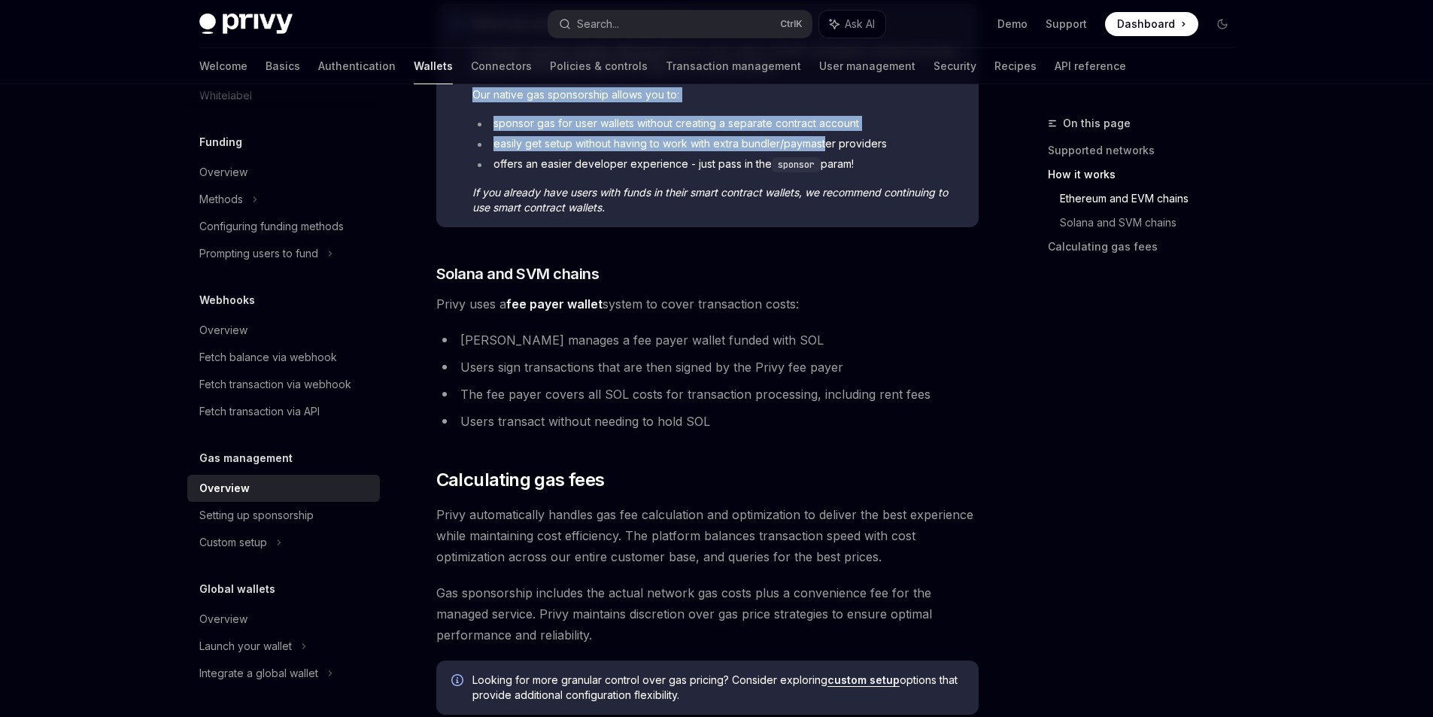
scroll to position [903, 0]
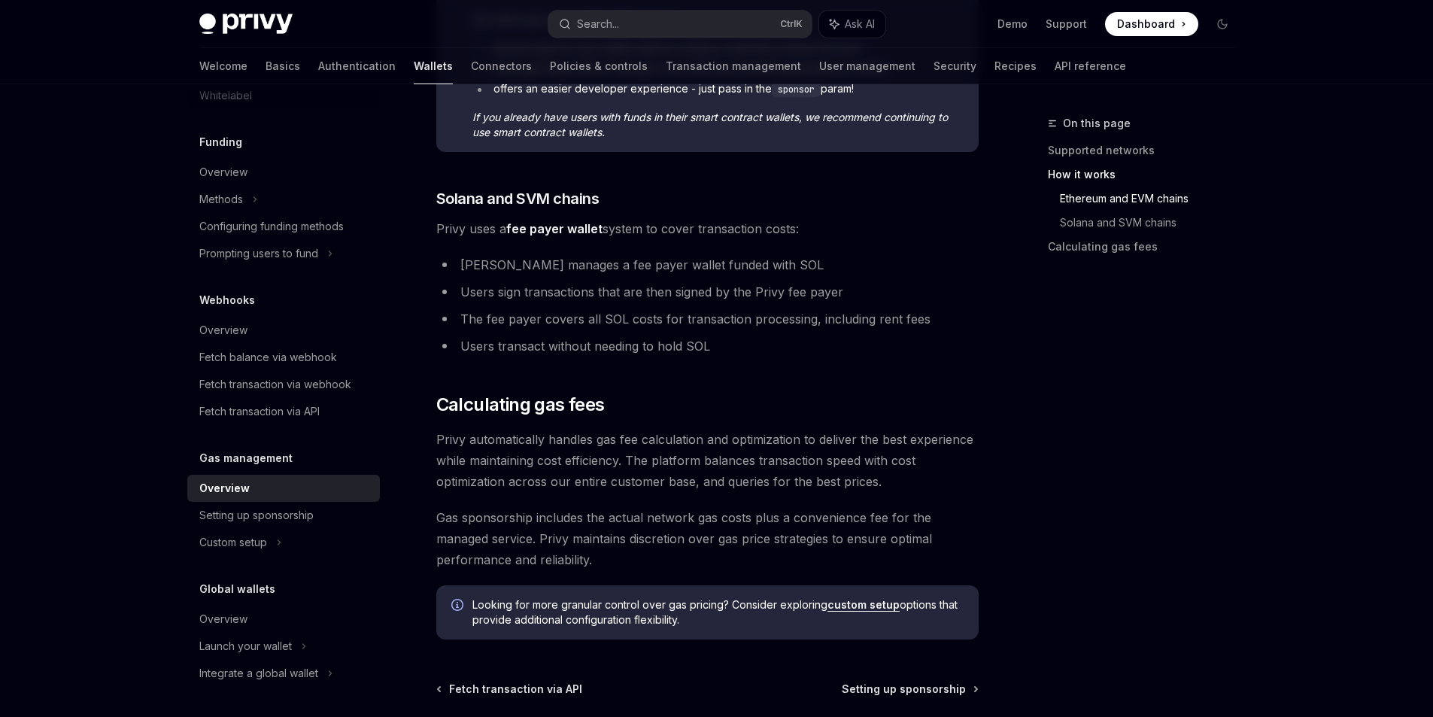
click at [579, 449] on span "Privy automatically handles gas fee calculation and optimization to deliver the…" at bounding box center [707, 460] width 542 height 63
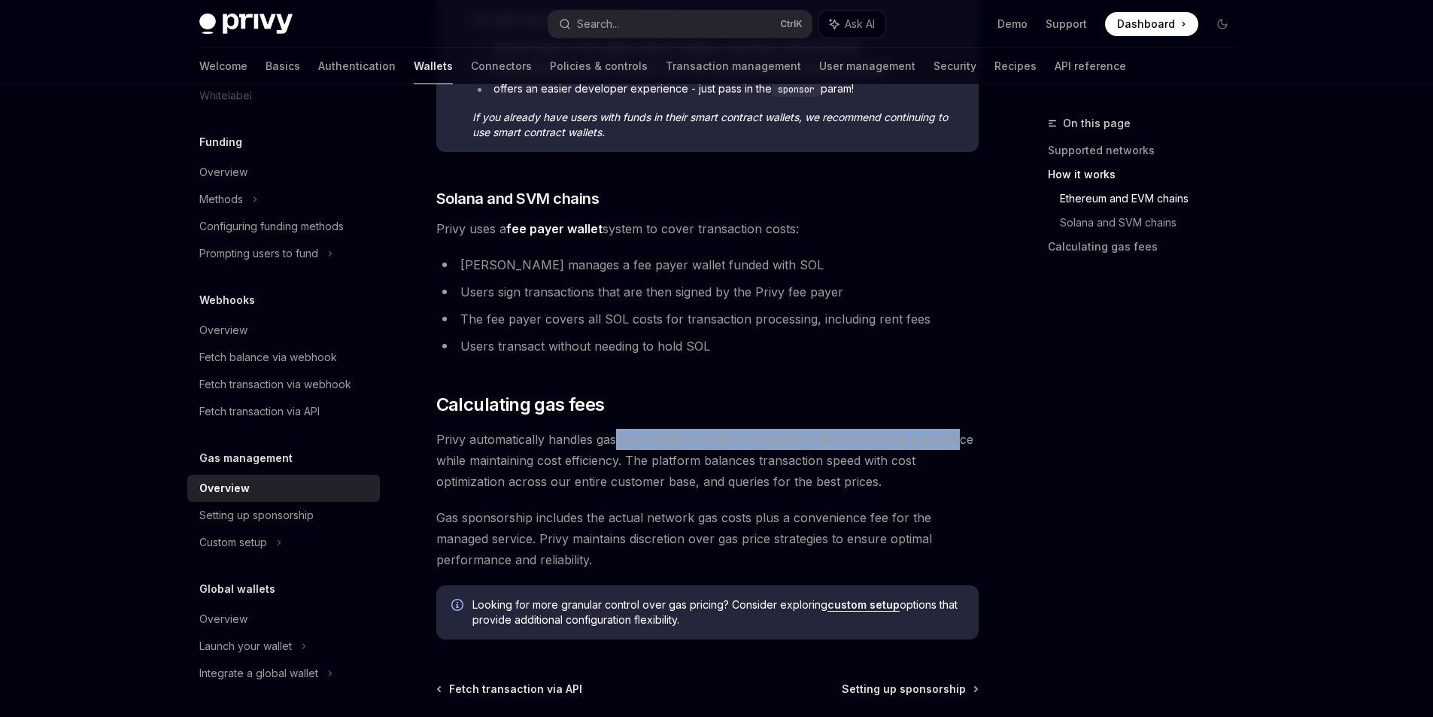
drag, startPoint x: 614, startPoint y: 444, endPoint x: 958, endPoint y: 444, distance: 343.7
click at [958, 444] on span "Privy automatically handles gas fee calculation and optimization to deliver the…" at bounding box center [707, 460] width 542 height 63
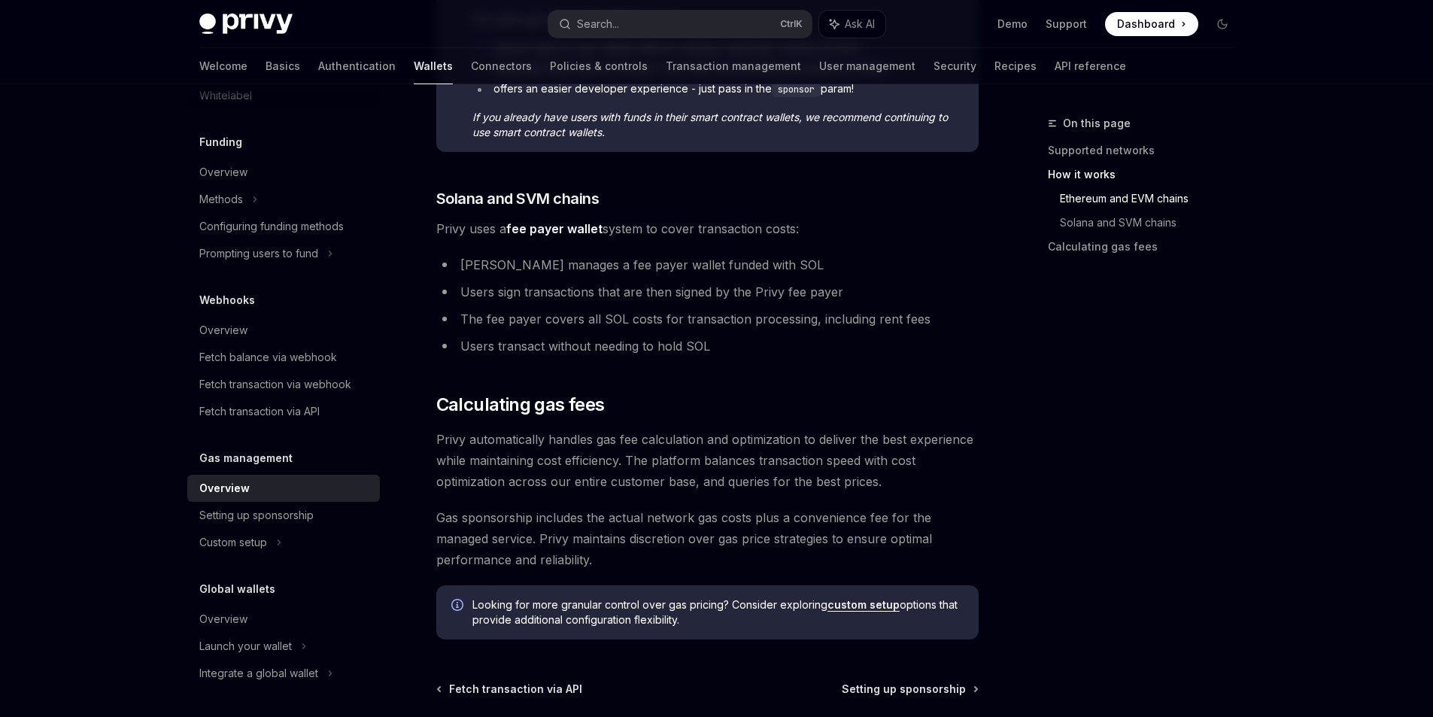
click at [627, 465] on span "Privy automatically handles gas fee calculation and optimization to deliver the…" at bounding box center [707, 460] width 542 height 63
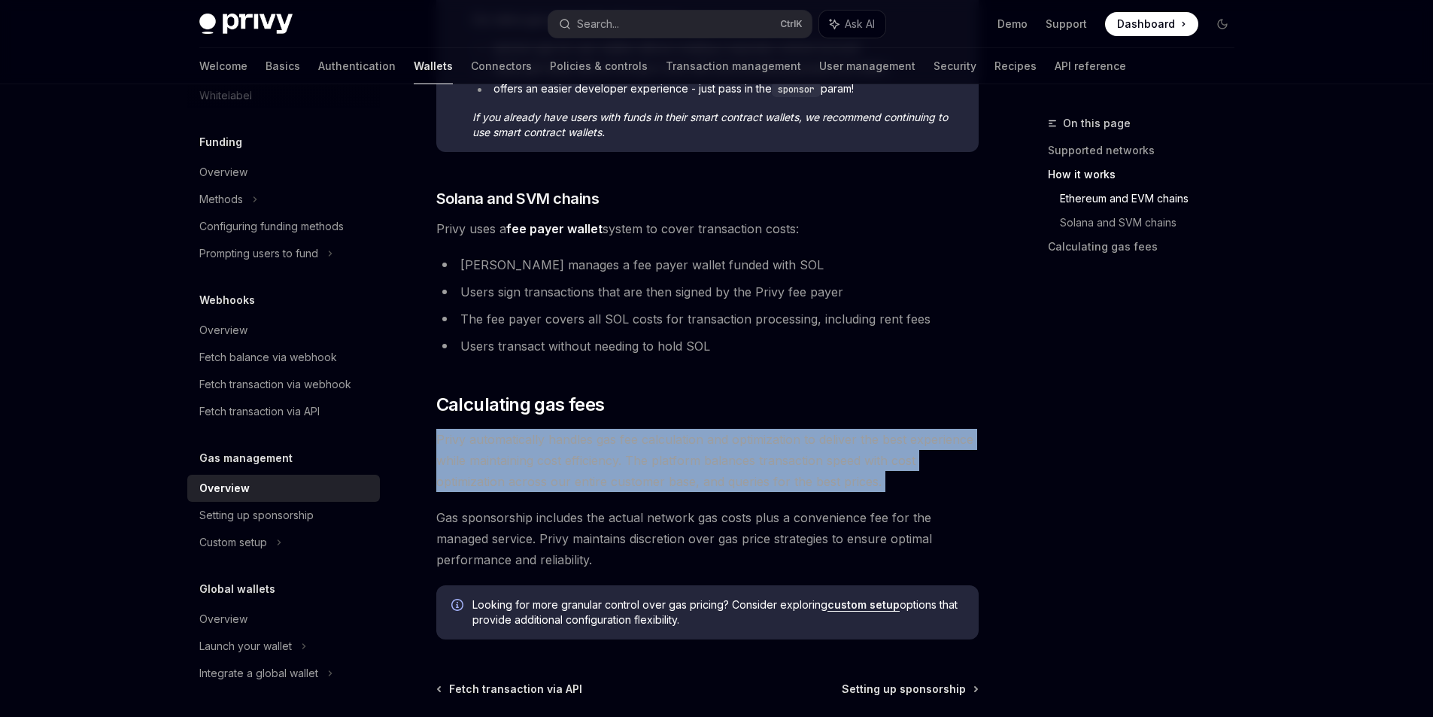
click at [627, 466] on span "Privy automatically handles gas fee calculation and optimization to deliver the…" at bounding box center [707, 460] width 542 height 63
click at [626, 476] on span "Privy automatically handles gas fee calculation and optimization to deliver the…" at bounding box center [707, 460] width 542 height 63
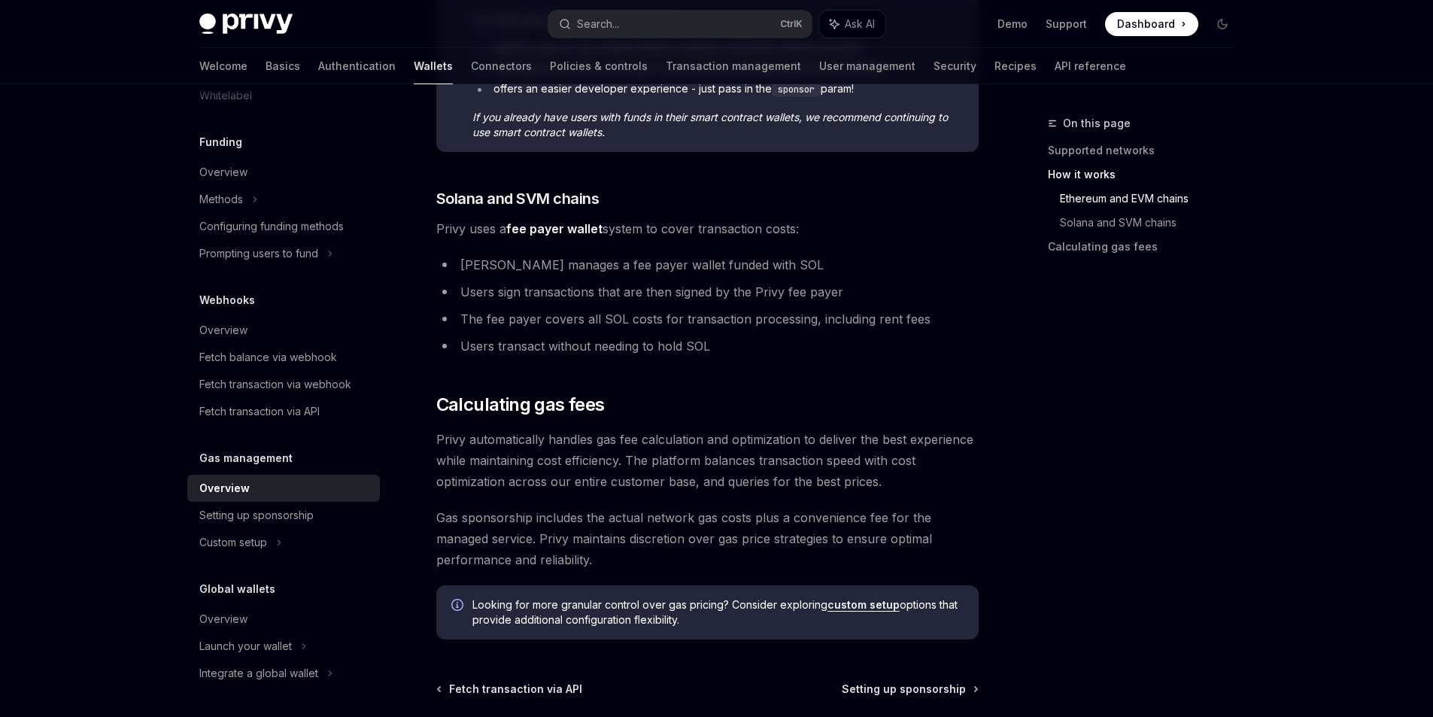
click at [697, 488] on span "Privy automatically handles gas fee calculation and optimization to deliver the…" at bounding box center [707, 460] width 542 height 63
click at [724, 487] on span "Privy automatically handles gas fee calculation and optimization to deliver the…" at bounding box center [707, 460] width 542 height 63
click at [723, 490] on span "Privy automatically handles gas fee calculation and optimization to deliver the…" at bounding box center [707, 460] width 542 height 63
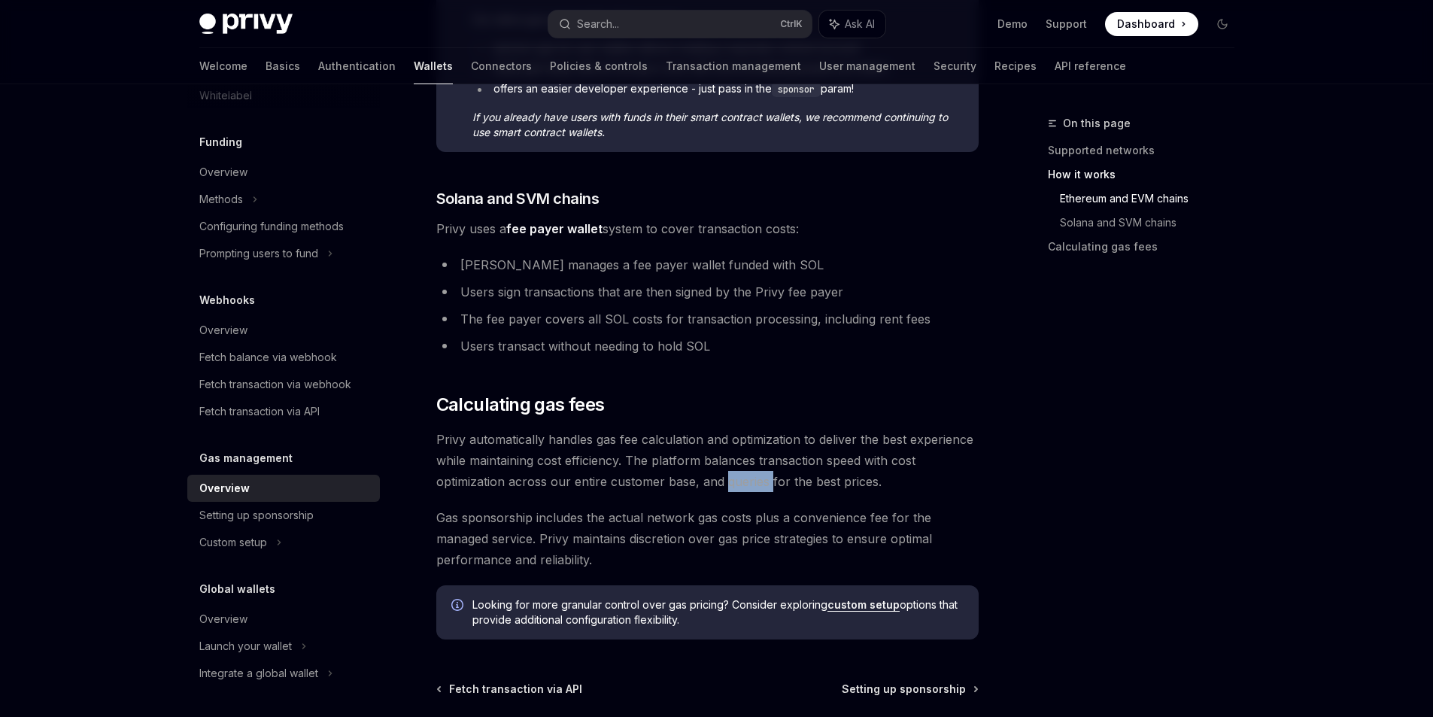
click at [723, 490] on span "Privy automatically handles gas fee calculation and optimization to deliver the…" at bounding box center [707, 460] width 542 height 63
click at [720, 489] on span "Privy automatically handles gas fee calculation and optimization to deliver the…" at bounding box center [707, 460] width 542 height 63
click at [766, 487] on span "Privy automatically handles gas fee calculation and optimization to deliver the…" at bounding box center [707, 460] width 542 height 63
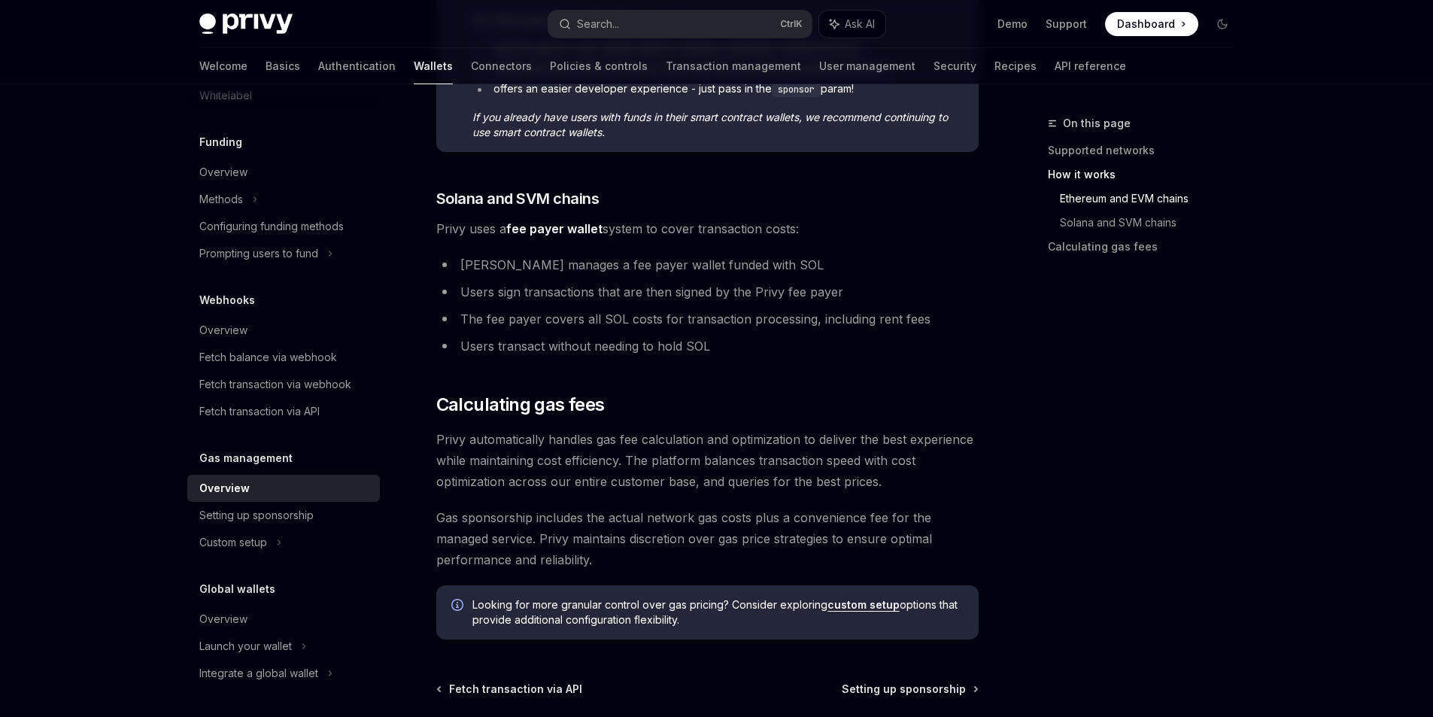
click at [787, 488] on span "Privy automatically handles gas fee calculation and optimization to deliver the…" at bounding box center [707, 460] width 542 height 63
click at [803, 488] on span "Privy automatically handles gas fee calculation and optimization to deliver the…" at bounding box center [707, 460] width 542 height 63
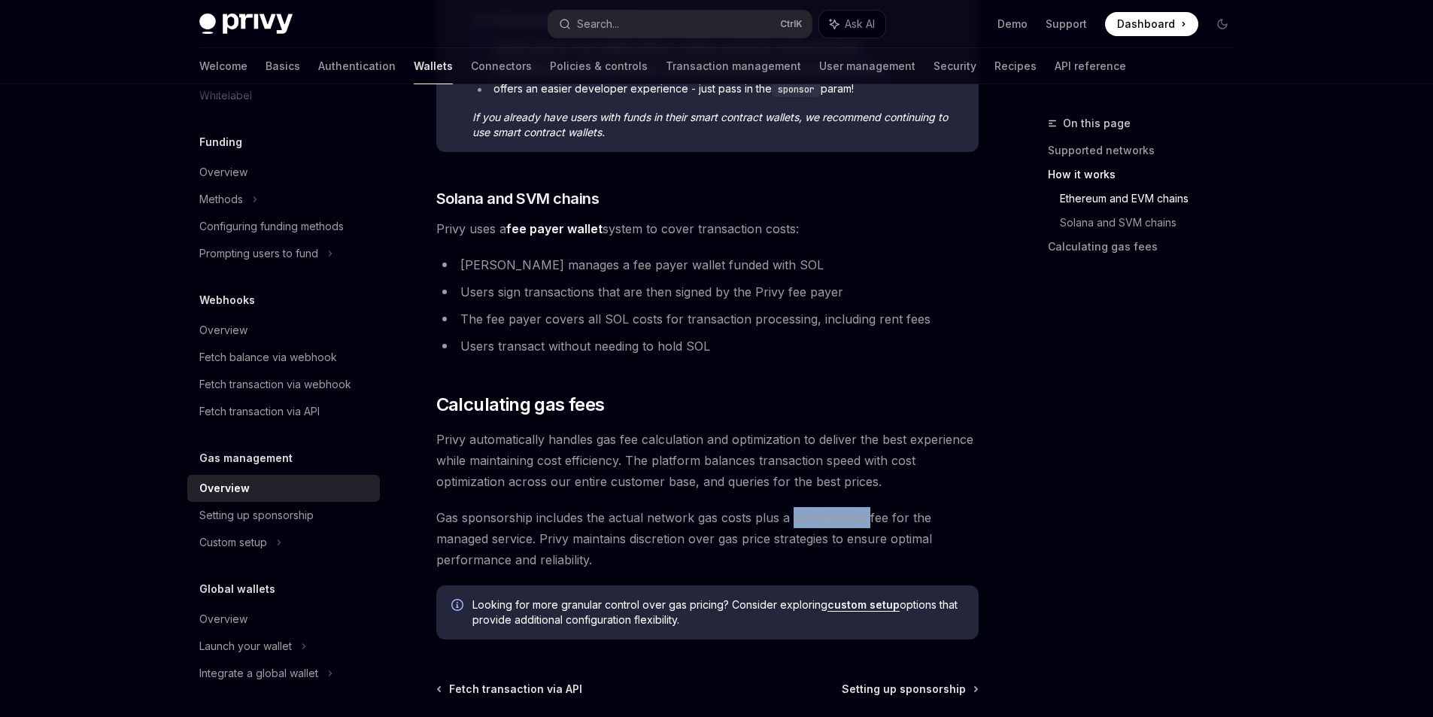
click at [806, 487] on span "Privy automatically handles gas fee calculation and optimization to deliver the…" at bounding box center [707, 460] width 542 height 63
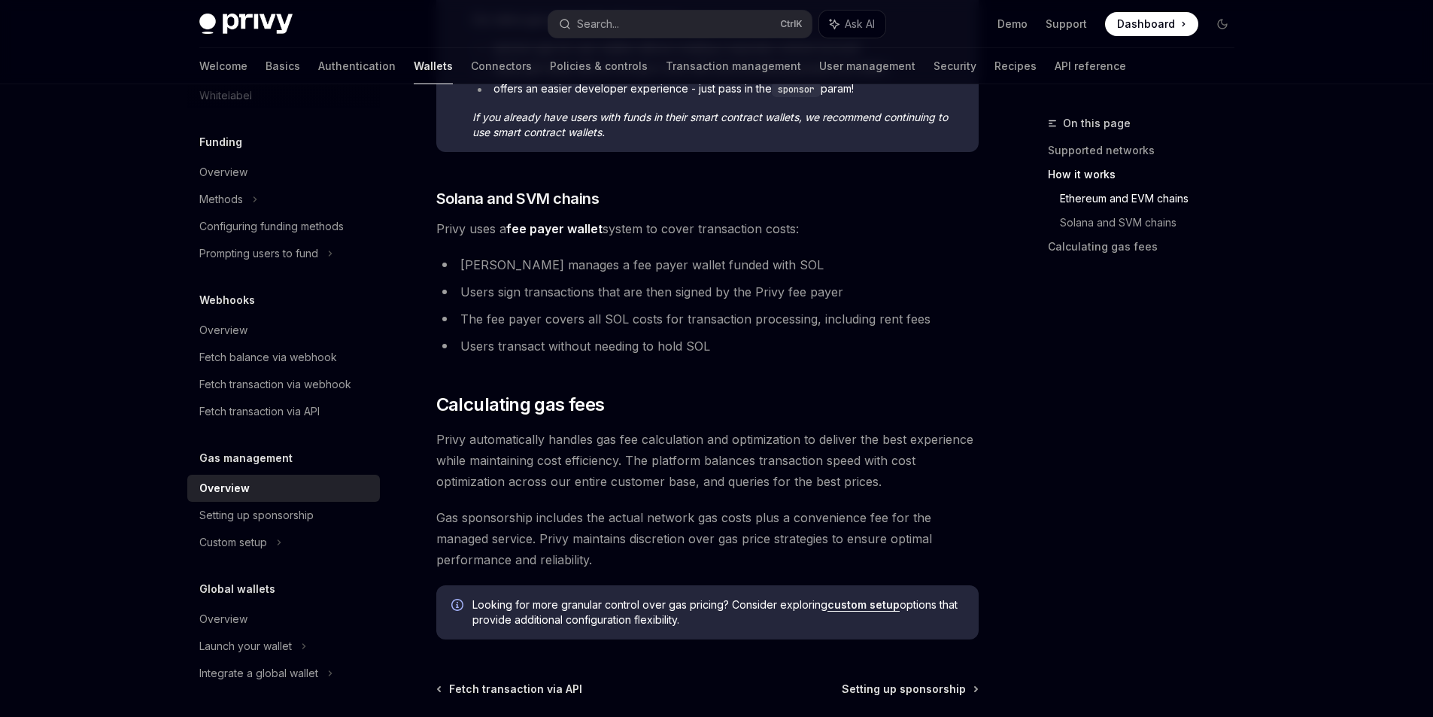
click at [830, 485] on span "Privy automatically handles gas fee calculation and optimization to deliver the…" at bounding box center [707, 460] width 542 height 63
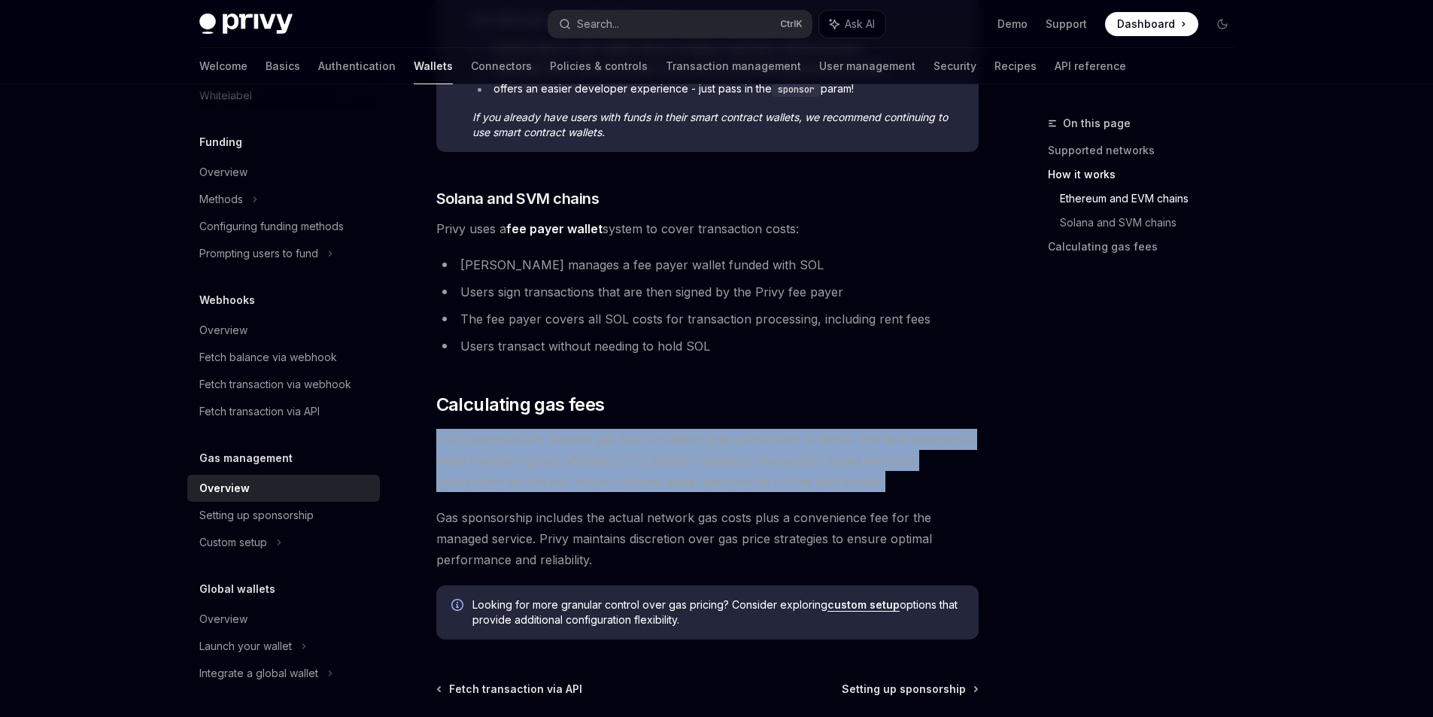
click at [832, 487] on span "Privy automatically handles gas fee calculation and optimization to deliver the…" at bounding box center [707, 460] width 542 height 63
click at [837, 485] on span "Privy automatically handles gas fee calculation and optimization to deliver the…" at bounding box center [707, 460] width 542 height 63
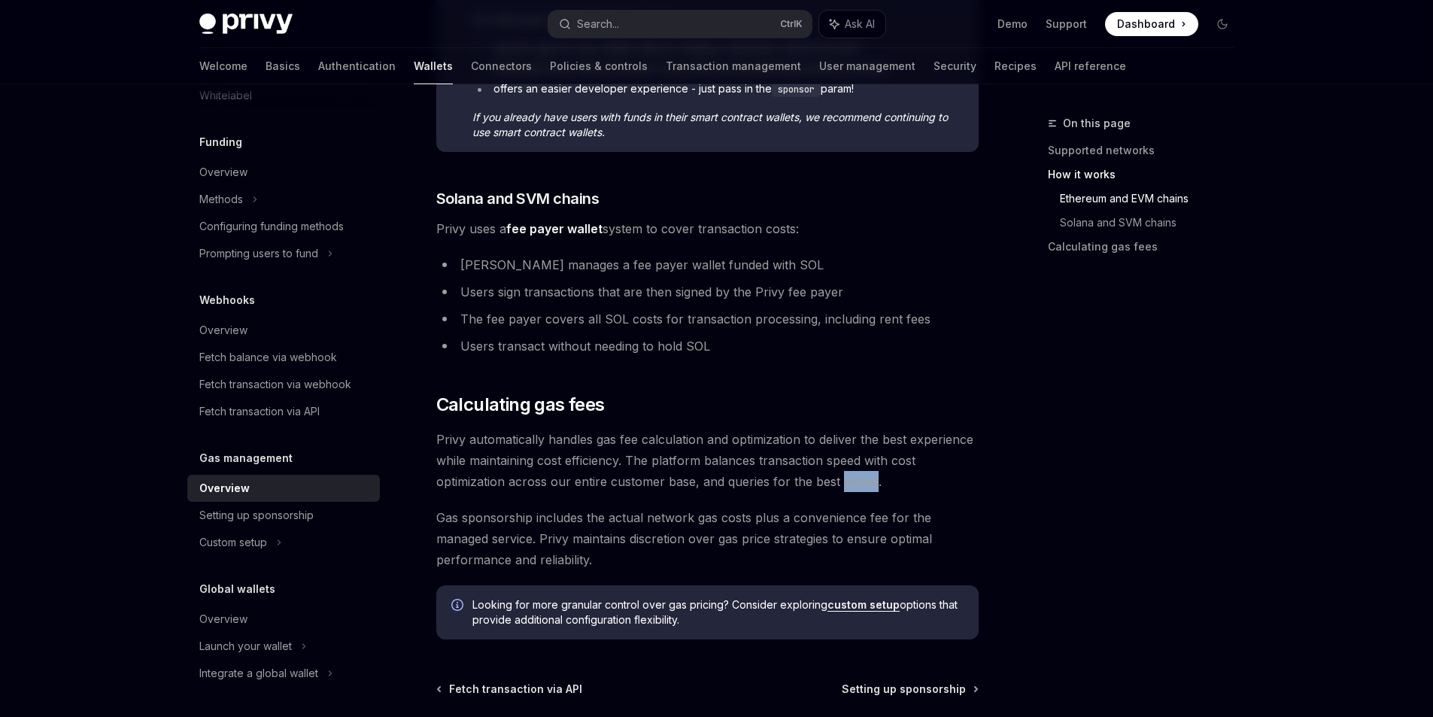
click at [837, 485] on span "Privy automatically handles gas fee calculation and optimization to deliver the…" at bounding box center [707, 460] width 542 height 63
click at [835, 487] on span "Privy automatically handles gas fee calculation and optimization to deliver the…" at bounding box center [707, 460] width 542 height 63
click at [799, 487] on span "Privy automatically handles gas fee calculation and optimization to deliver the…" at bounding box center [707, 460] width 542 height 63
click at [809, 484] on span "Privy automatically handles gas fee calculation and optimization to deliver the…" at bounding box center [707, 460] width 542 height 63
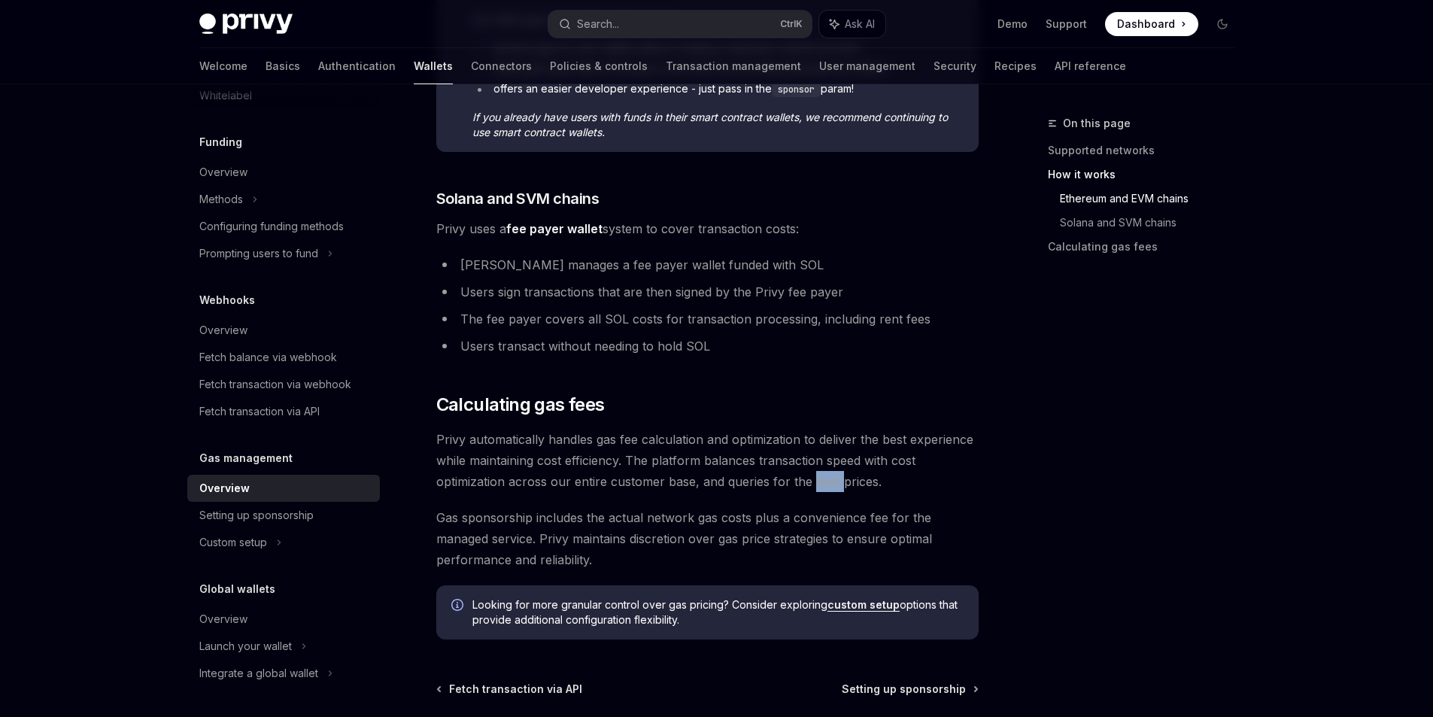
click at [809, 484] on span "Privy automatically handles gas fee calculation and optimization to deliver the…" at bounding box center [707, 460] width 542 height 63
click at [805, 486] on span "Privy automatically handles gas fee calculation and optimization to deliver the…" at bounding box center [707, 460] width 542 height 63
click at [788, 487] on span "Privy automatically handles gas fee calculation and optimization to deliver the…" at bounding box center [707, 460] width 542 height 63
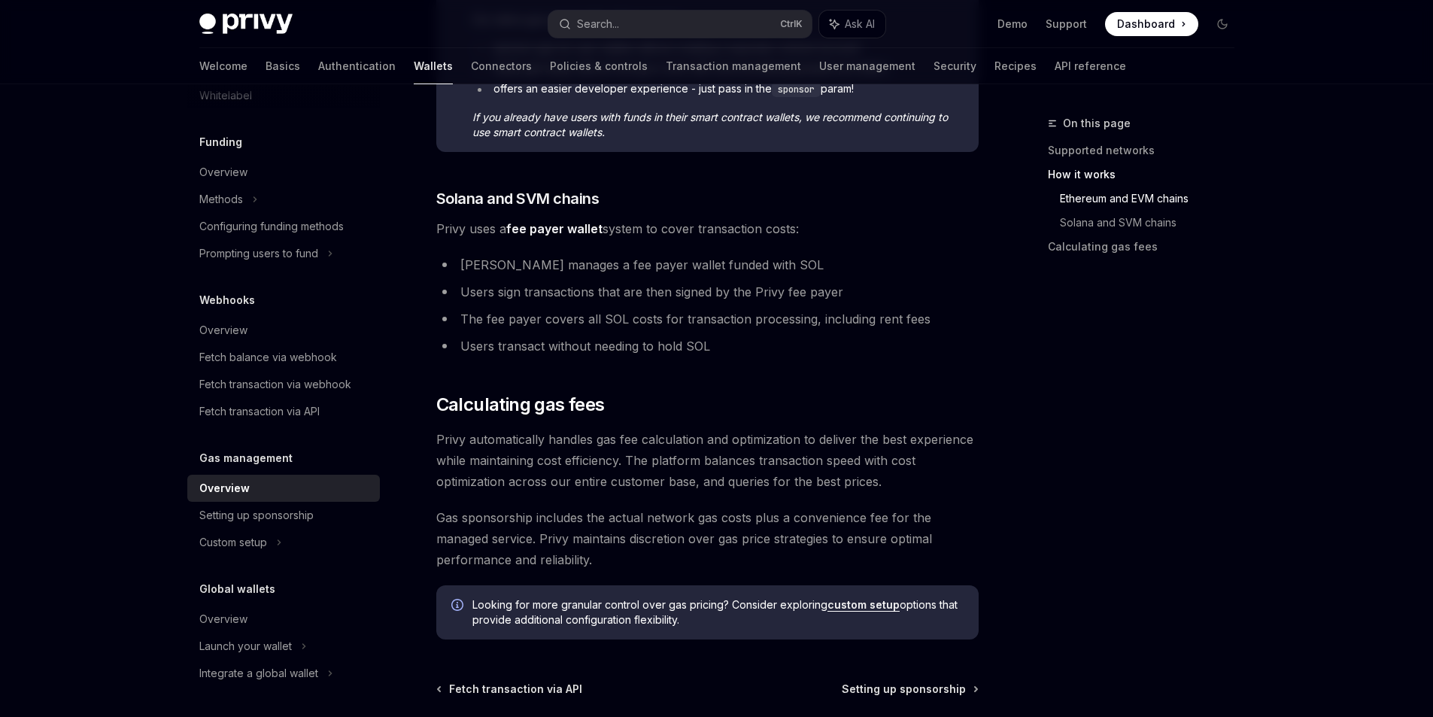
click at [783, 491] on span "Privy automatically handles gas fee calculation and optimization to deliver the…" at bounding box center [707, 460] width 542 height 63
click at [786, 491] on span "Privy automatically handles gas fee calculation and optimization to deliver the…" at bounding box center [707, 460] width 542 height 63
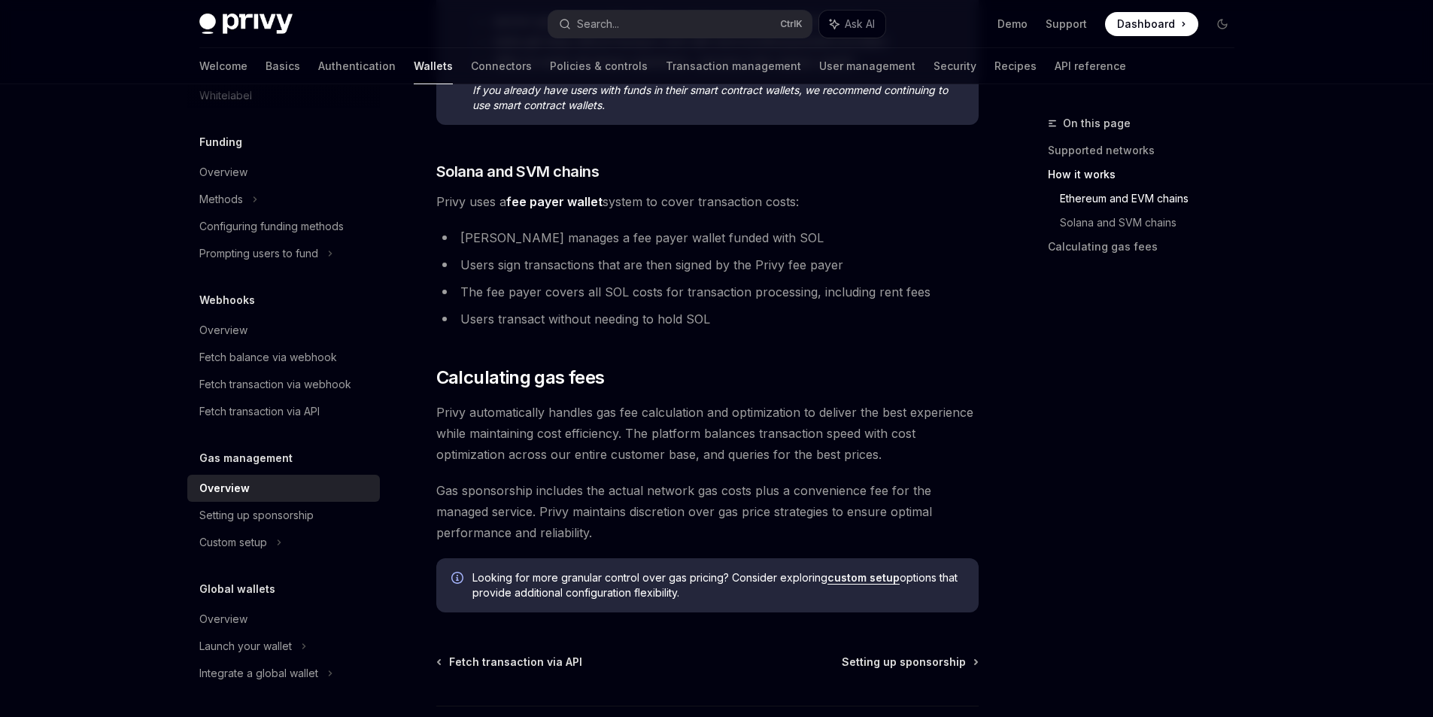
scroll to position [978, 0]
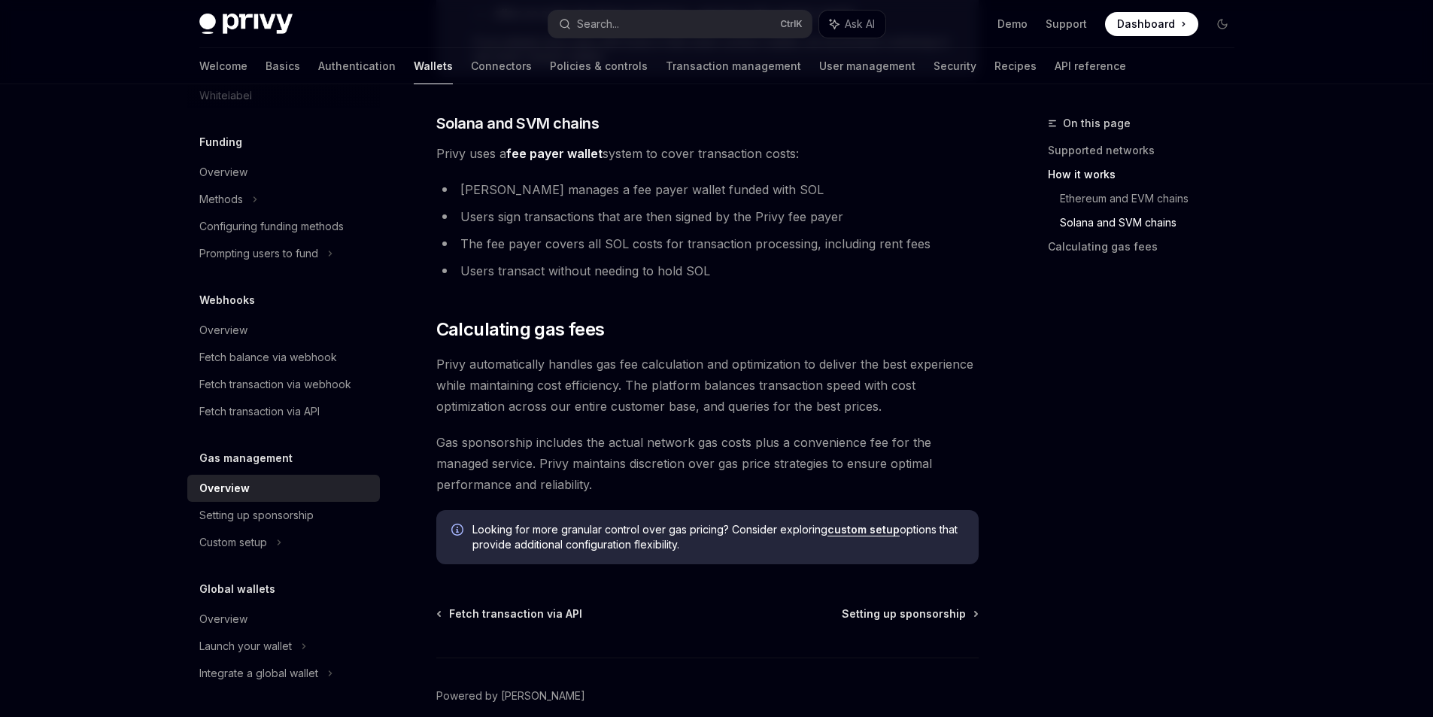
drag, startPoint x: 478, startPoint y: 532, endPoint x: 763, endPoint y: 546, distance: 286.1
click at [763, 546] on span "Looking for more granular control over gas pricing? Consider exploring custom s…" at bounding box center [717, 537] width 491 height 30
drag, startPoint x: 754, startPoint y: 548, endPoint x: 806, endPoint y: 541, distance: 53.2
click at [794, 542] on span "Looking for more granular control over gas pricing? Consider exploring custom s…" at bounding box center [717, 537] width 491 height 30
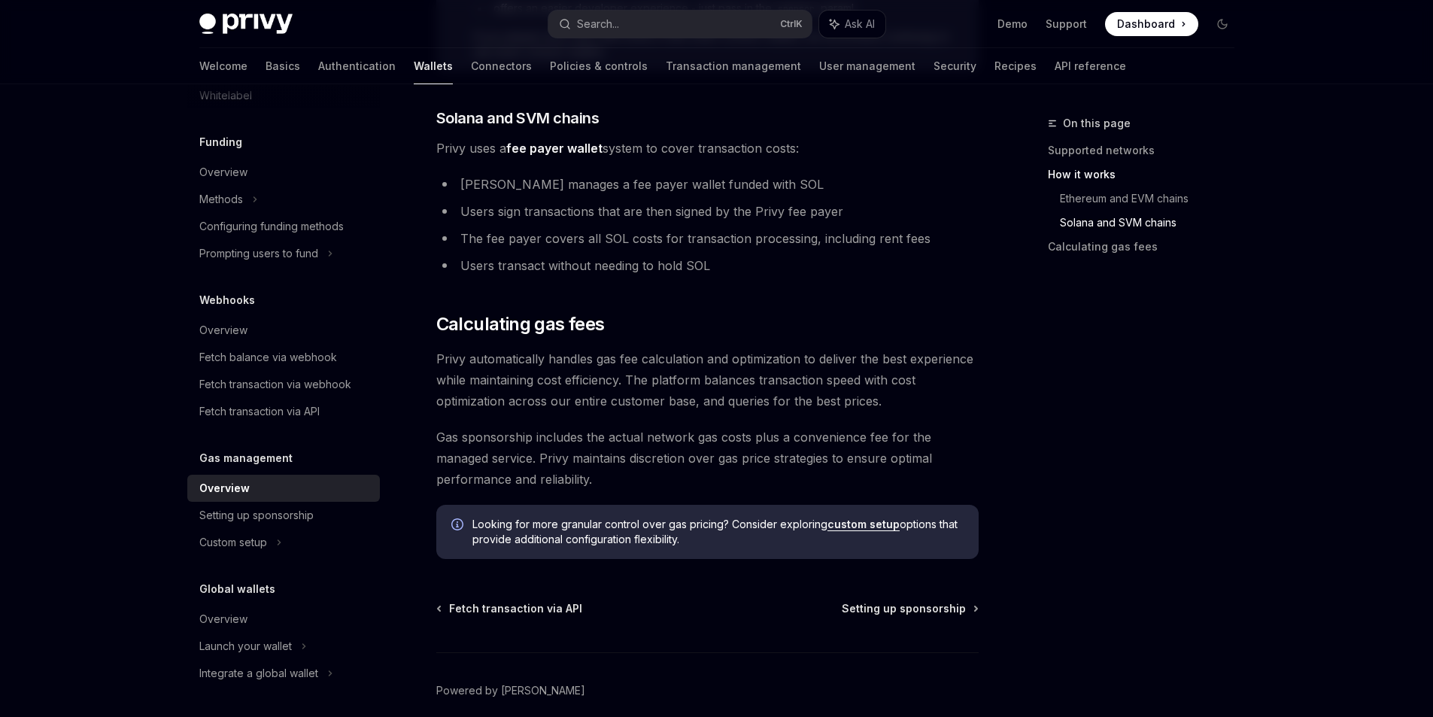
scroll to position [898, 0]
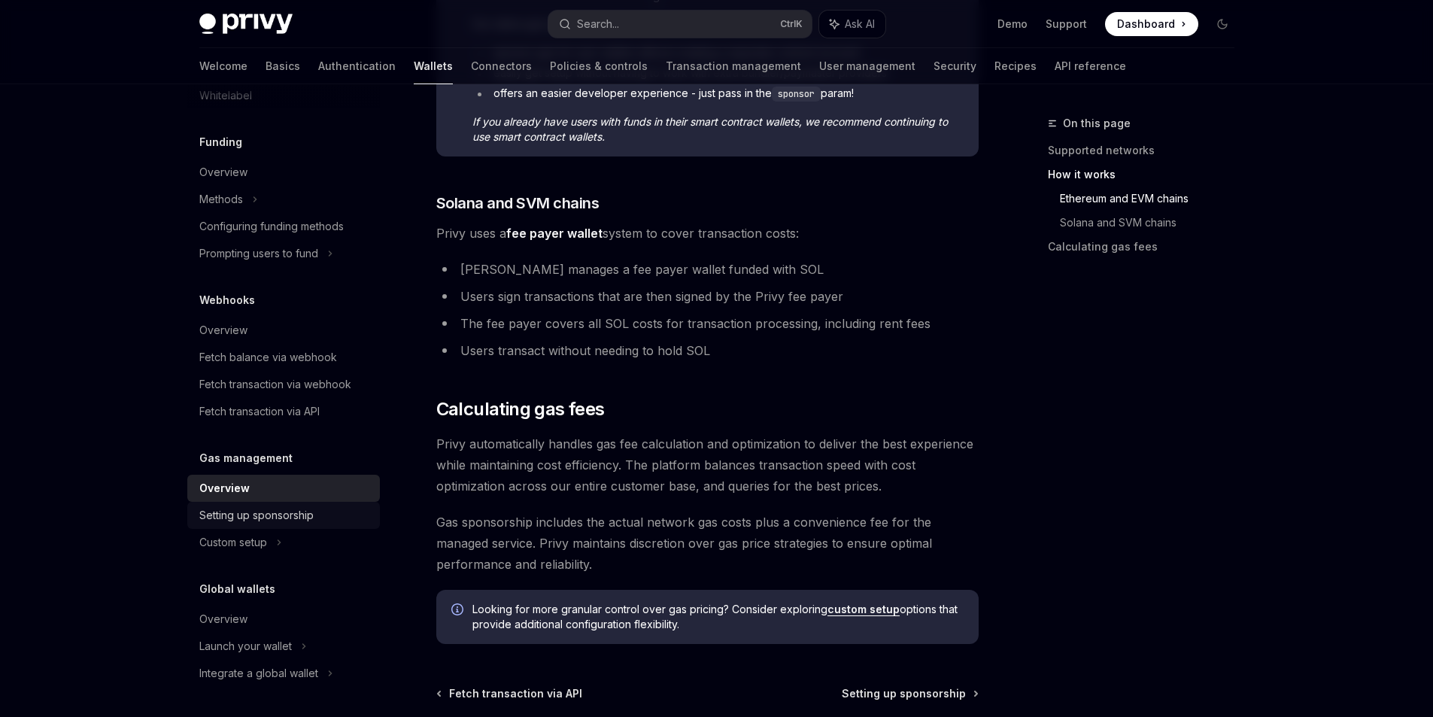
click at [334, 526] on link "Setting up sponsorship" at bounding box center [283, 515] width 193 height 27
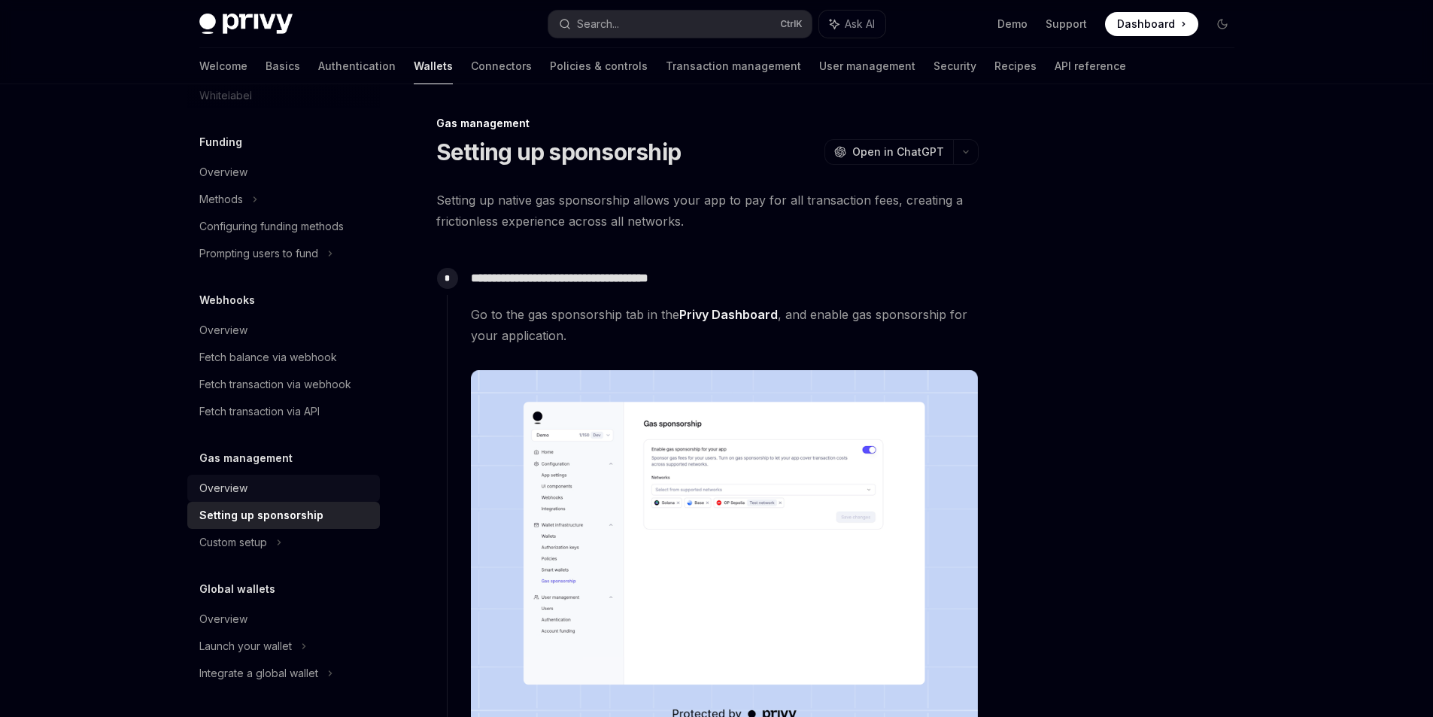
click at [339, 499] on link "Overview" at bounding box center [283, 488] width 193 height 27
type textarea "*"
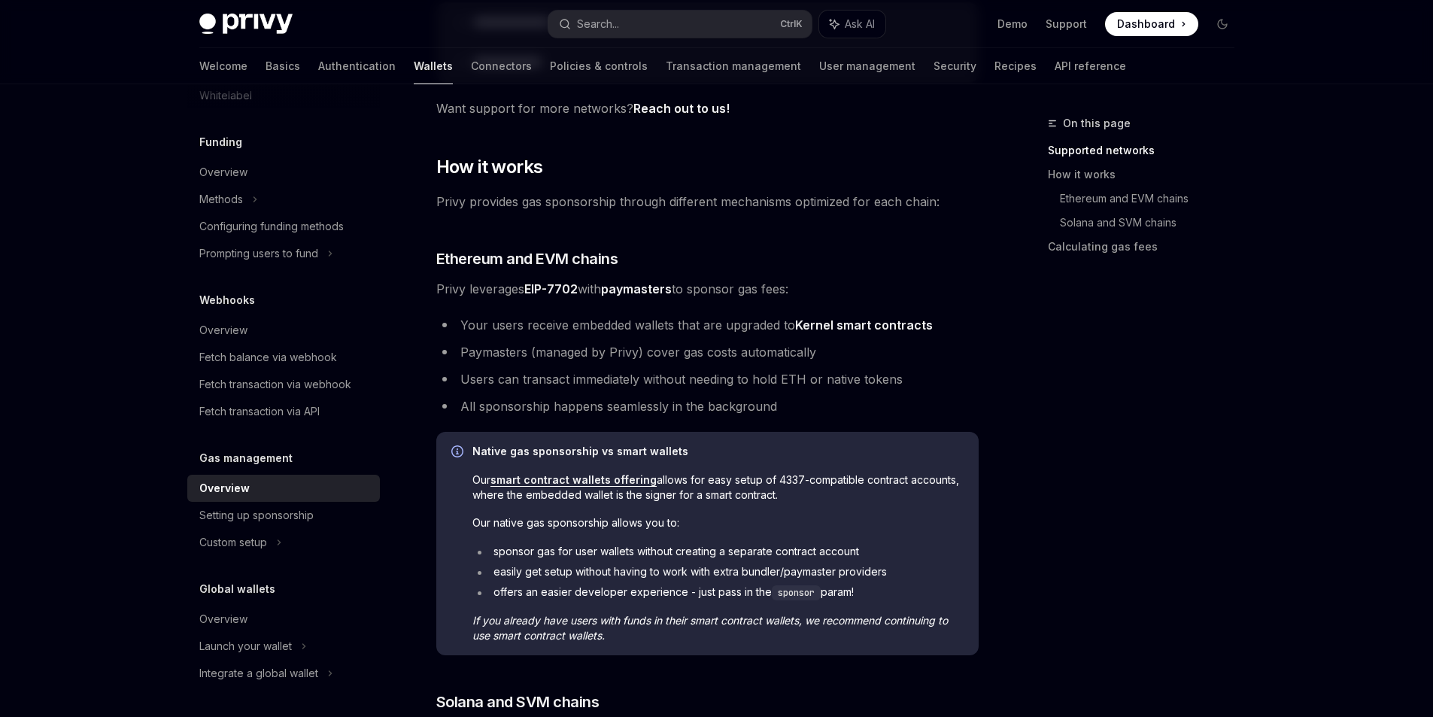
scroll to position [376, 0]
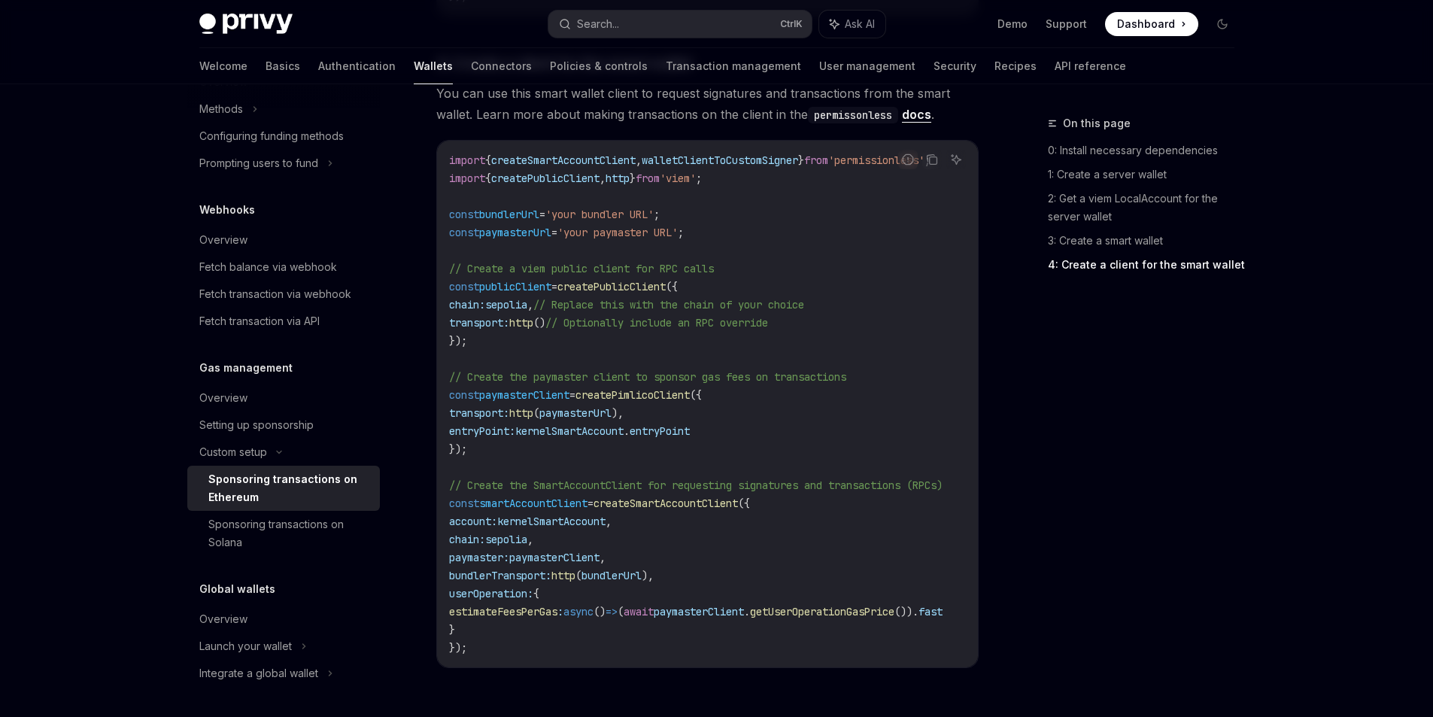
scroll to position [1913, 0]
